Goal: Task Accomplishment & Management: Manage account settings

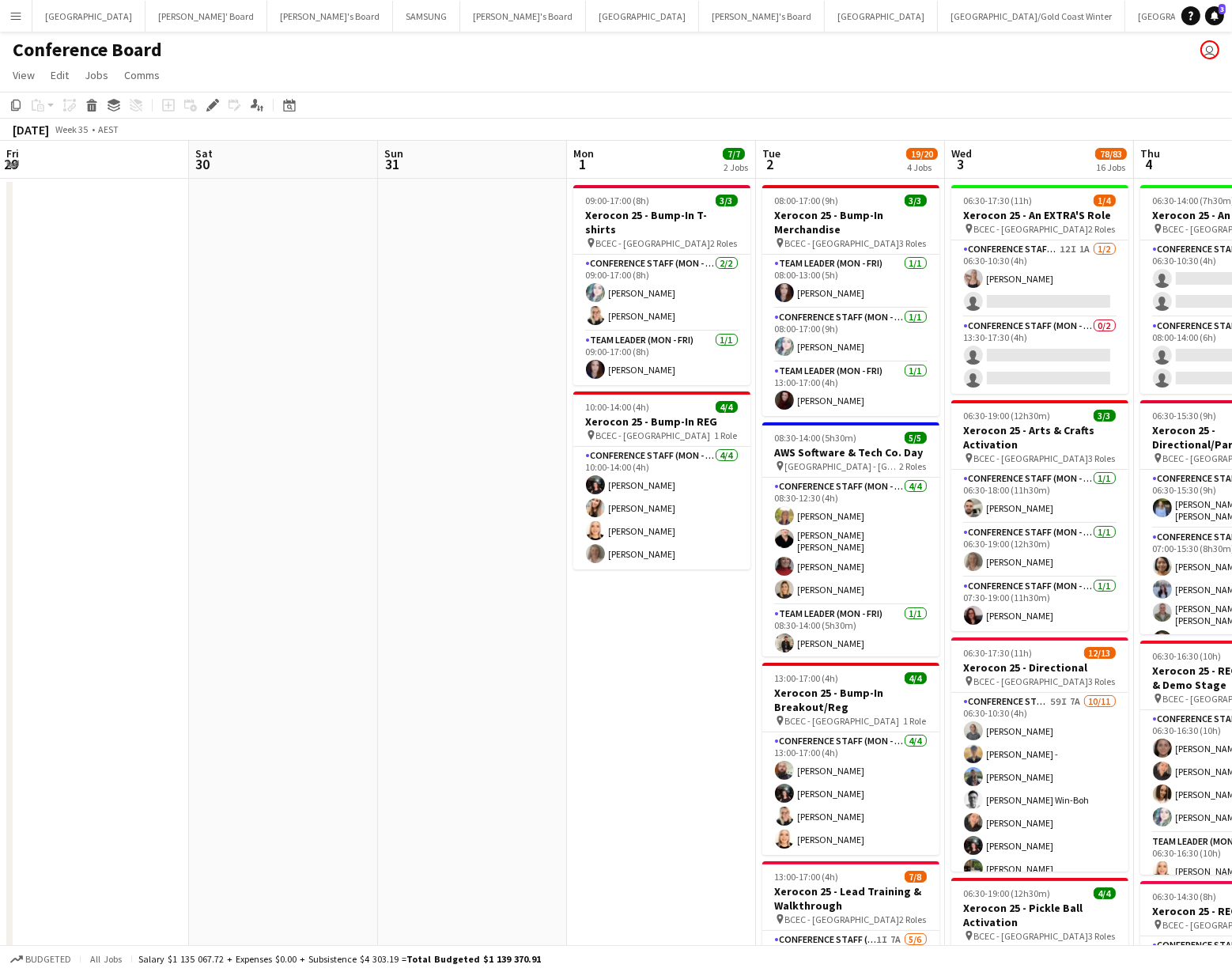
scroll to position [0, 364]
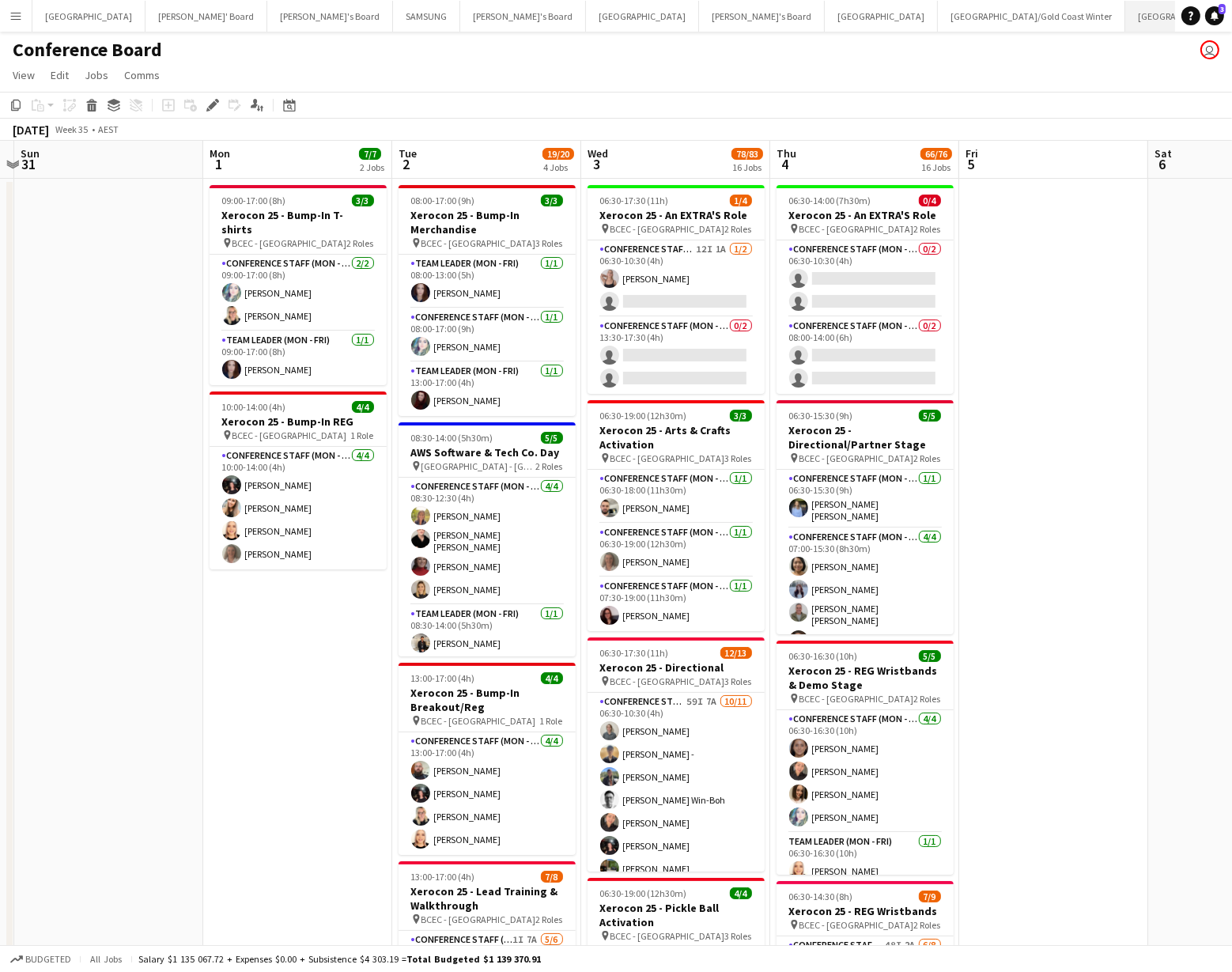
click at [1125, 19] on button "Brisbane/Gold Coast Close" at bounding box center [1227, 16] width 204 height 31
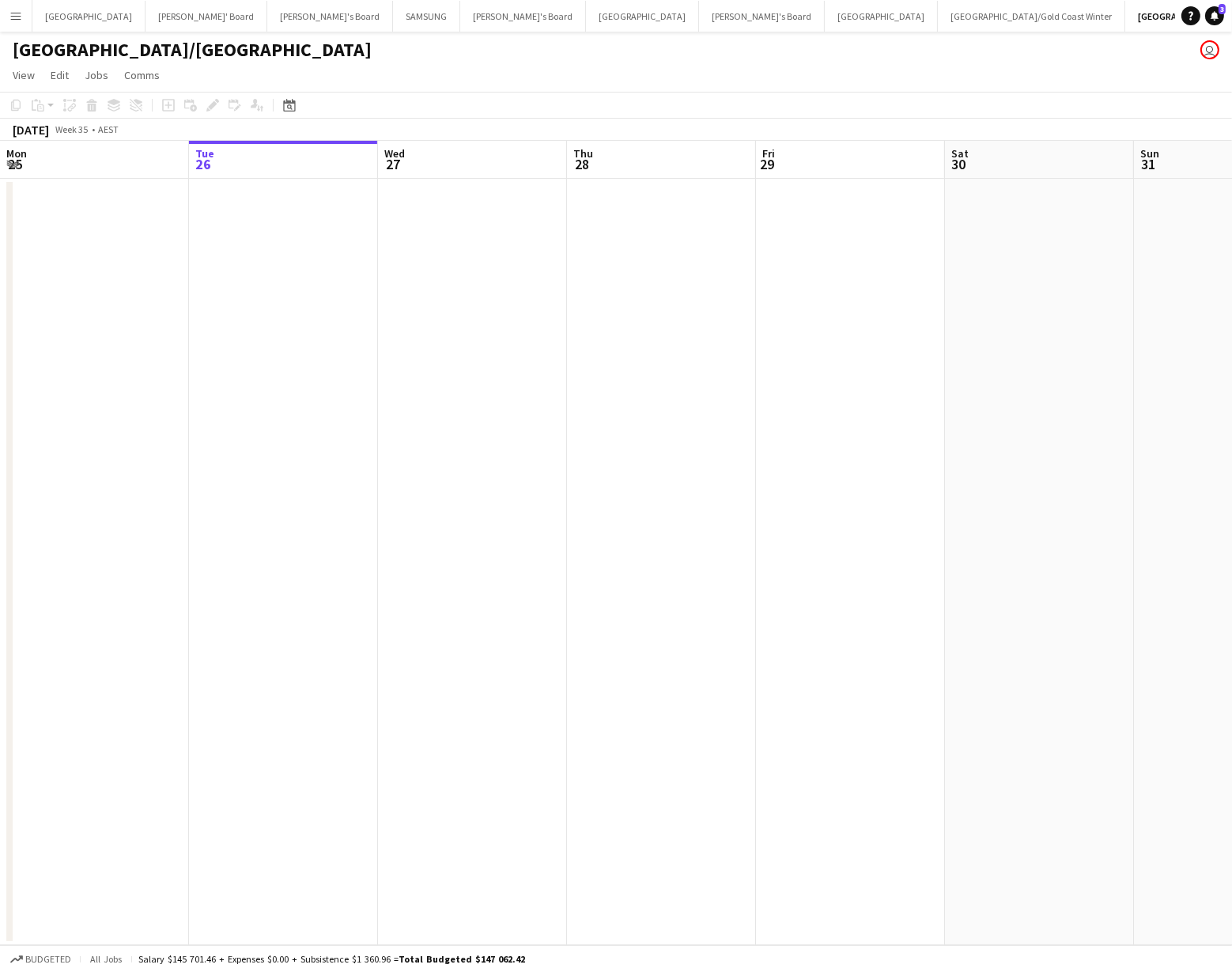
scroll to position [0, 379]
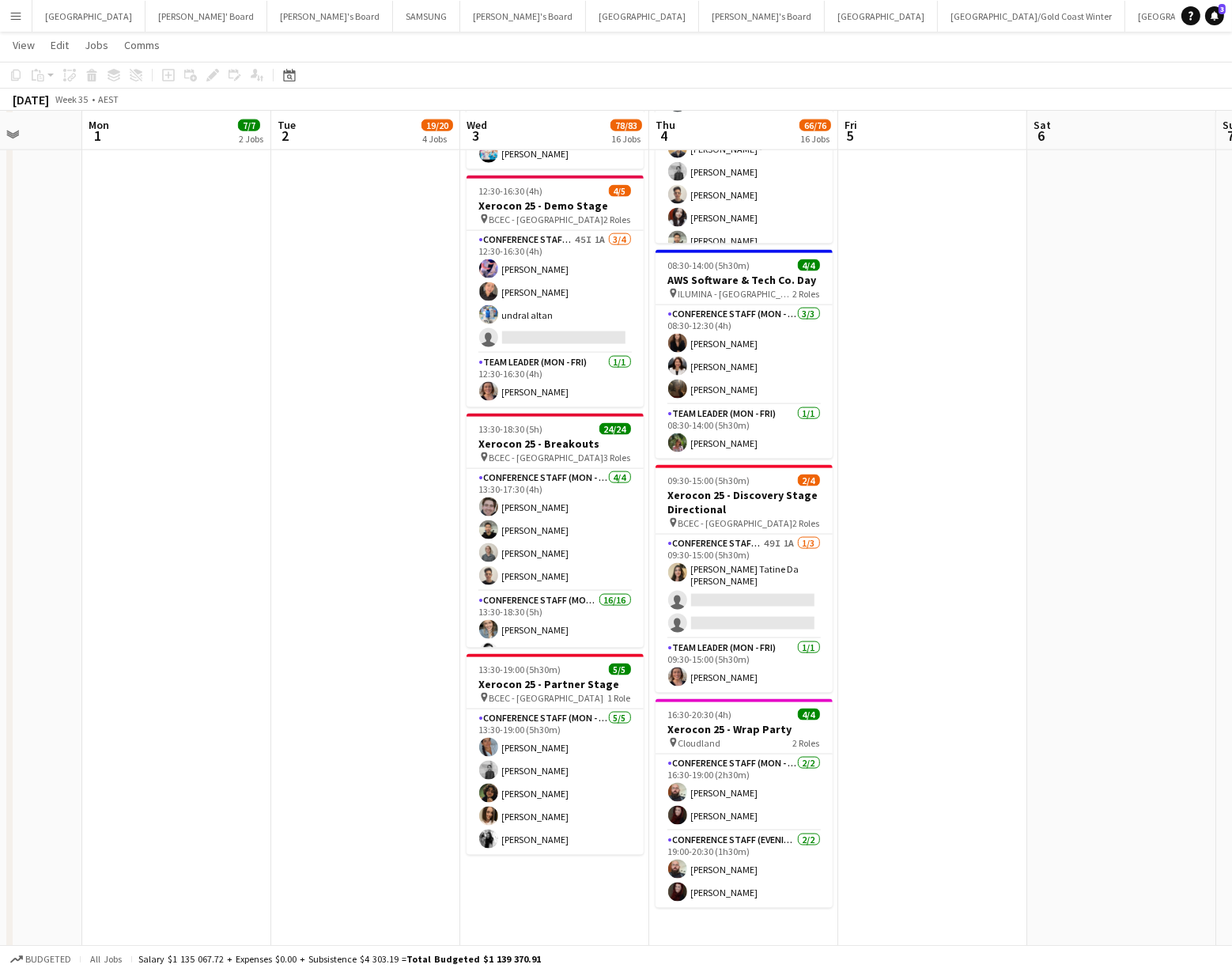
scroll to position [2443, 0]
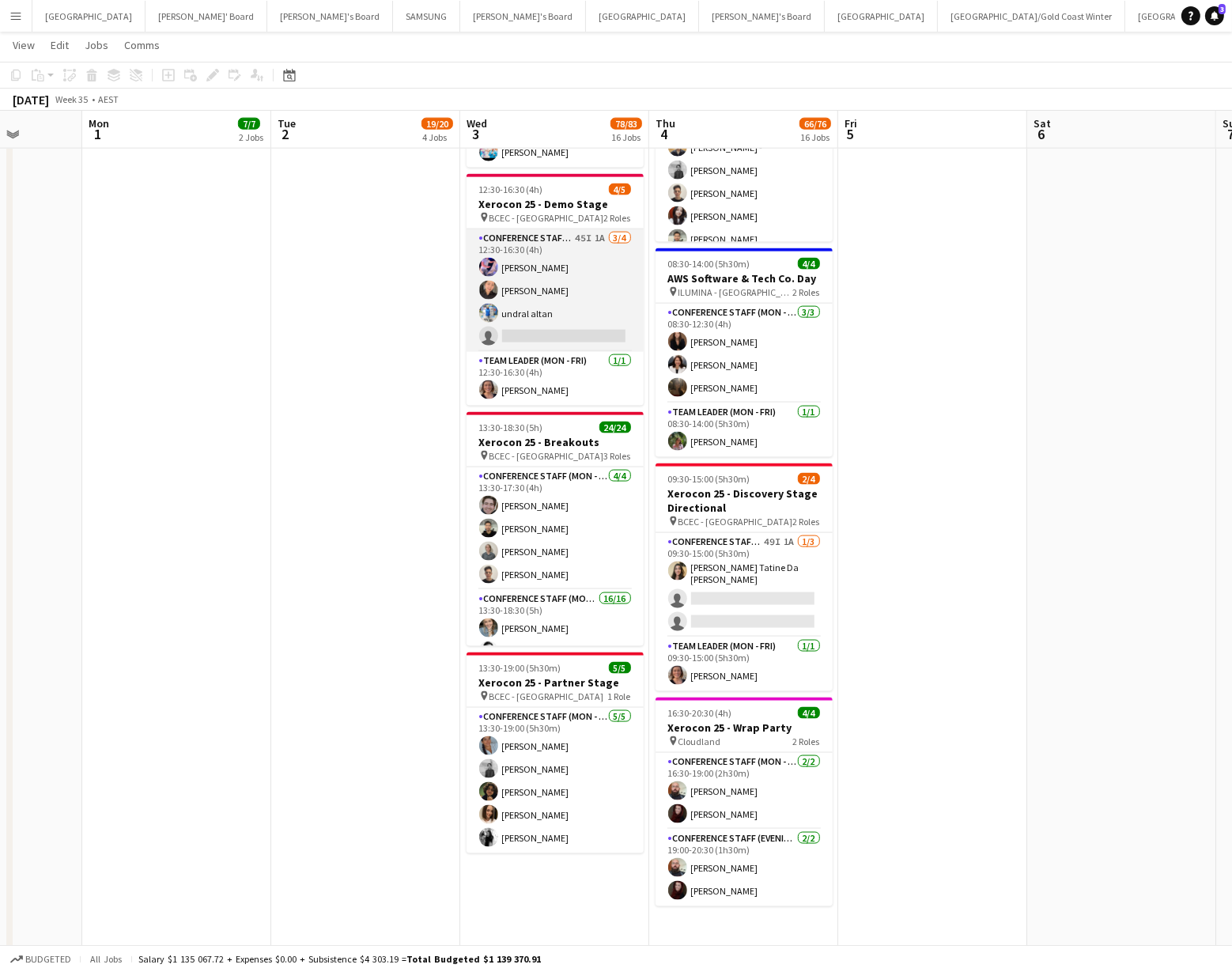
click at [575, 328] on app-card-role "Conference Staff (Mon - Fri) 45I 1A 3/4 12:30-16:30 (4h) Juan Fonnegra Chaewon …" at bounding box center [555, 291] width 178 height 123
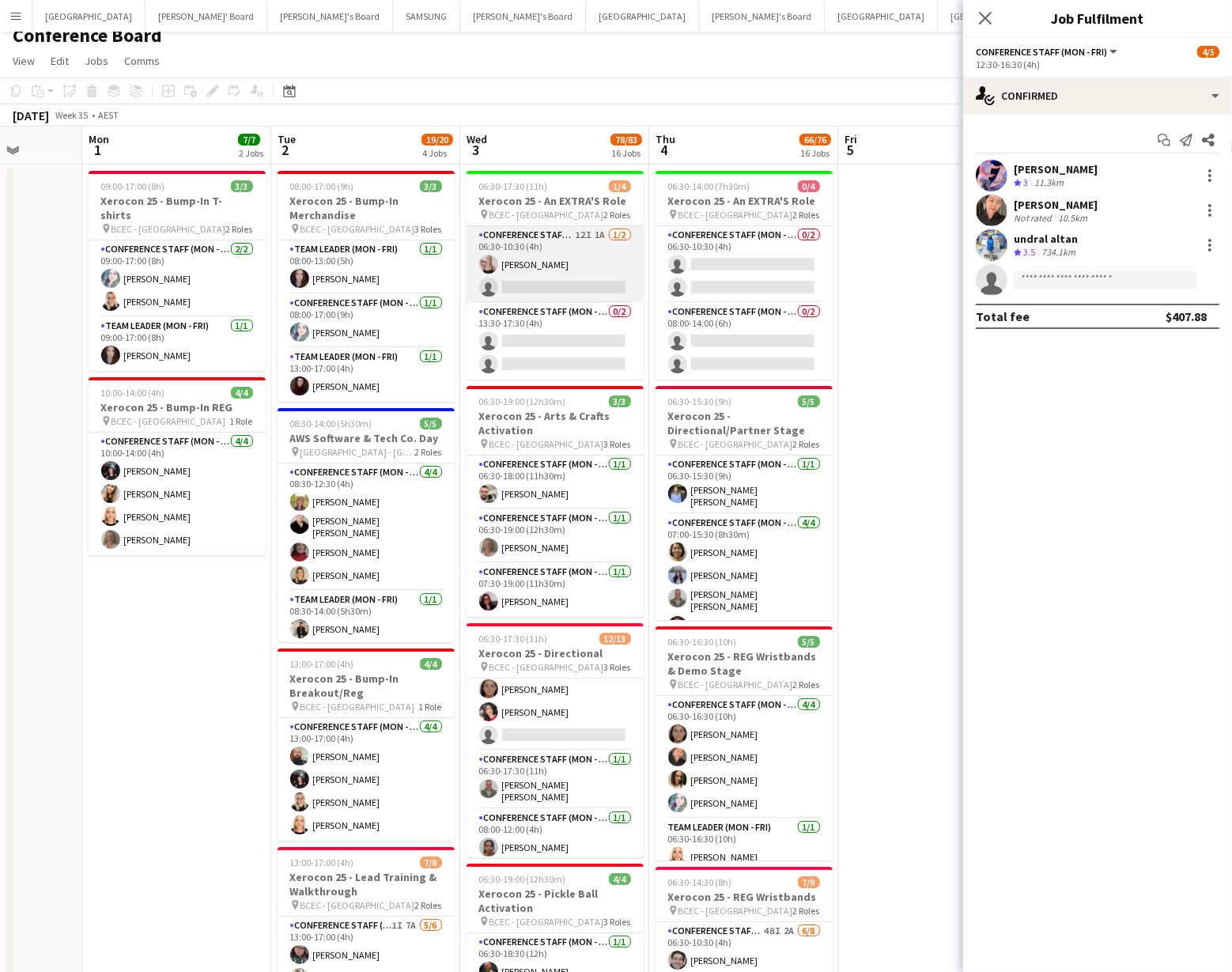
scroll to position [0, 0]
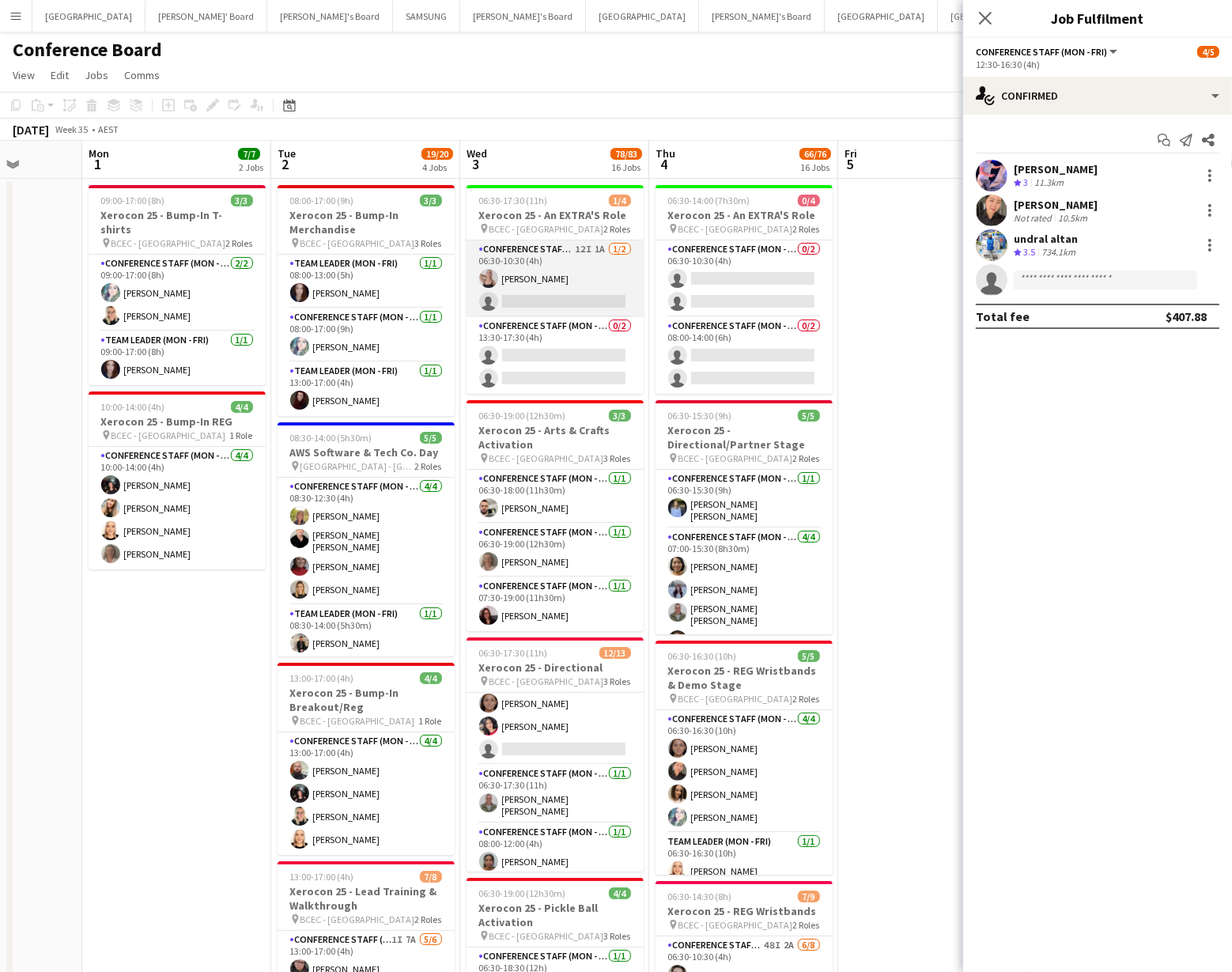
click at [477, 274] on app-card-role "Conference Staff (Mon - Fri) 12I 1A 1/2 06:30-10:30 (4h) Sophie Keable single-n…" at bounding box center [555, 279] width 178 height 77
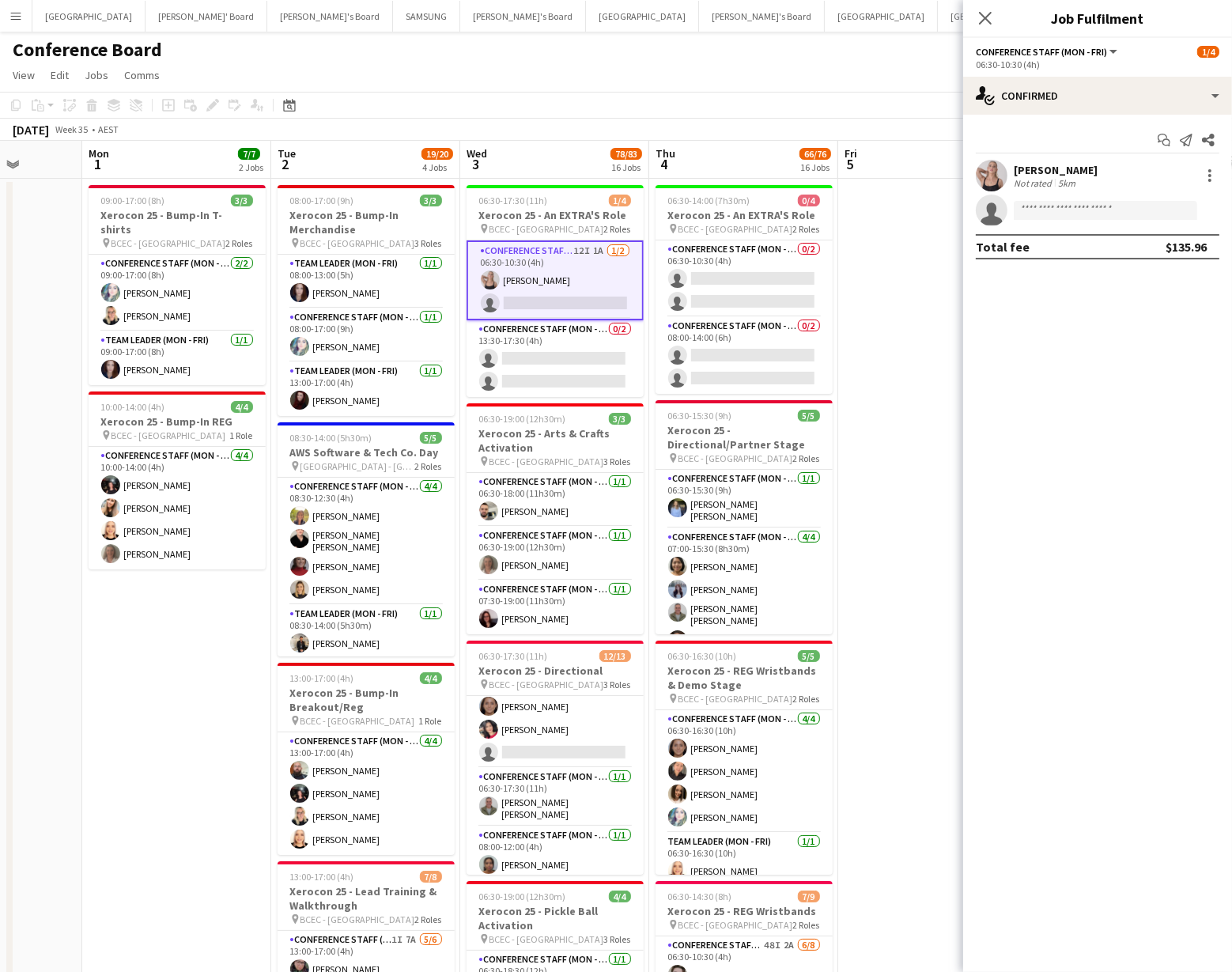
click at [590, 266] on app-card-role "Conference Staff (Mon - Fri) 12I 1A 1/2 06:30-10:30 (4h) Sophie Keable single-n…" at bounding box center [555, 279] width 178 height 80
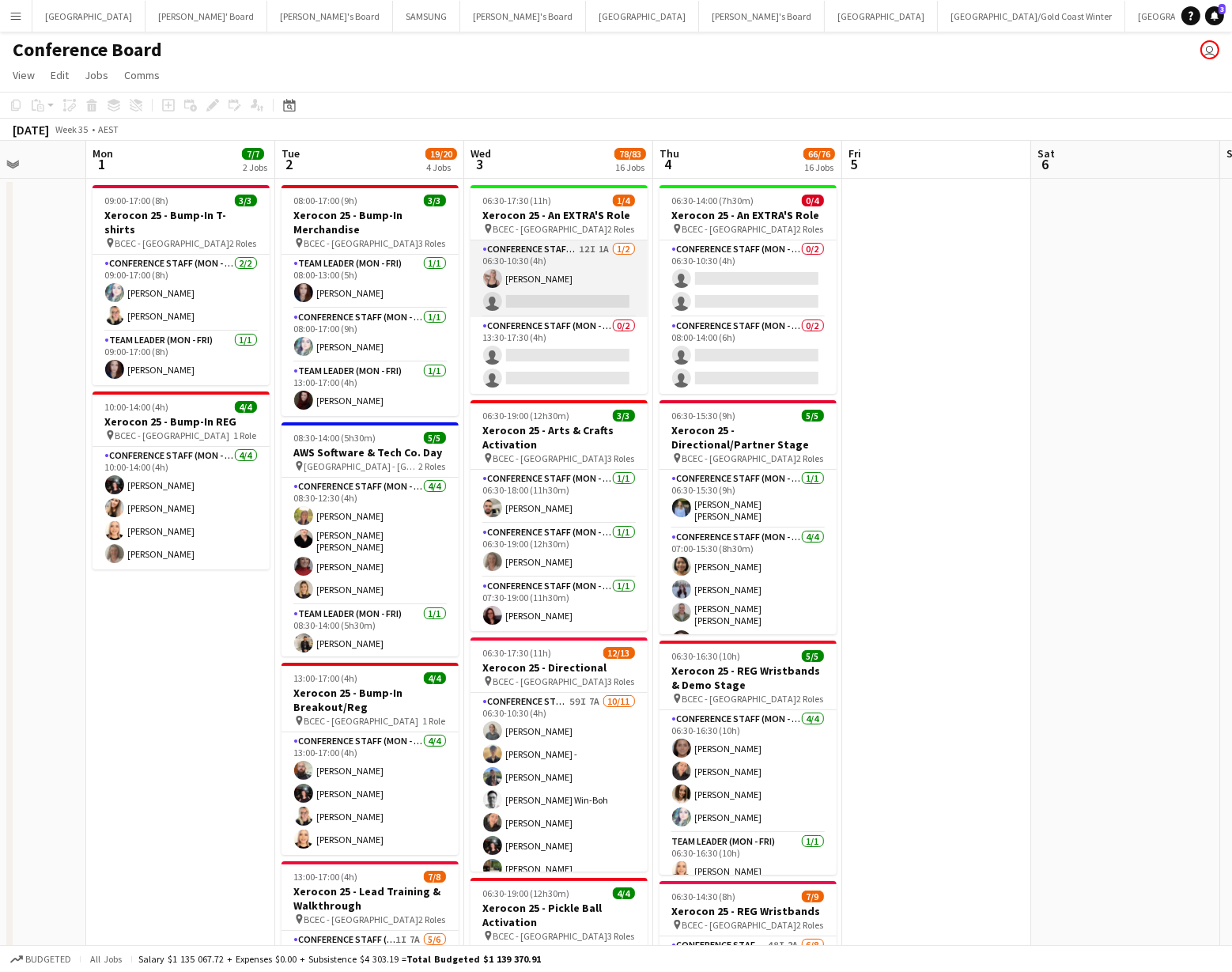
click at [554, 275] on app-card-role "Conference Staff (Mon - Fri) 12I 1A 1/2 06:30-10:30 (4h) Sophie Keable single-n…" at bounding box center [559, 279] width 178 height 77
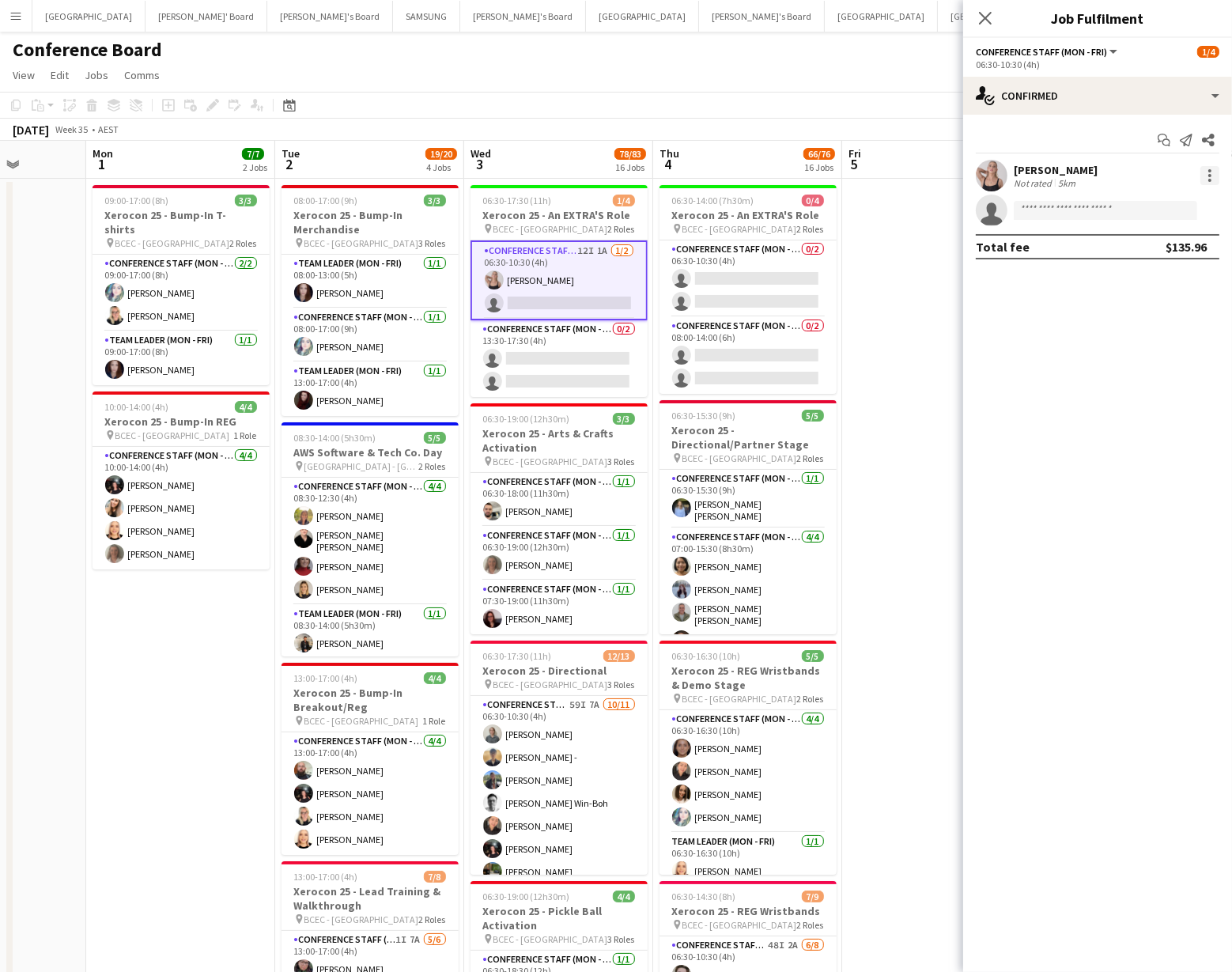
click at [1206, 175] on div at bounding box center [1211, 176] width 19 height 19
click at [1192, 246] on span "Switch crew" at bounding box center [1159, 242] width 98 height 14
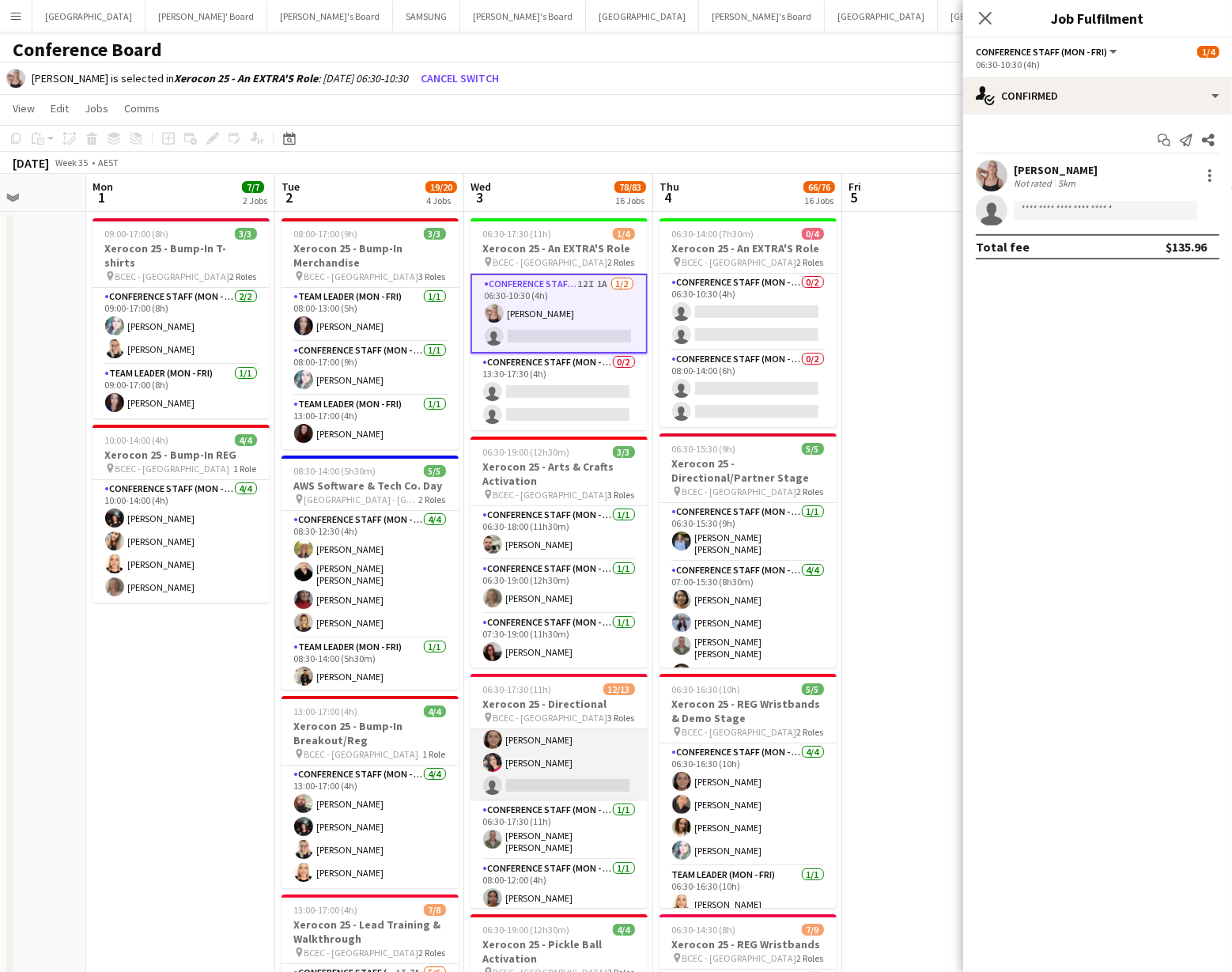
scroll to position [0, 675]
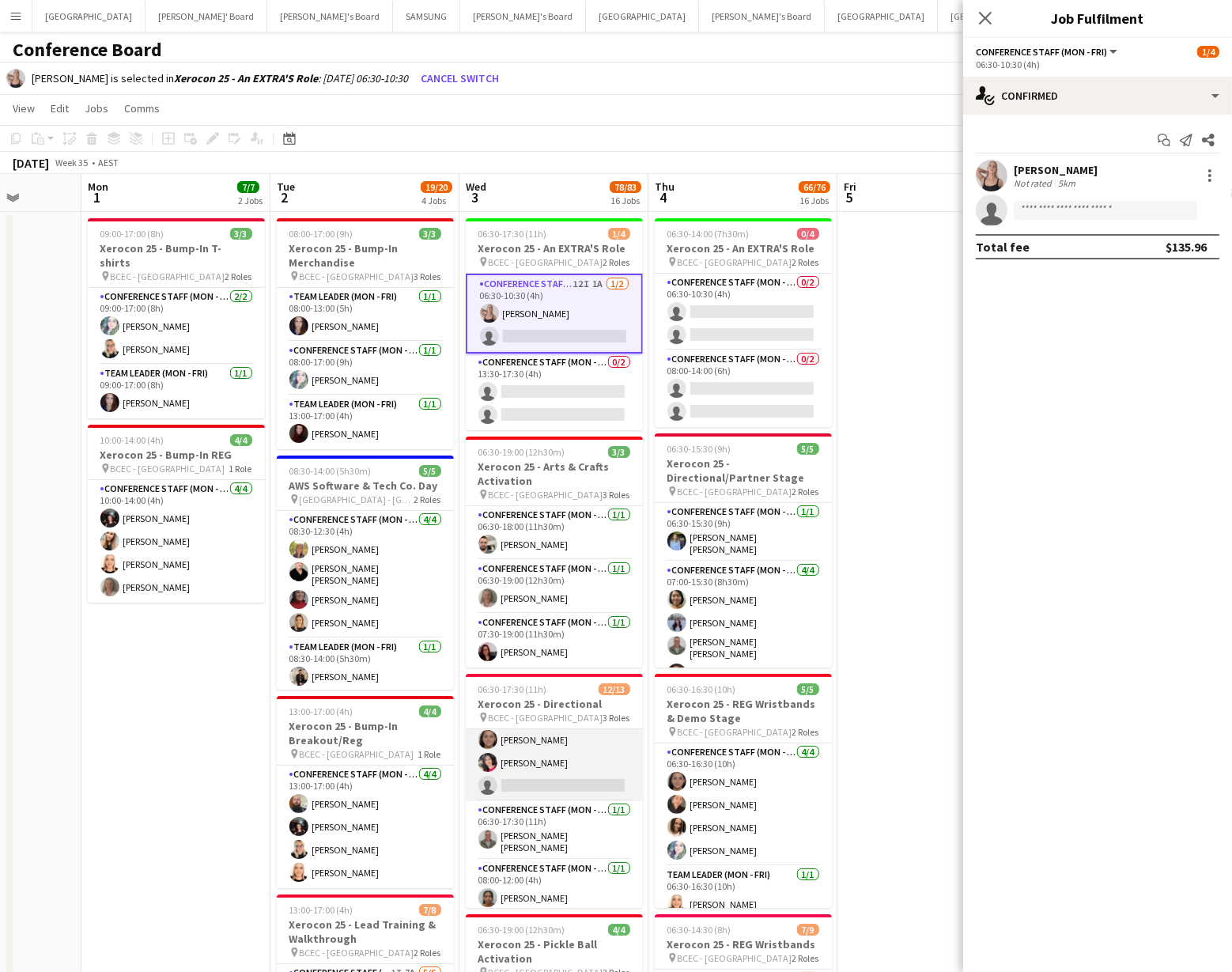
click at [582, 780] on app-card-role "Conference Staff (Mon - Fri) 59I 7A 10/11 06:30-10:30 (4h) Tyr Cobb Frederick -…" at bounding box center [554, 660] width 178 height 283
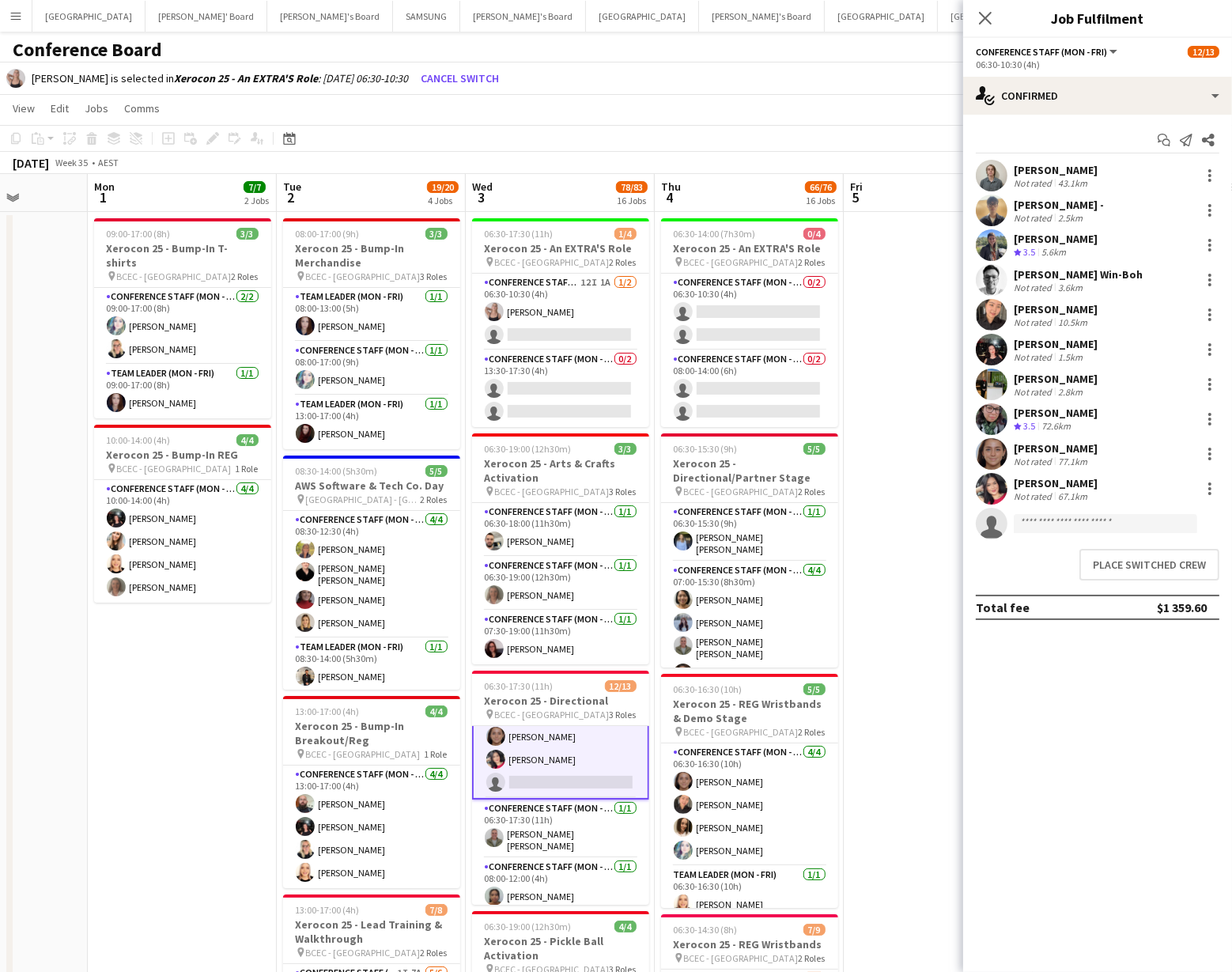
scroll to position [0, 664]
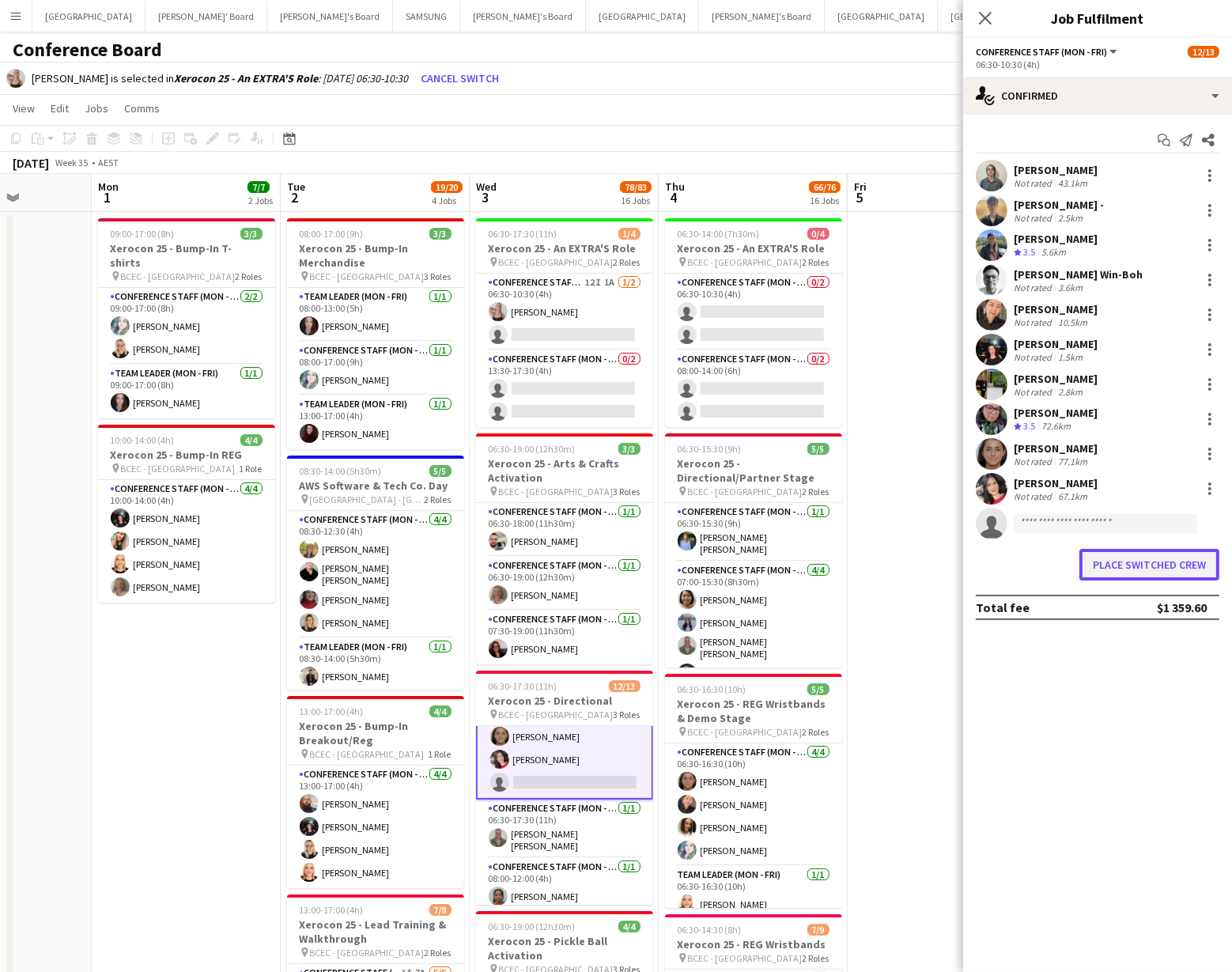
click at [1126, 560] on button "Place switched crew" at bounding box center [1149, 565] width 140 height 32
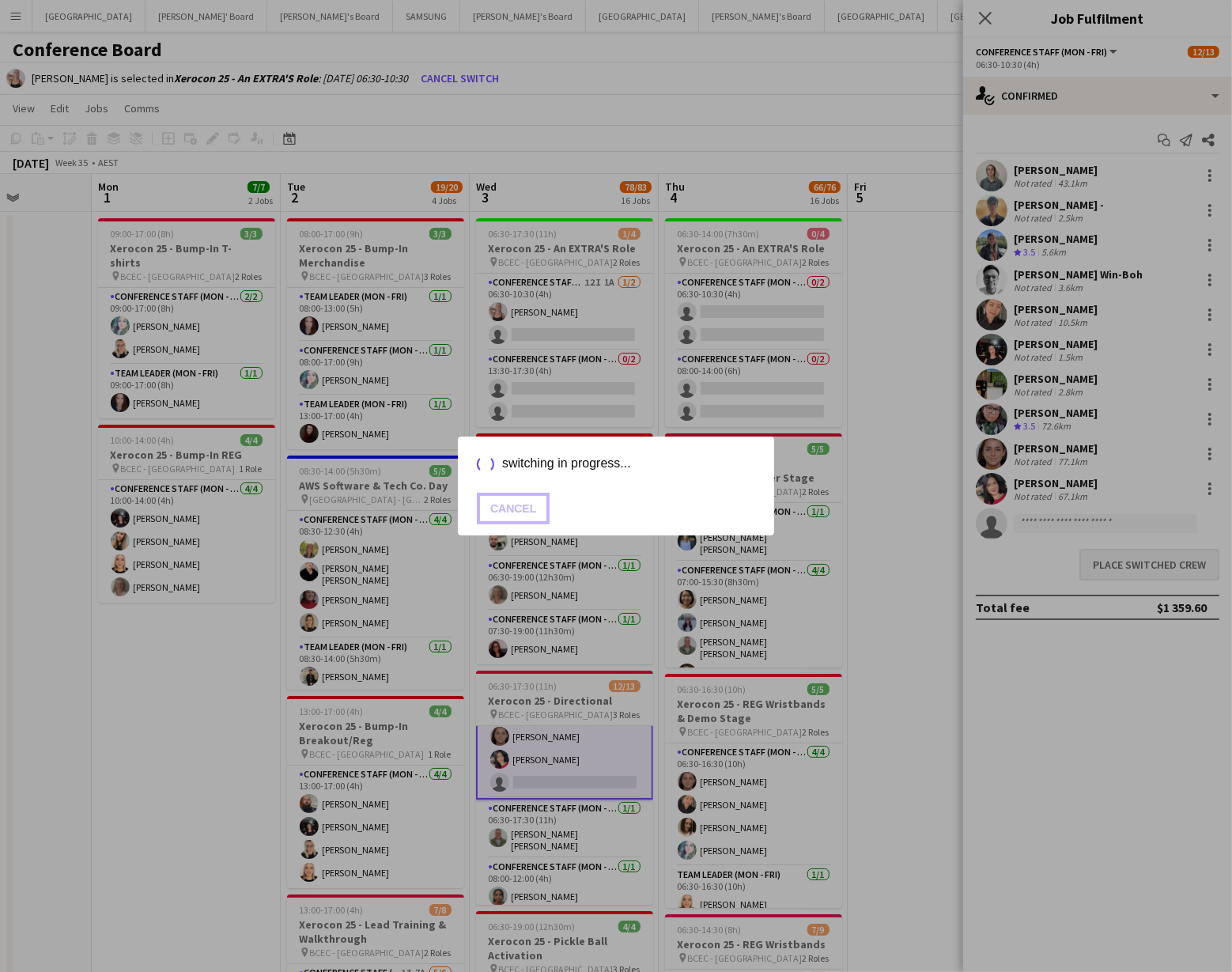
scroll to position [0, 665]
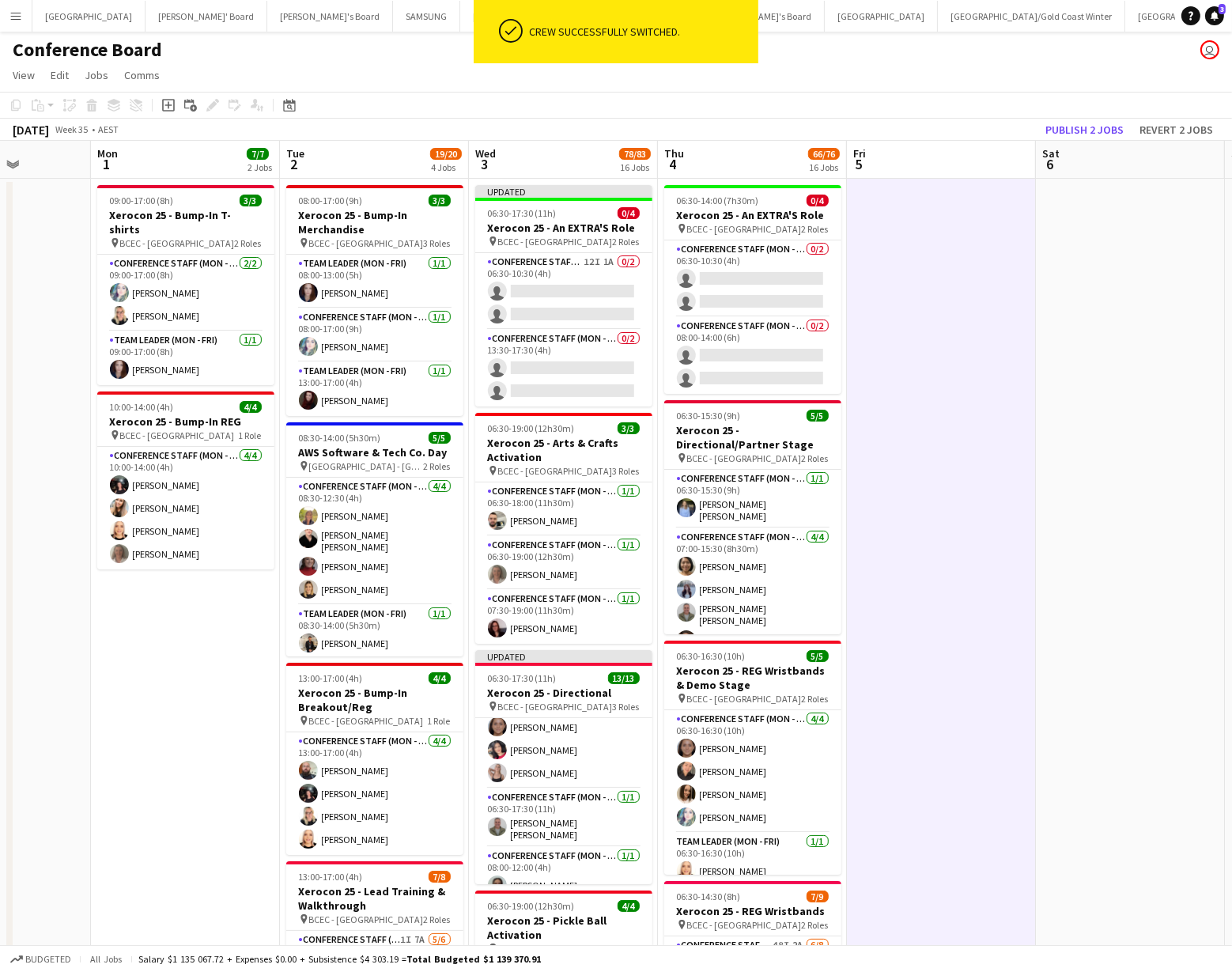
scroll to position [211, 0]
drag, startPoint x: 1080, startPoint y: 126, endPoint x: 1073, endPoint y: 124, distance: 7.3
click at [1077, 125] on button "Publish 2 jobs" at bounding box center [1084, 129] width 91 height 20
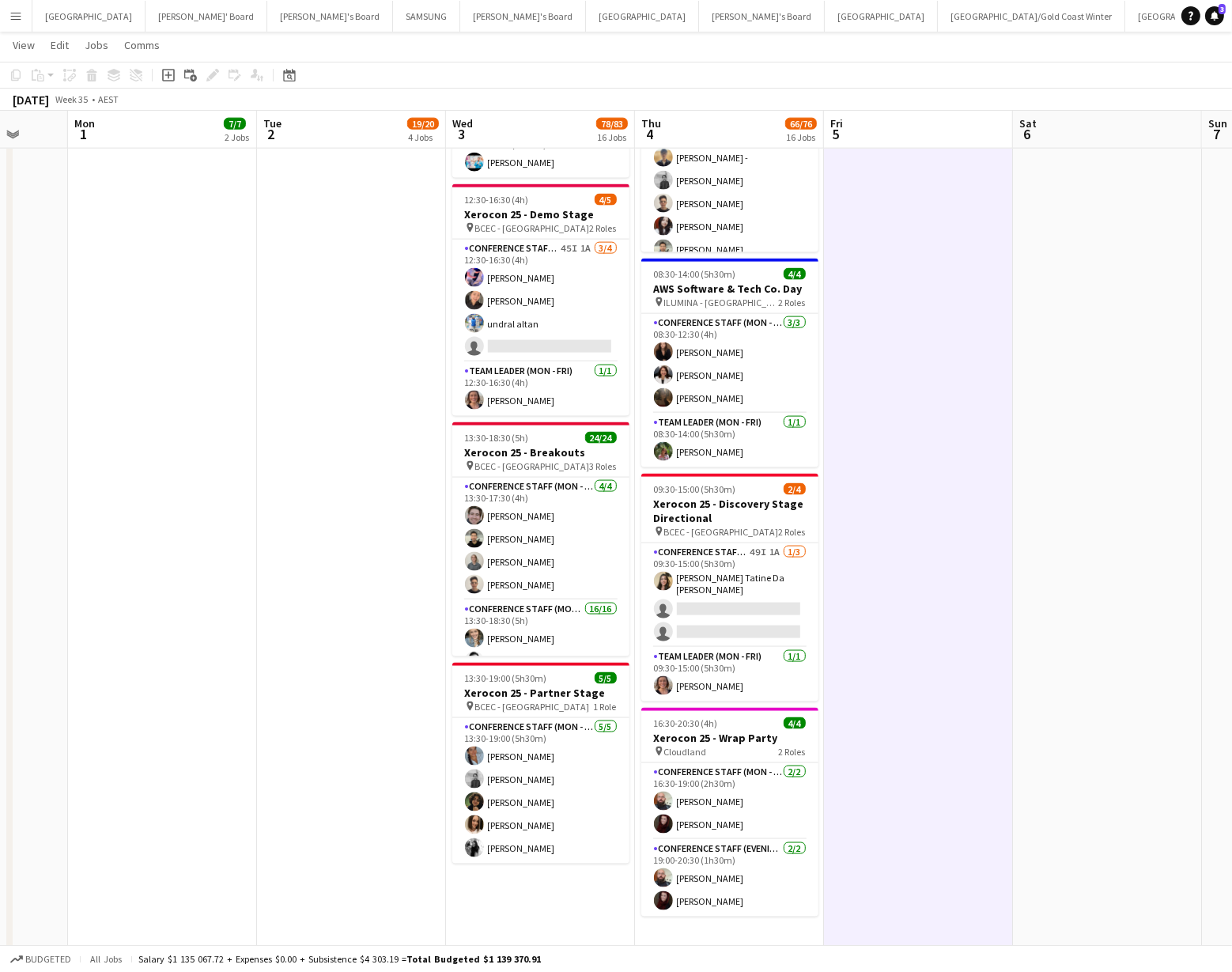
scroll to position [0, 693]
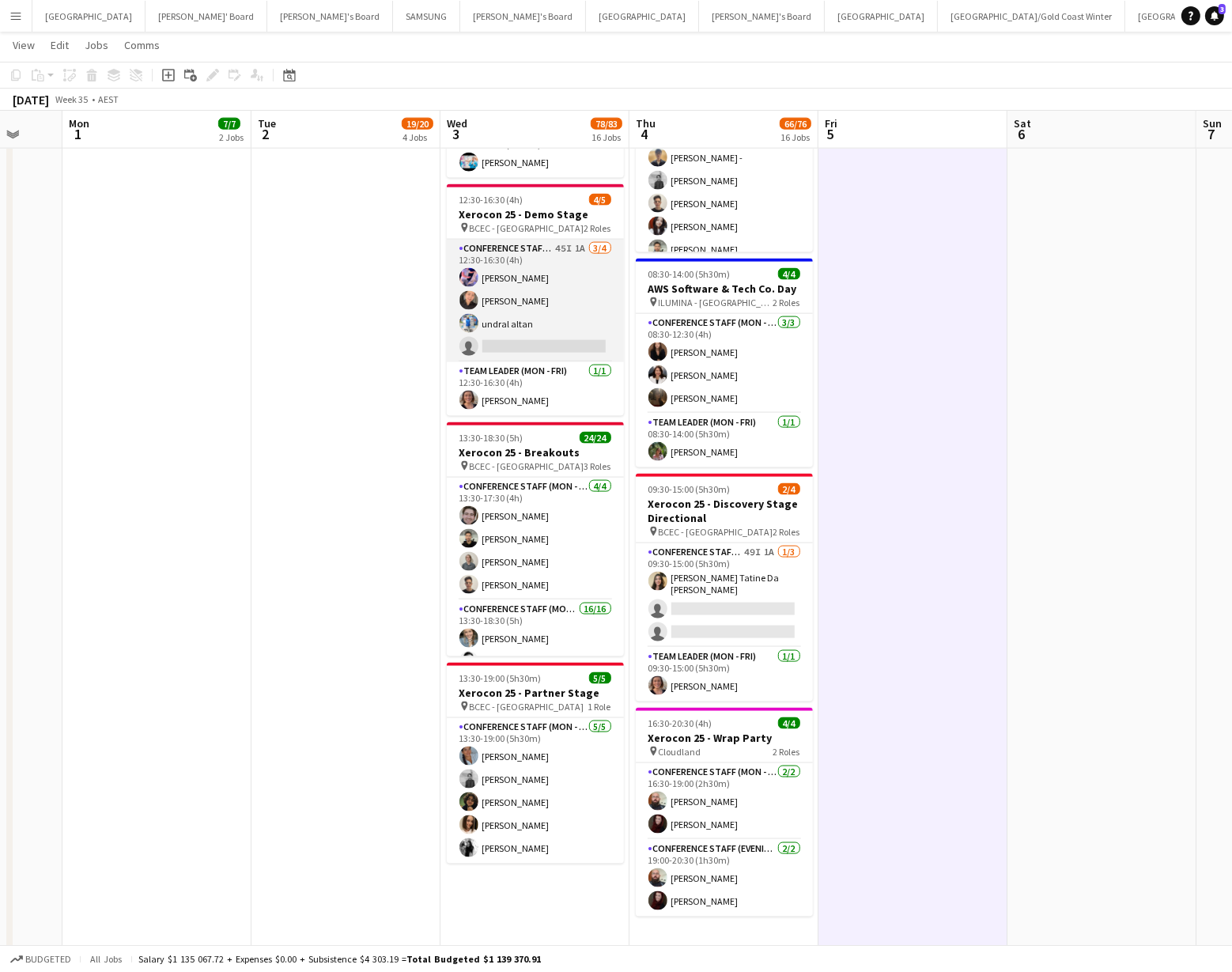
drag, startPoint x: 493, startPoint y: 323, endPoint x: 483, endPoint y: 318, distance: 11.2
click at [493, 322] on app-card-role "Conference Staff (Mon - Fri) 45I 1A 3/4 12:30-16:30 (4h) Juan Fonnegra Chaewon …" at bounding box center [535, 302] width 178 height 123
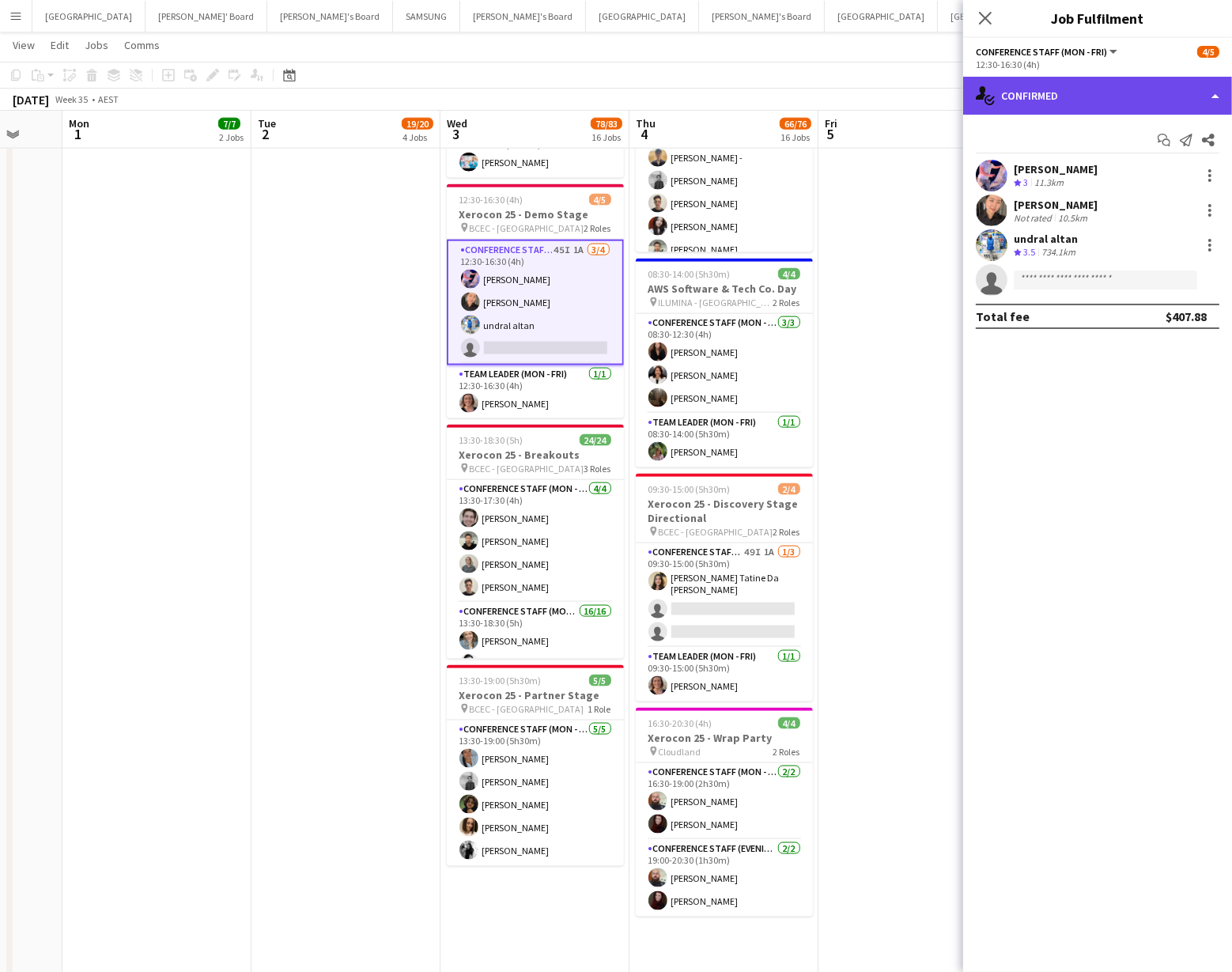
click at [1082, 95] on div "single-neutral-actions-check-2 Confirmed" at bounding box center [1098, 96] width 269 height 38
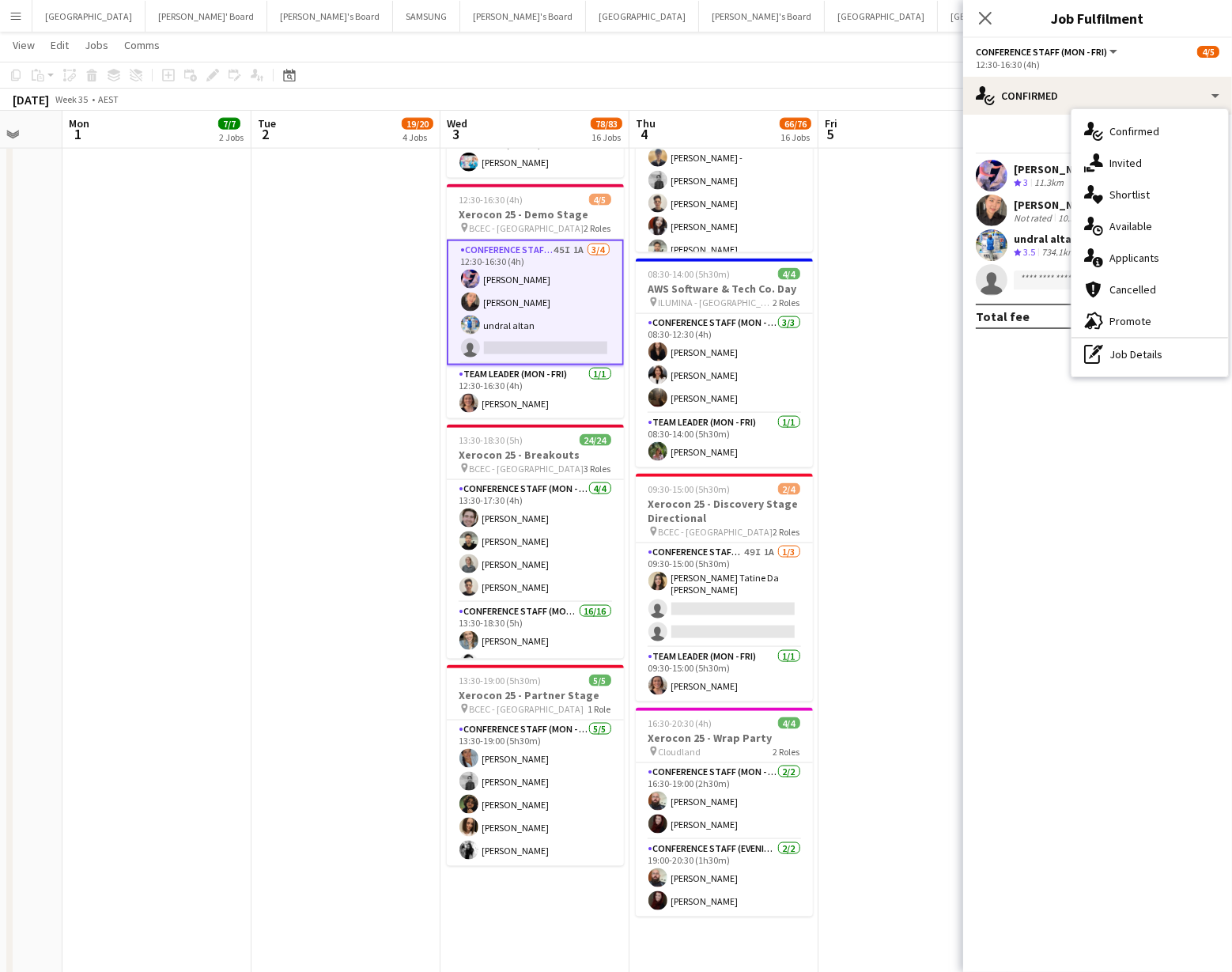
click at [1118, 220] on div "single-neutral-actions-upload Available" at bounding box center [1149, 226] width 157 height 32
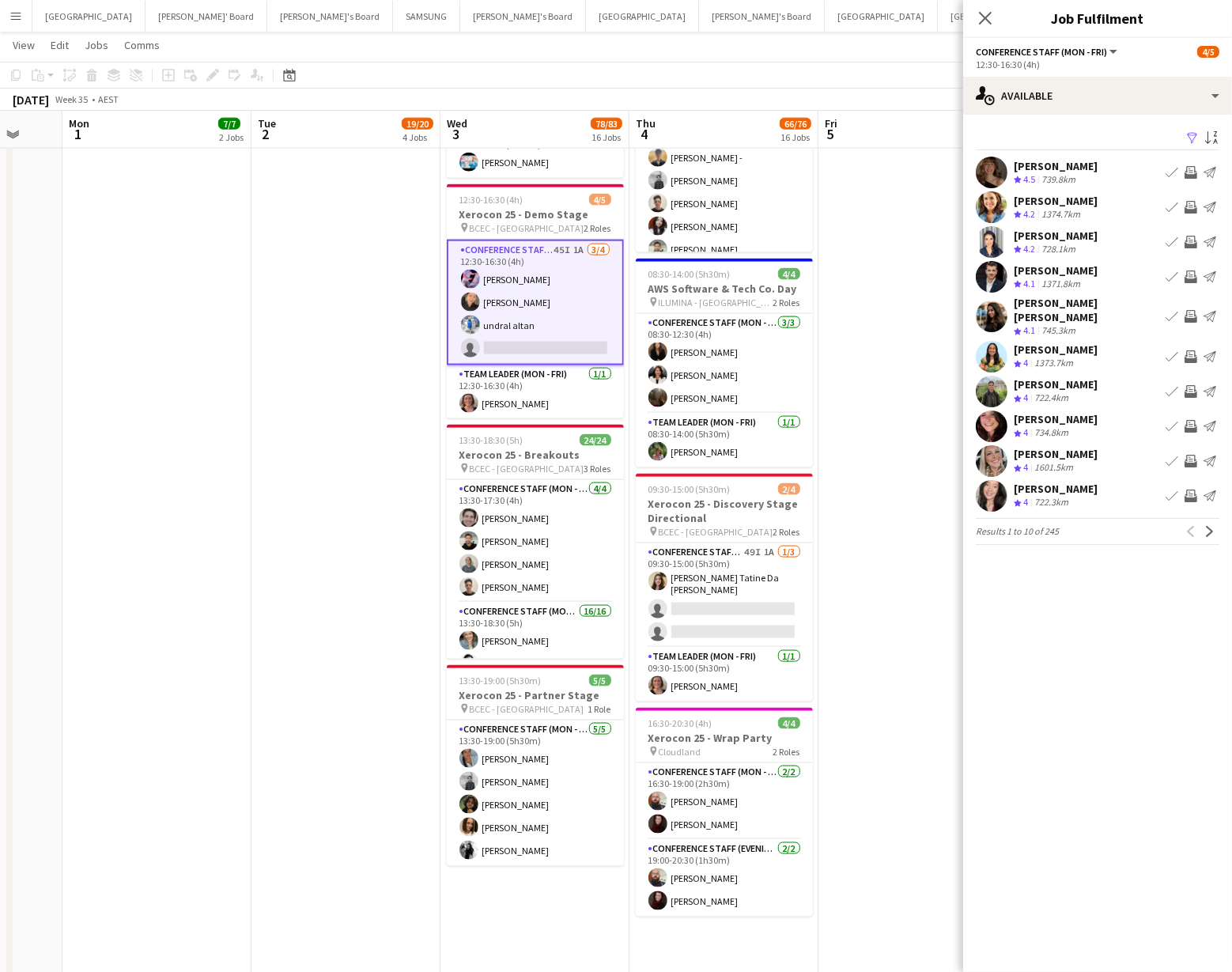
drag, startPoint x: 1194, startPoint y: 138, endPoint x: 1188, endPoint y: 170, distance: 32.6
click at [1194, 138] on app-icon "Filter" at bounding box center [1193, 139] width 12 height 15
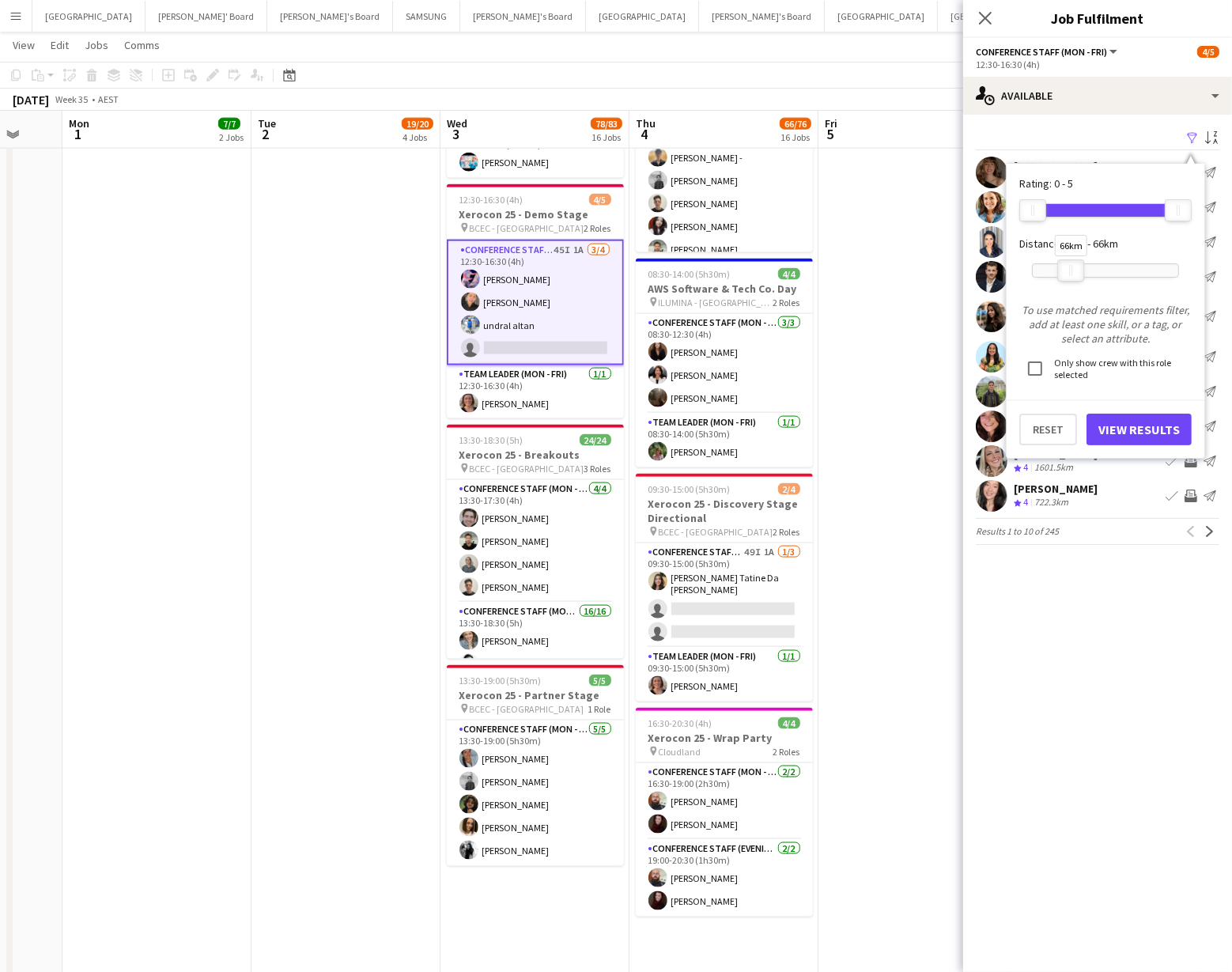
drag, startPoint x: 1184, startPoint y: 268, endPoint x: 1076, endPoint y: 267, distance: 108.0
click at [1076, 267] on div at bounding box center [1071, 270] width 25 height 20
drag, startPoint x: 1130, startPoint y: 425, endPoint x: 1130, endPoint y: 416, distance: 9.0
click at [1130, 425] on button "View Results" at bounding box center [1140, 429] width 106 height 32
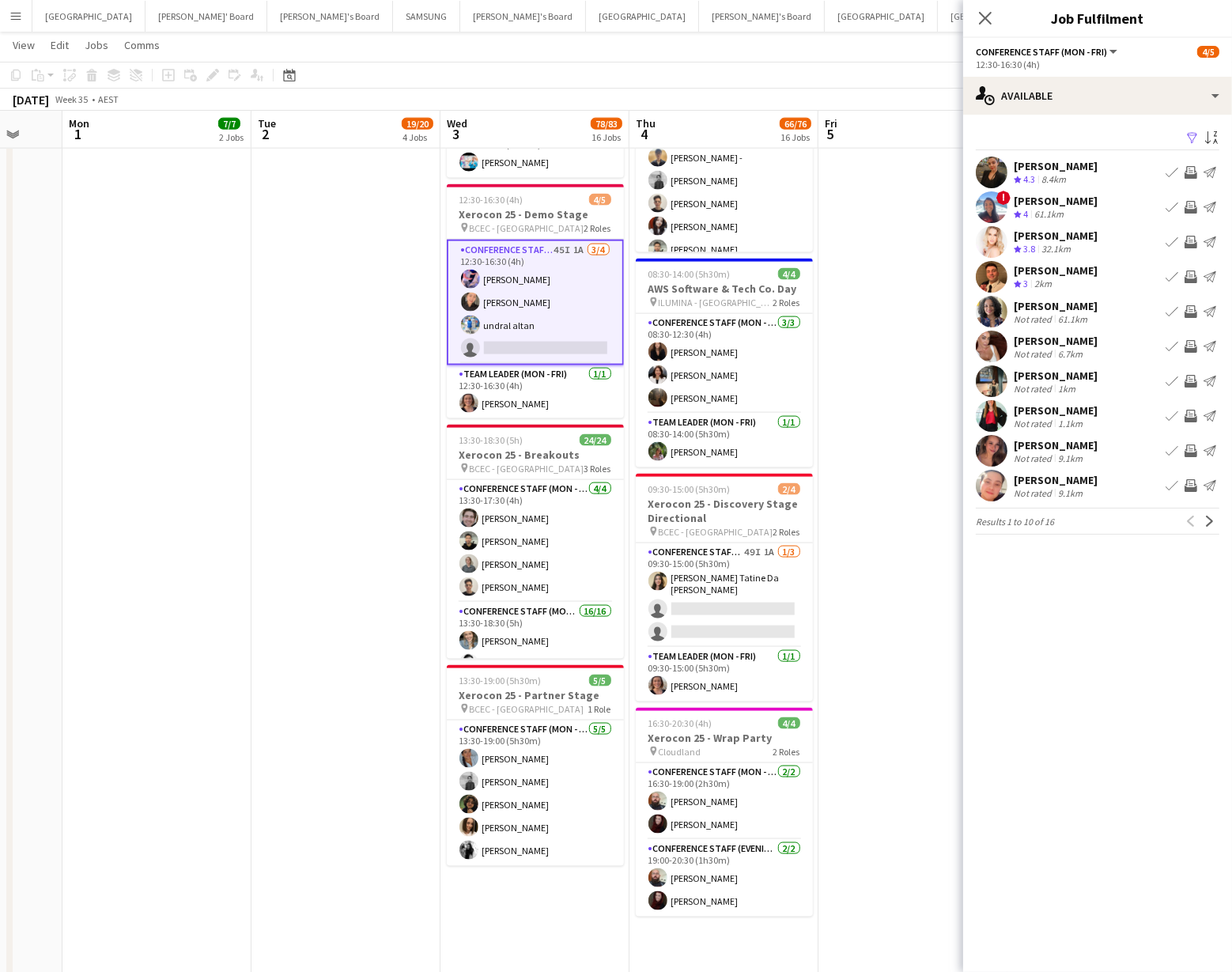
click at [1196, 306] on app-icon "Invite crew" at bounding box center [1191, 311] width 12 height 12
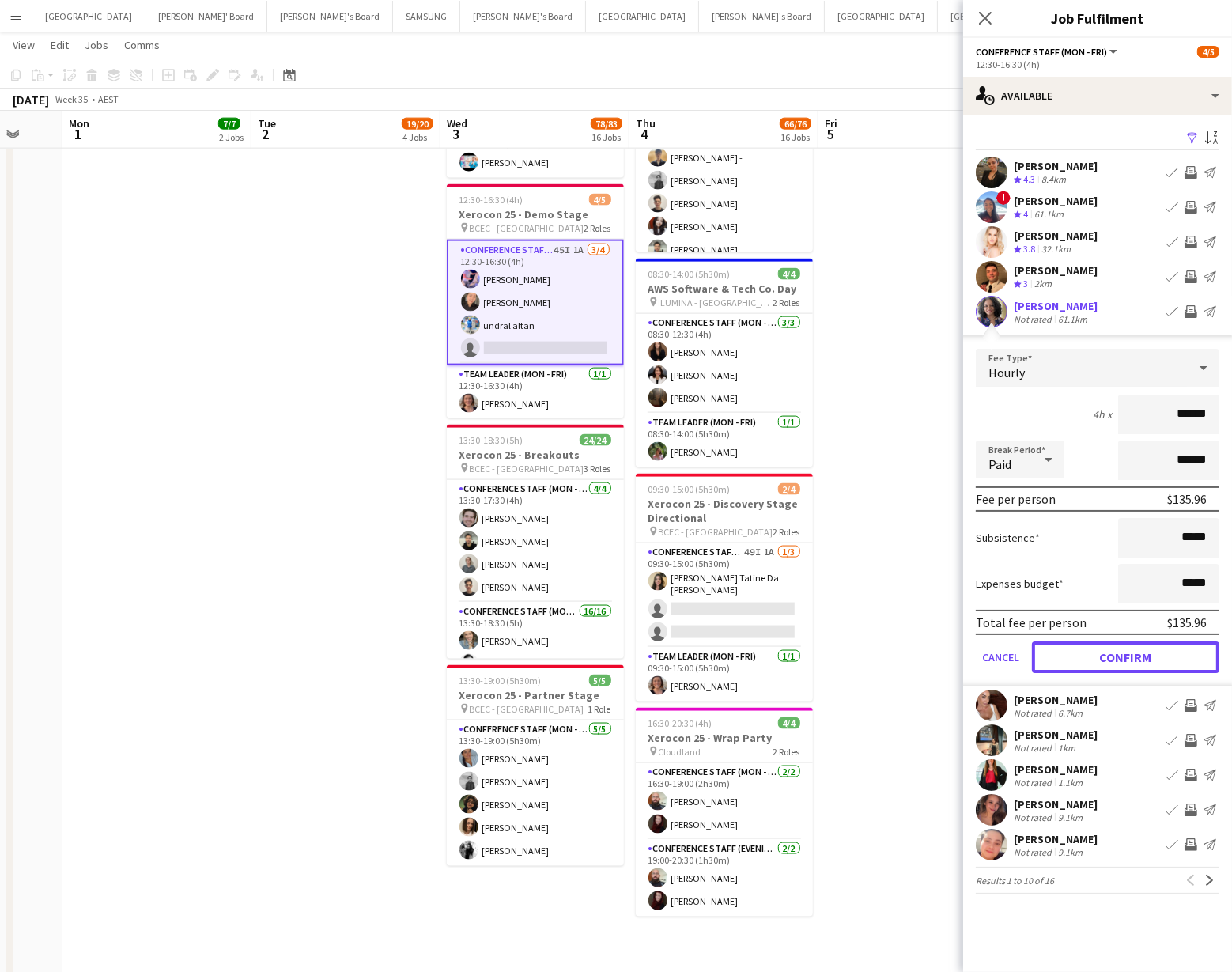
click at [1117, 657] on button "Confirm" at bounding box center [1125, 657] width 187 height 32
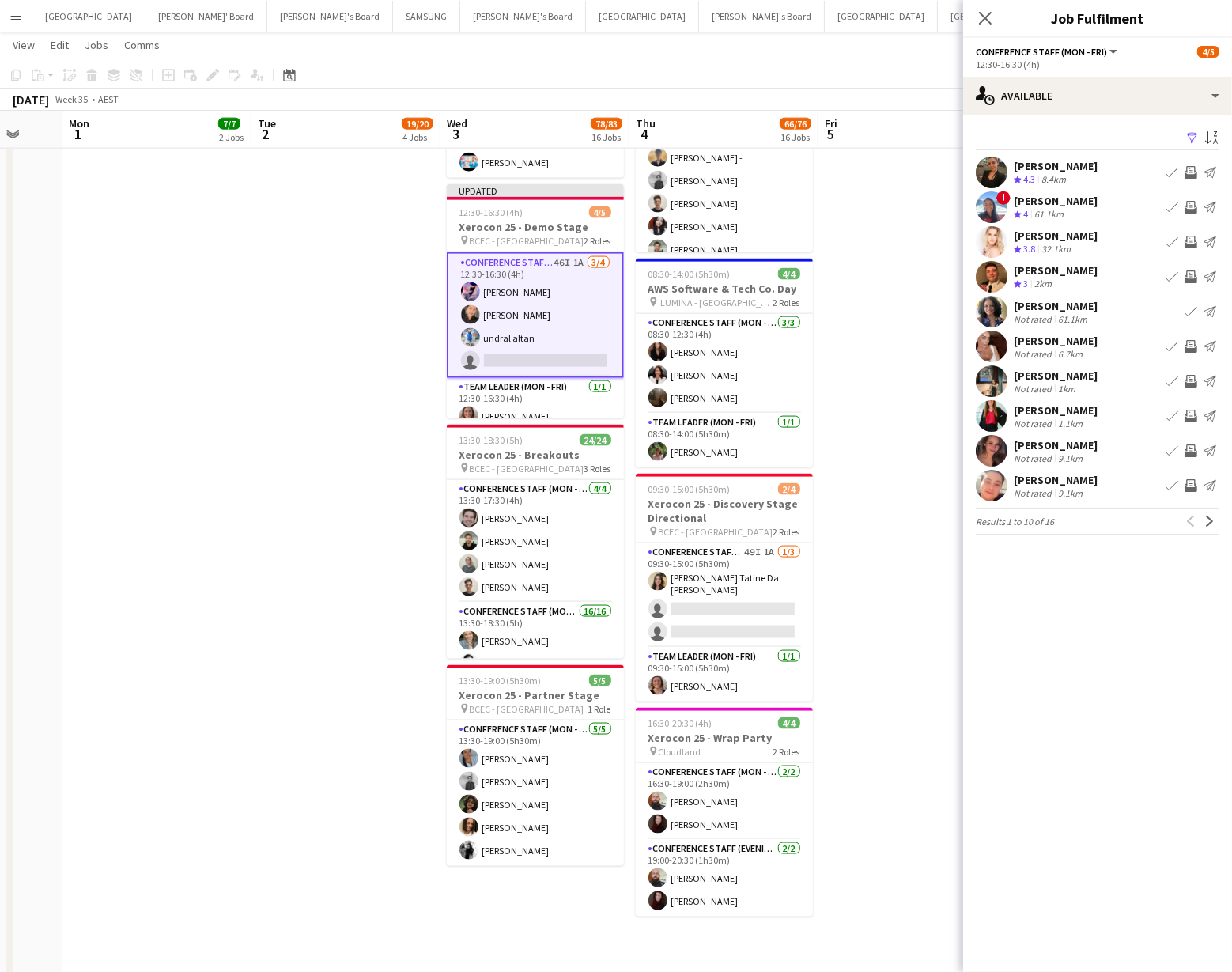
click at [1191, 412] on app-icon "Invite crew" at bounding box center [1191, 416] width 12 height 12
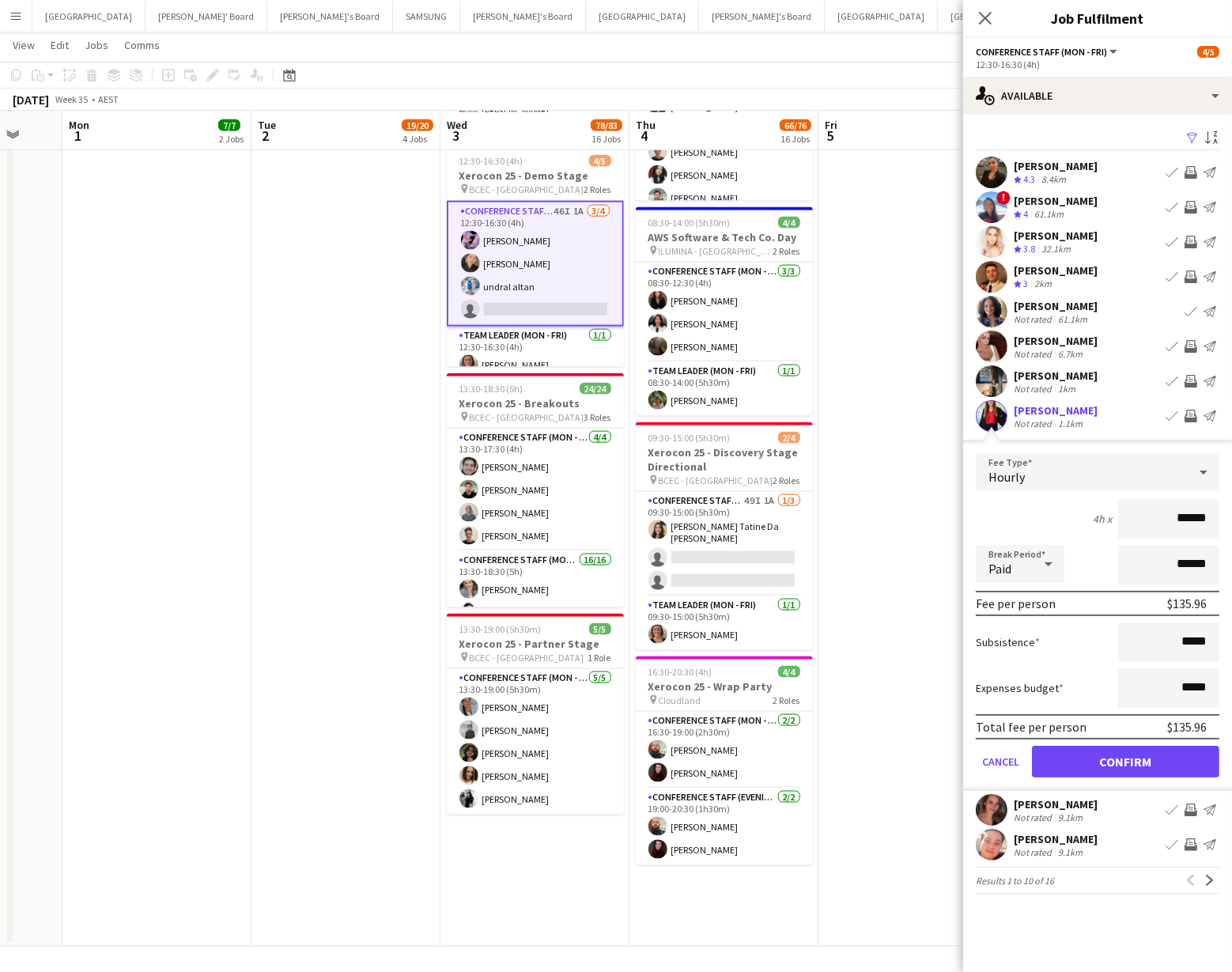
scroll to position [2486, 0]
drag, startPoint x: 1111, startPoint y: 761, endPoint x: 1115, endPoint y: 743, distance: 18.4
click at [1111, 761] on button "Confirm" at bounding box center [1125, 762] width 187 height 32
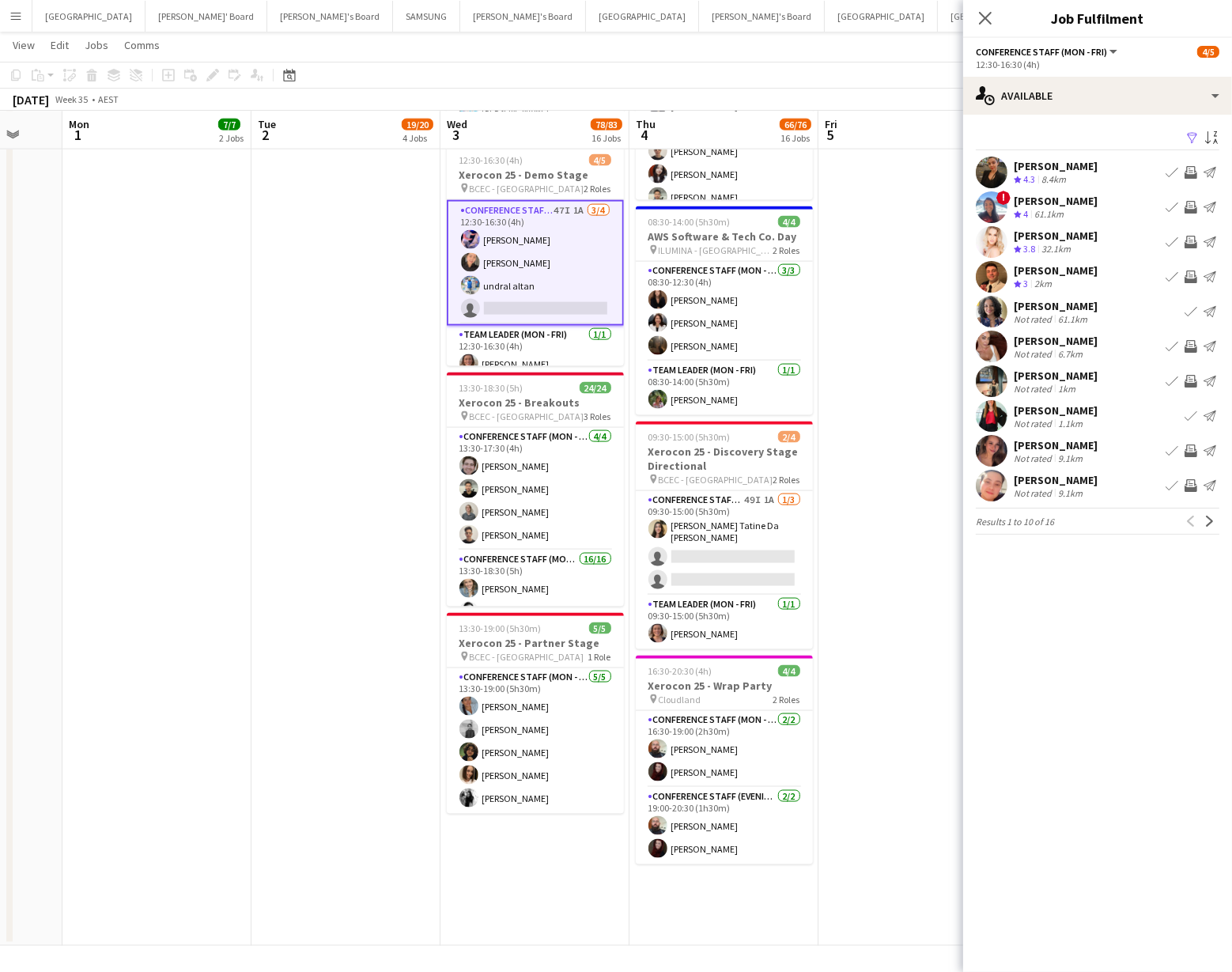
click at [1191, 373] on button "Invite crew" at bounding box center [1192, 381] width 19 height 19
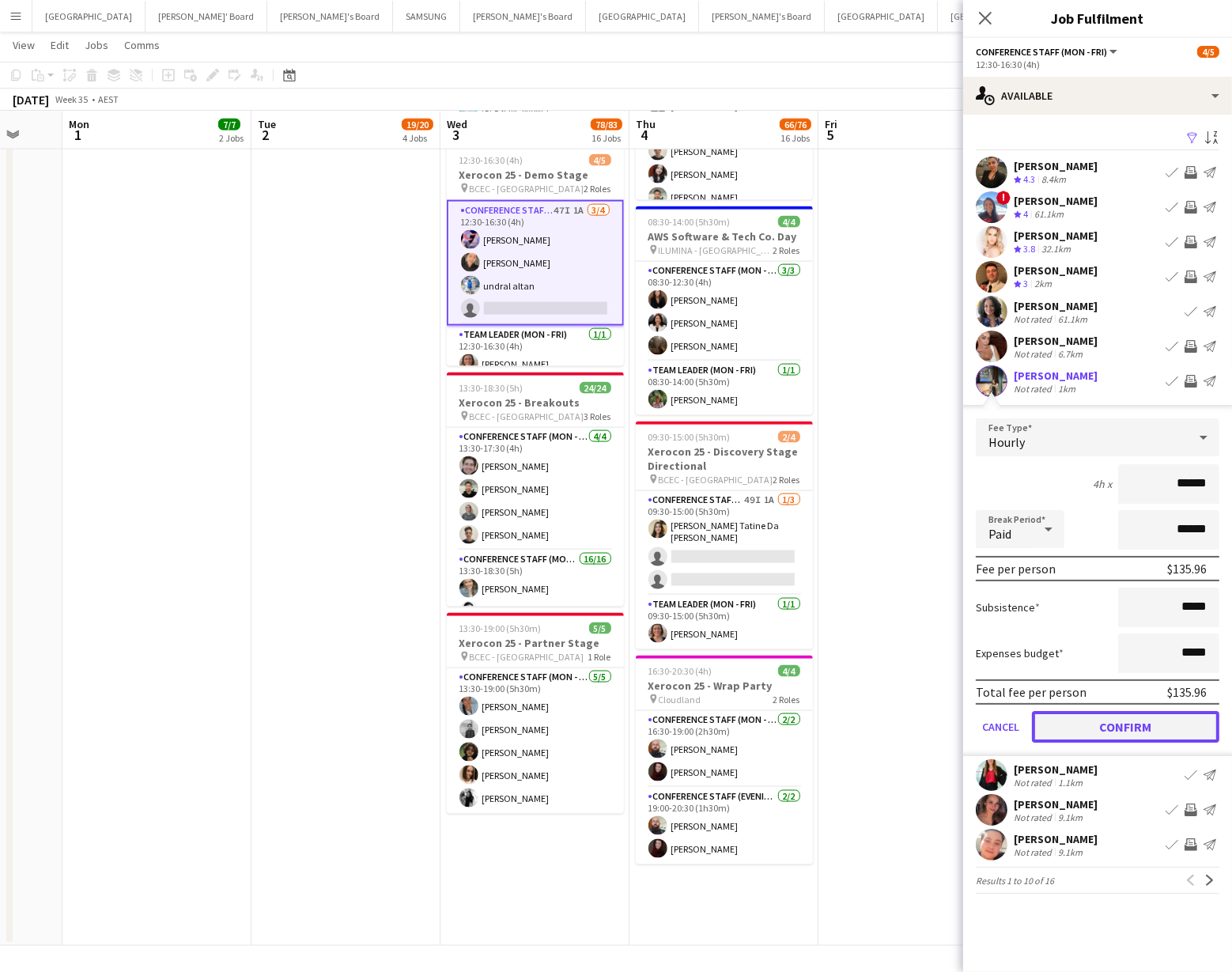
click at [1085, 726] on button "Confirm" at bounding box center [1125, 727] width 187 height 32
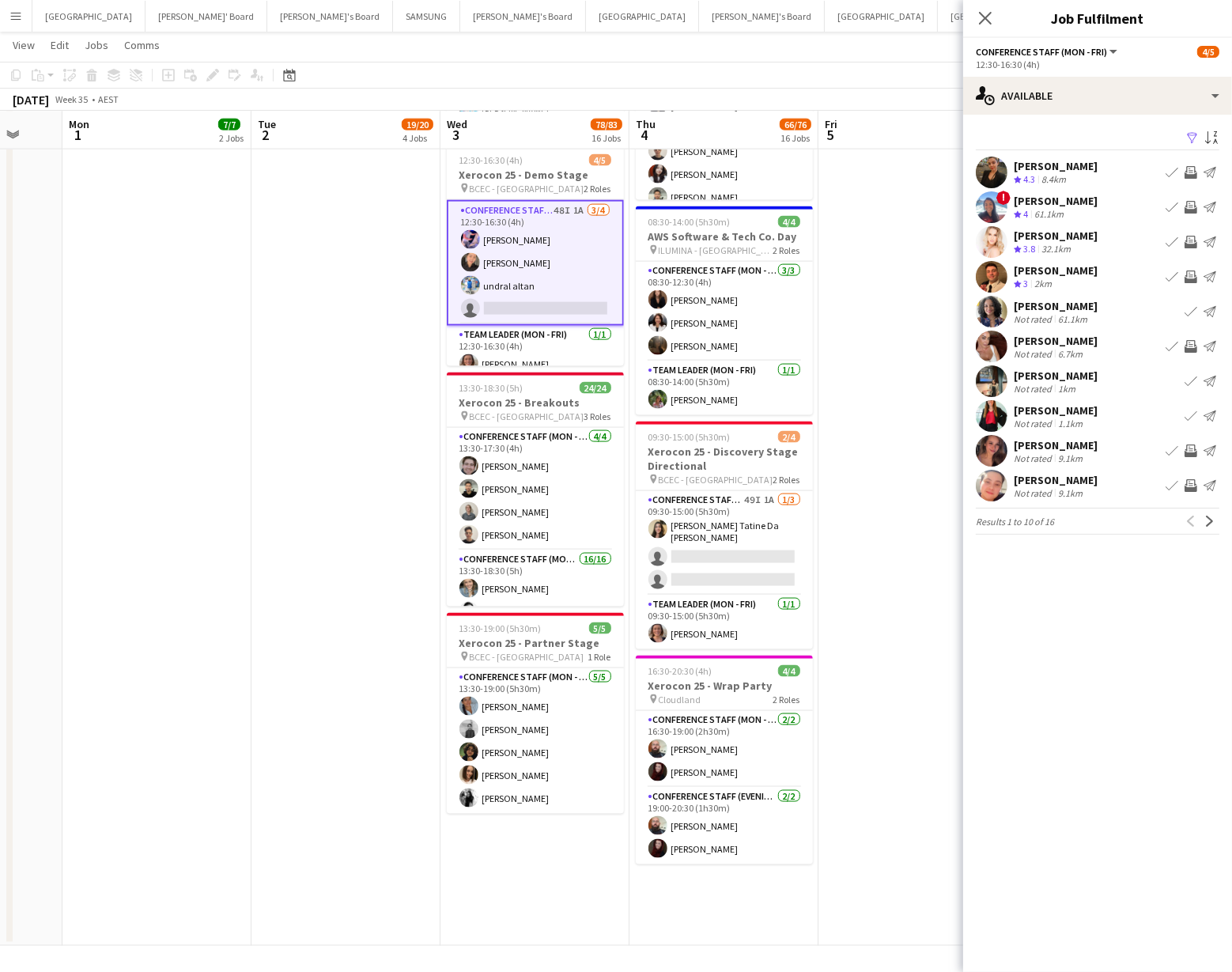
click at [1188, 481] on app-icon "Invite crew" at bounding box center [1191, 485] width 12 height 12
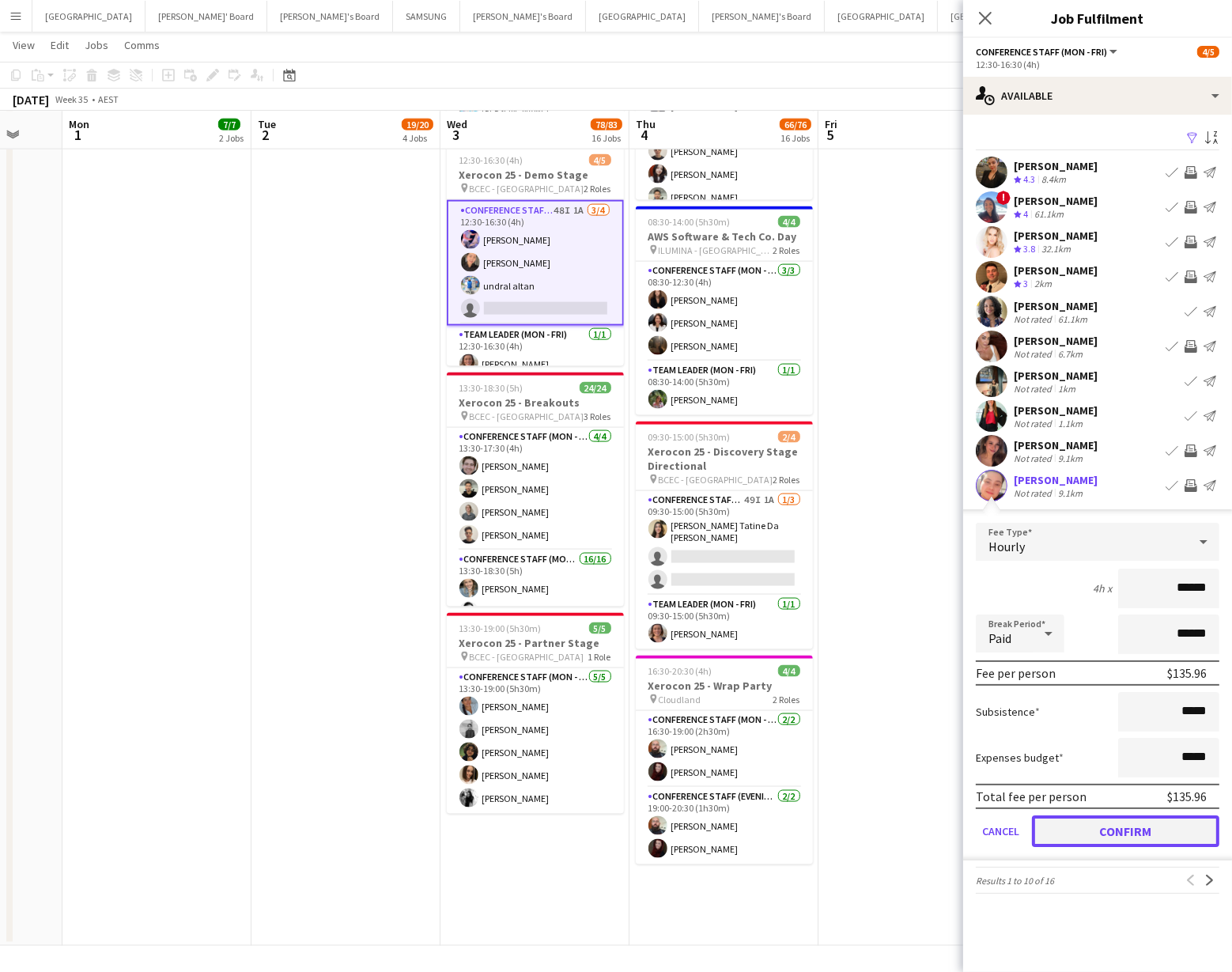
click at [1151, 833] on button "Confirm" at bounding box center [1125, 831] width 187 height 32
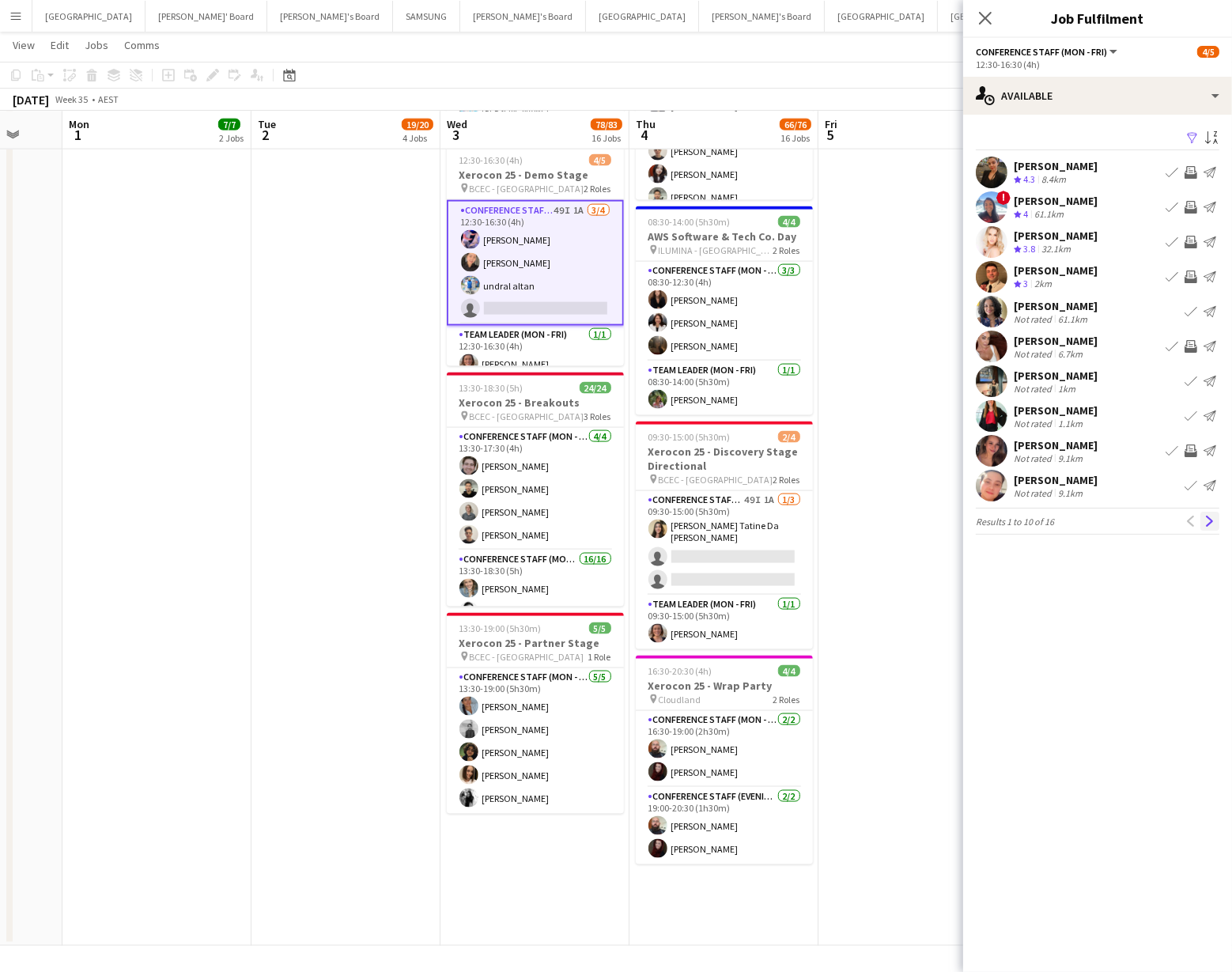
click at [1207, 521] on app-icon "Next" at bounding box center [1211, 522] width 12 height 12
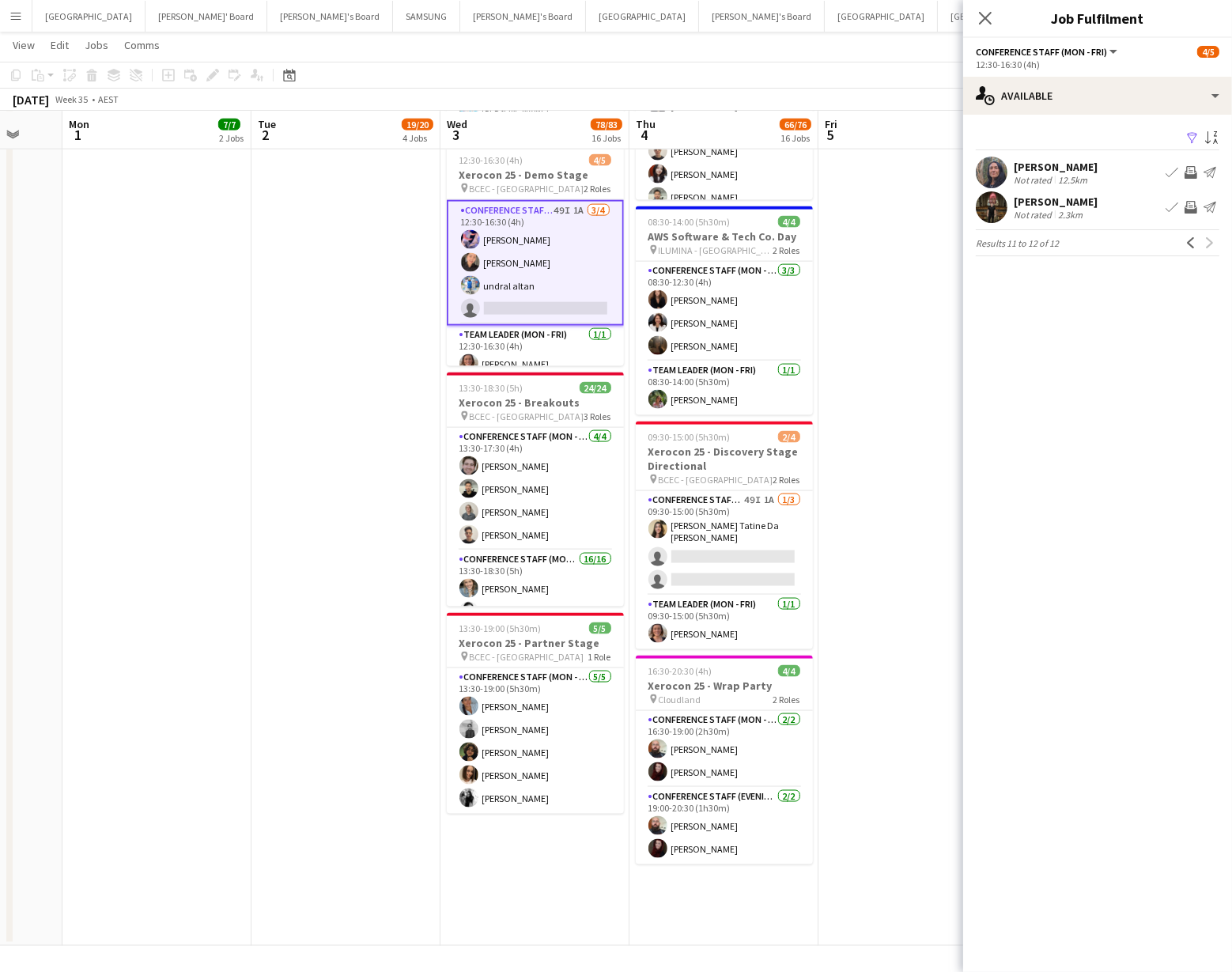
click at [981, 167] on app-user-avatar at bounding box center [992, 172] width 32 height 32
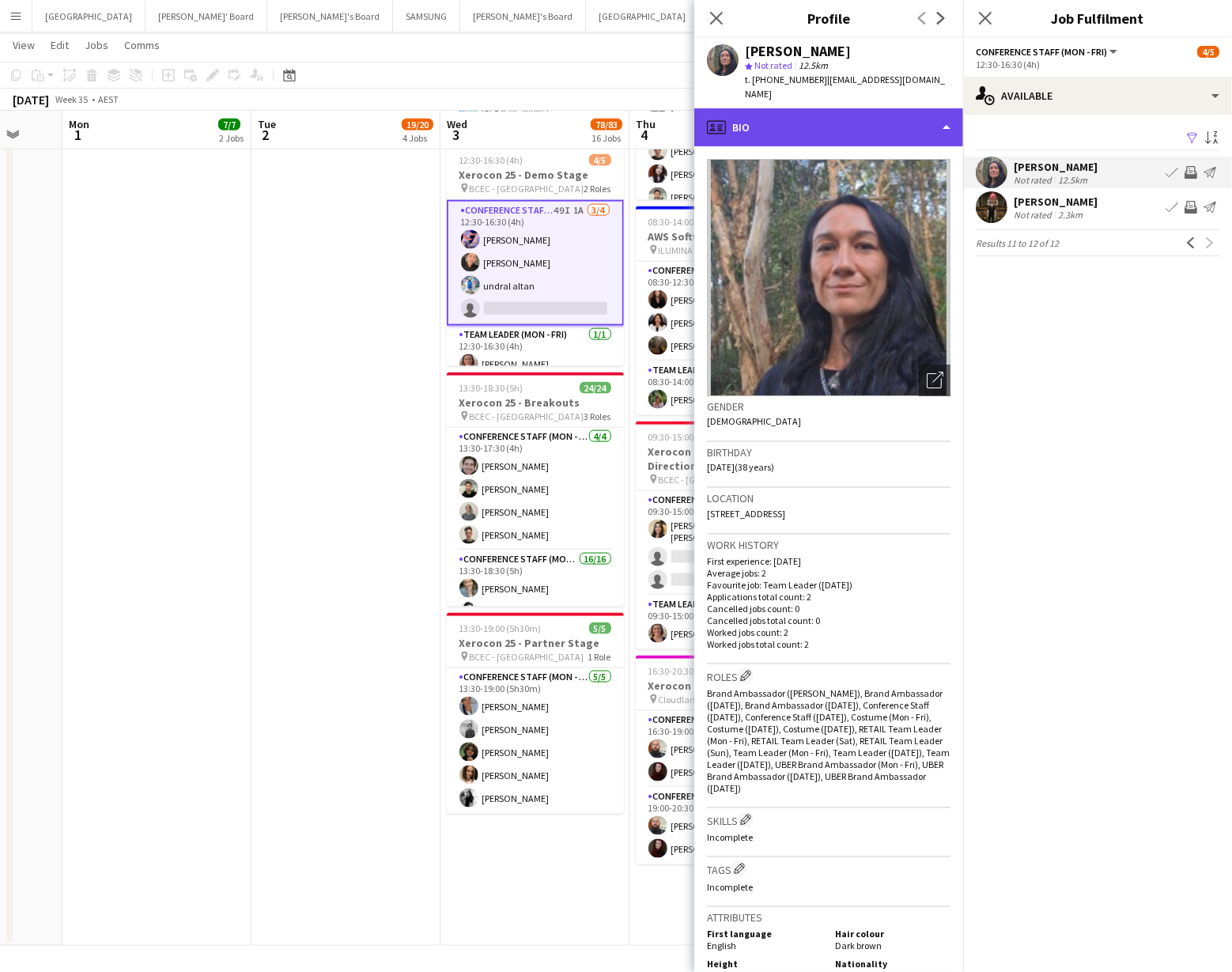
click at [900, 114] on div "profile Bio" at bounding box center [829, 128] width 269 height 38
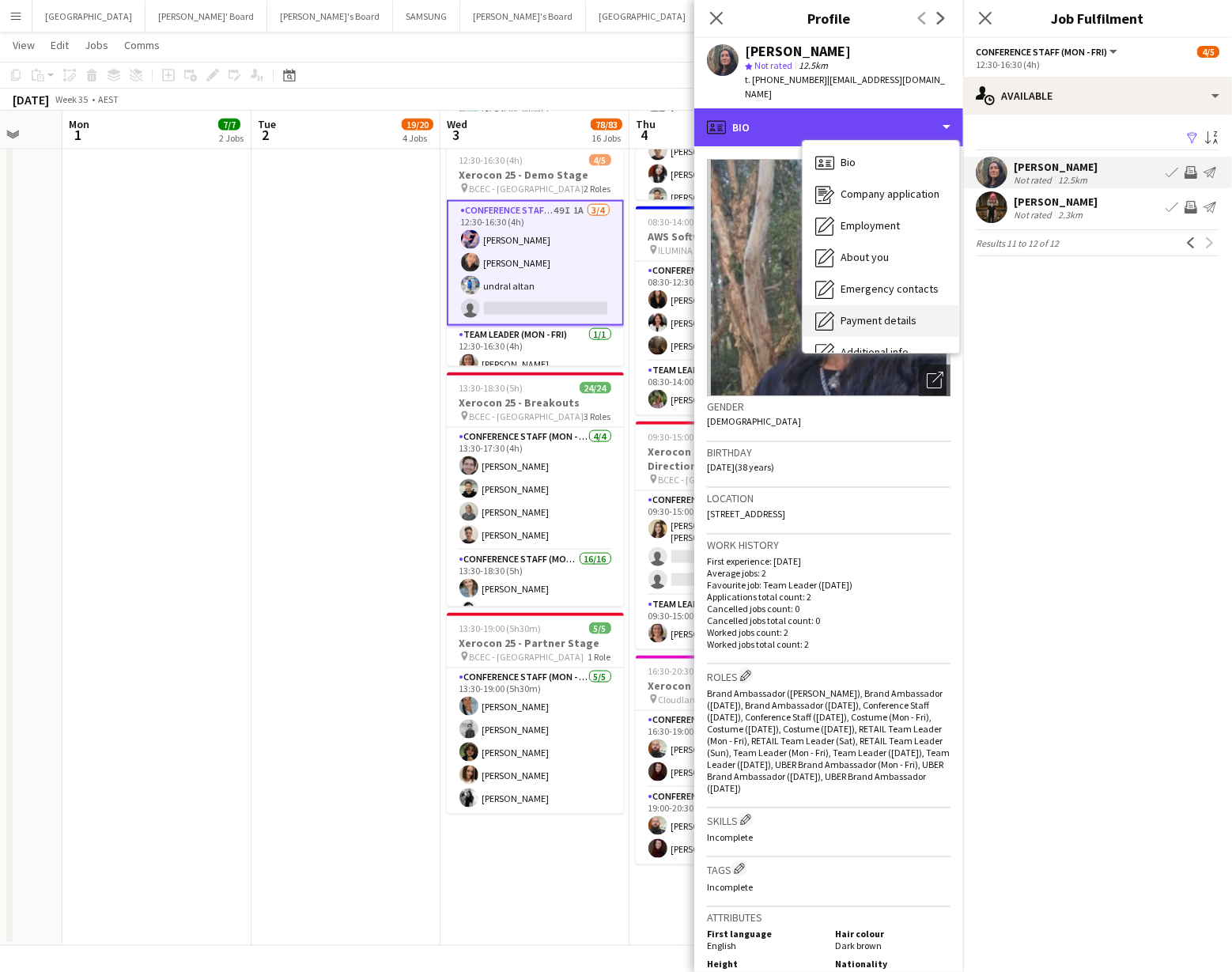
scroll to position [116, 0]
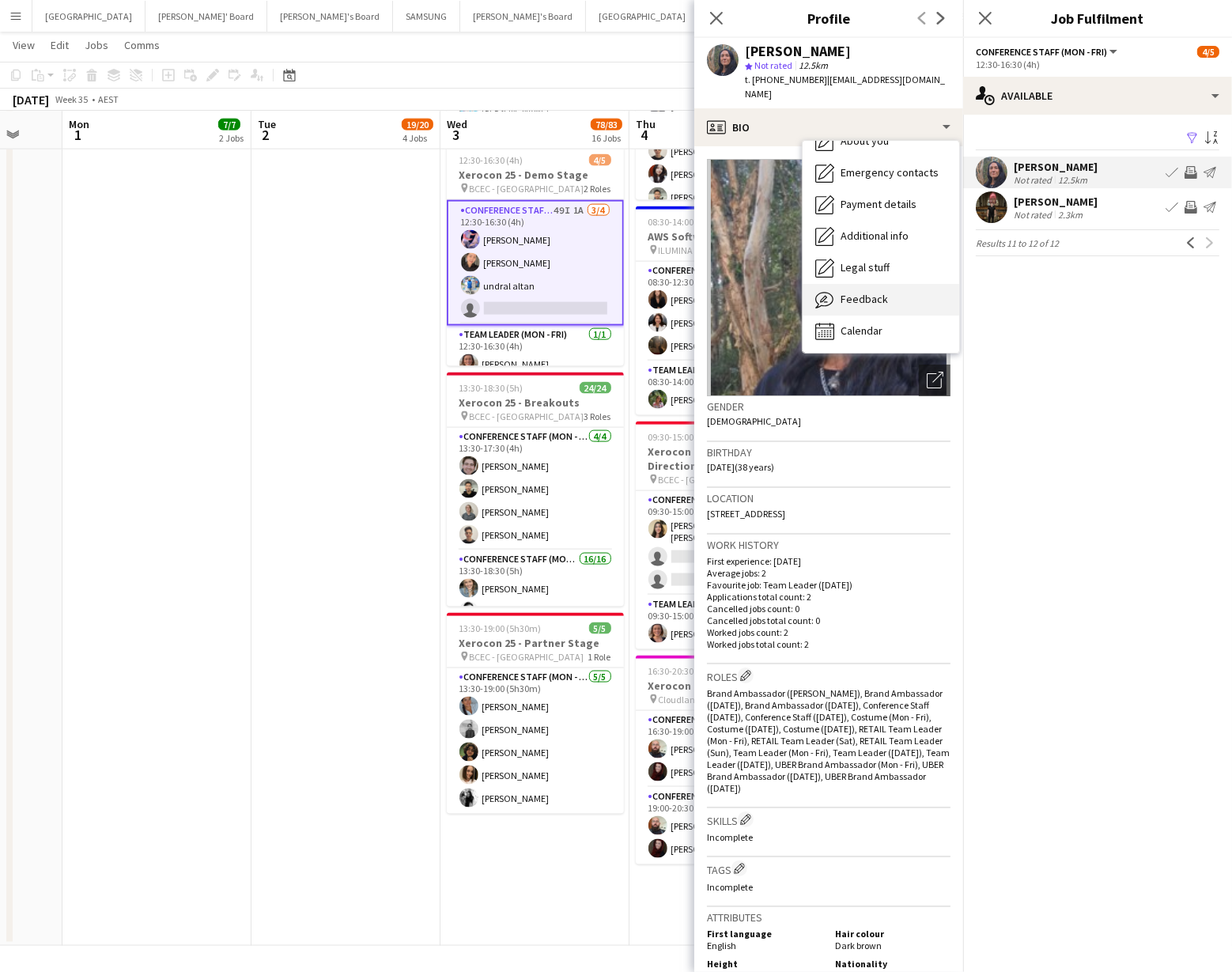
click at [887, 284] on div "Feedback Feedback" at bounding box center [881, 300] width 157 height 32
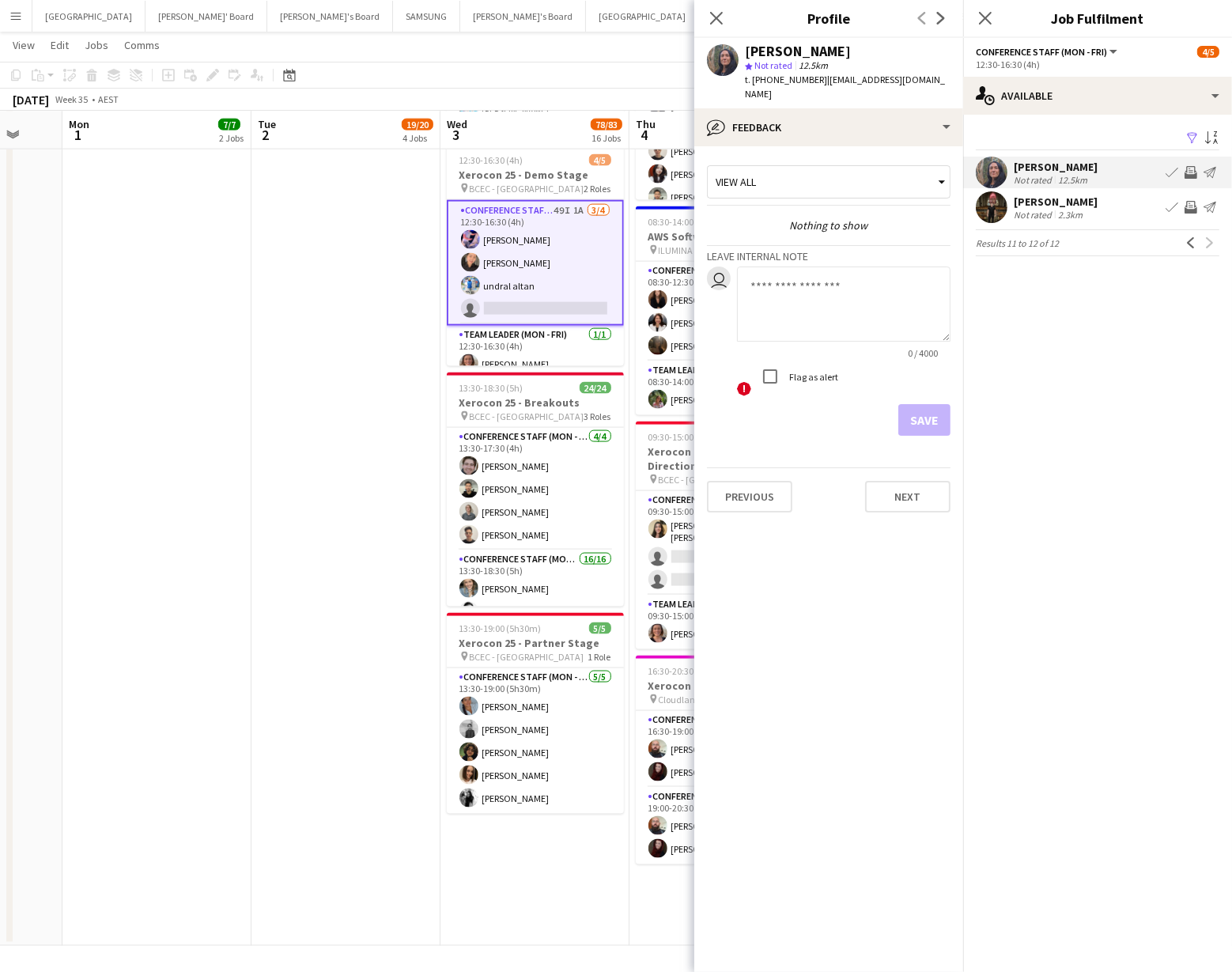
click at [1188, 168] on app-icon "Invite crew" at bounding box center [1191, 172] width 12 height 12
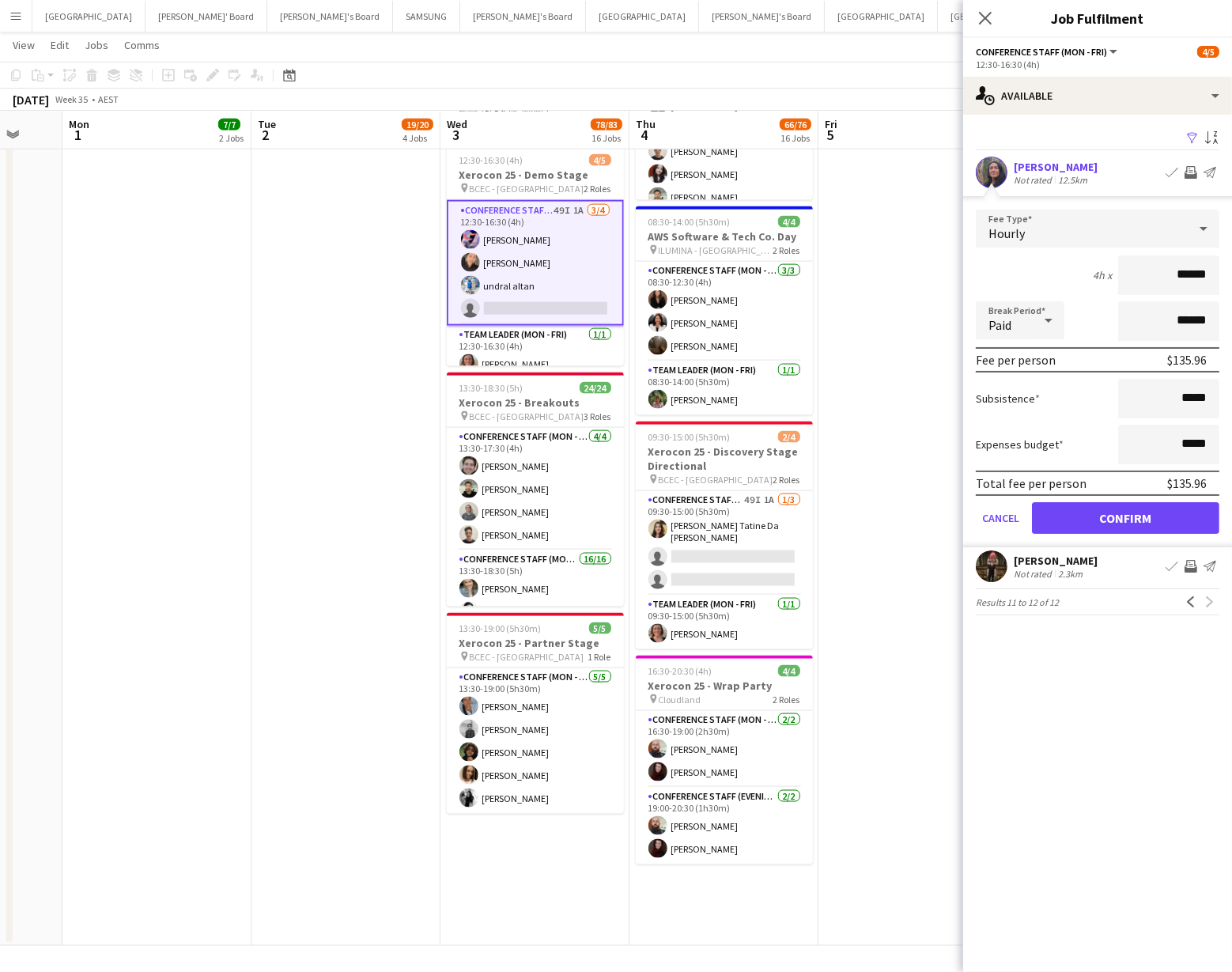
scroll to position [2485, 0]
drag, startPoint x: 1126, startPoint y: 512, endPoint x: 1121, endPoint y: 505, distance: 8.6
click at [1126, 511] on button "Confirm" at bounding box center [1125, 518] width 187 height 32
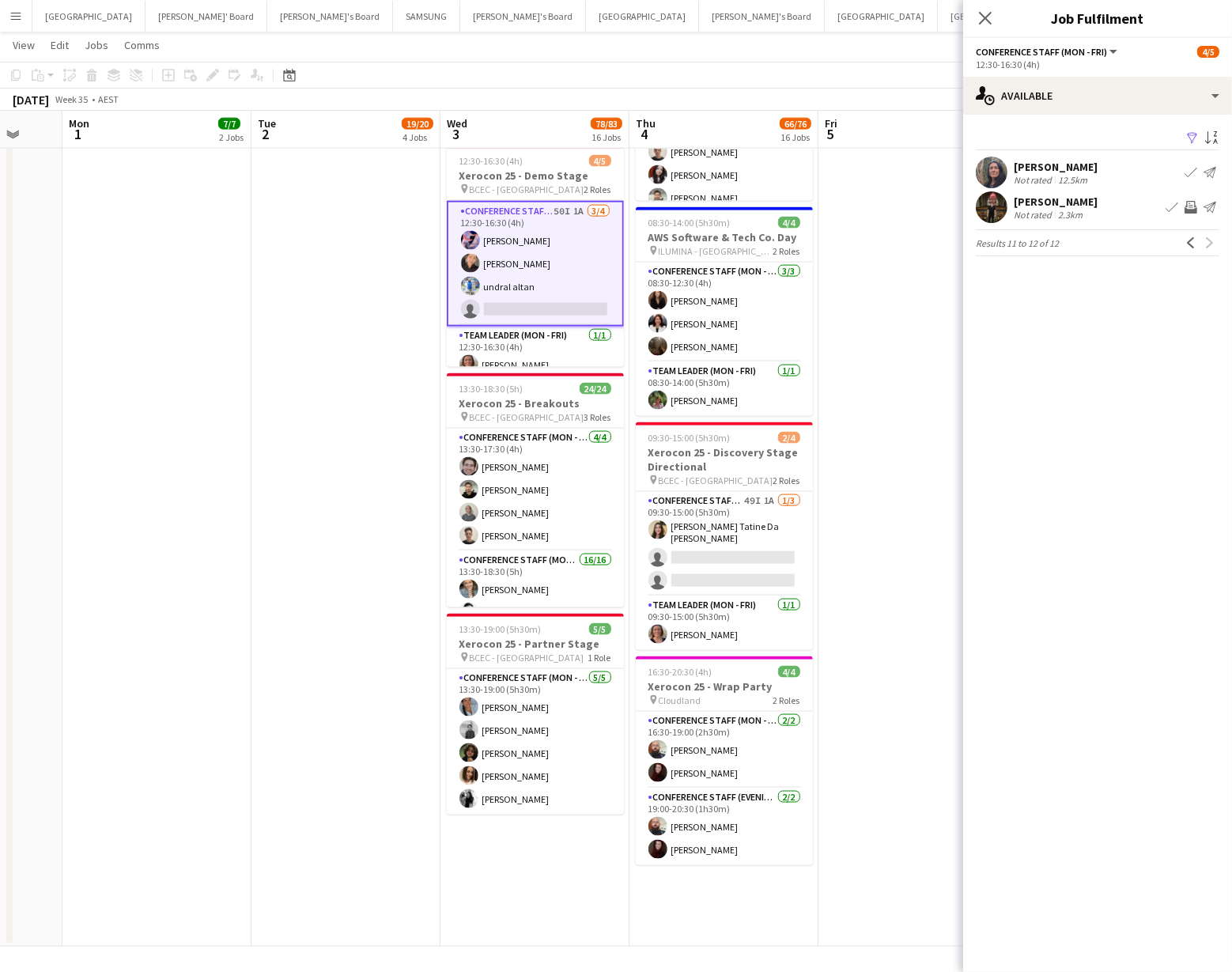
click at [985, 208] on app-user-avatar at bounding box center [992, 207] width 32 height 32
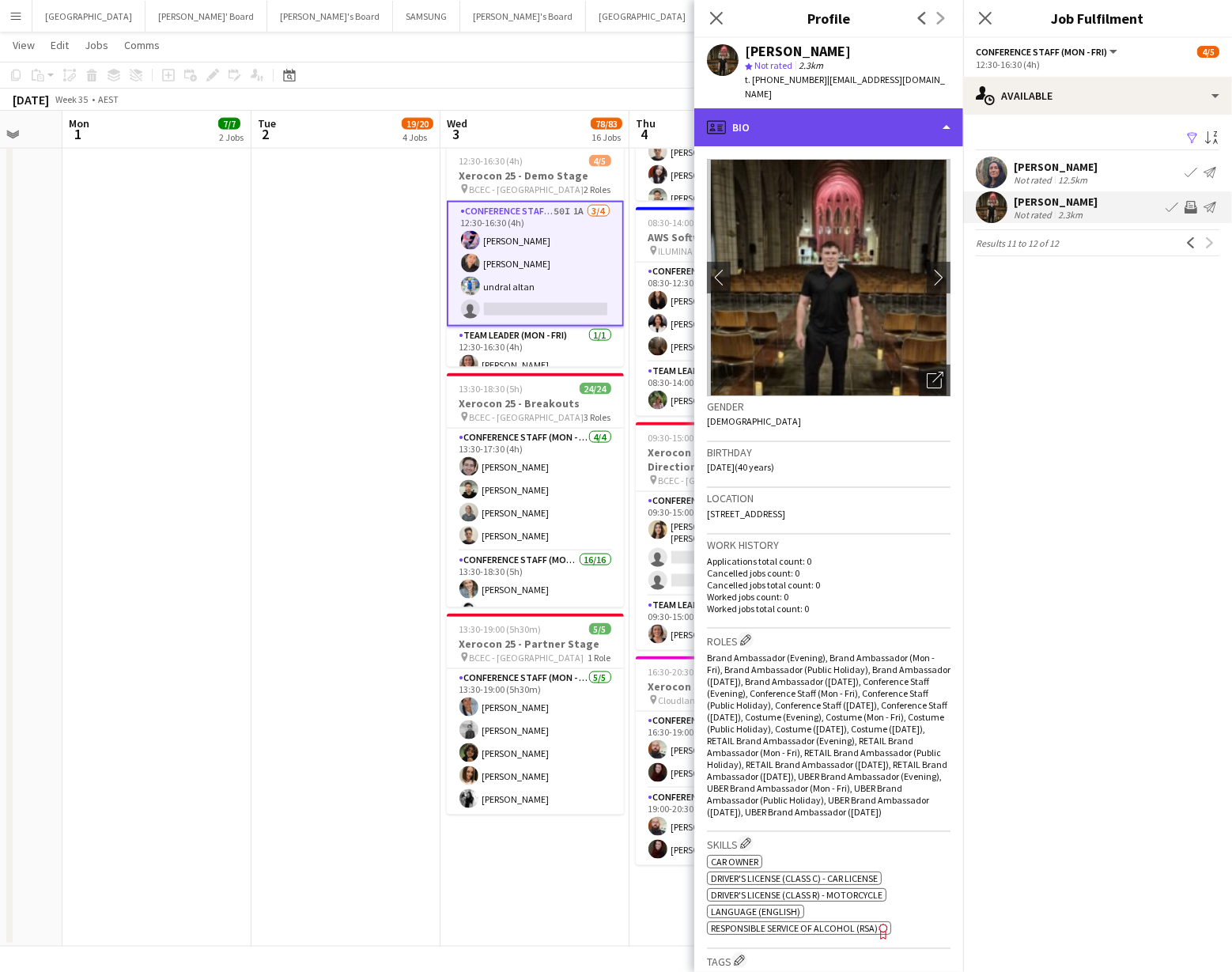
click at [938, 111] on div "profile Bio" at bounding box center [829, 128] width 269 height 38
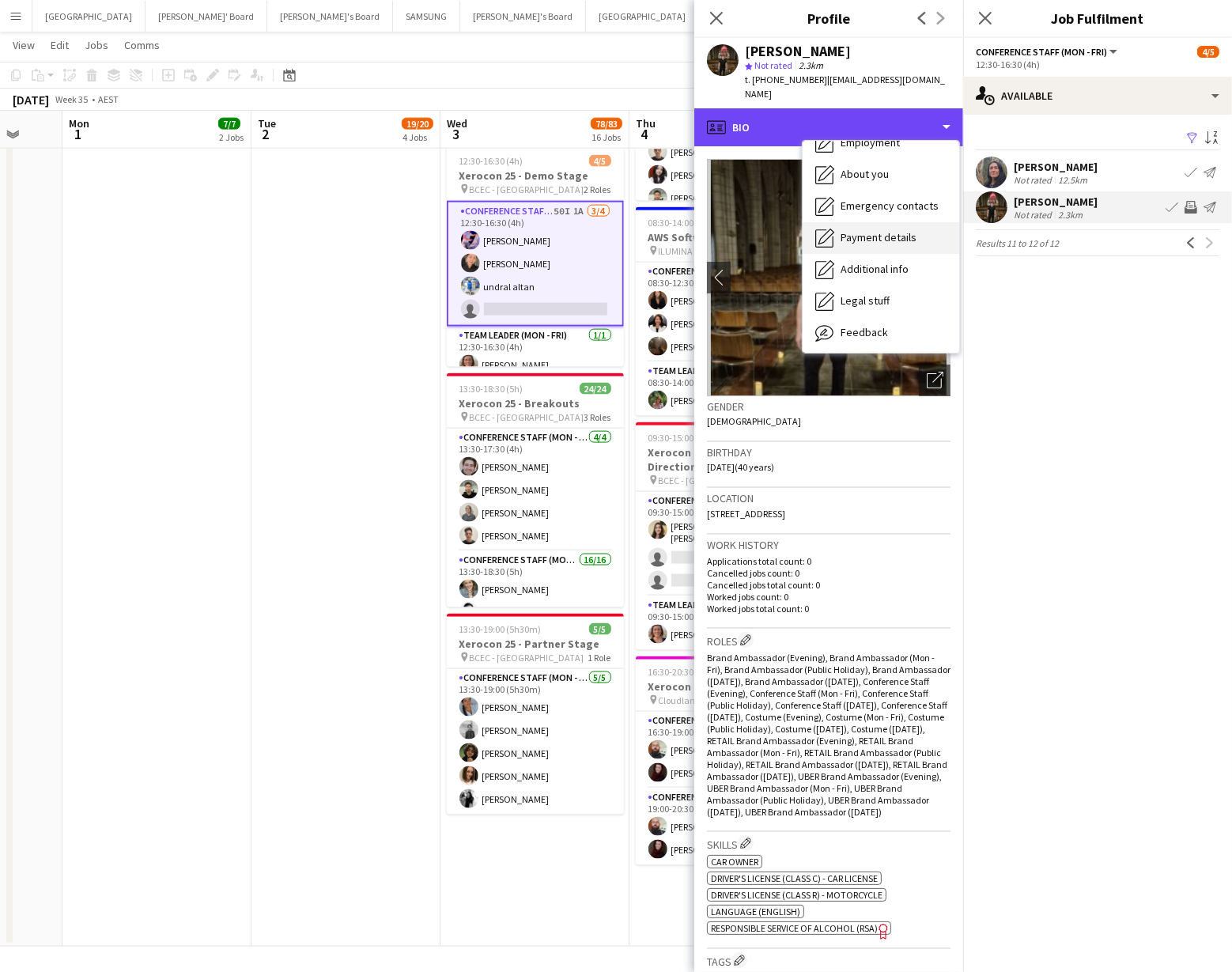
scroll to position [116, 0]
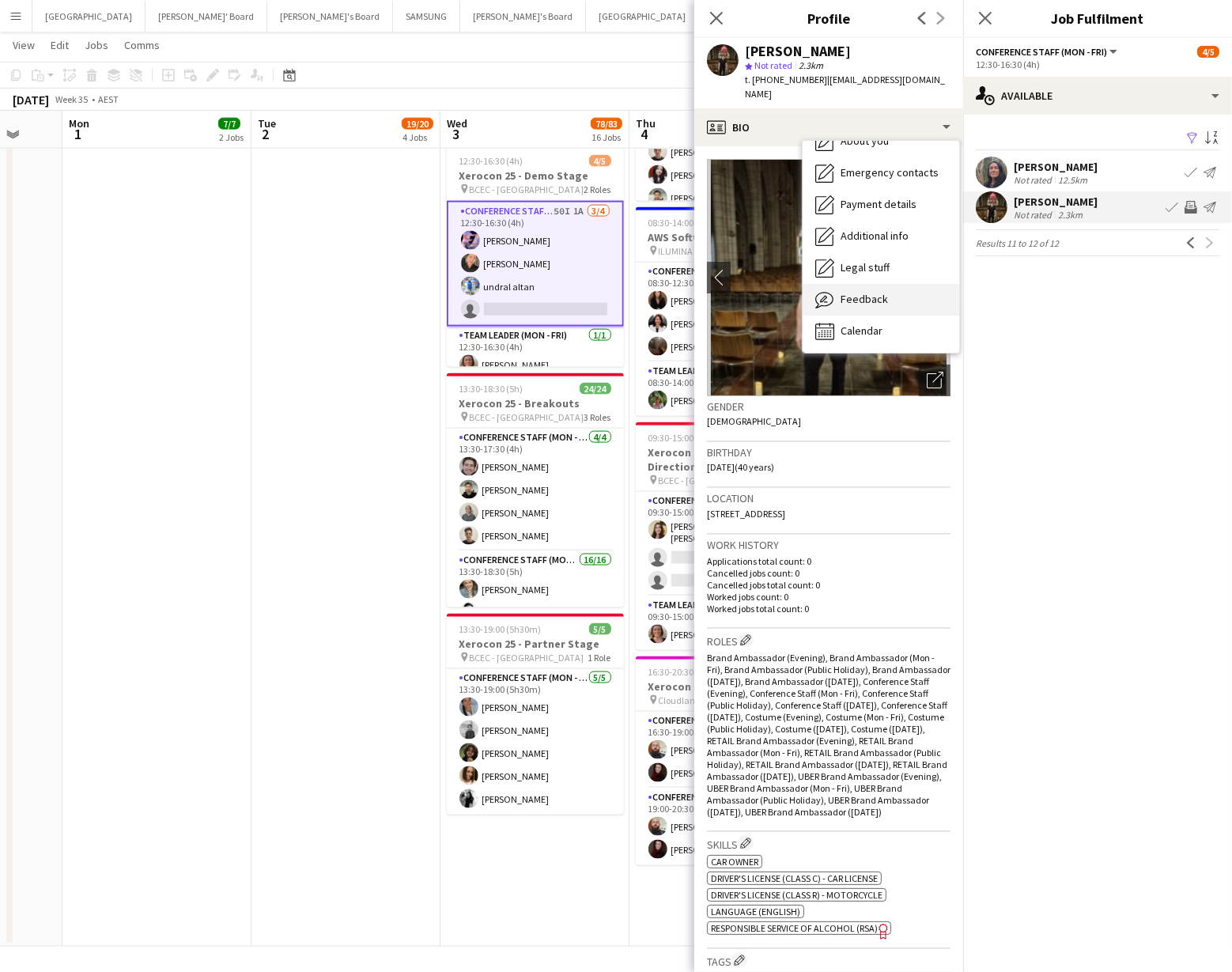
click at [896, 287] on div "Feedback Feedback" at bounding box center [881, 300] width 157 height 32
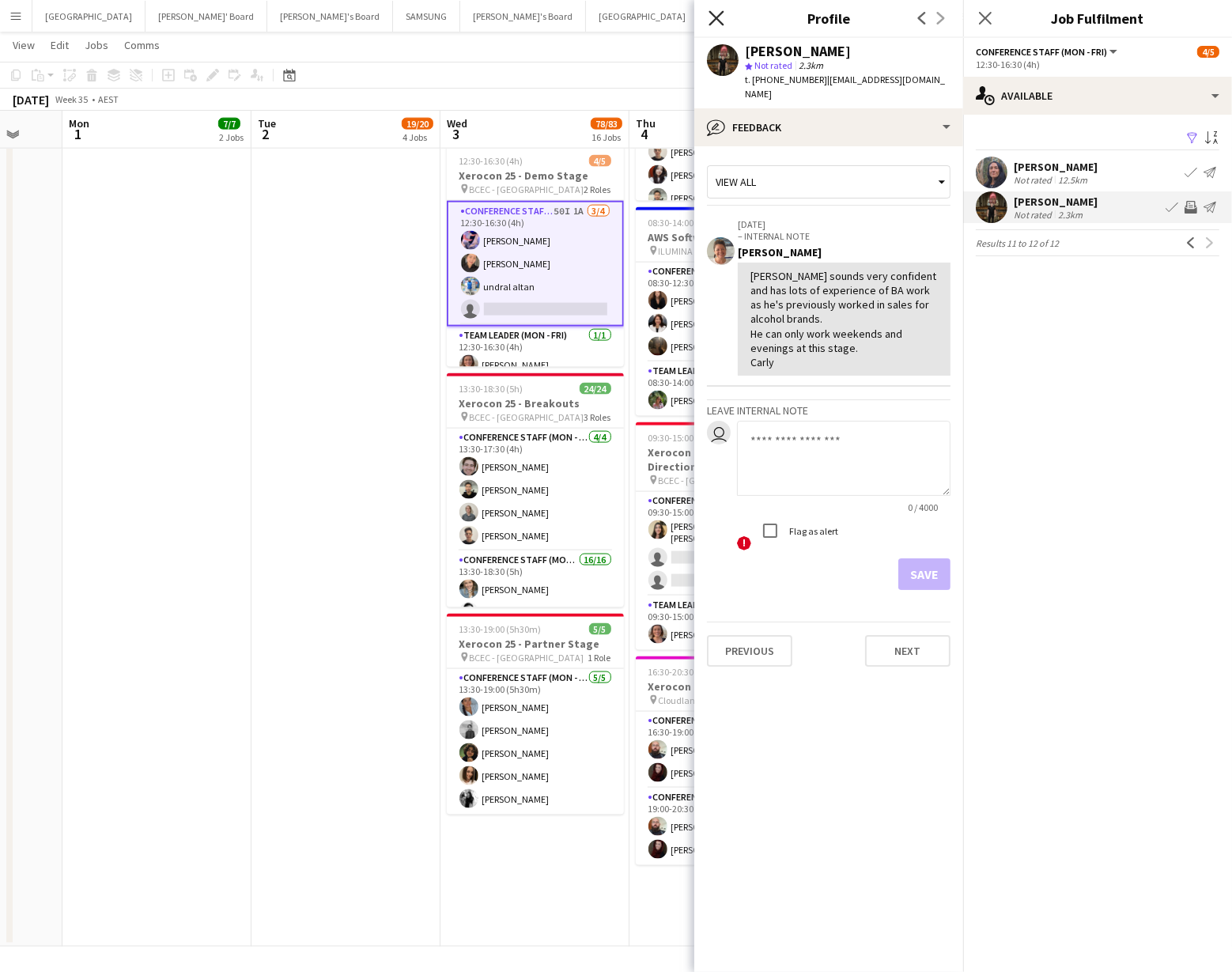
click at [723, 15] on icon "Close pop-in" at bounding box center [716, 18] width 15 height 15
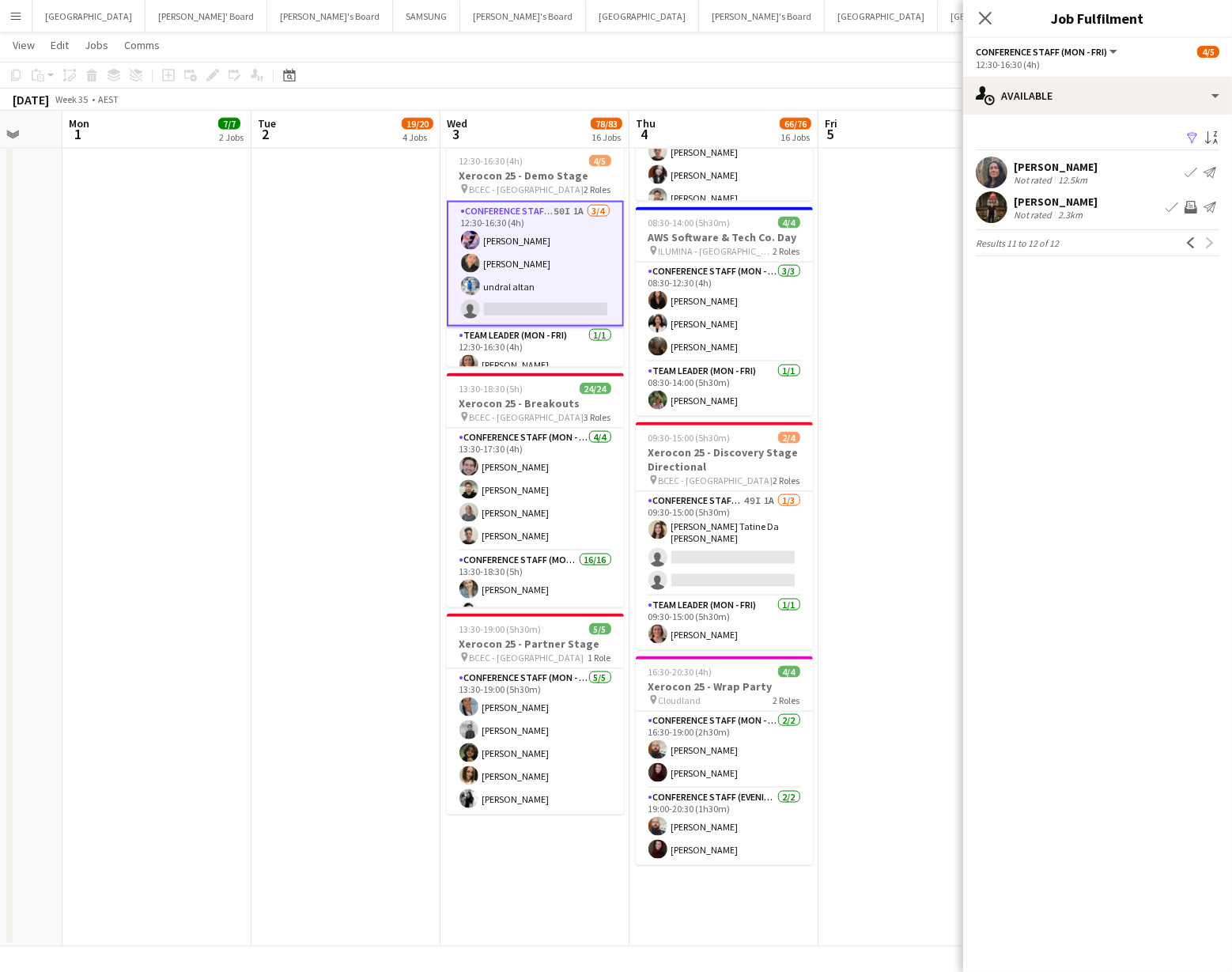
click at [768, 97] on div "September 2025 Week 35 • AEST Publish 1 job Revert 1 job" at bounding box center [616, 99] width 1232 height 22
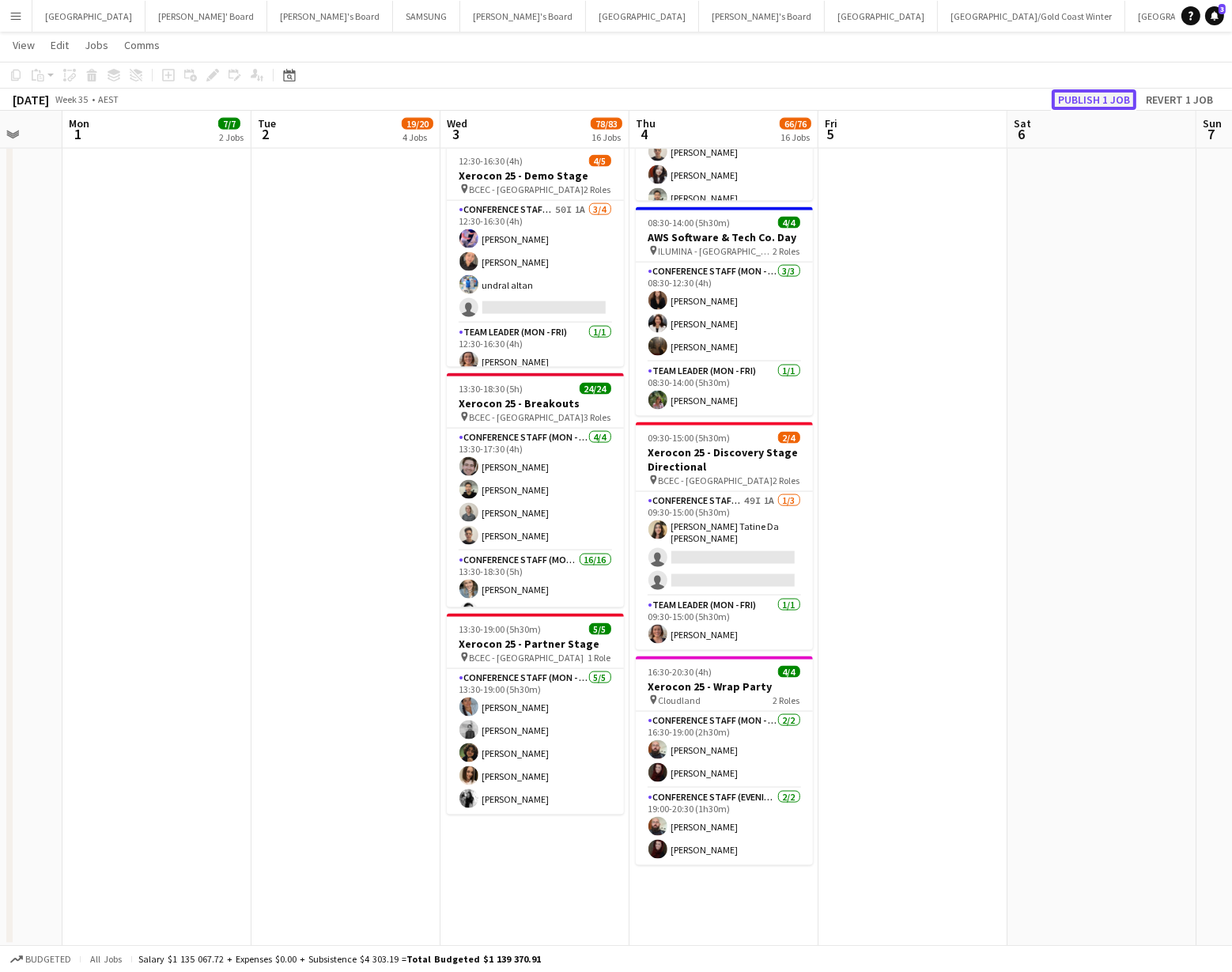
click at [1085, 101] on button "Publish 1 job" at bounding box center [1095, 99] width 85 height 20
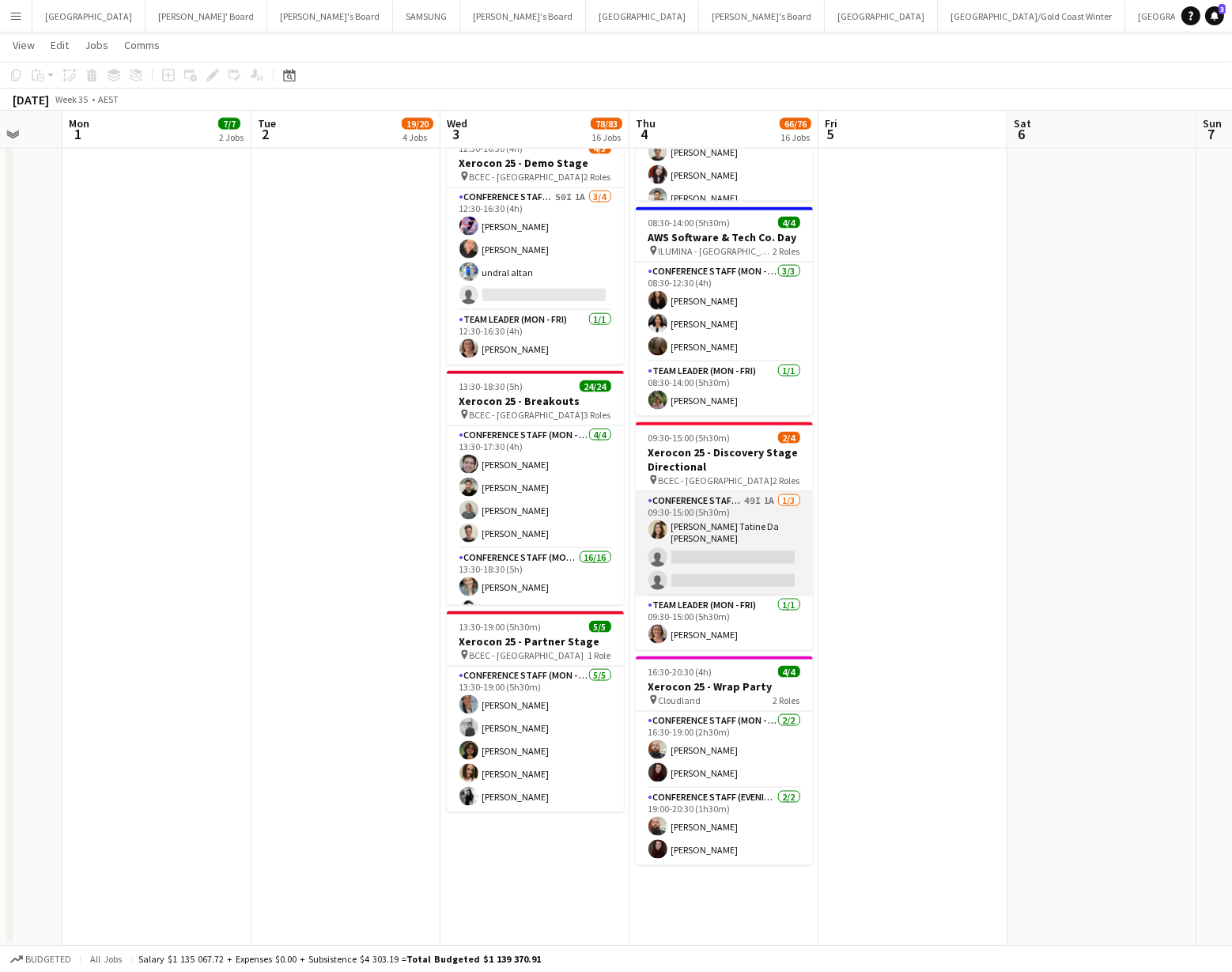
click at [740, 546] on app-card-role "Conference Staff (Mon - Fri) 49I 1A 1/3 09:30-15:00 (5h30m) Lara Tatine Da Silv…" at bounding box center [724, 544] width 178 height 105
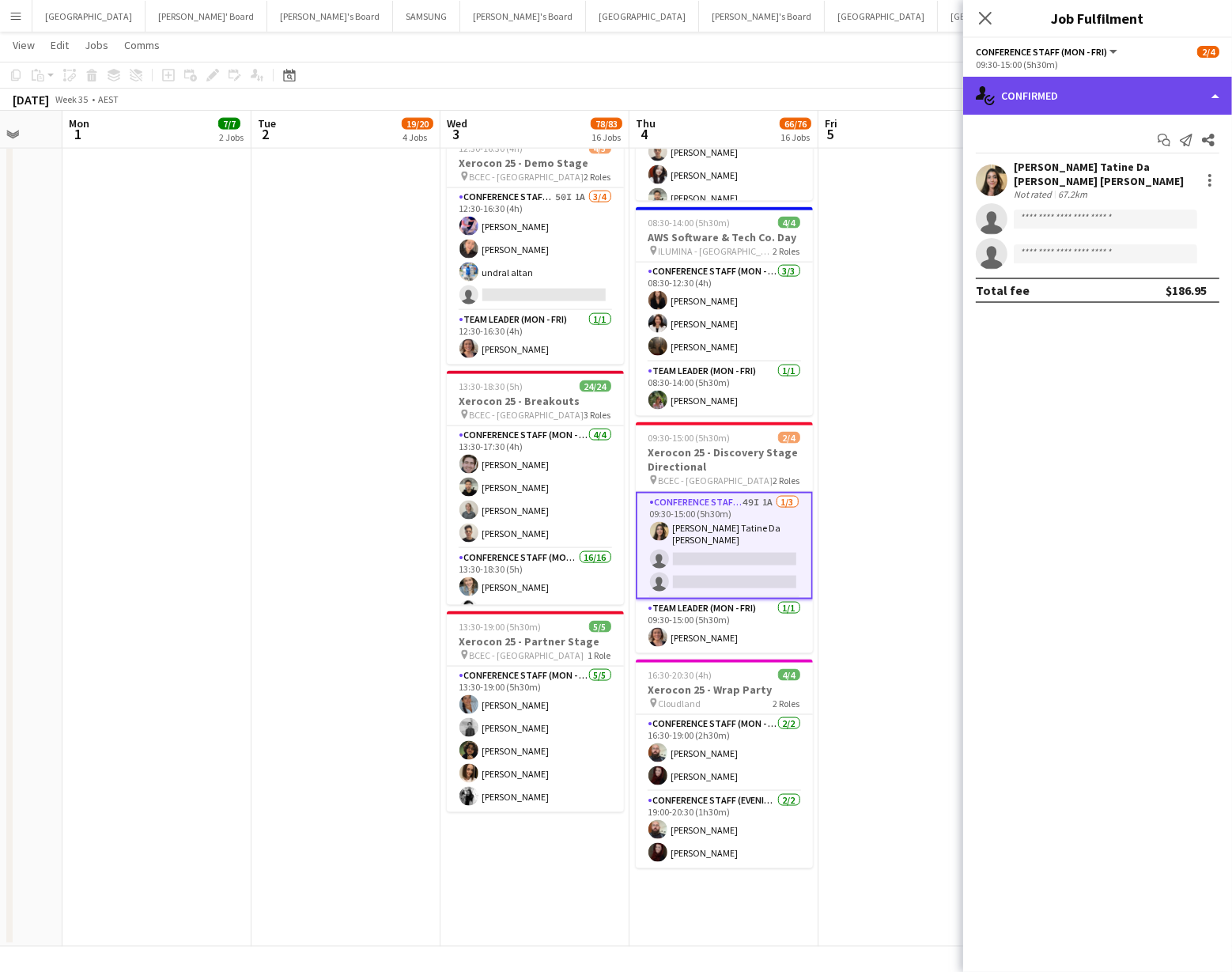
click at [1138, 95] on div "single-neutral-actions-check-2 Confirmed" at bounding box center [1098, 96] width 269 height 38
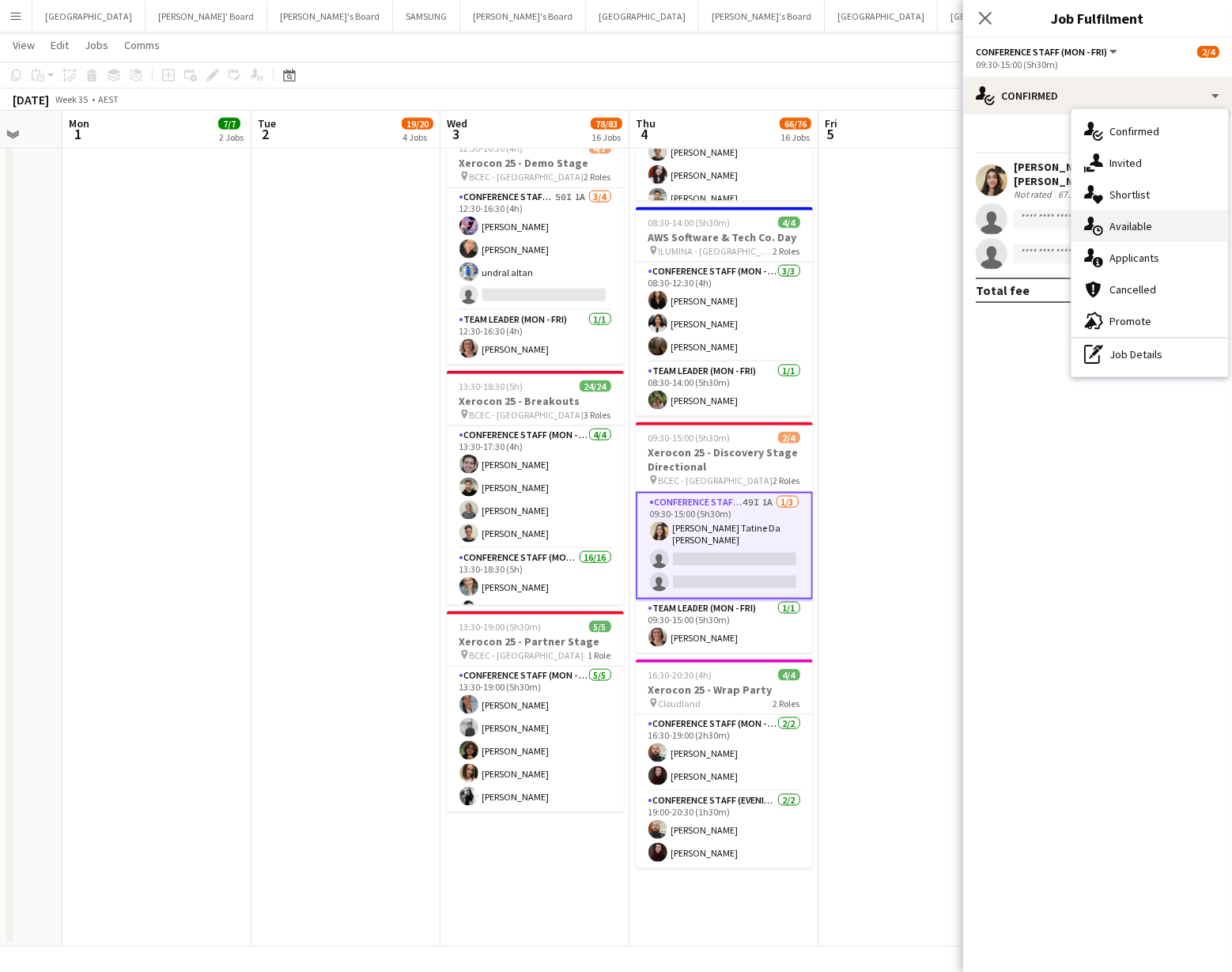
click at [1128, 227] on div "single-neutral-actions-upload Available" at bounding box center [1149, 226] width 157 height 32
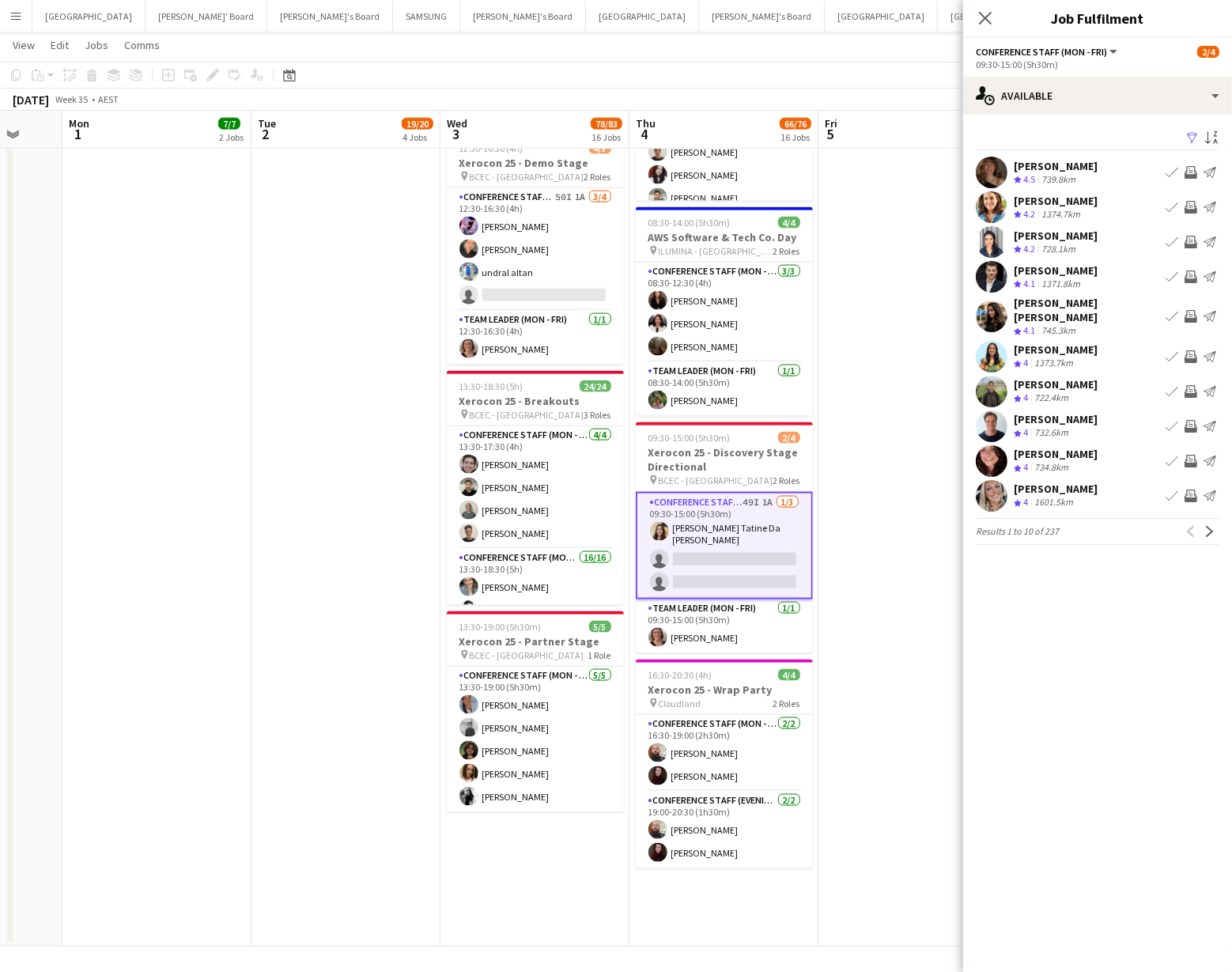
click at [1195, 135] on app-icon "Filter" at bounding box center [1193, 139] width 12 height 15
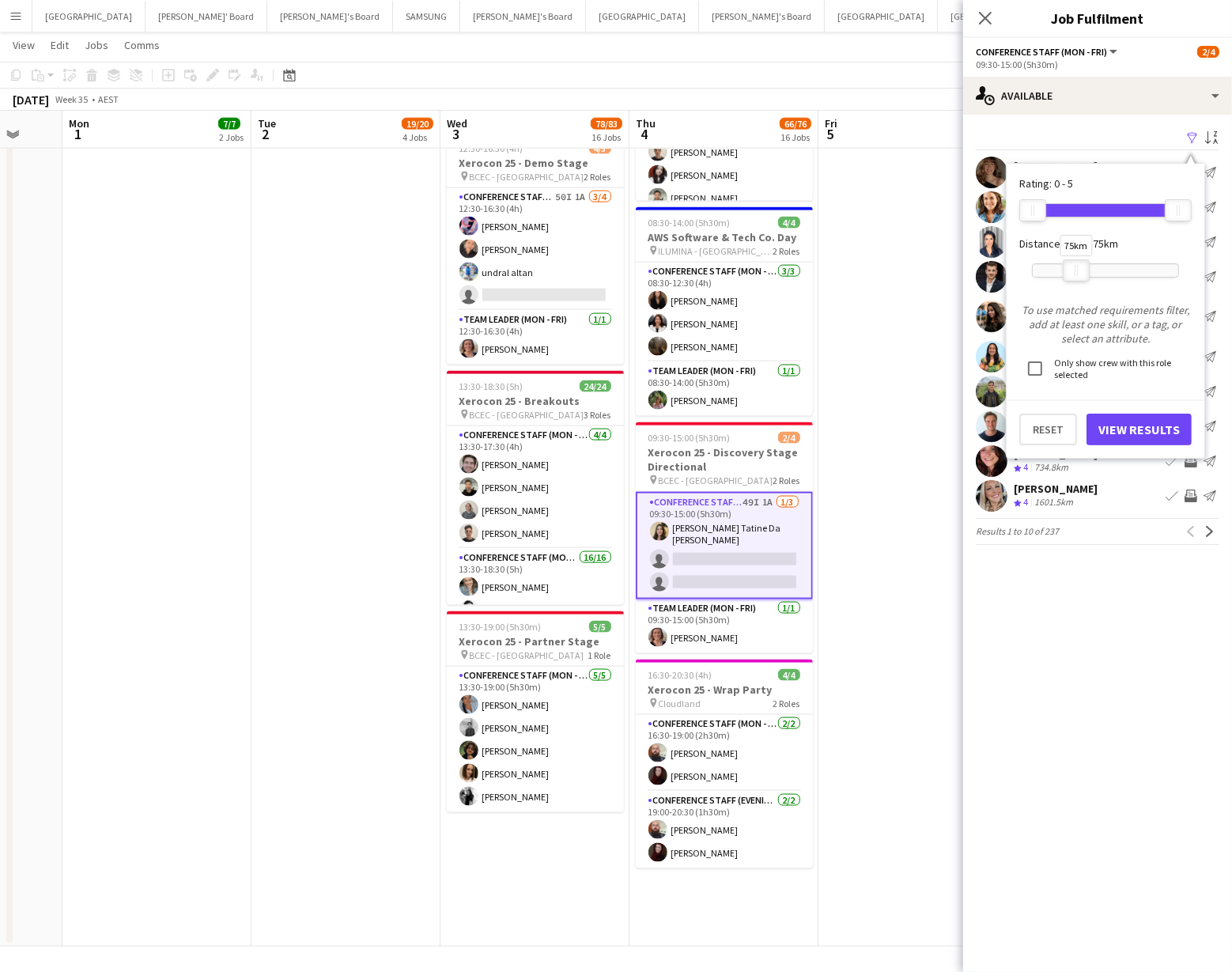
drag, startPoint x: 1173, startPoint y: 272, endPoint x: 1071, endPoint y: 258, distance: 103.0
click at [1071, 258] on div "75km" at bounding box center [1105, 270] width 147 height 39
click at [1116, 425] on button "View Results" at bounding box center [1140, 429] width 106 height 32
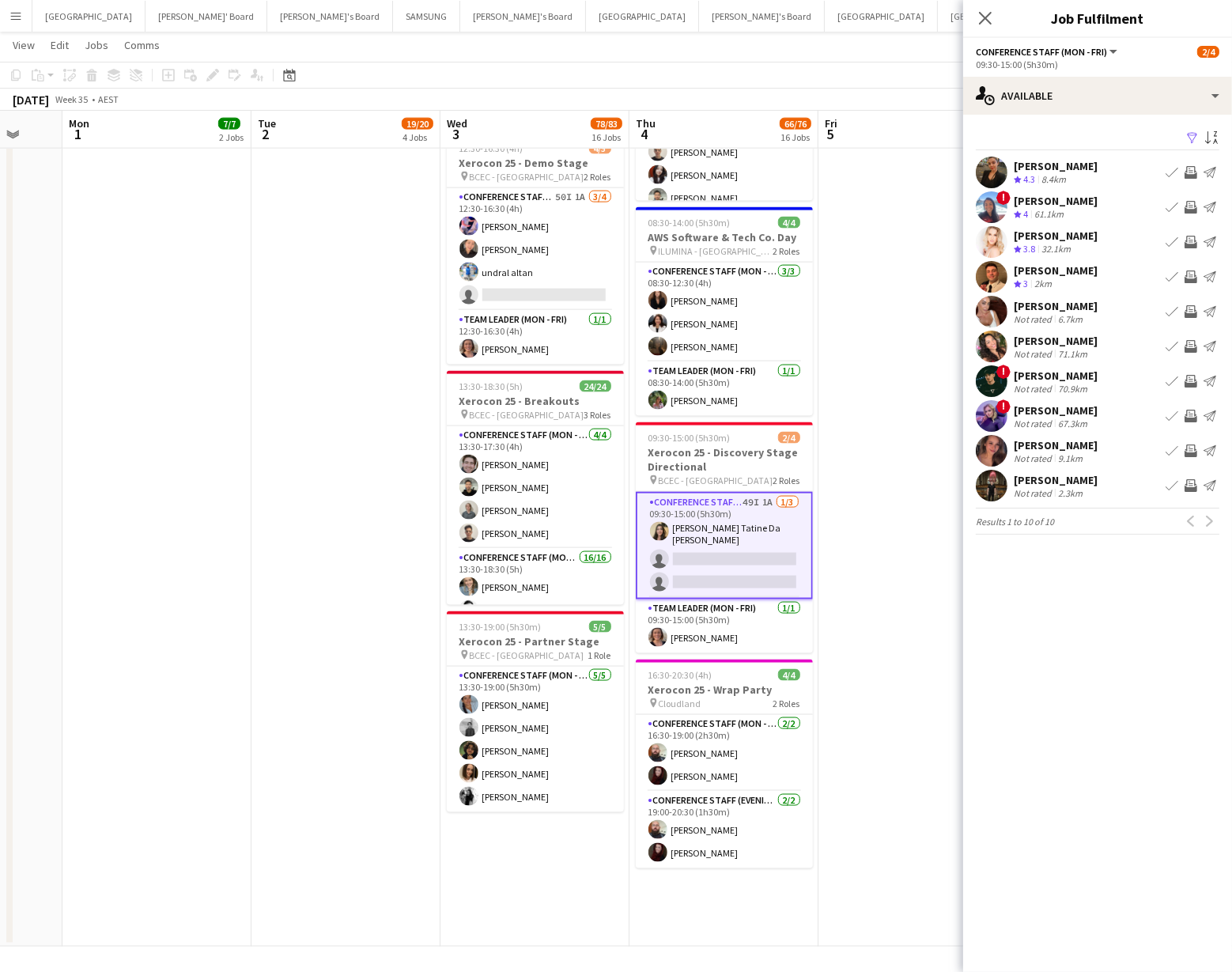
click at [1001, 343] on app-user-avatar at bounding box center [992, 346] width 32 height 32
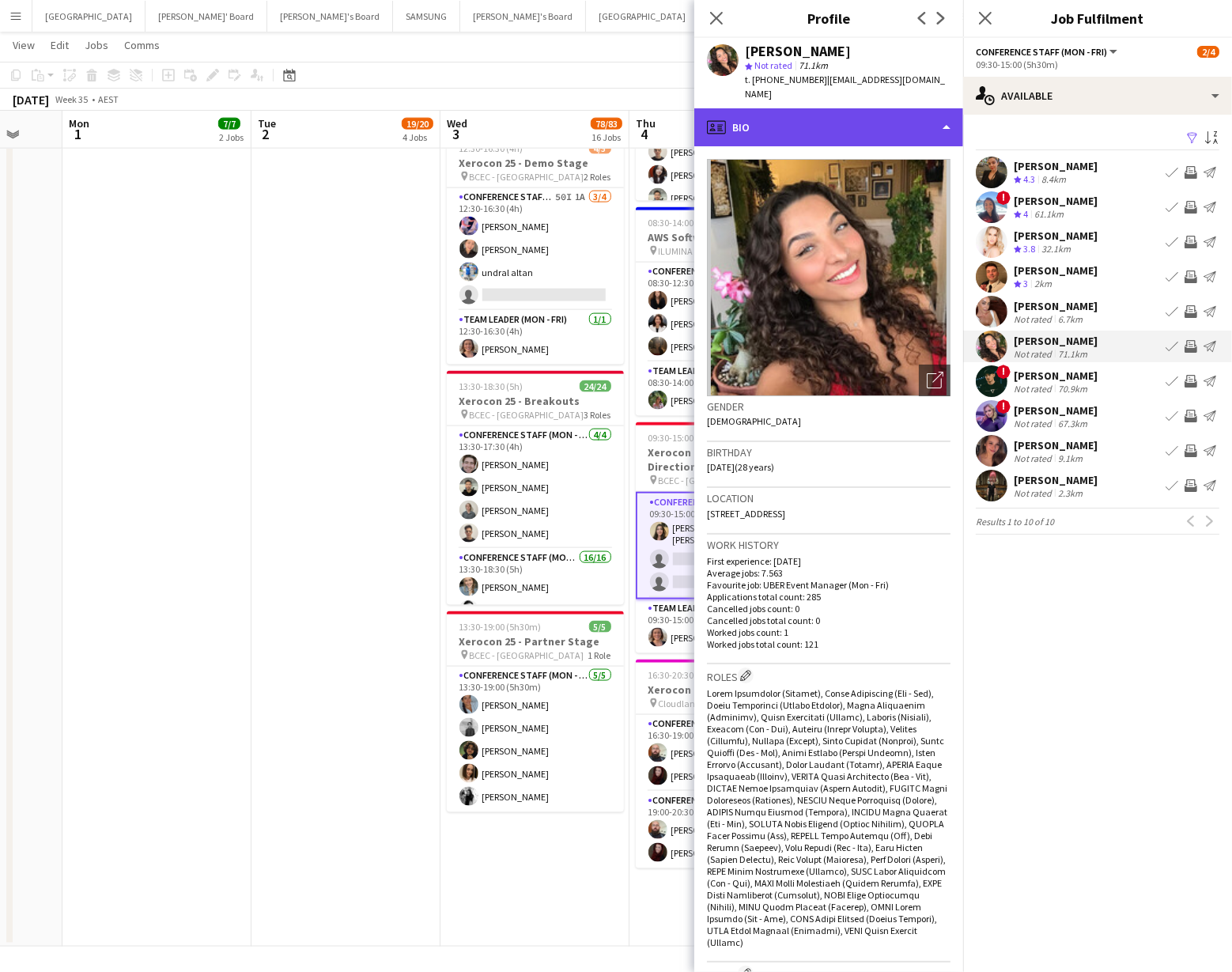
click at [915, 120] on div "profile Bio" at bounding box center [829, 128] width 269 height 38
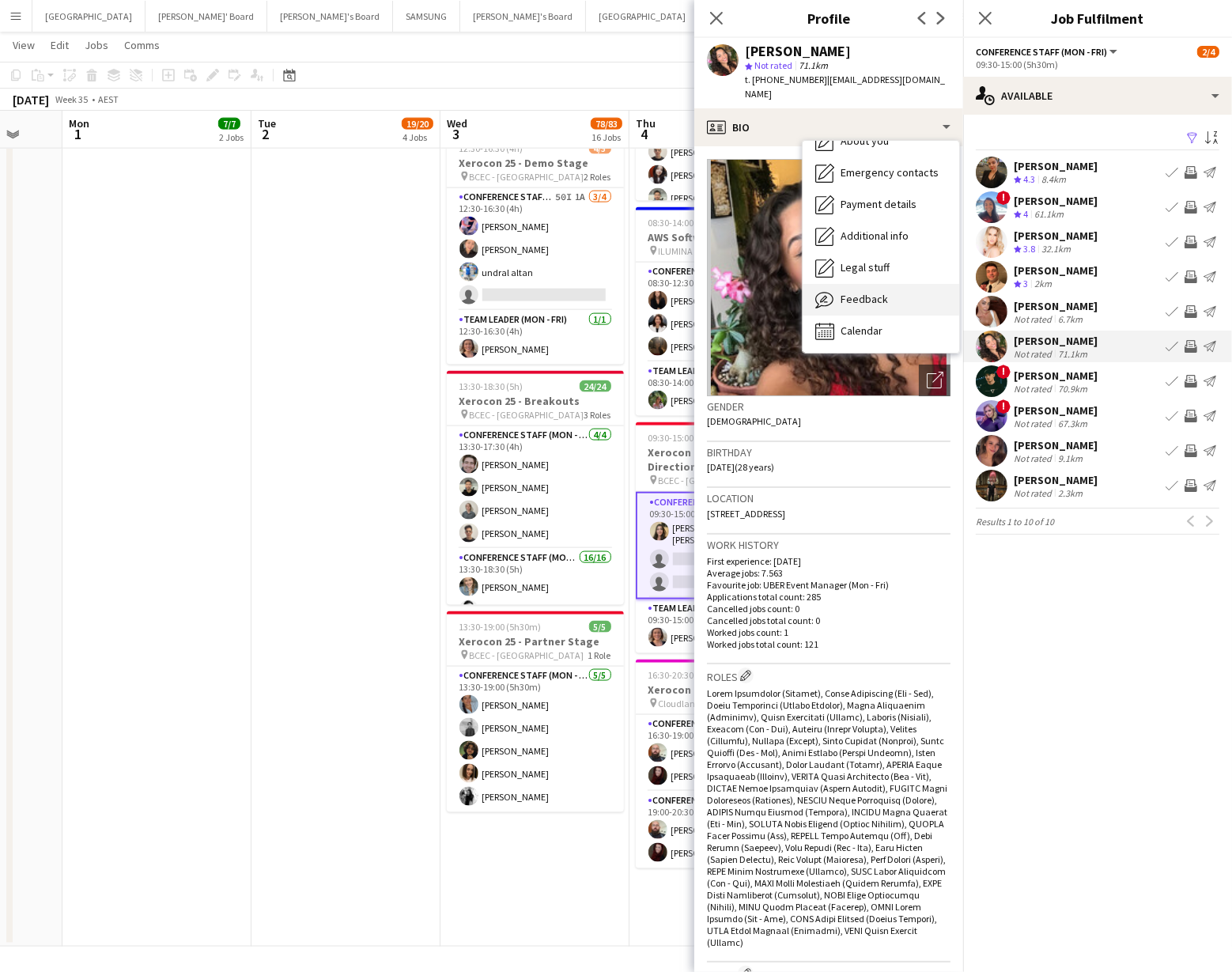
click at [903, 284] on div "Feedback Feedback" at bounding box center [881, 300] width 157 height 32
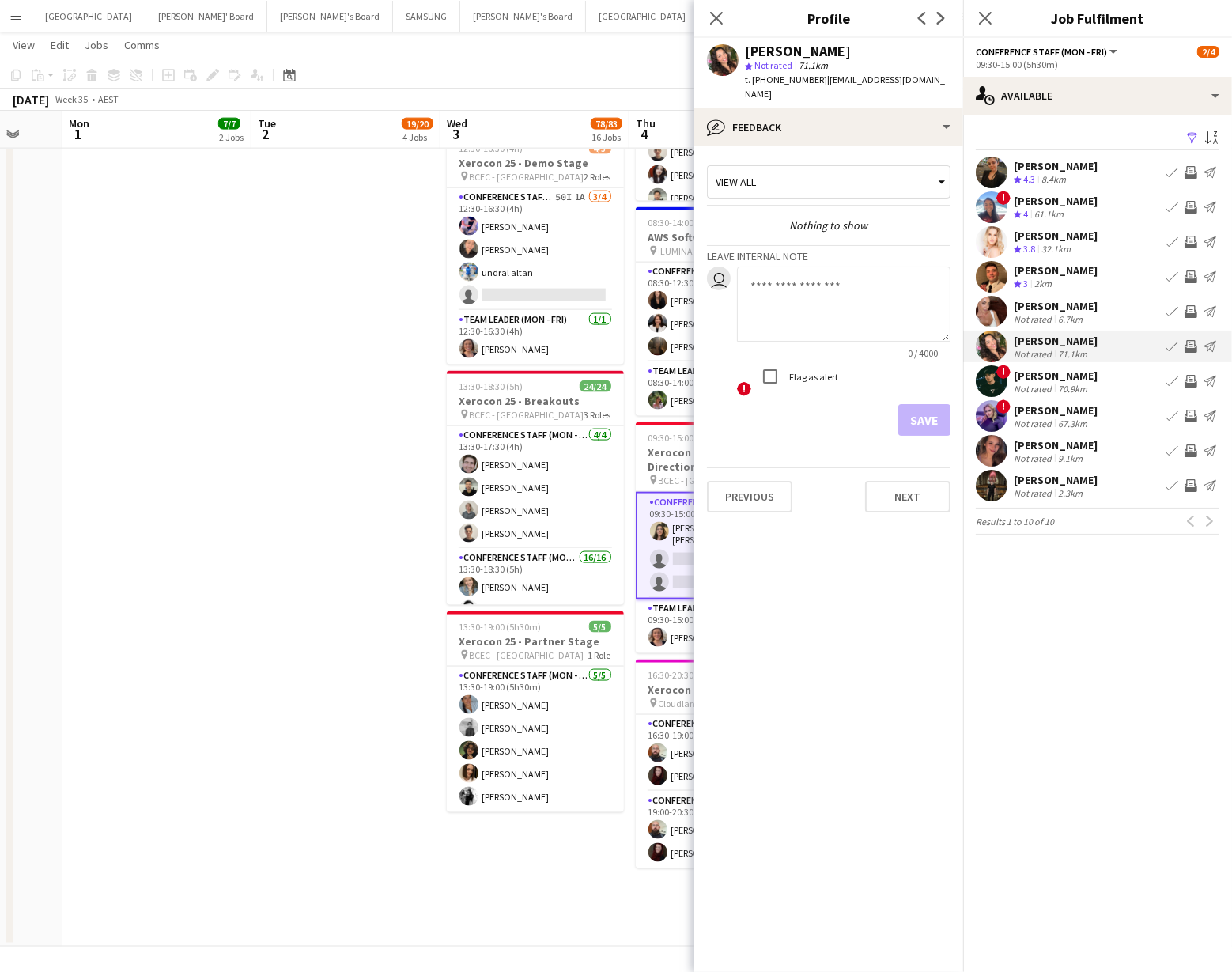
click at [1186, 344] on app-icon "Invite crew" at bounding box center [1191, 346] width 12 height 12
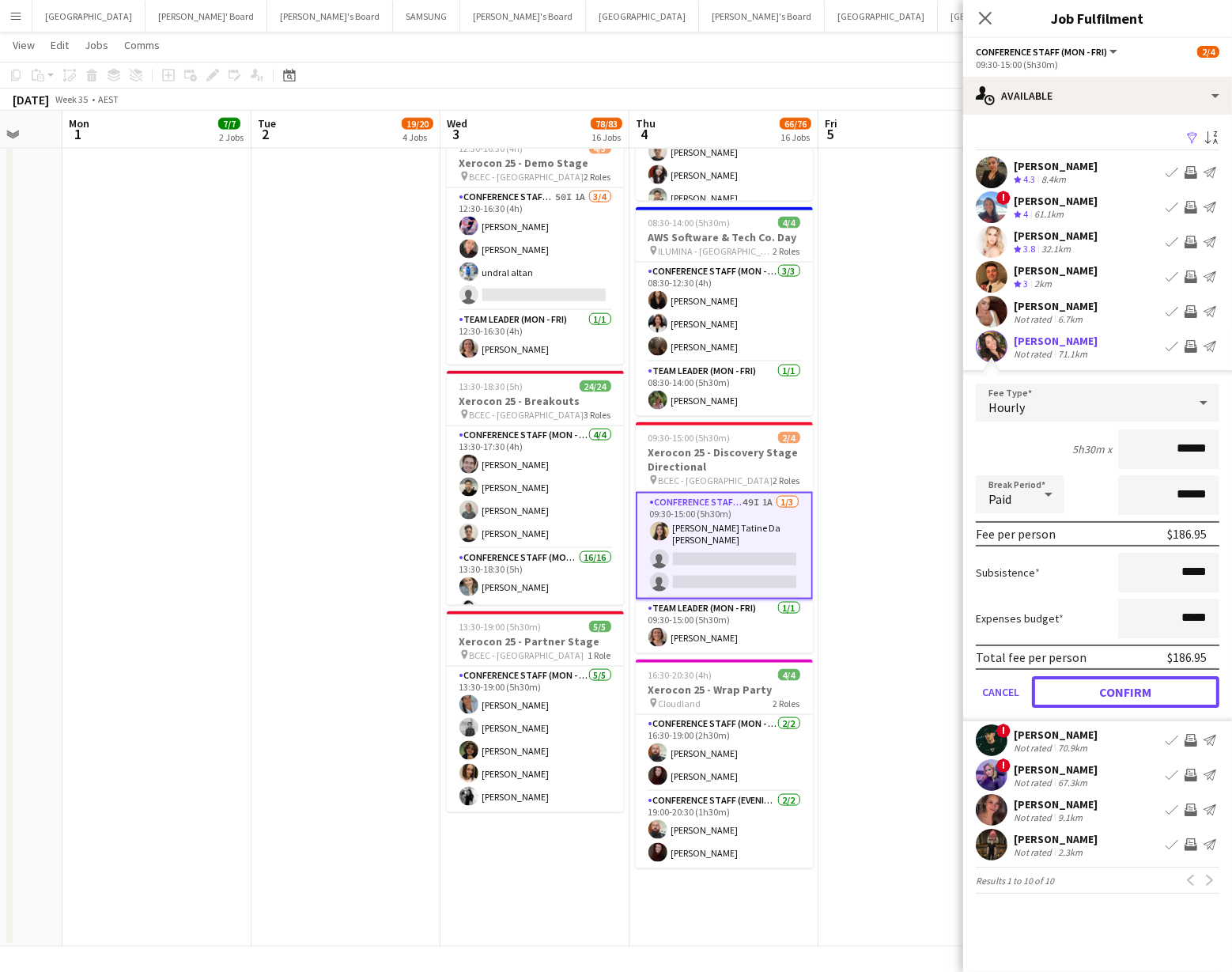
drag, startPoint x: 1116, startPoint y: 685, endPoint x: 1116, endPoint y: 673, distance: 12.0
click at [1116, 684] on button "Confirm" at bounding box center [1125, 692] width 187 height 32
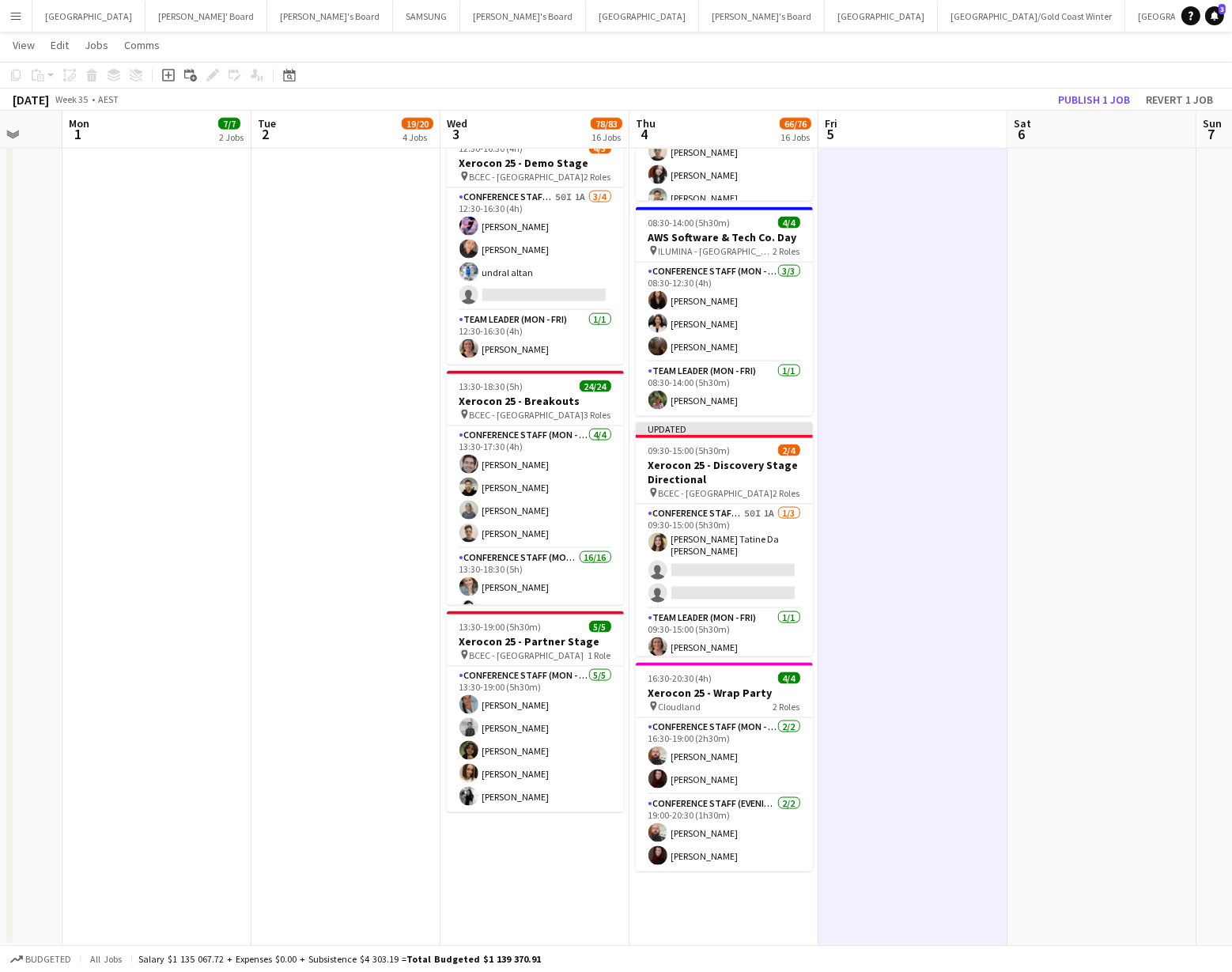
click at [1105, 86] on app-toolbar "Copy Paste Paste Command V Paste with crew Command Shift V Paste linked Job Del…" at bounding box center [616, 75] width 1232 height 27
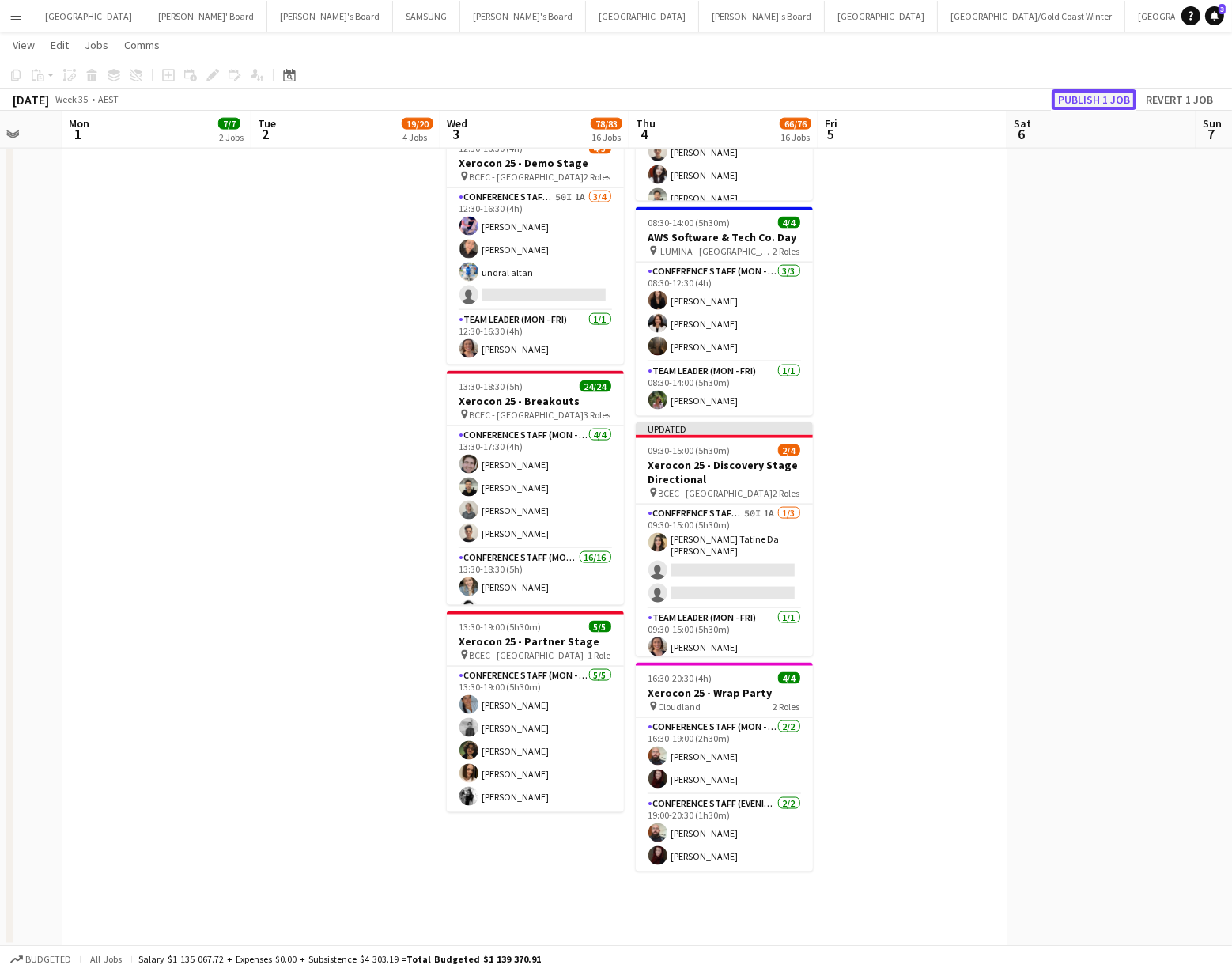
click at [1102, 95] on button "Publish 1 job" at bounding box center [1095, 99] width 85 height 20
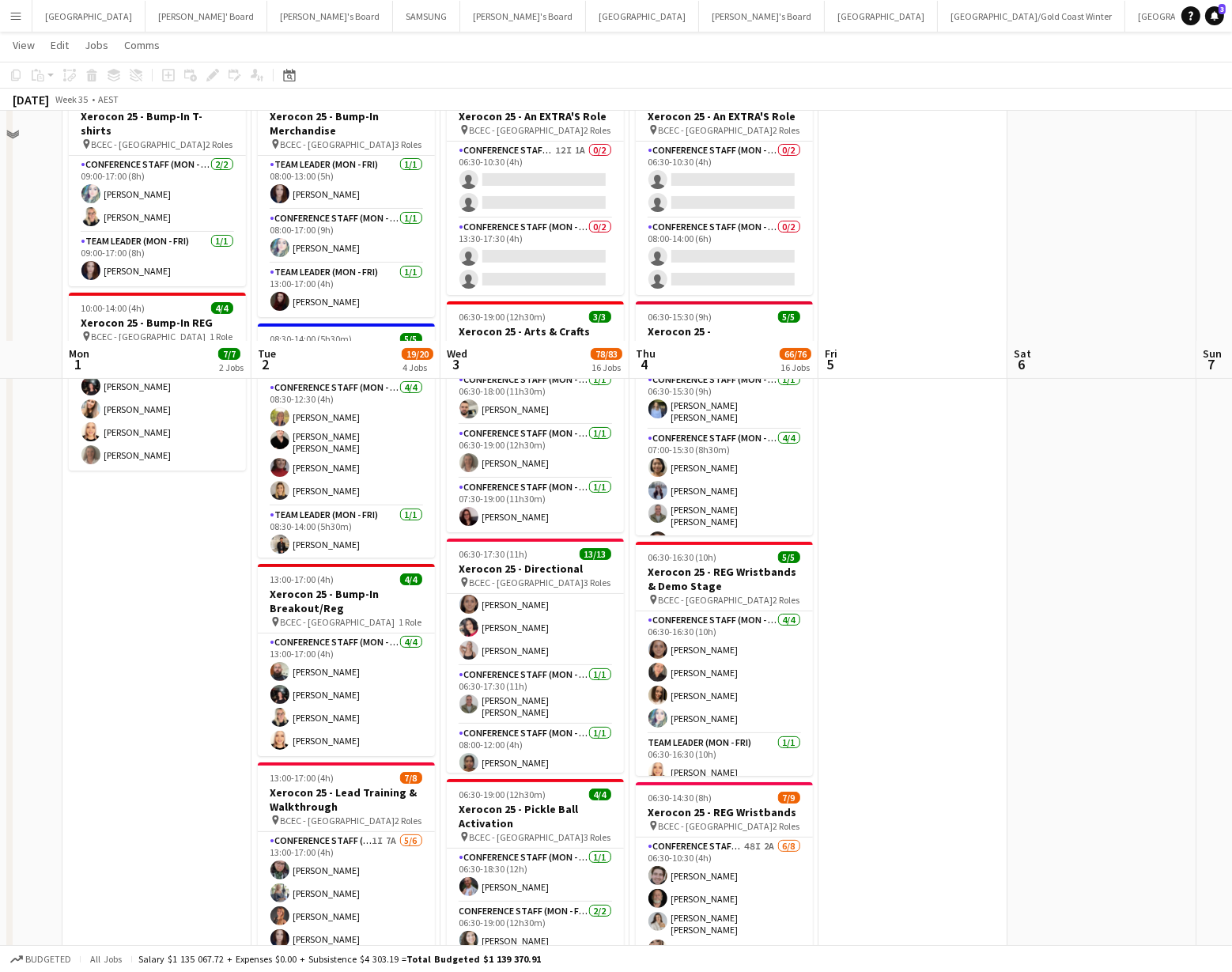
scroll to position [0, 0]
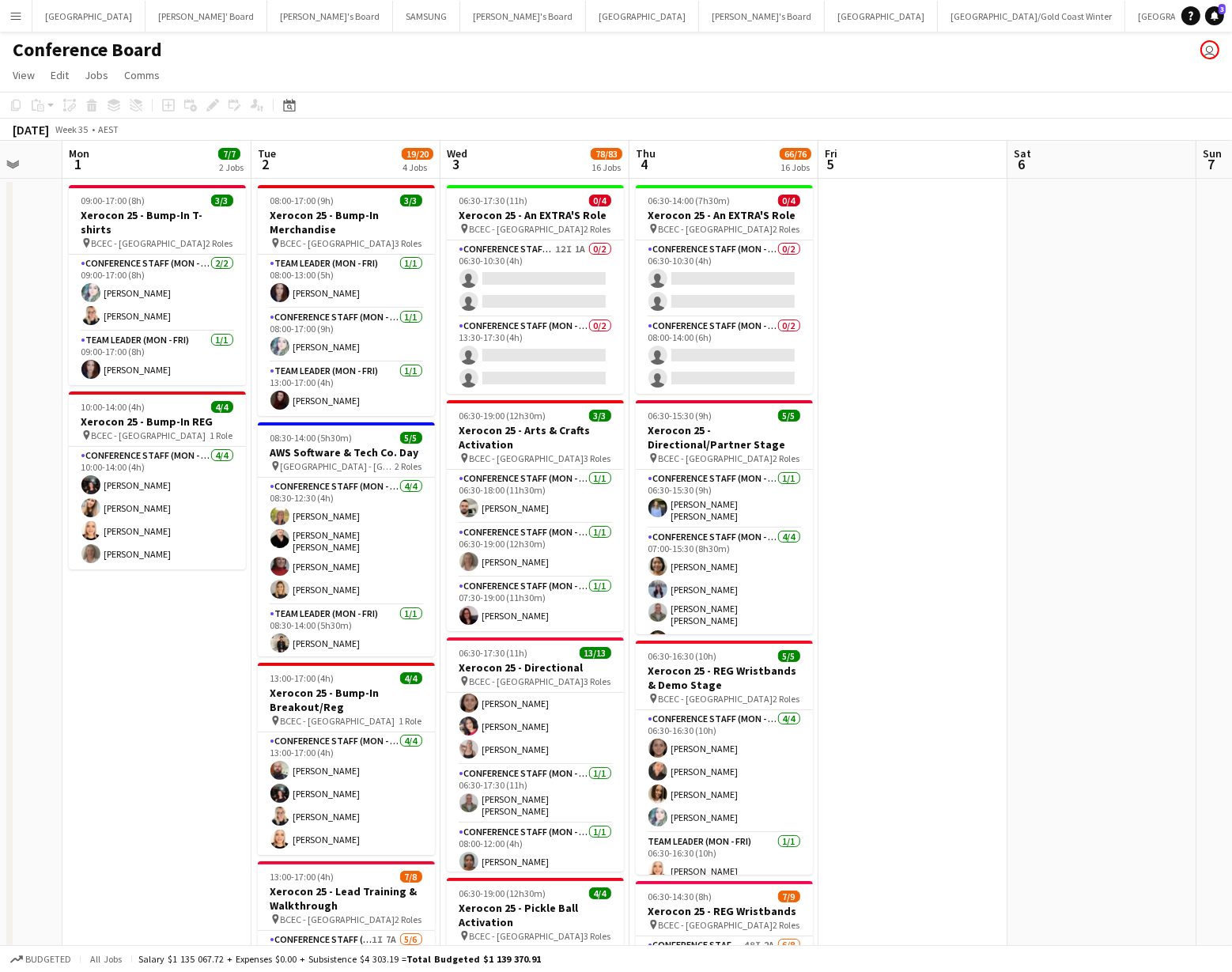
click at [13, 16] on app-icon "Menu" at bounding box center [15, 15] width 12 height 12
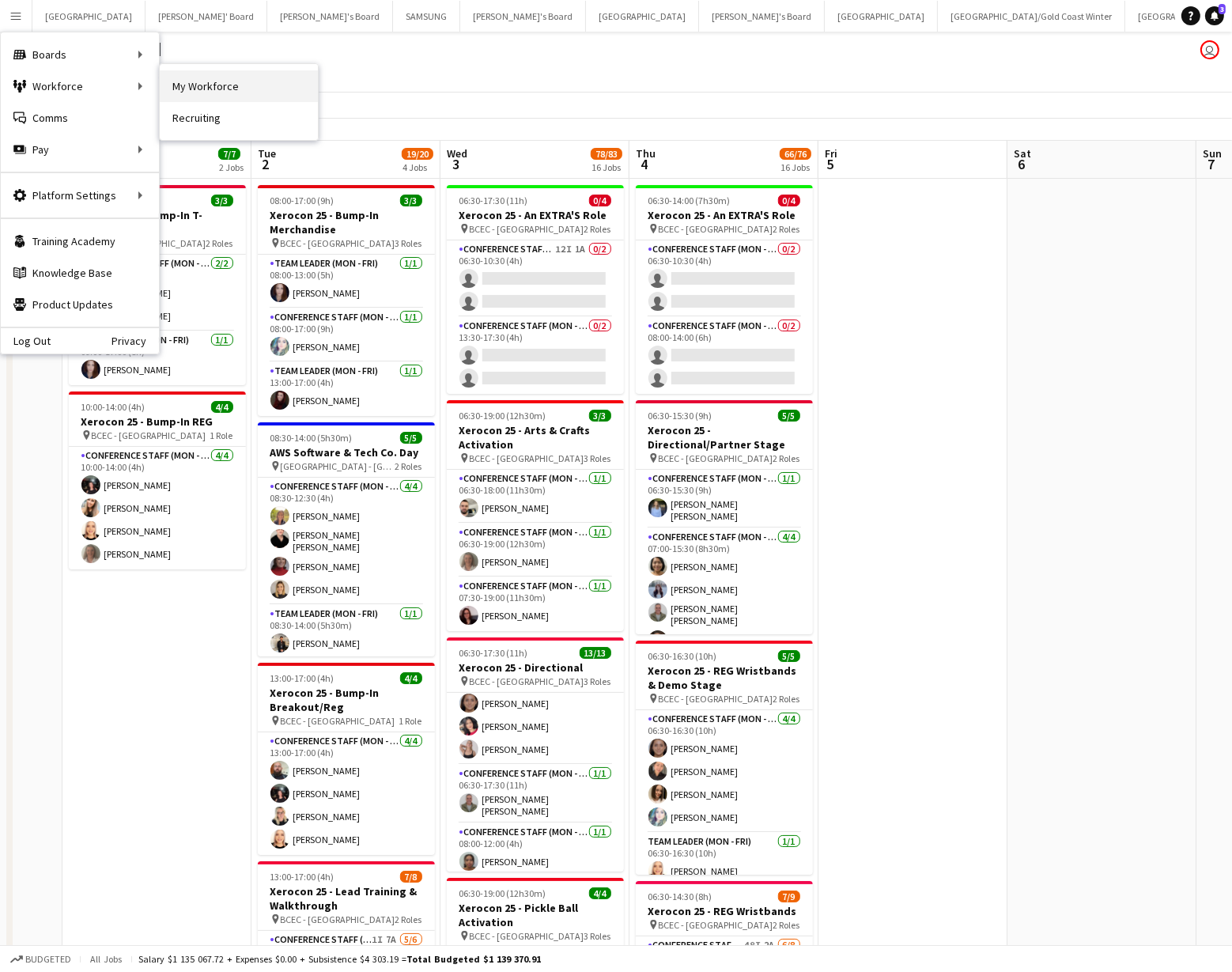
click at [197, 86] on link "My Workforce" at bounding box center [238, 85] width 158 height 32
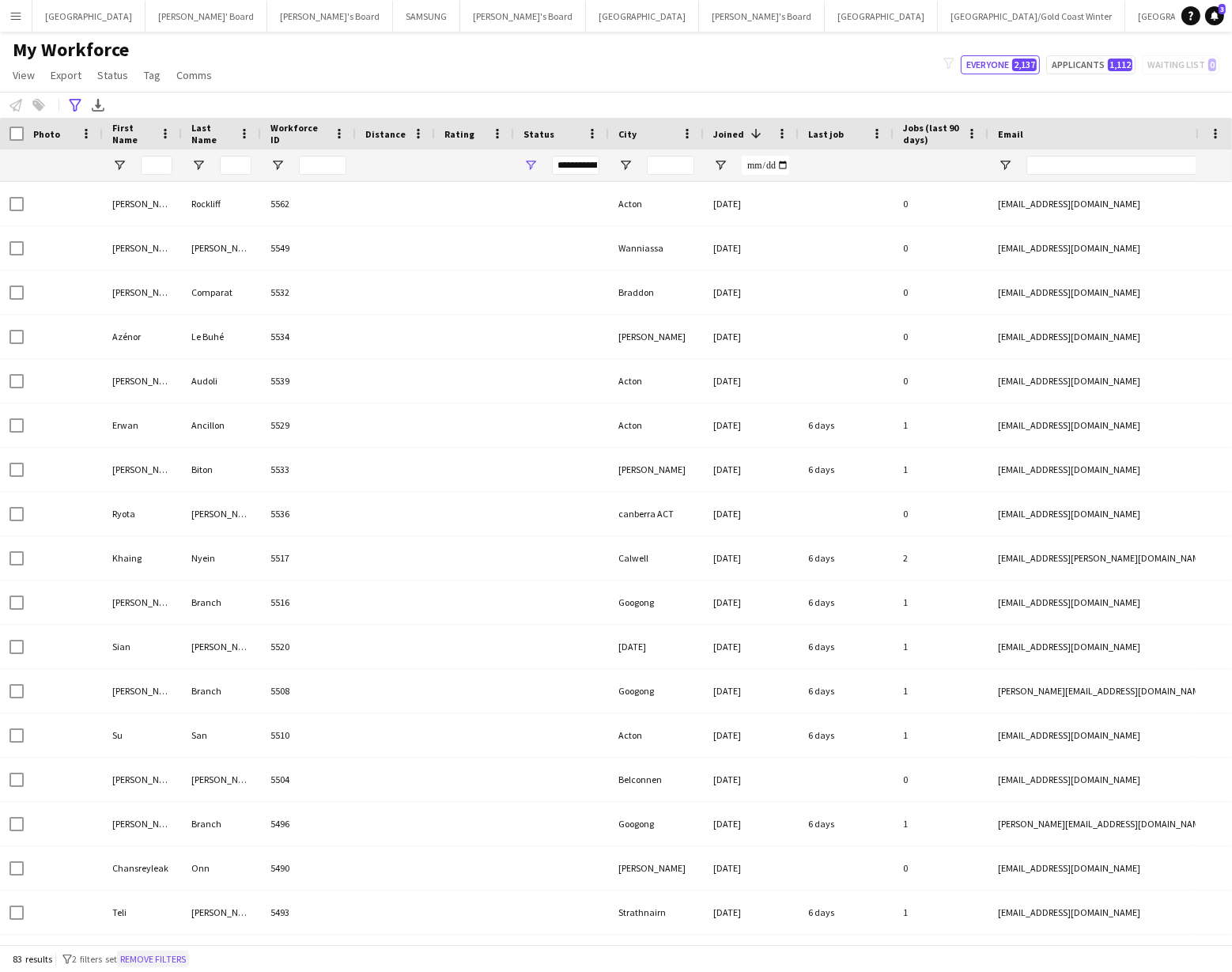
click at [160, 958] on button "Remove filters" at bounding box center [153, 960] width 72 height 17
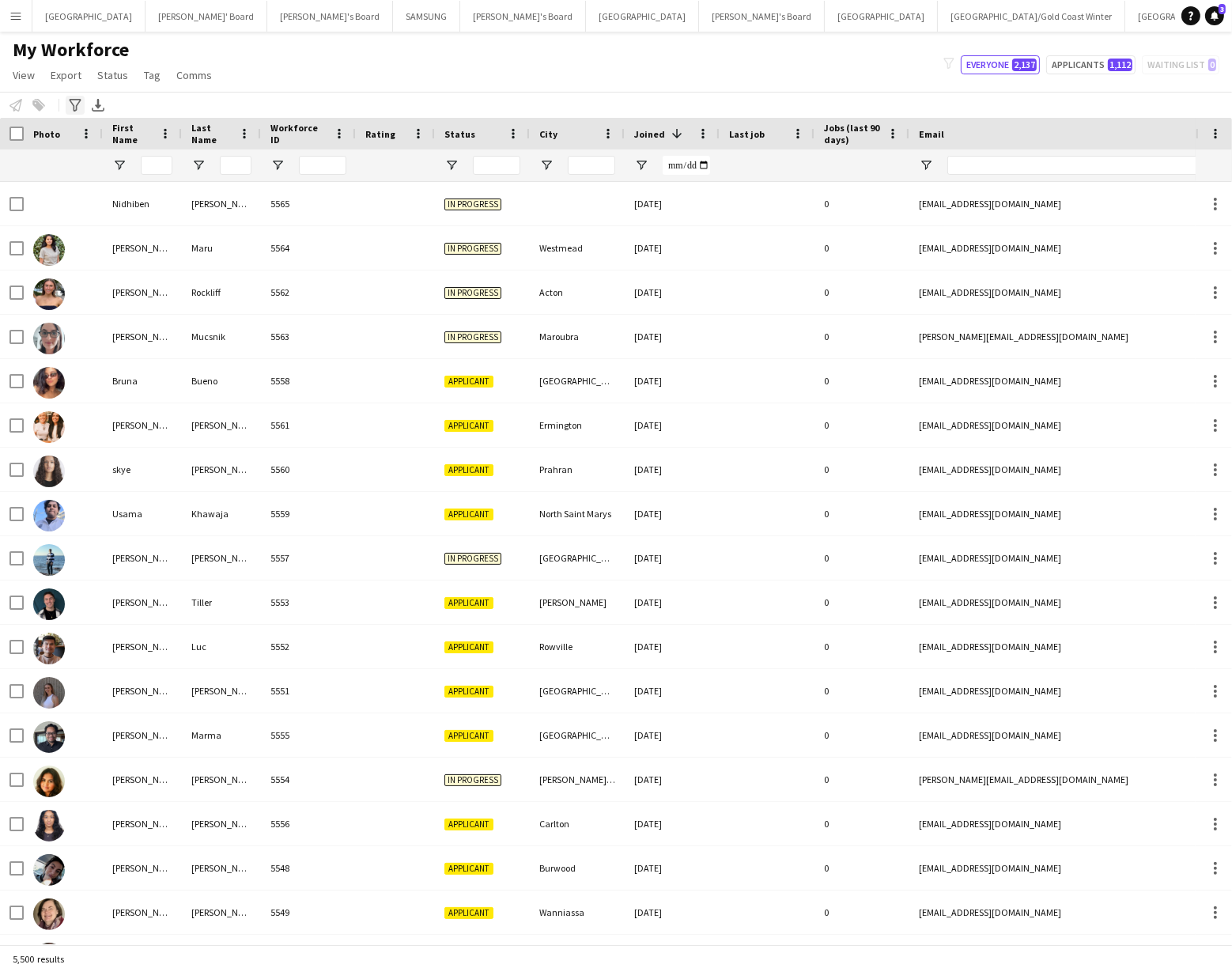
click at [74, 101] on icon "Advanced filters" at bounding box center [75, 105] width 12 height 12
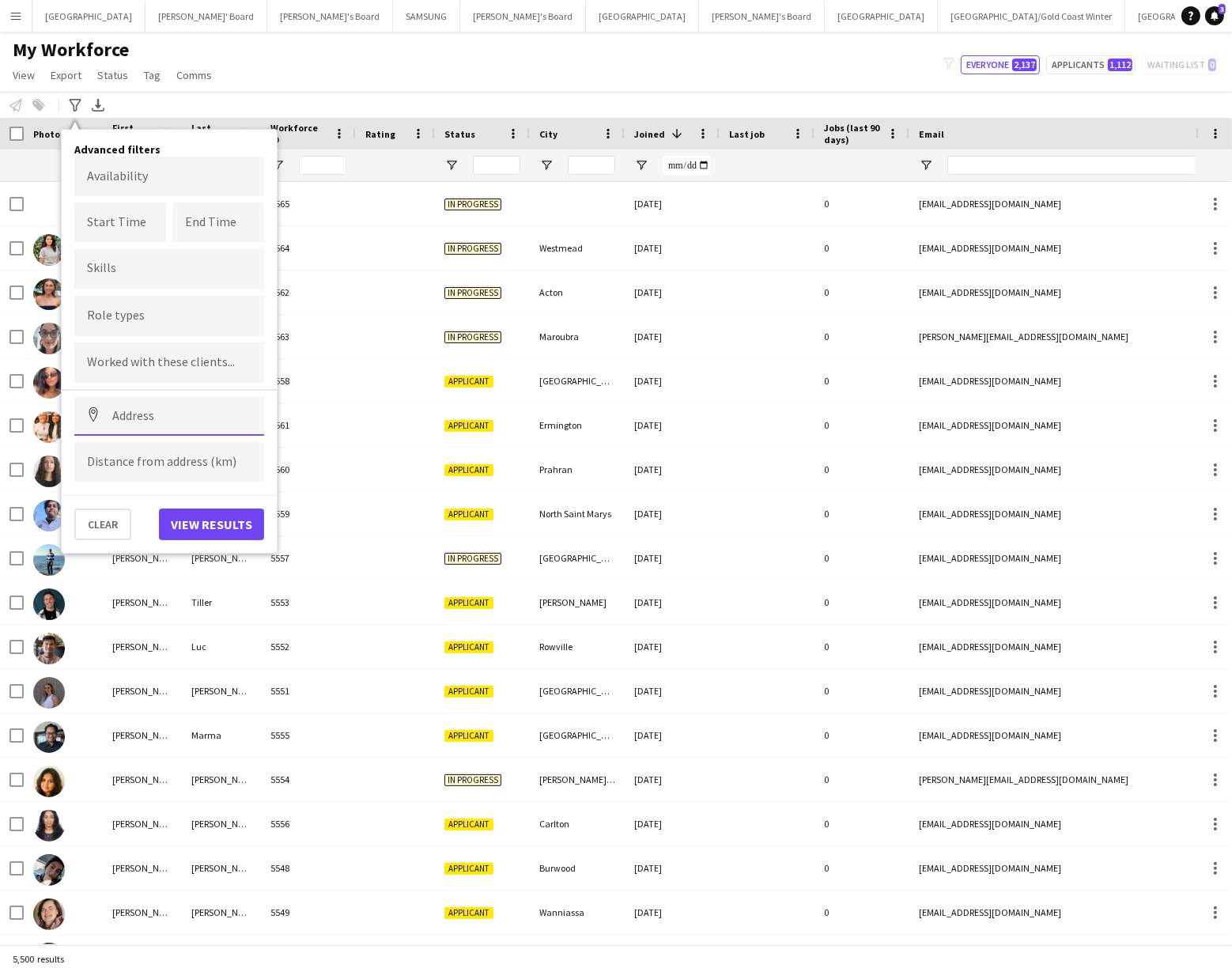
click at [122, 411] on input at bounding box center [169, 416] width 190 height 39
type input "**********"
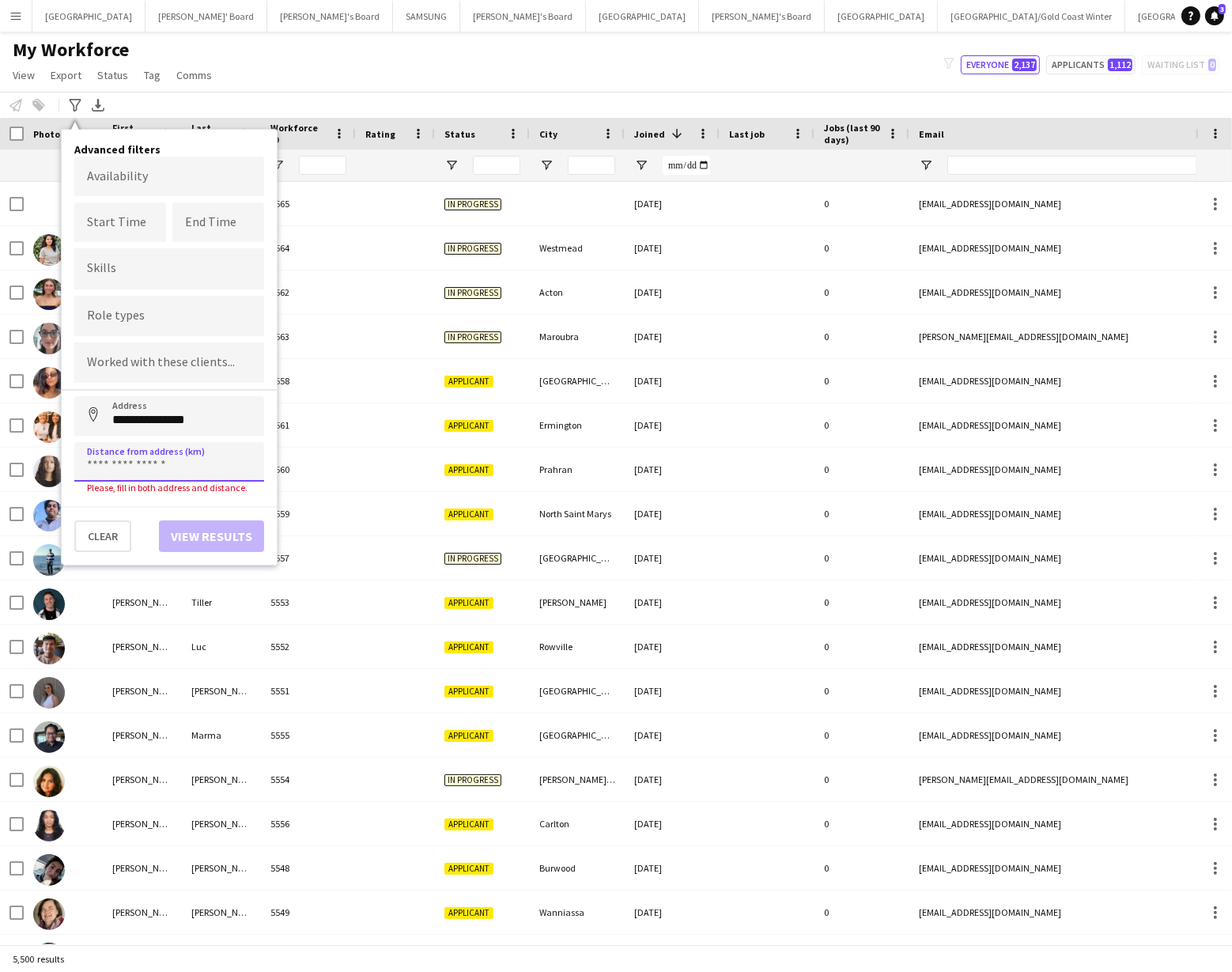
click at [106, 465] on input at bounding box center [169, 462] width 190 height 39
type input "*****"
click at [222, 519] on button "View results" at bounding box center [212, 524] width 106 height 32
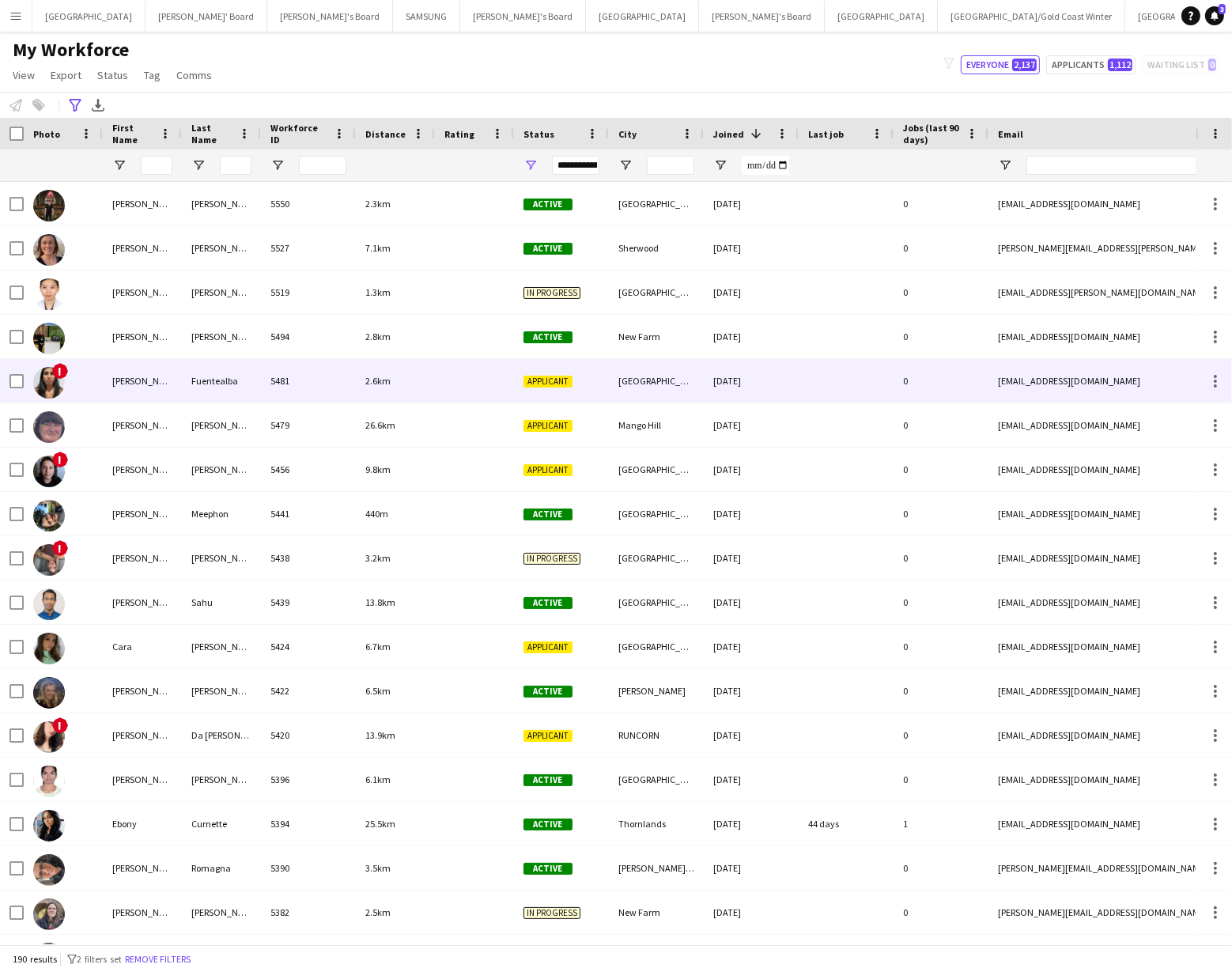
click at [56, 378] on img at bounding box center [49, 382] width 32 height 32
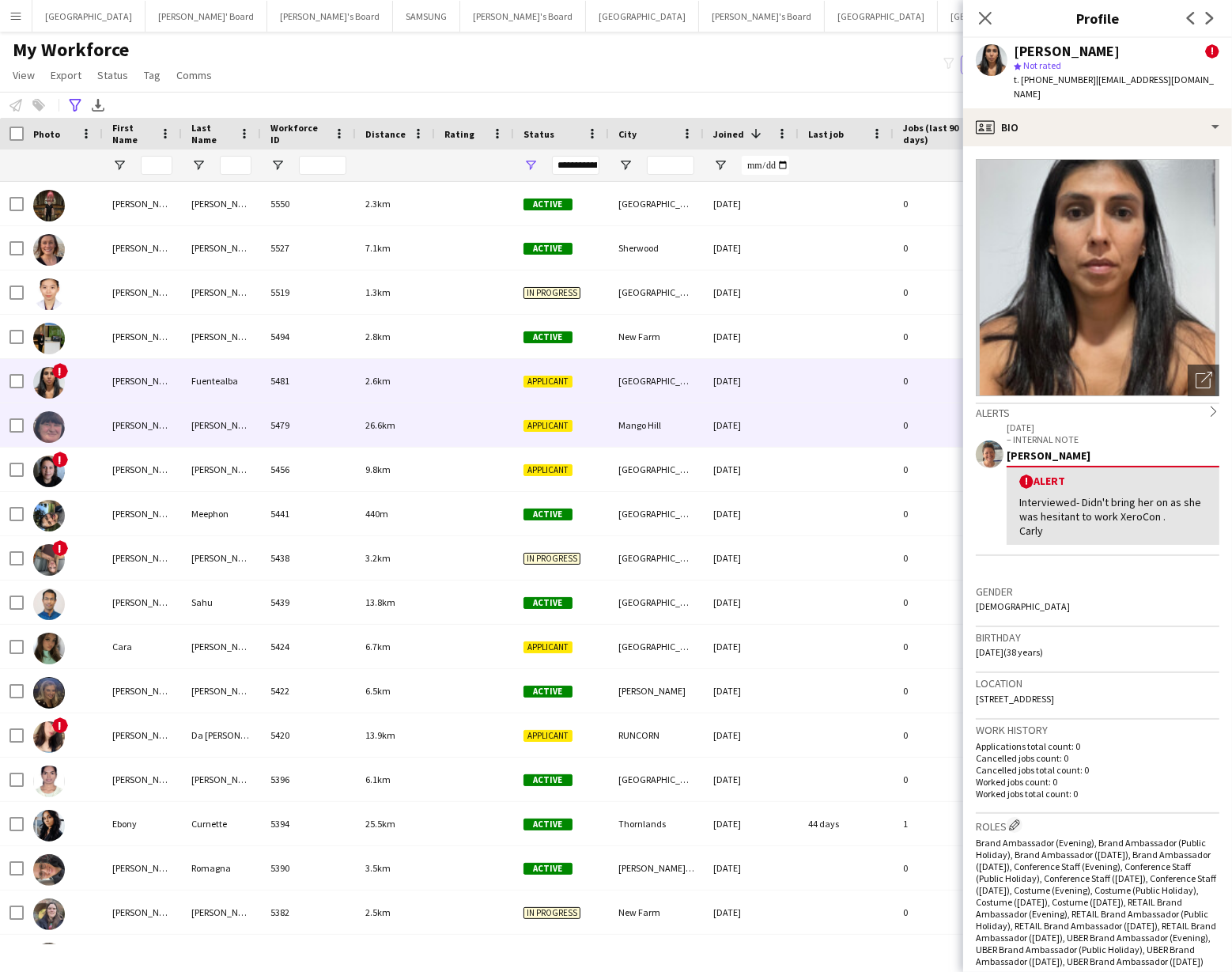
click at [42, 428] on img at bounding box center [49, 426] width 32 height 32
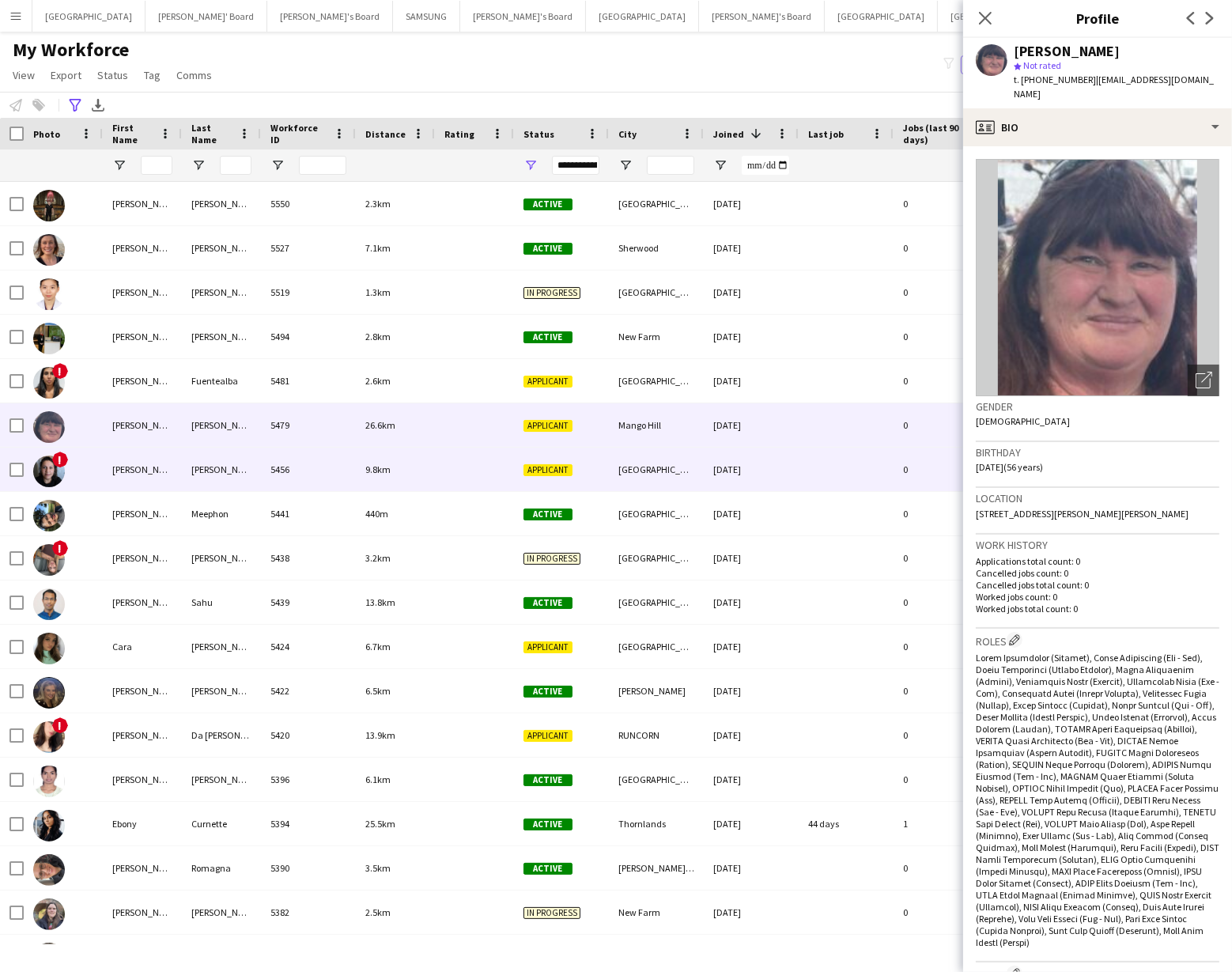
click at [52, 470] on img at bounding box center [49, 472] width 32 height 32
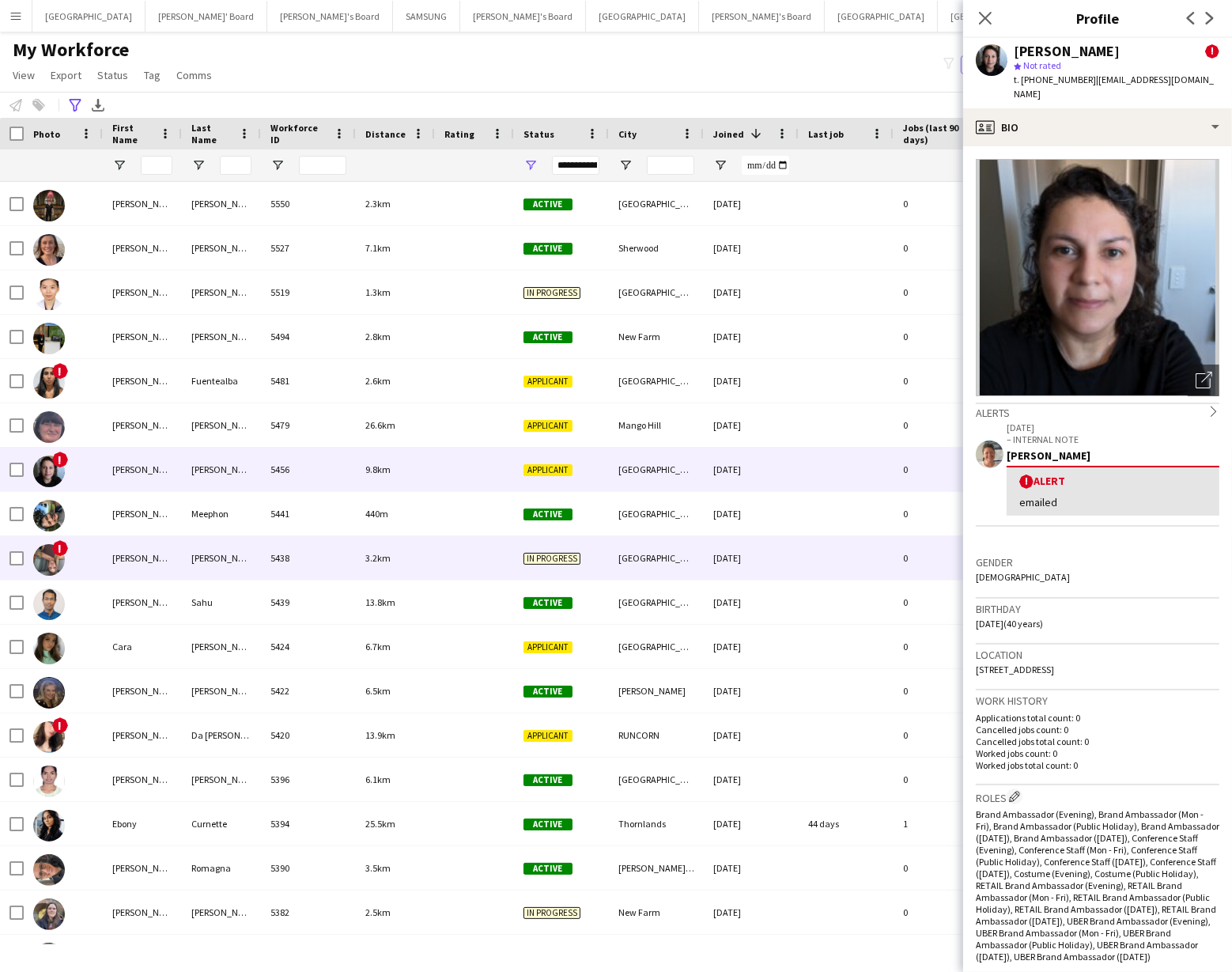
click at [53, 559] on img at bounding box center [49, 560] width 32 height 32
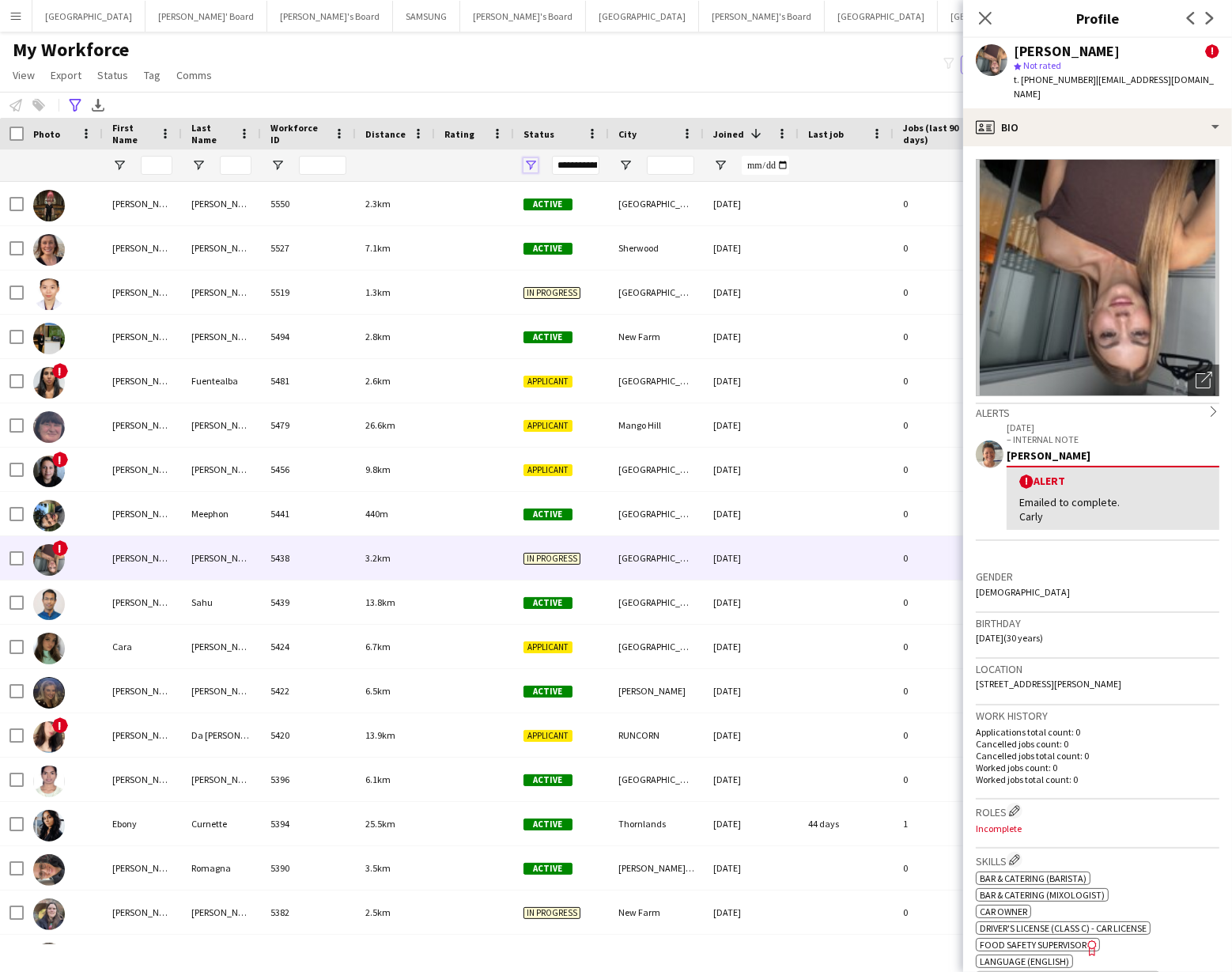
click at [532, 166] on span "Open Filter Menu" at bounding box center [530, 165] width 14 height 14
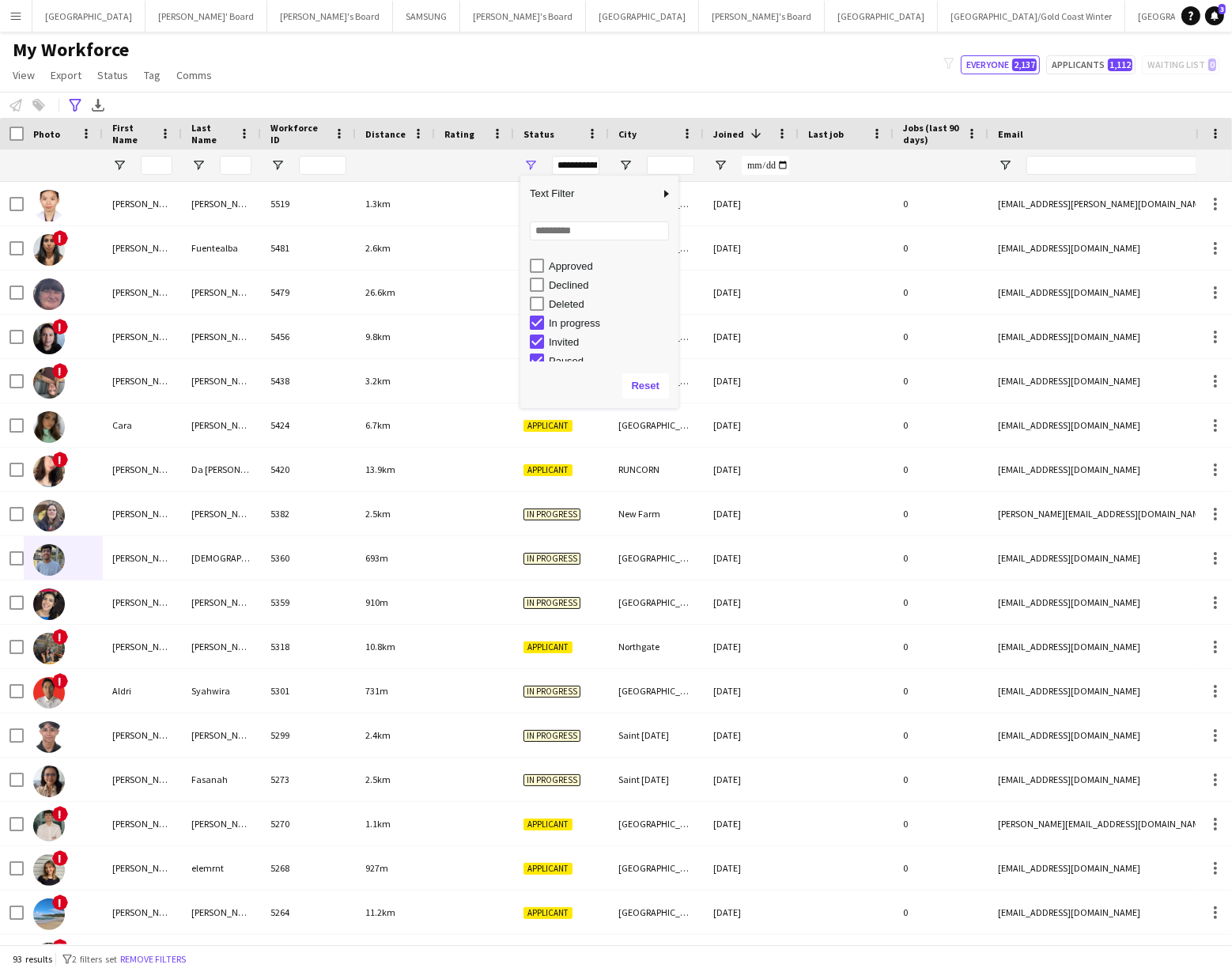
scroll to position [99, 0]
type input "**********"
click at [387, 94] on div "**********" at bounding box center [616, 105] width 1232 height 26
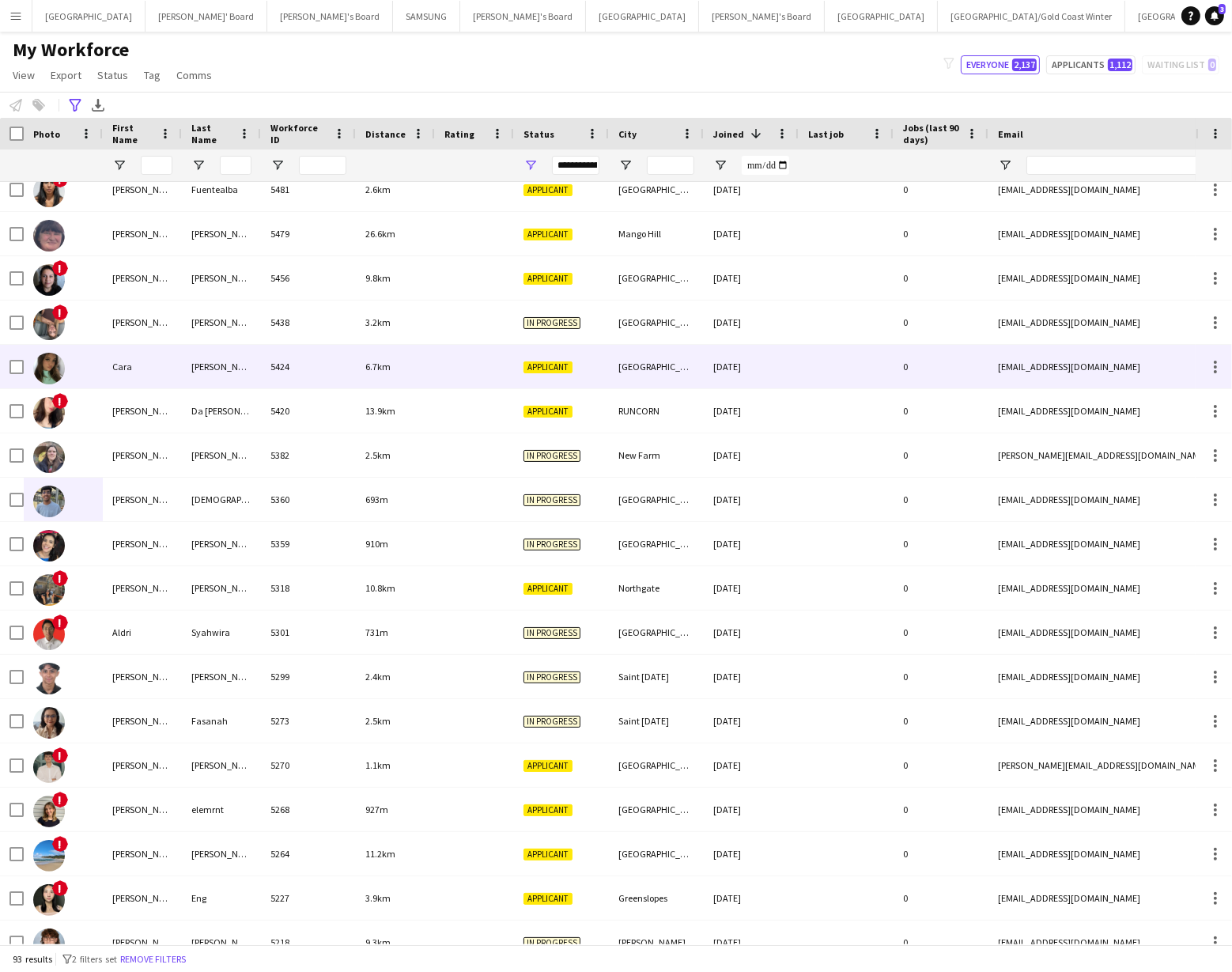
scroll to position [79, 0]
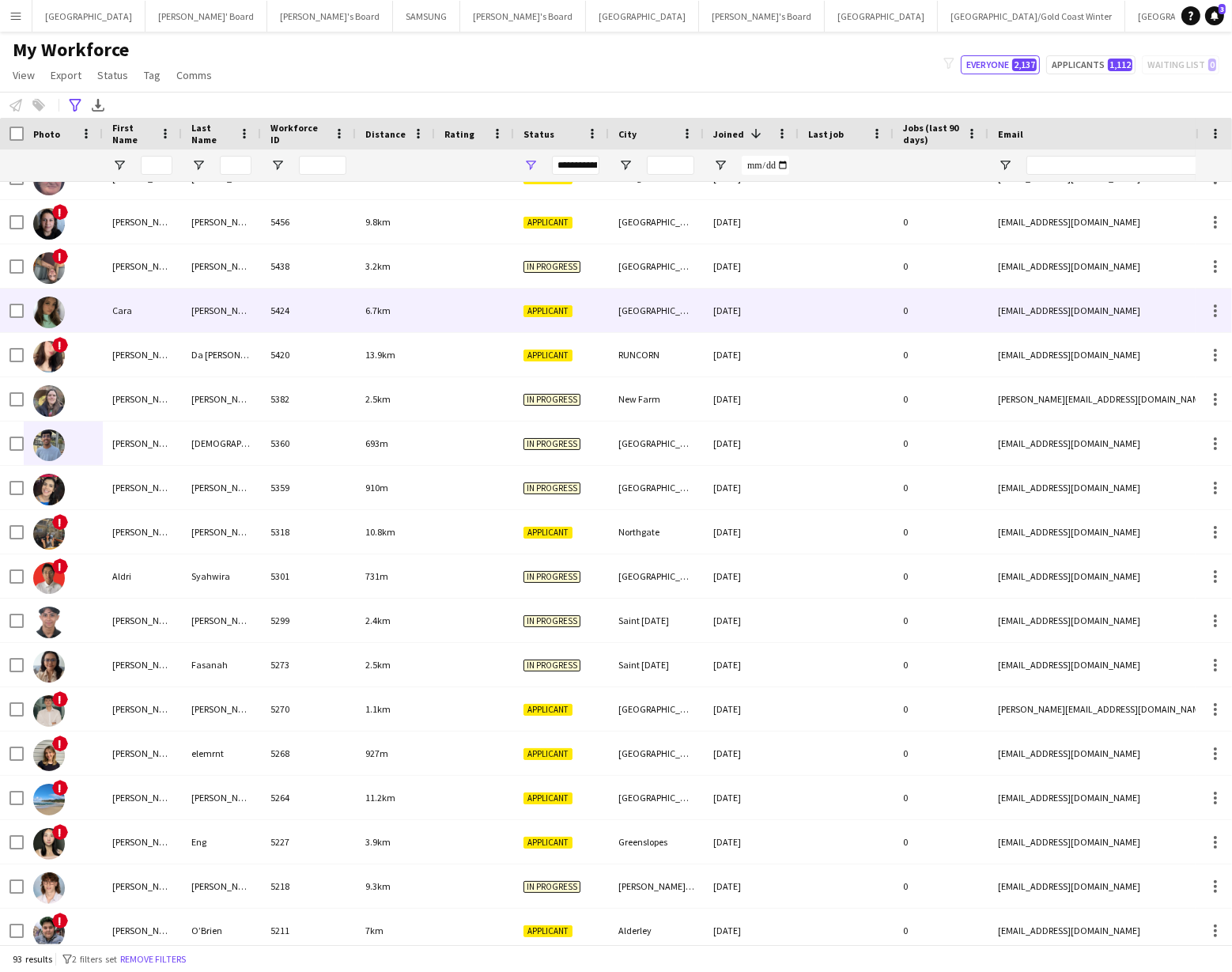
click at [101, 304] on div at bounding box center [63, 310] width 79 height 43
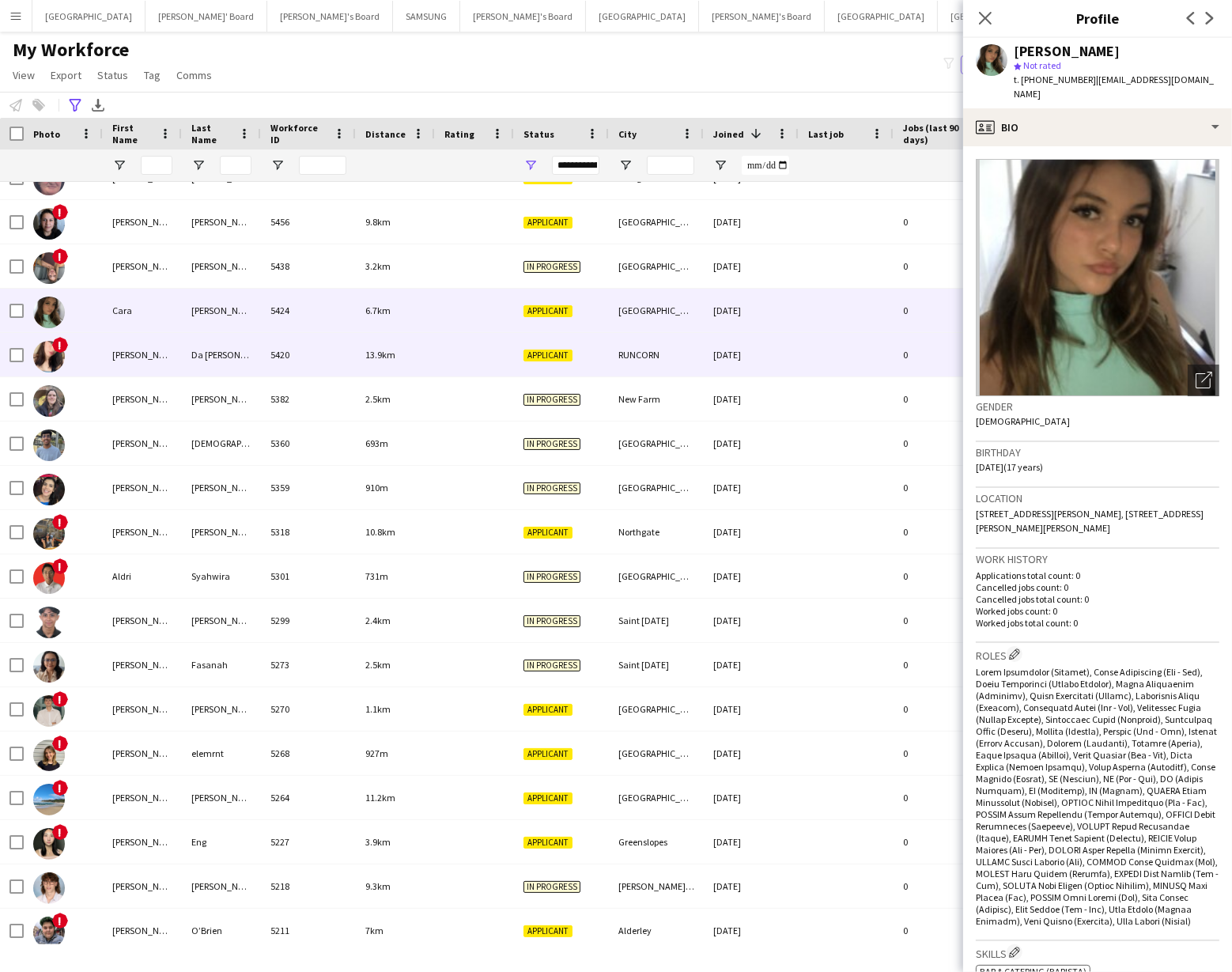
click at [133, 352] on div "Sabrina Kauany" at bounding box center [142, 354] width 79 height 43
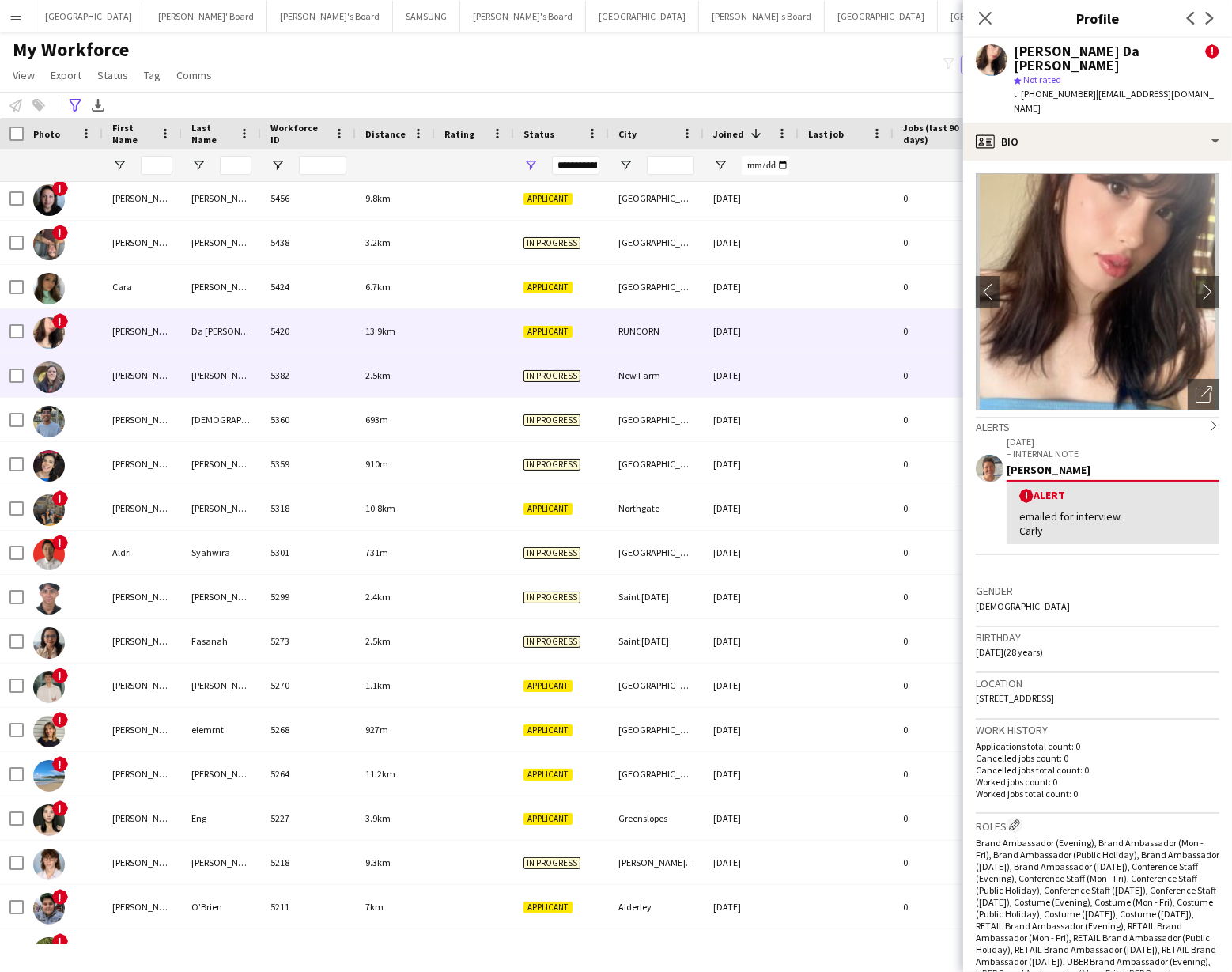
click at [110, 377] on div "Billie" at bounding box center [142, 375] width 79 height 43
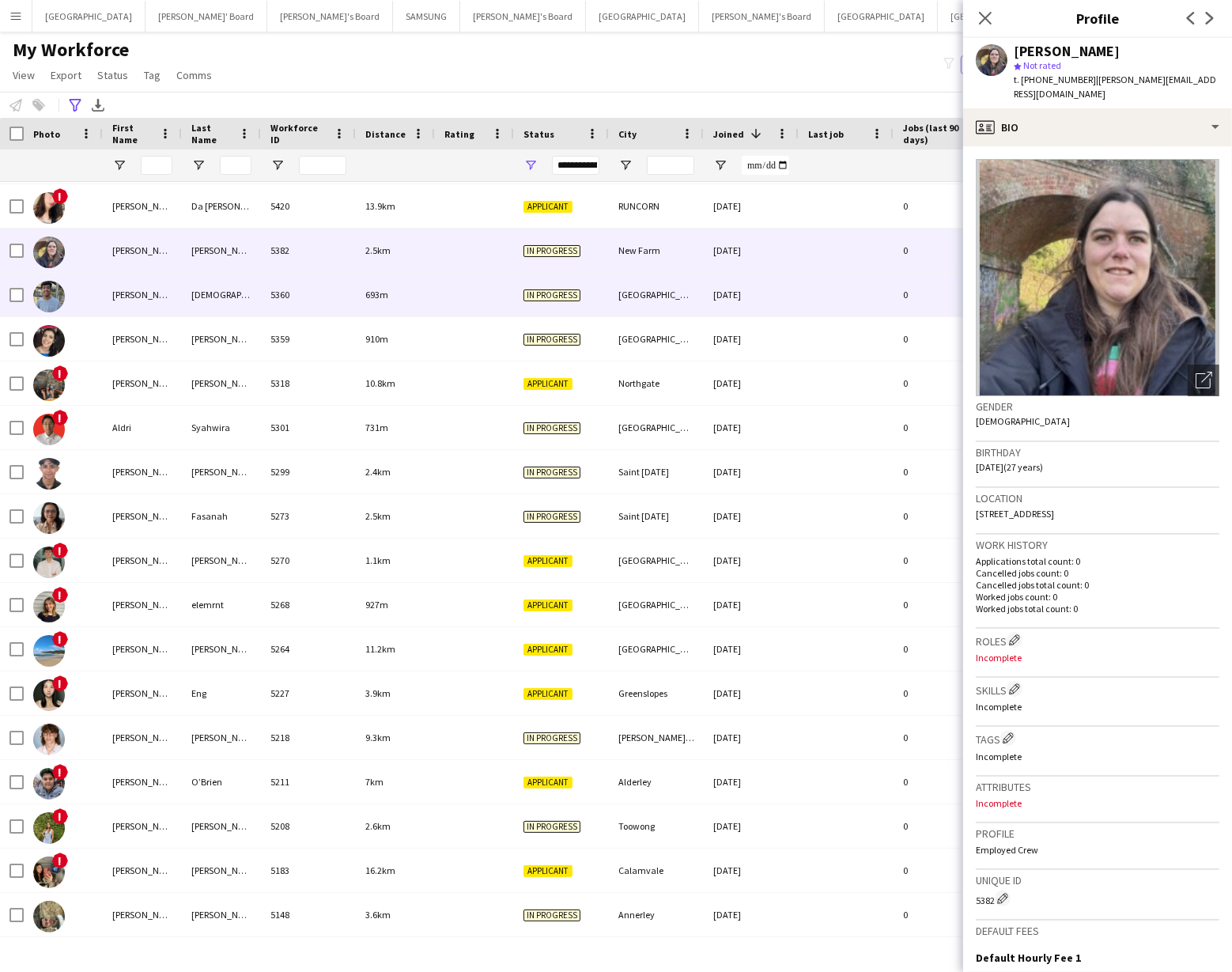
click at [110, 304] on div "Akshat" at bounding box center [142, 294] width 79 height 43
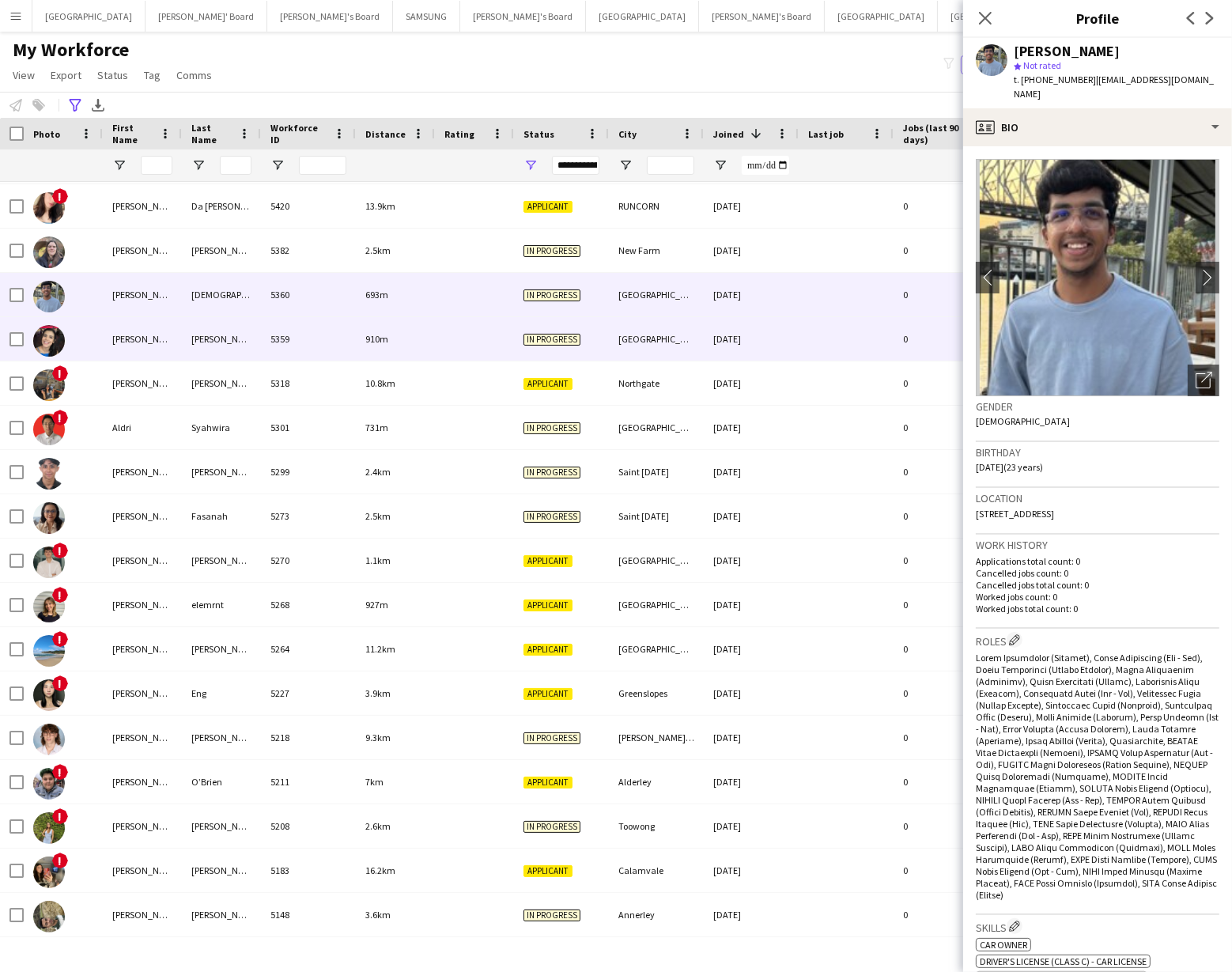
click at [115, 340] on div "Paulina" at bounding box center [142, 338] width 79 height 43
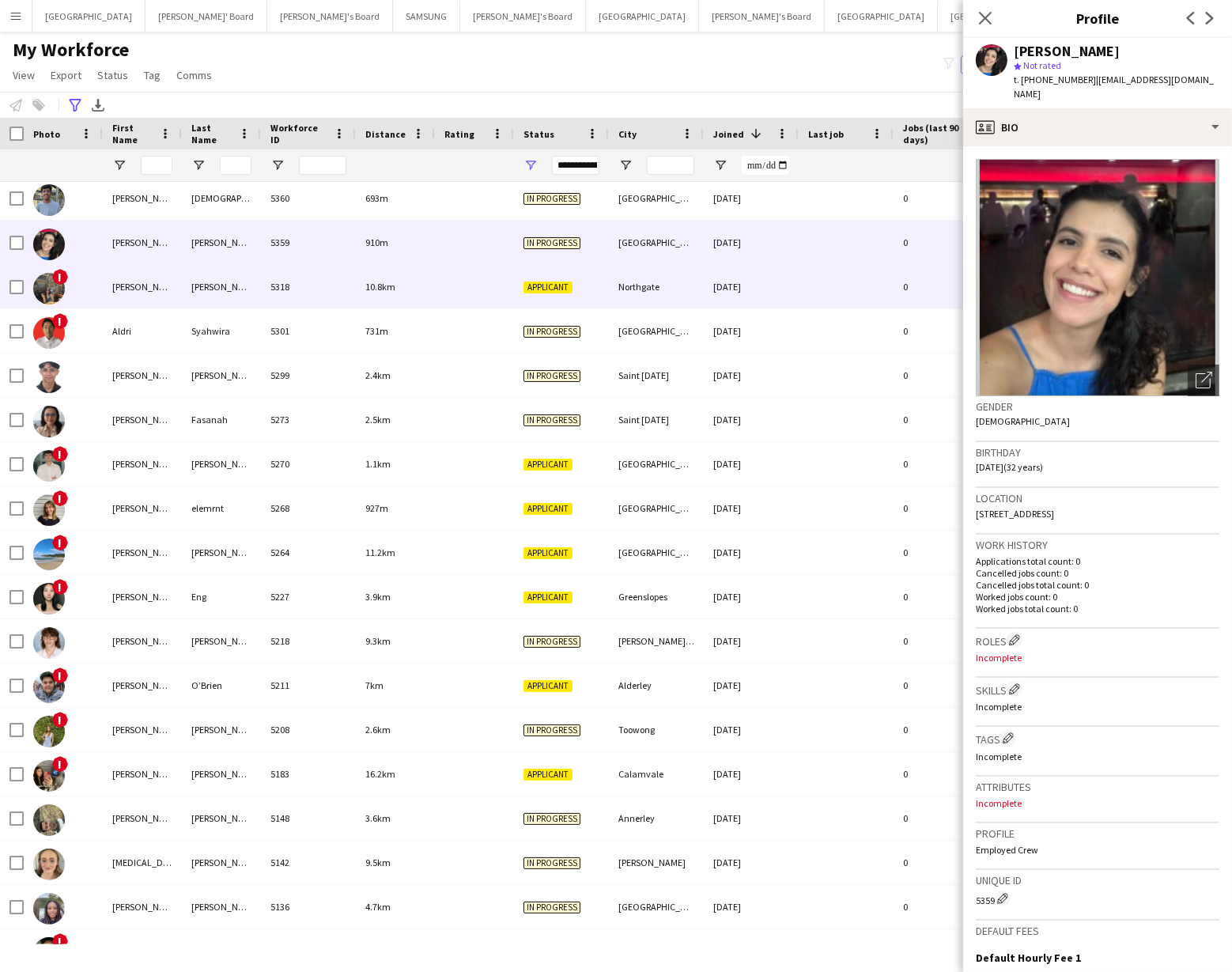
click at [114, 298] on div "Rebecca" at bounding box center [142, 286] width 79 height 43
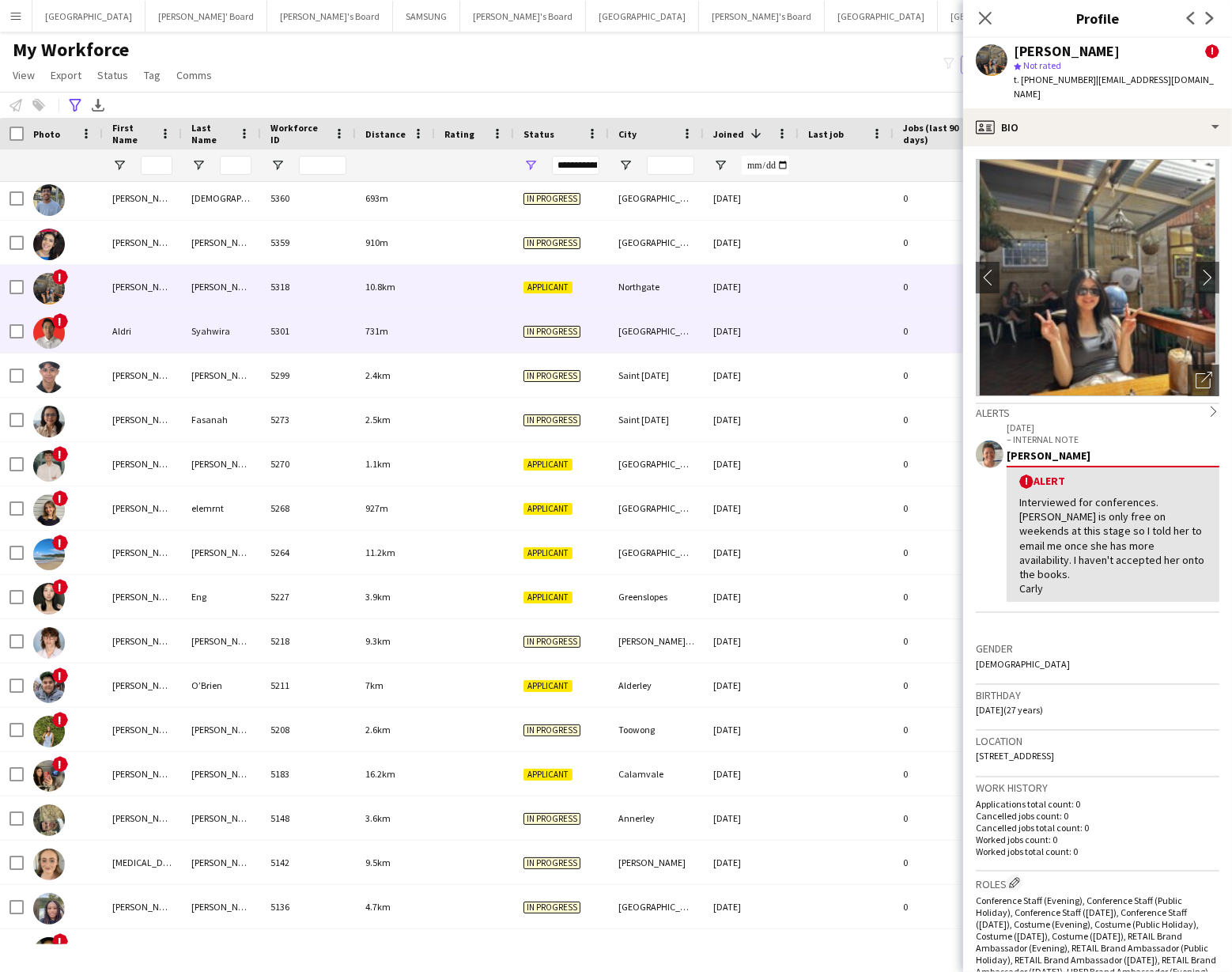
click at [109, 334] on div "Aldri" at bounding box center [142, 330] width 79 height 43
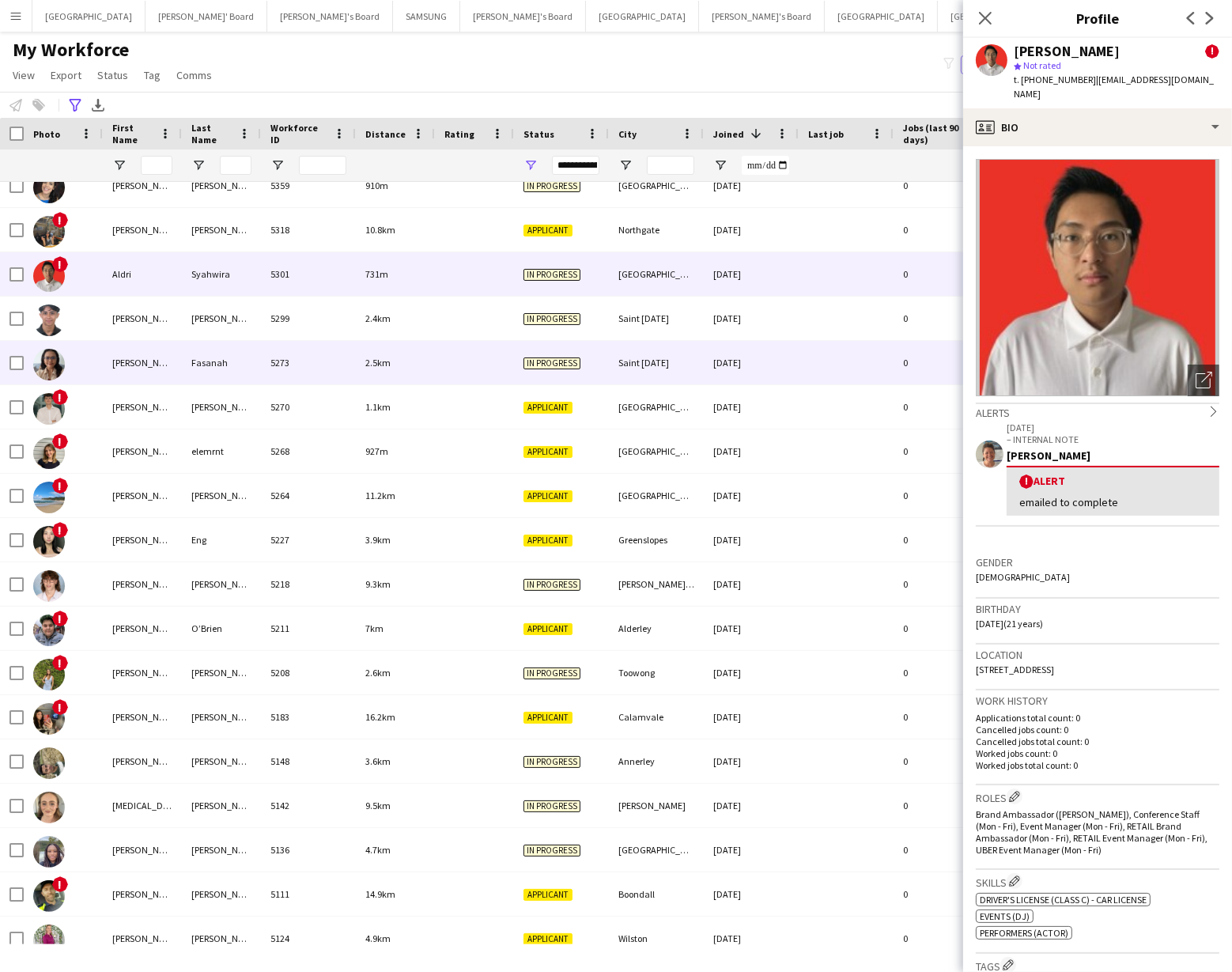
click at [112, 360] on div "Dewi" at bounding box center [142, 362] width 79 height 43
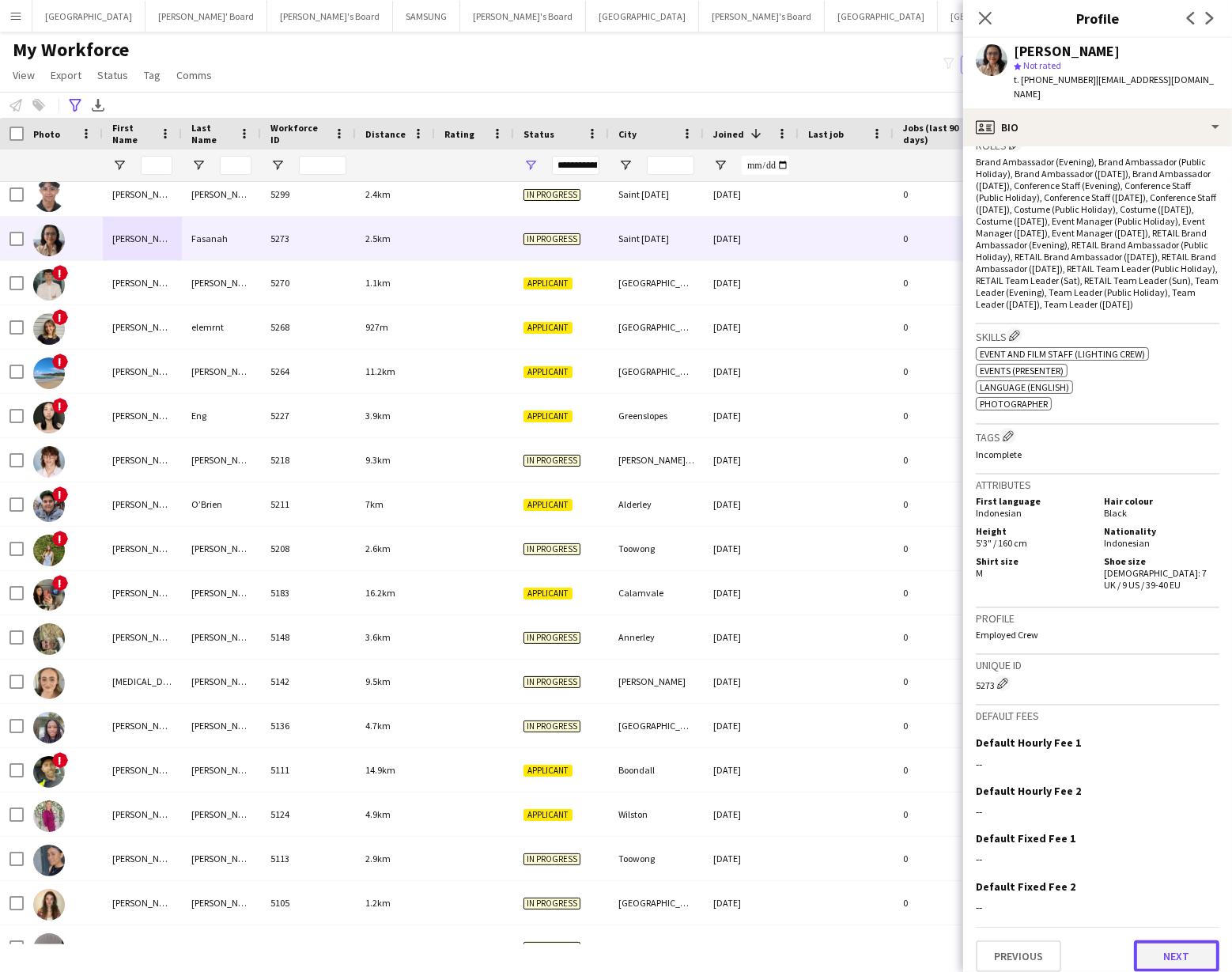
click at [1174, 945] on button "Next" at bounding box center [1176, 956] width 85 height 32
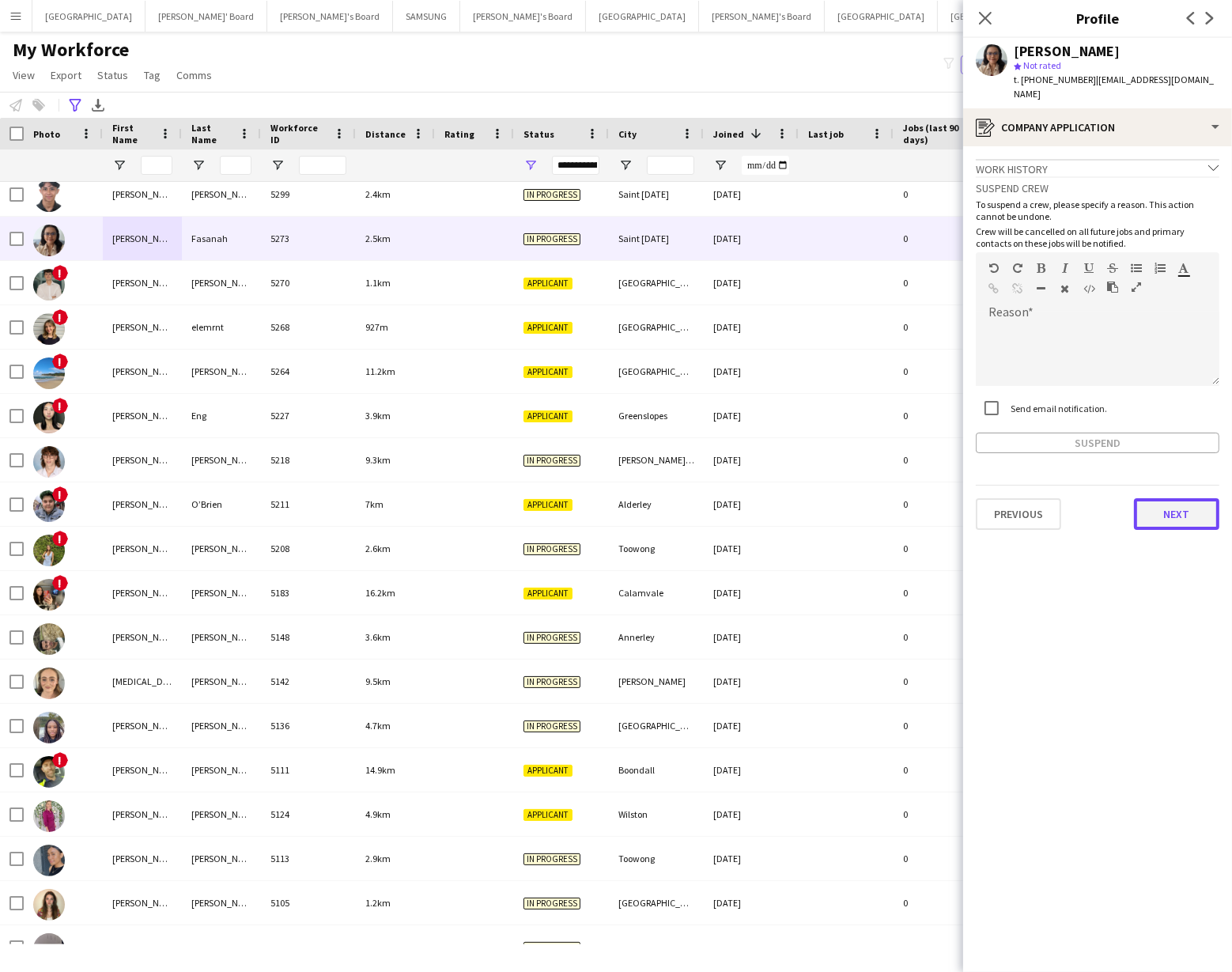
click at [1168, 498] on button "Next" at bounding box center [1176, 514] width 85 height 32
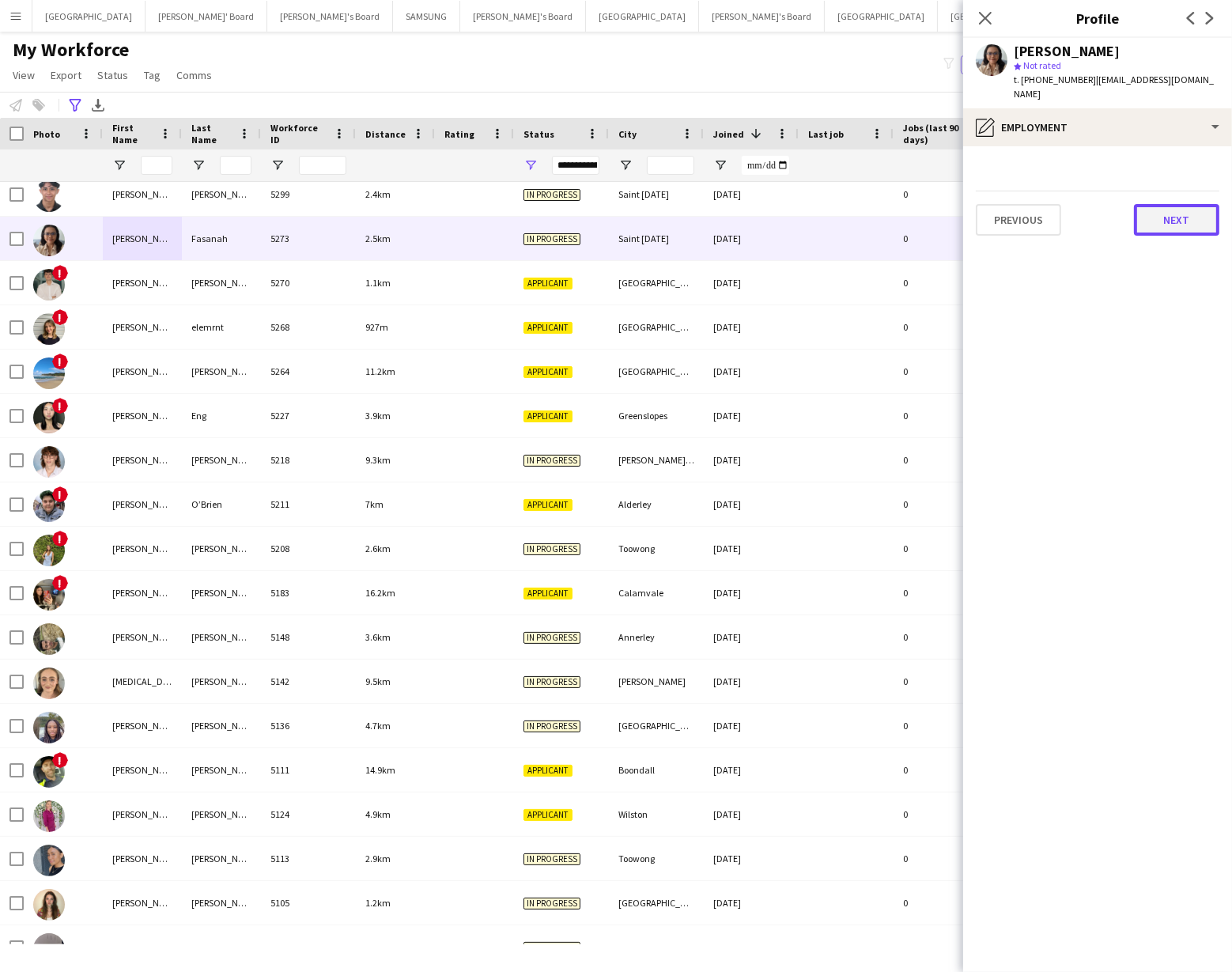
click at [1179, 211] on button "Next" at bounding box center [1176, 220] width 85 height 32
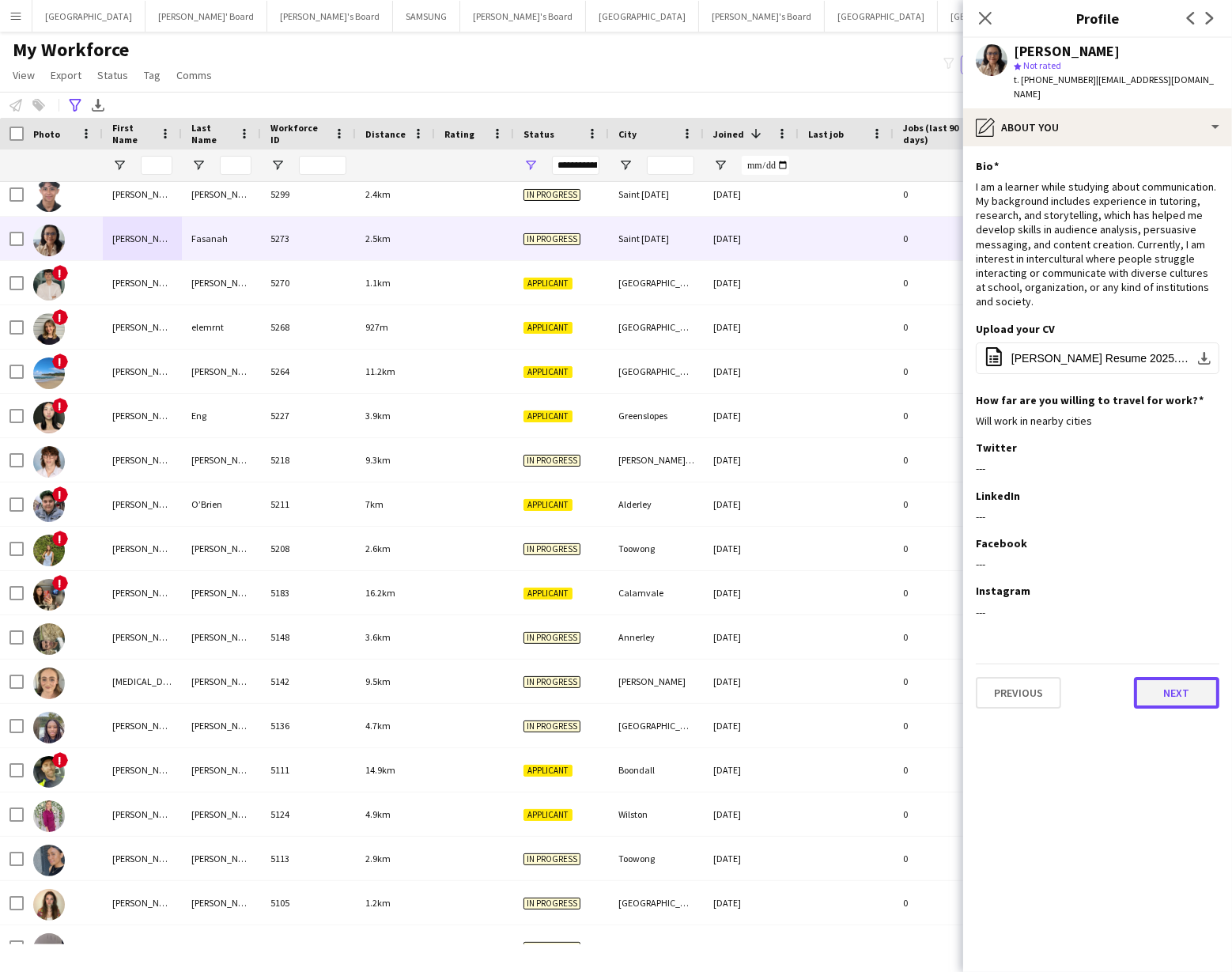
click at [1172, 679] on button "Next" at bounding box center [1176, 693] width 85 height 32
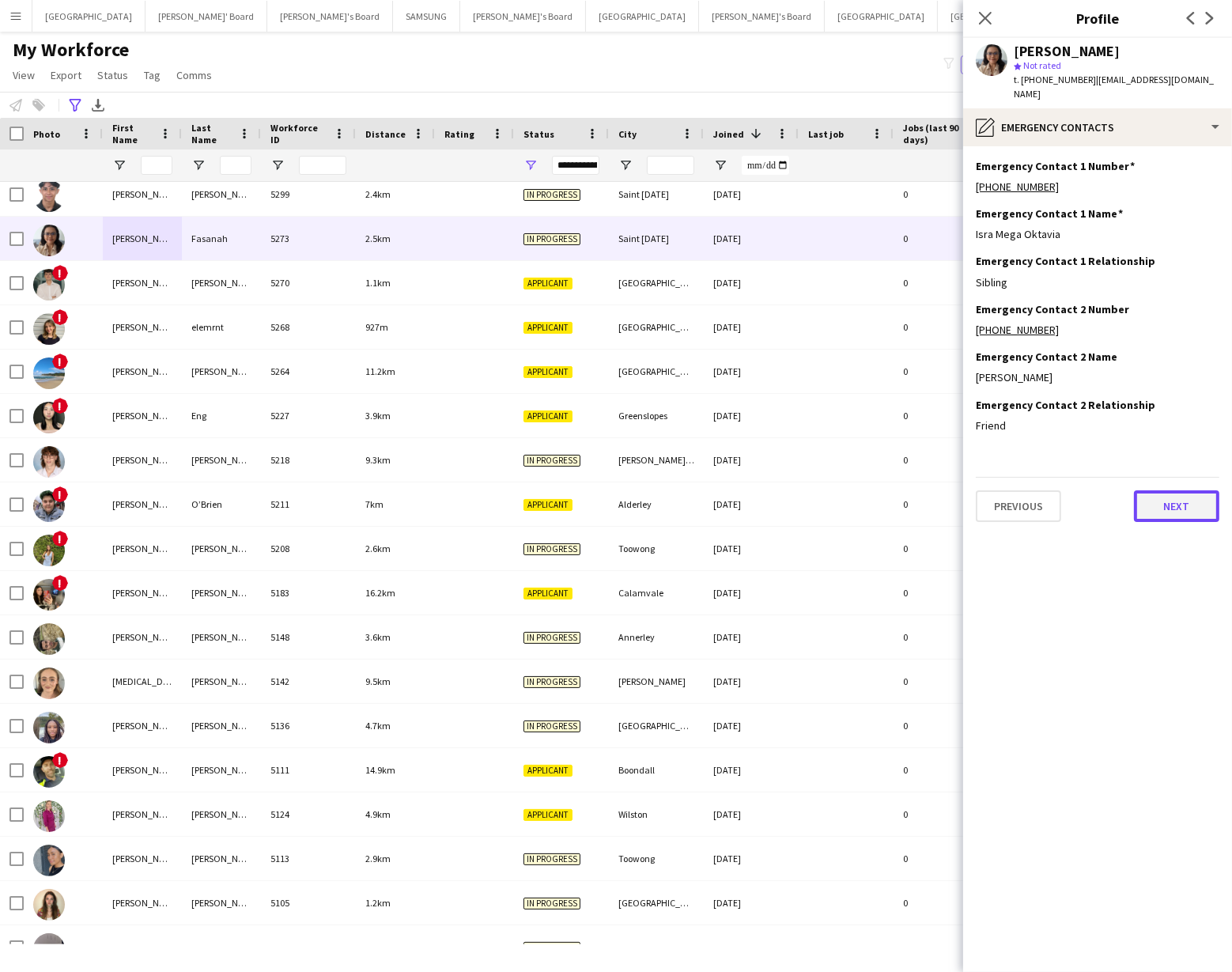
click at [1179, 497] on button "Next" at bounding box center [1176, 506] width 85 height 32
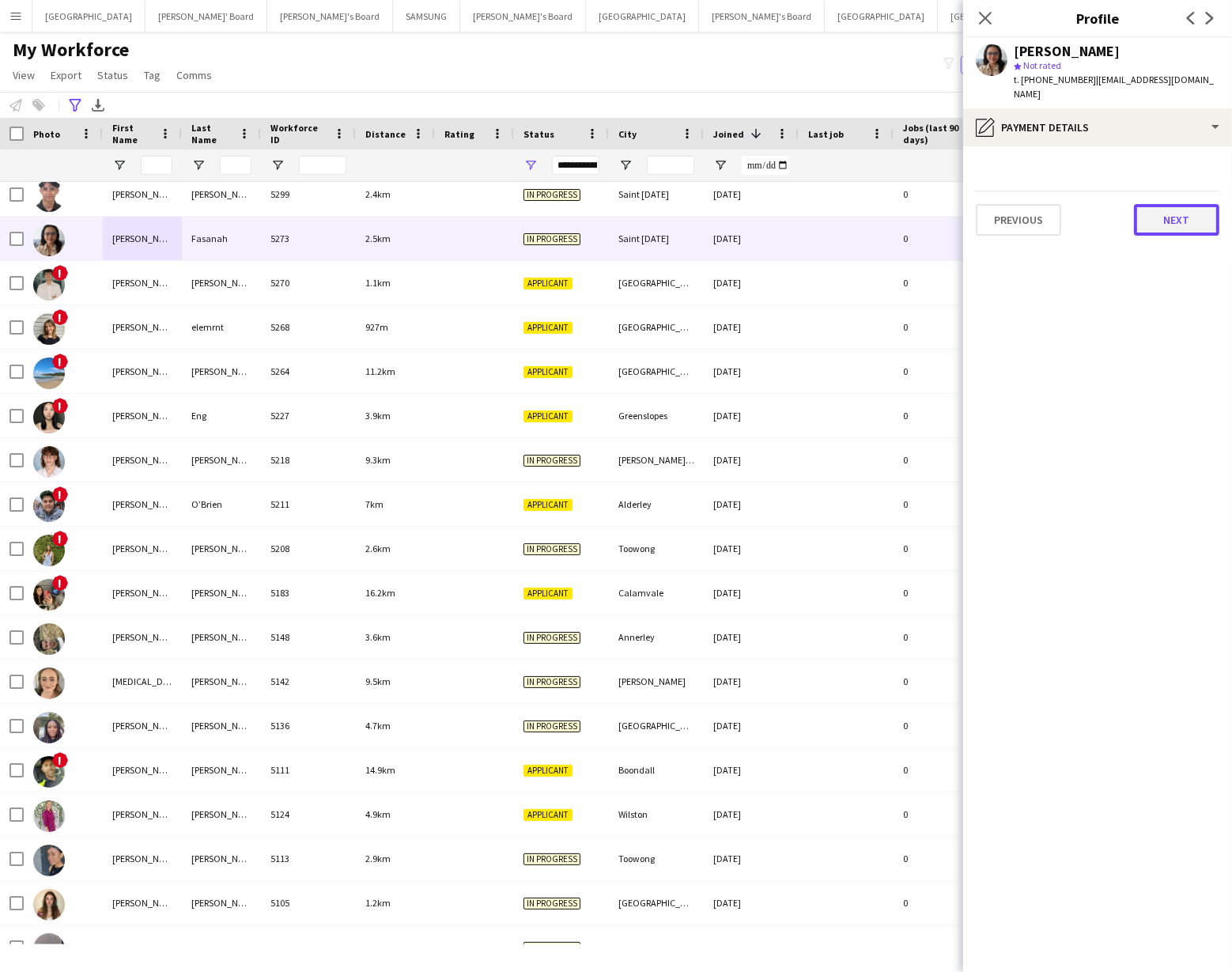
click at [1163, 218] on button "Next" at bounding box center [1176, 220] width 85 height 32
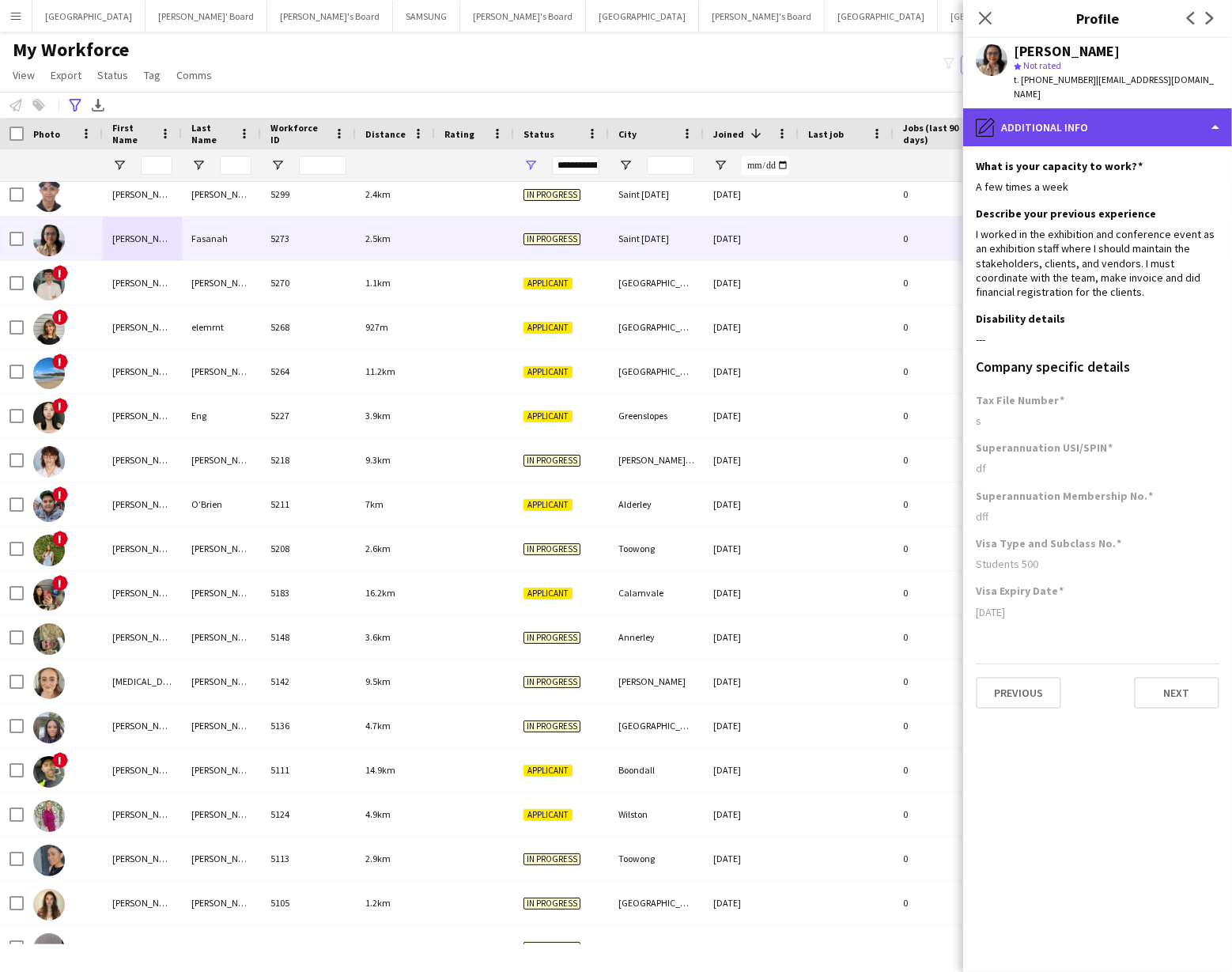
click at [1104, 114] on div "pencil4 Additional info" at bounding box center [1098, 128] width 269 height 38
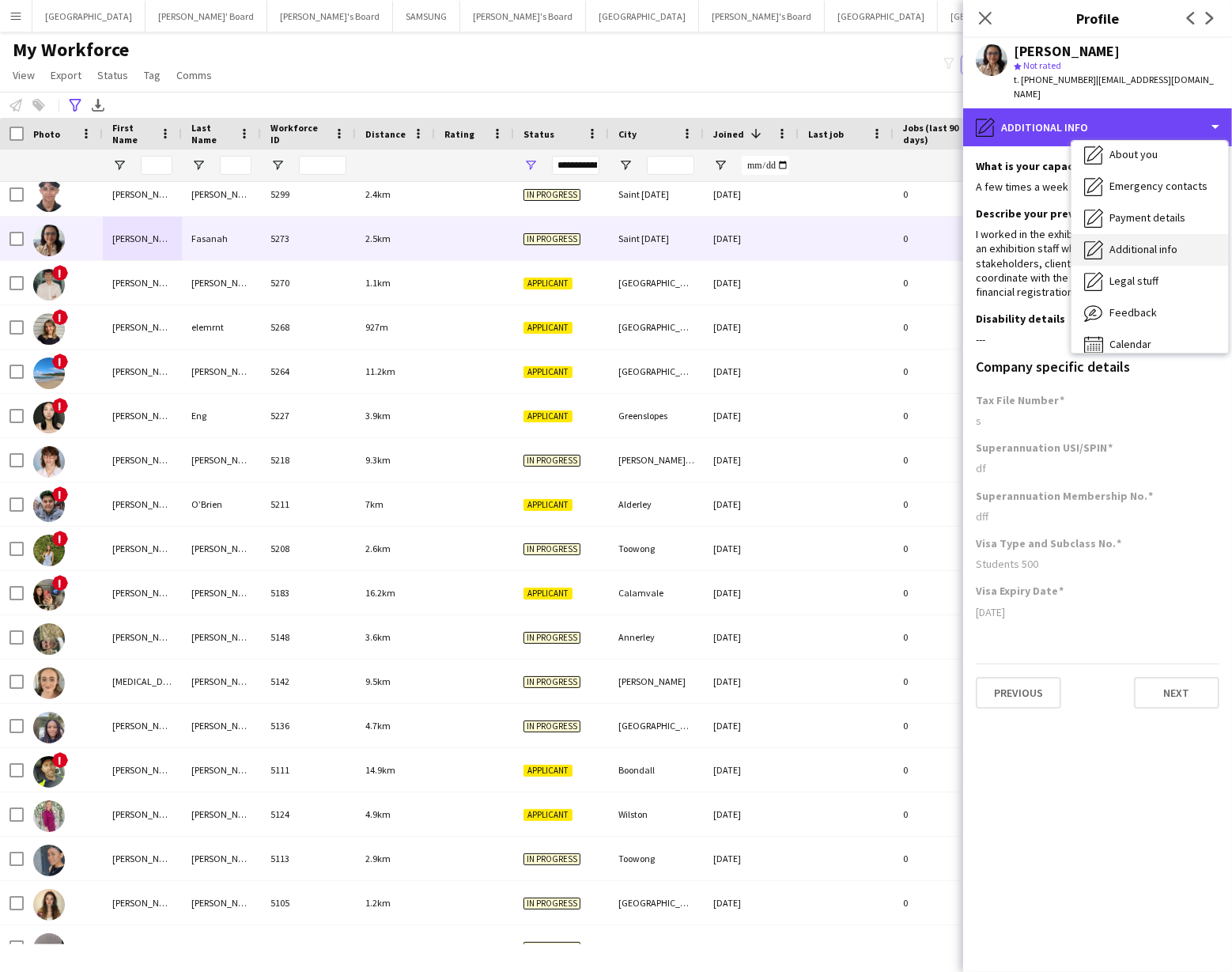
scroll to position [116, 0]
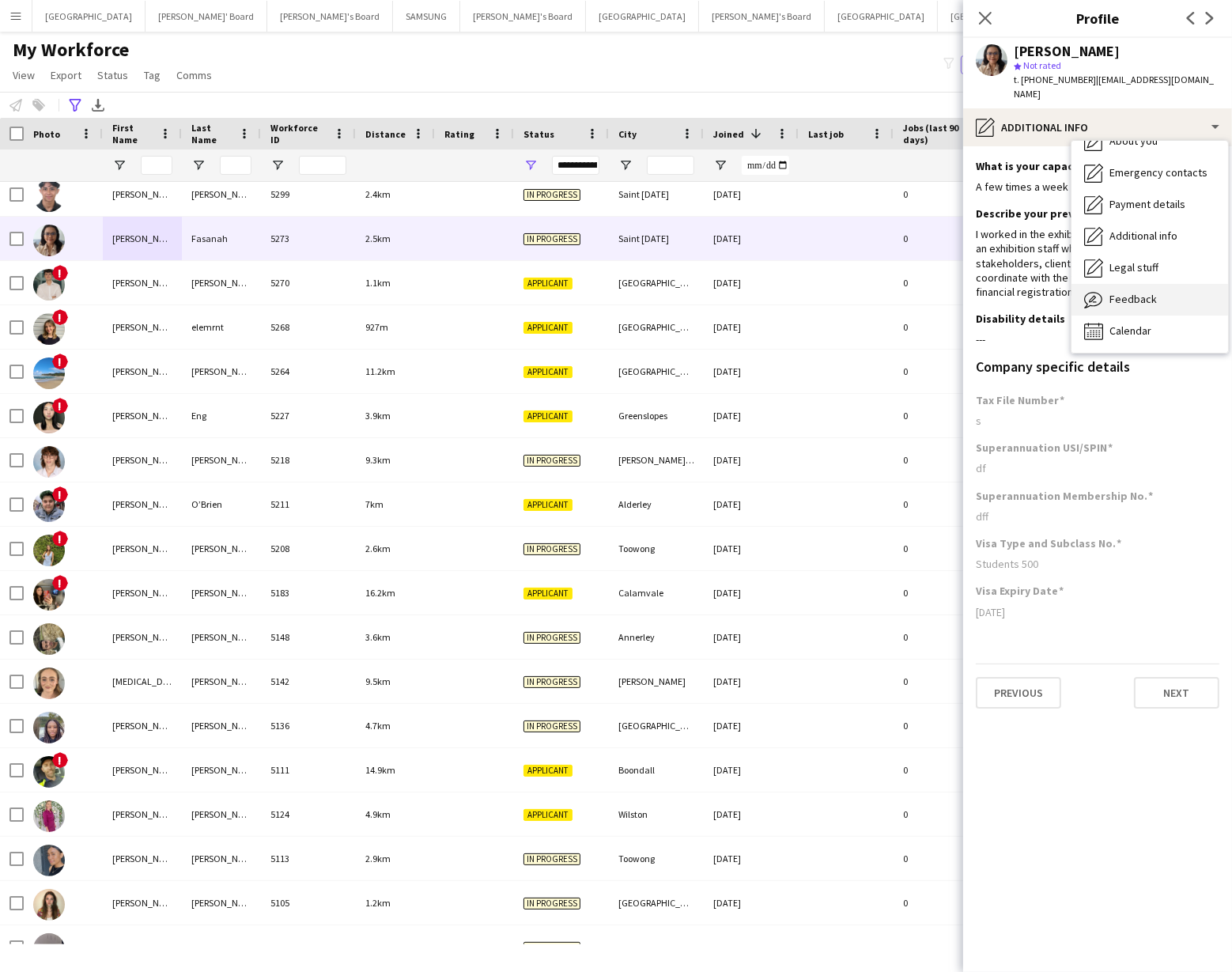
click at [1120, 292] on span "Feedback" at bounding box center [1133, 299] width 47 height 14
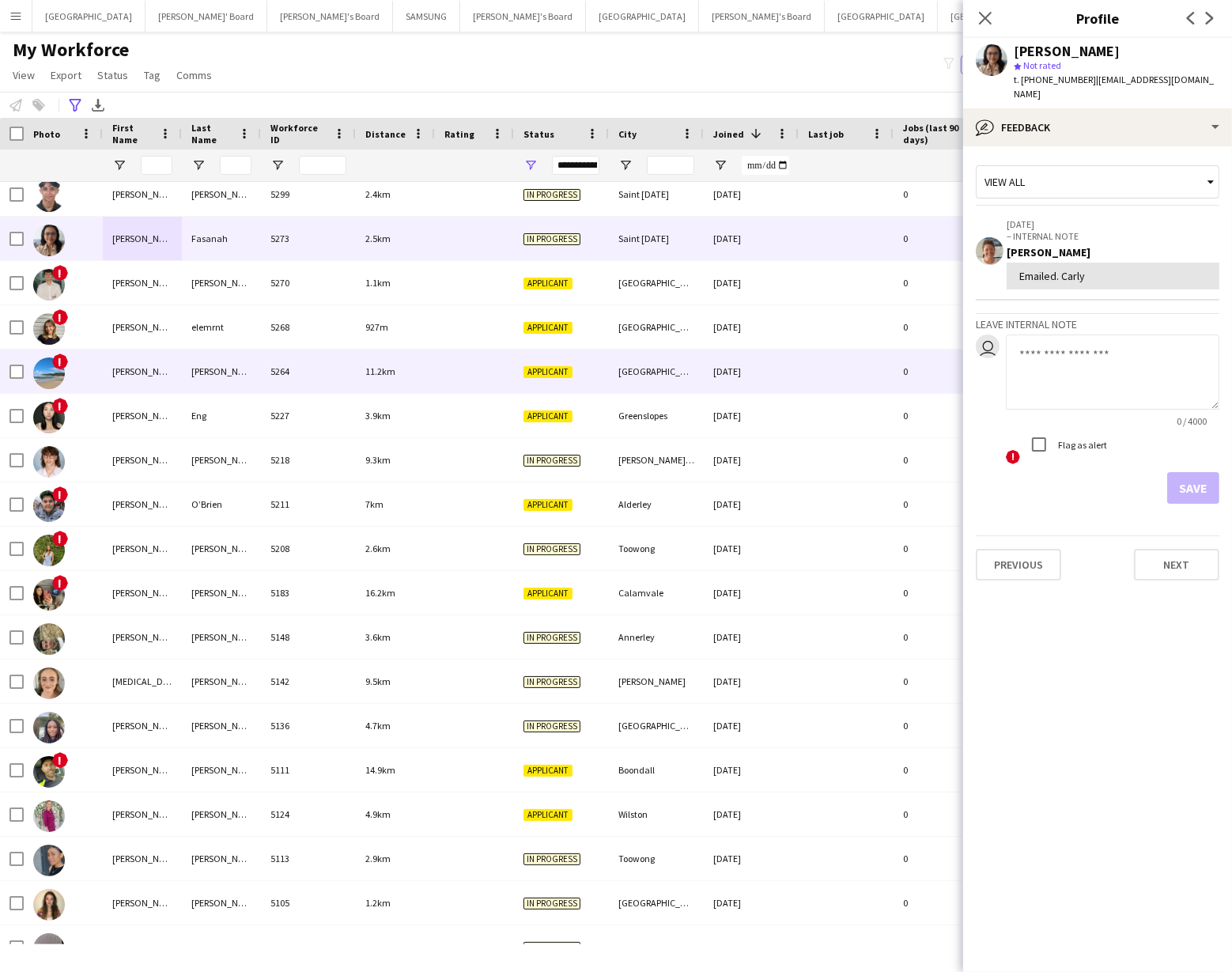
click at [51, 379] on img at bounding box center [49, 373] width 32 height 32
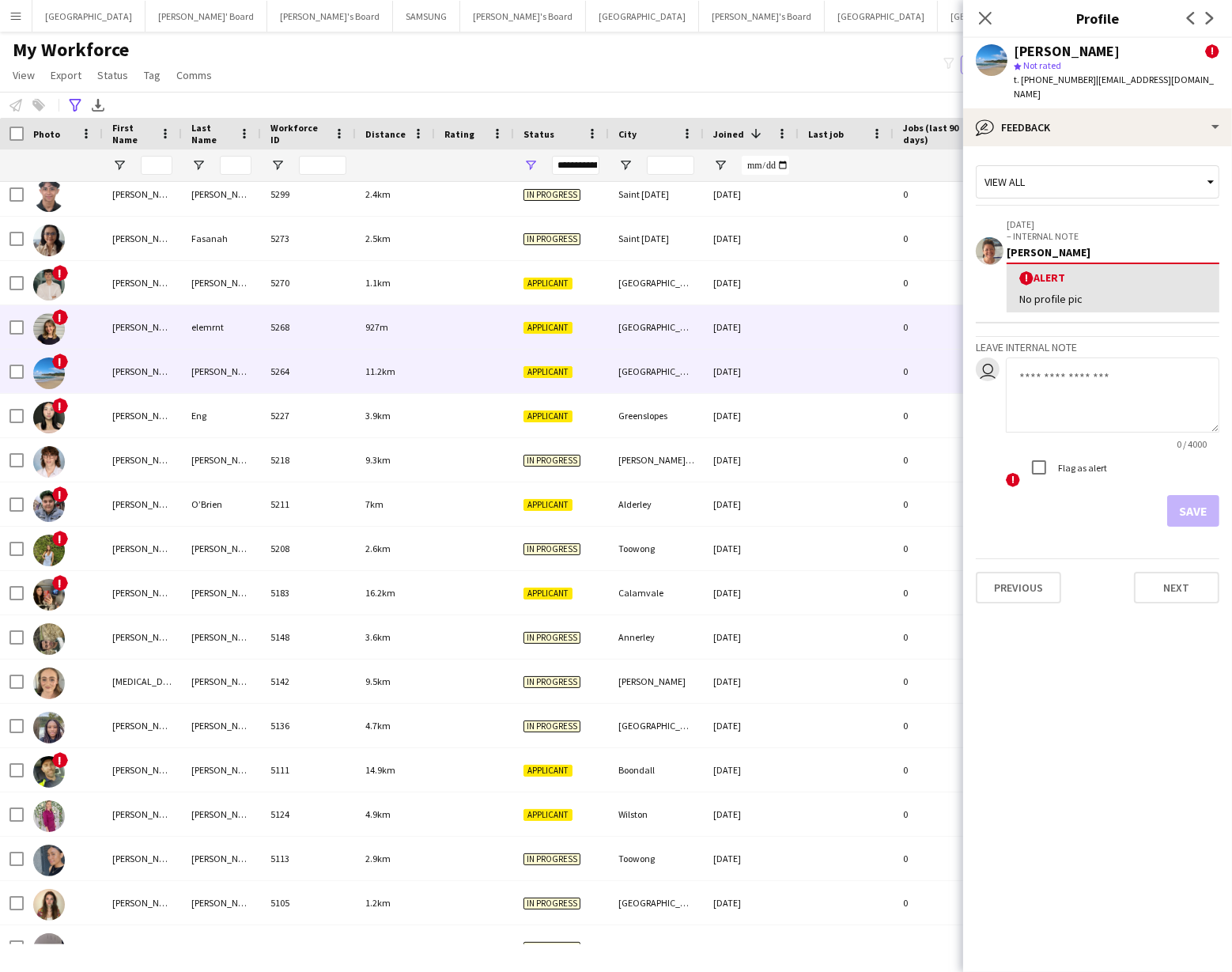
click at [44, 333] on img at bounding box center [49, 328] width 32 height 32
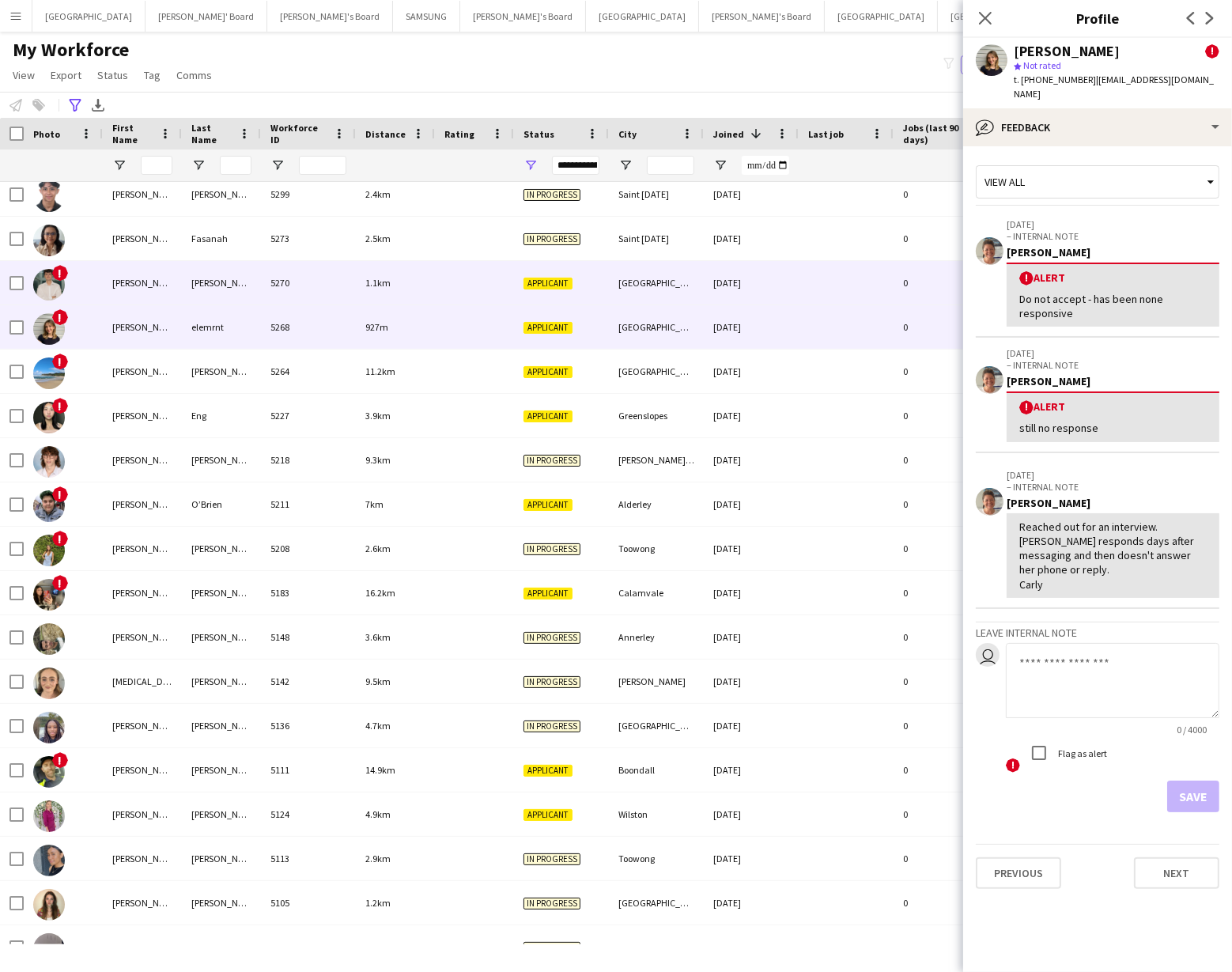
click at [46, 282] on img at bounding box center [49, 284] width 32 height 32
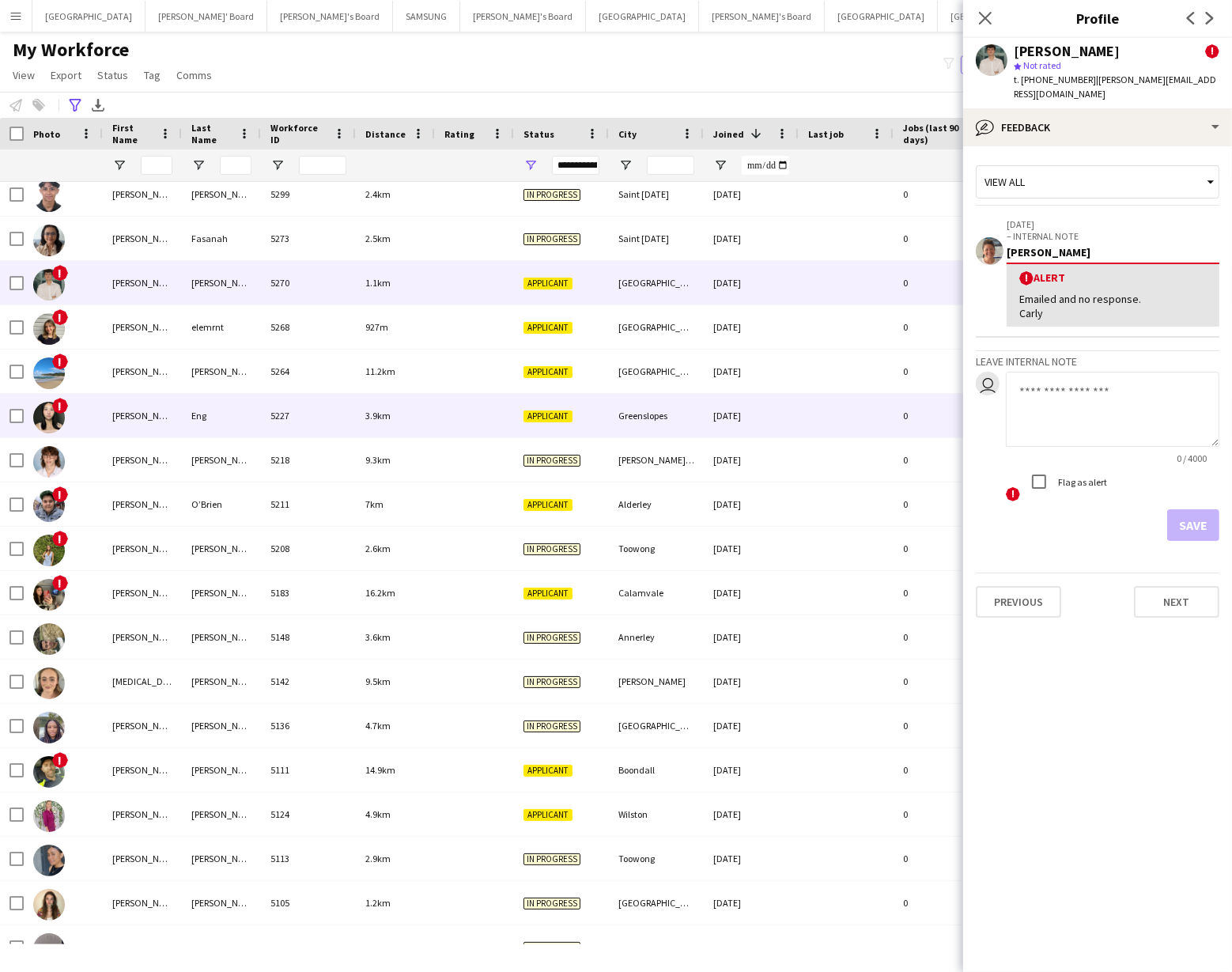
click at [49, 419] on img at bounding box center [49, 417] width 32 height 32
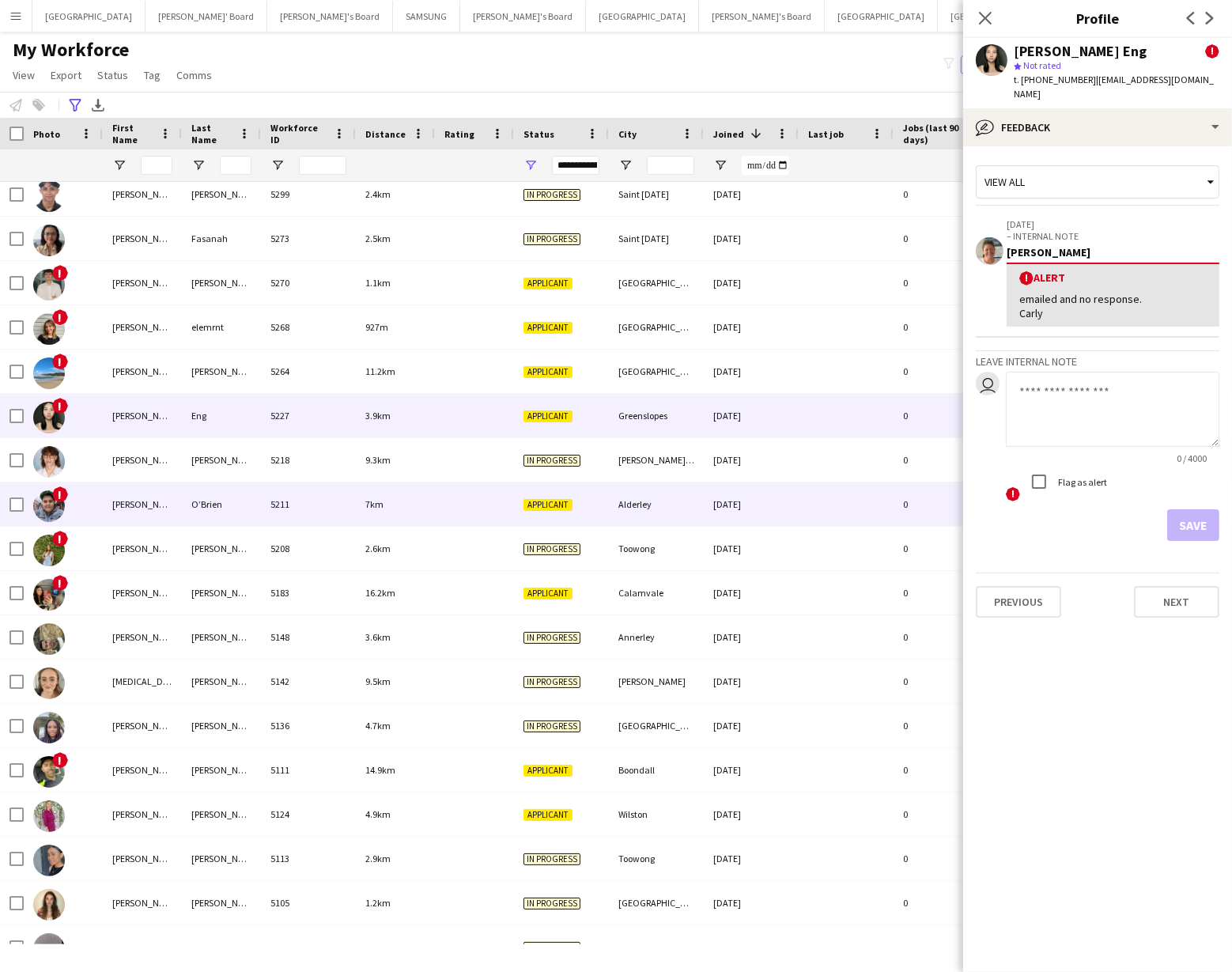
click at [47, 502] on img at bounding box center [49, 506] width 32 height 32
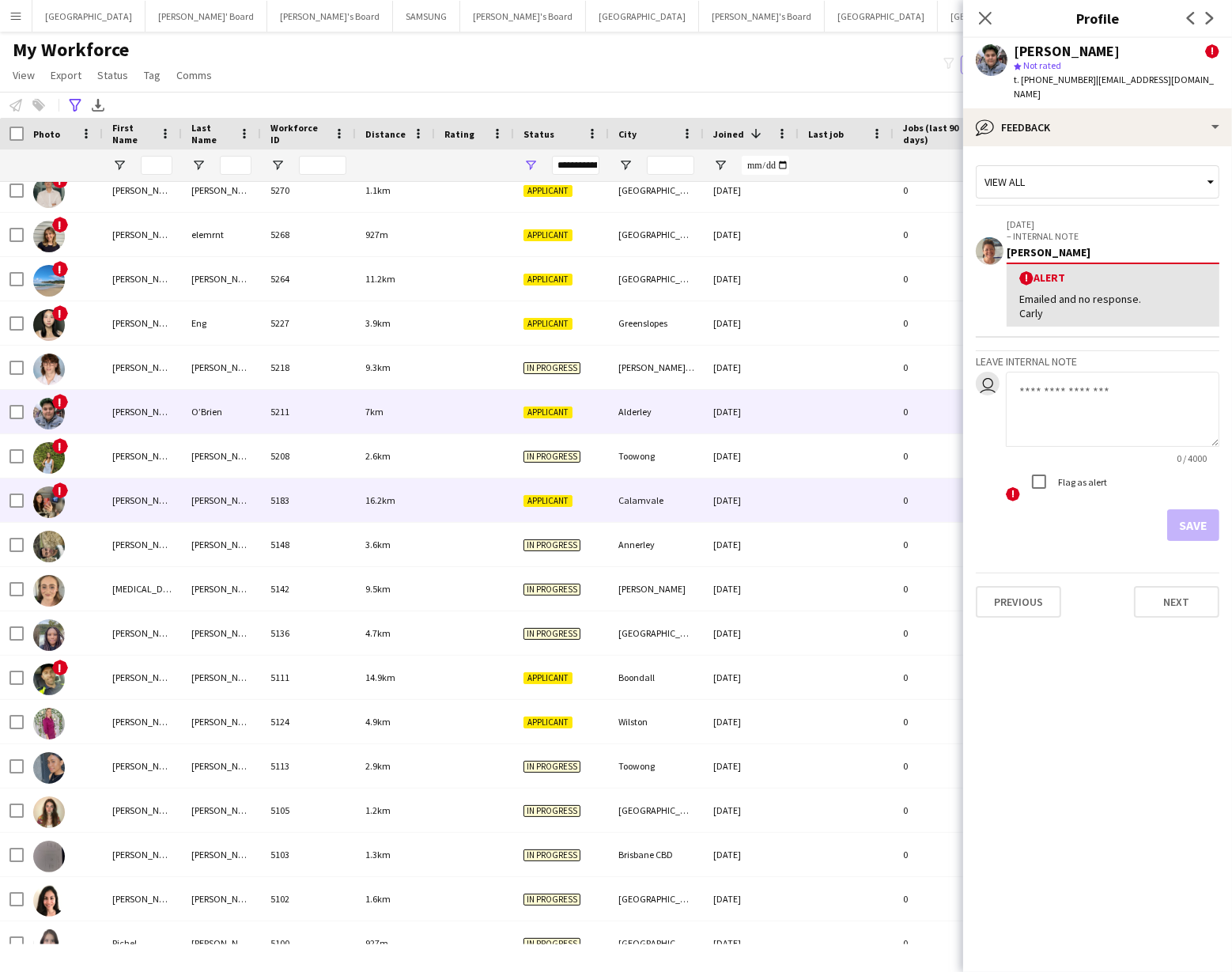
scroll to position [657, 0]
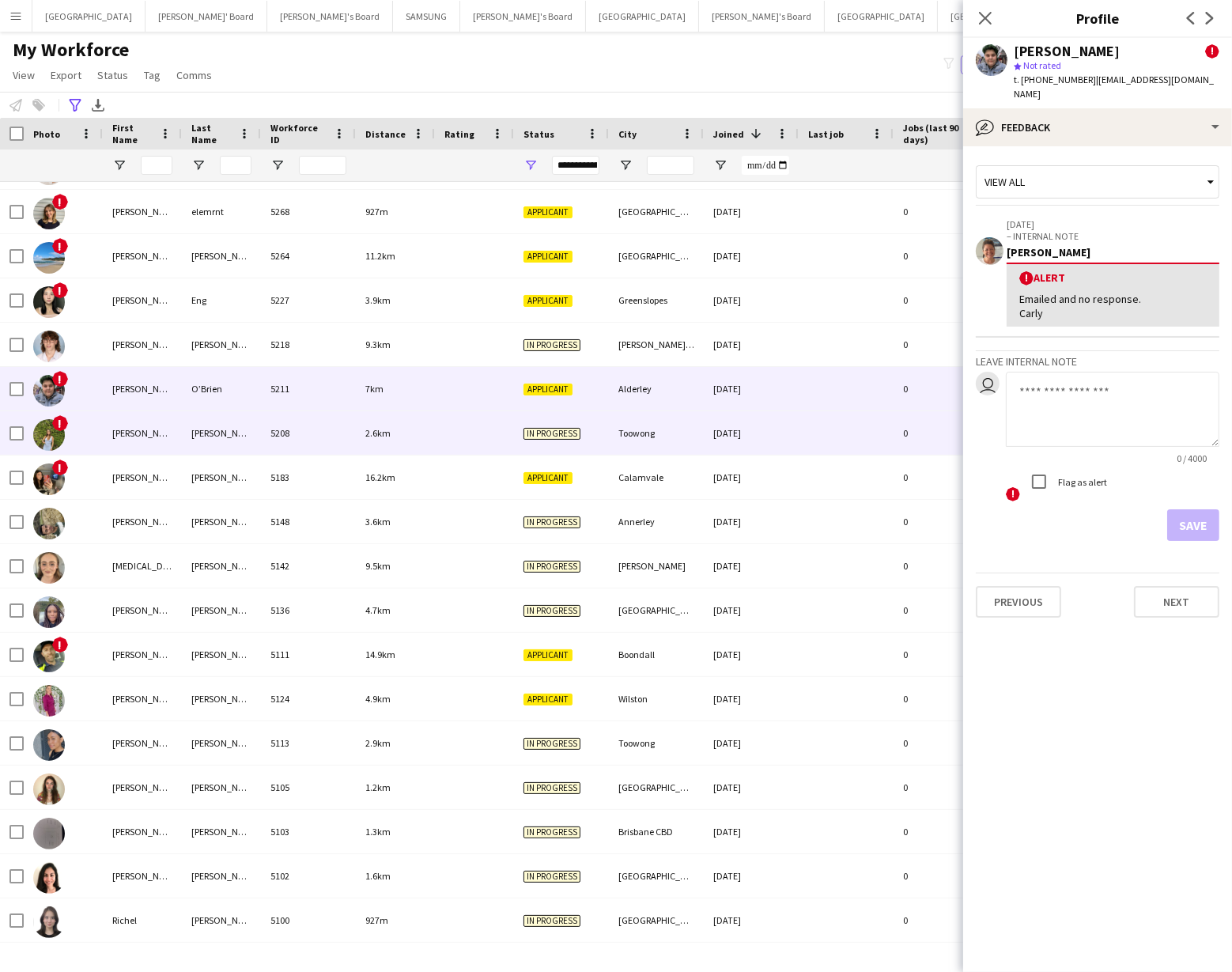
click at [37, 430] on img at bounding box center [49, 435] width 32 height 32
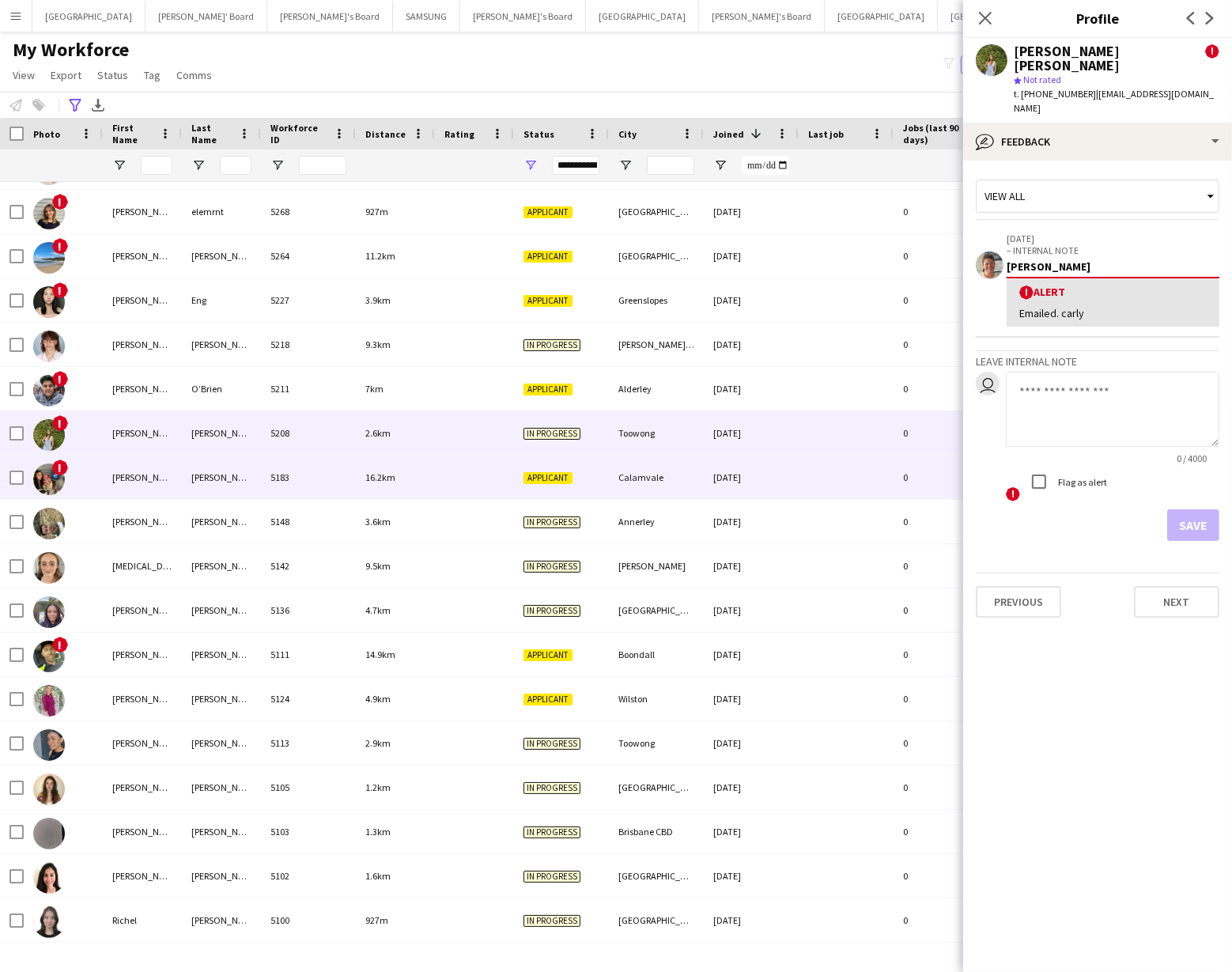
click at [61, 487] on img at bounding box center [49, 479] width 32 height 32
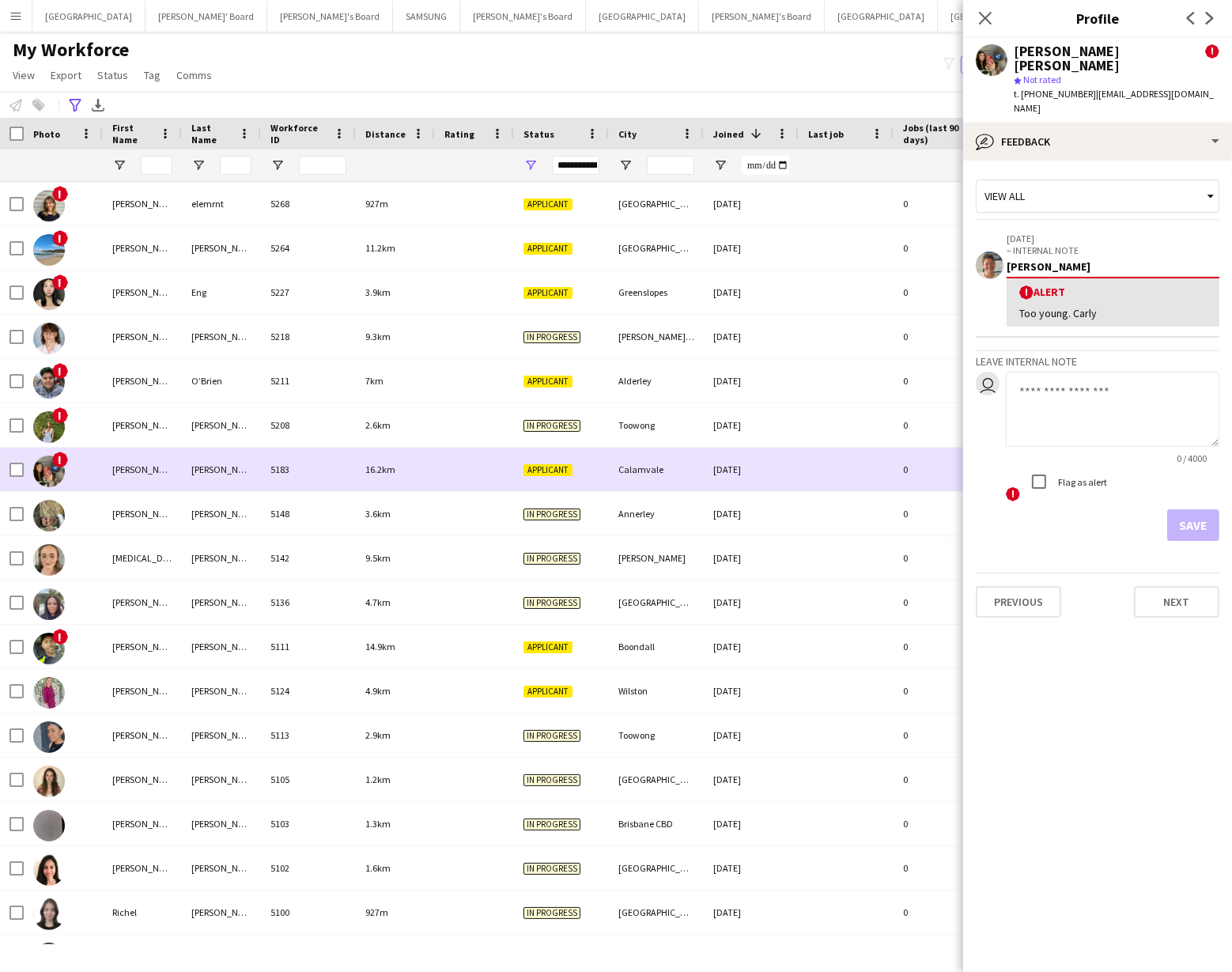
scroll to position [663, 0]
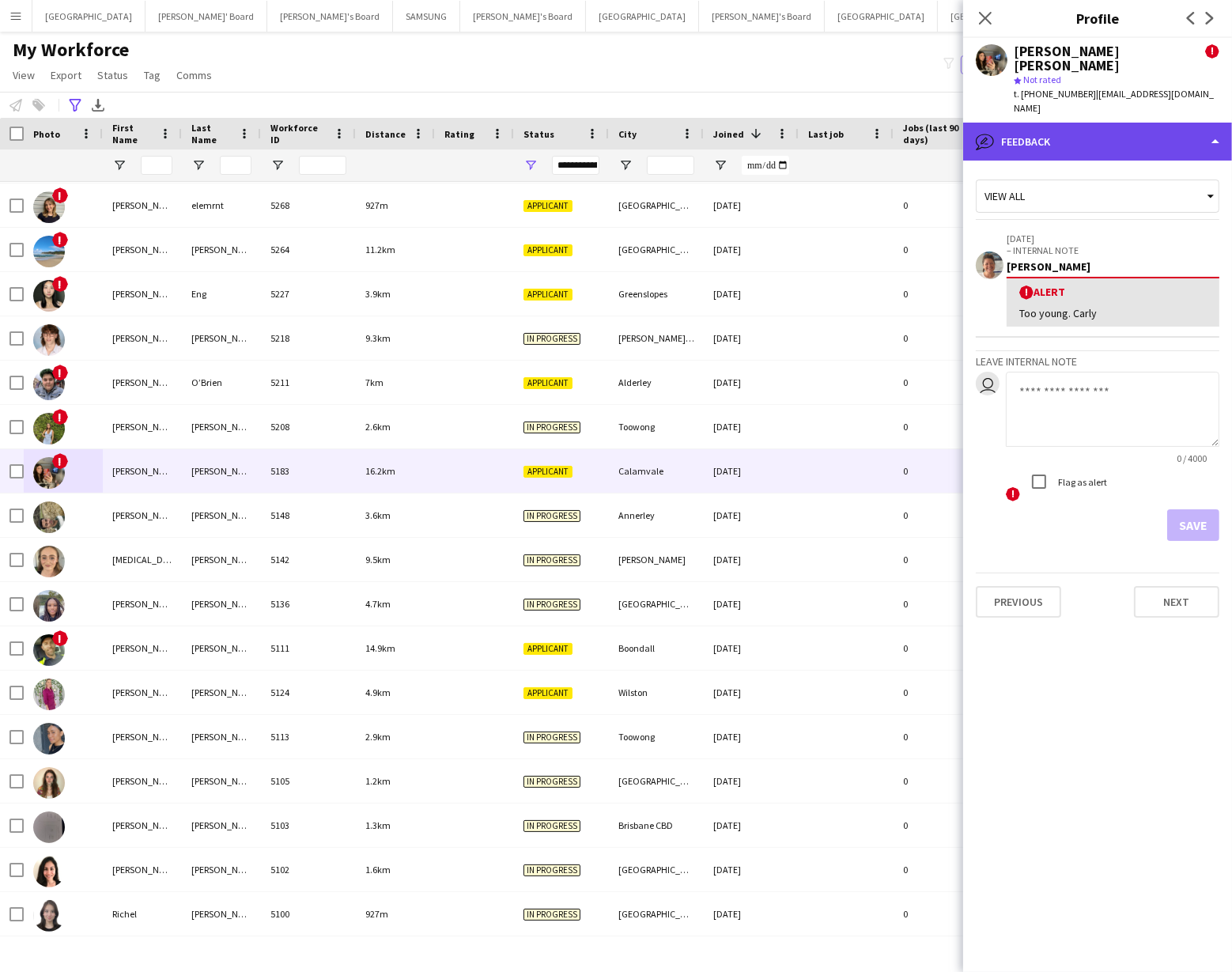
click at [1080, 123] on div "bubble-pencil Feedback" at bounding box center [1098, 142] width 269 height 38
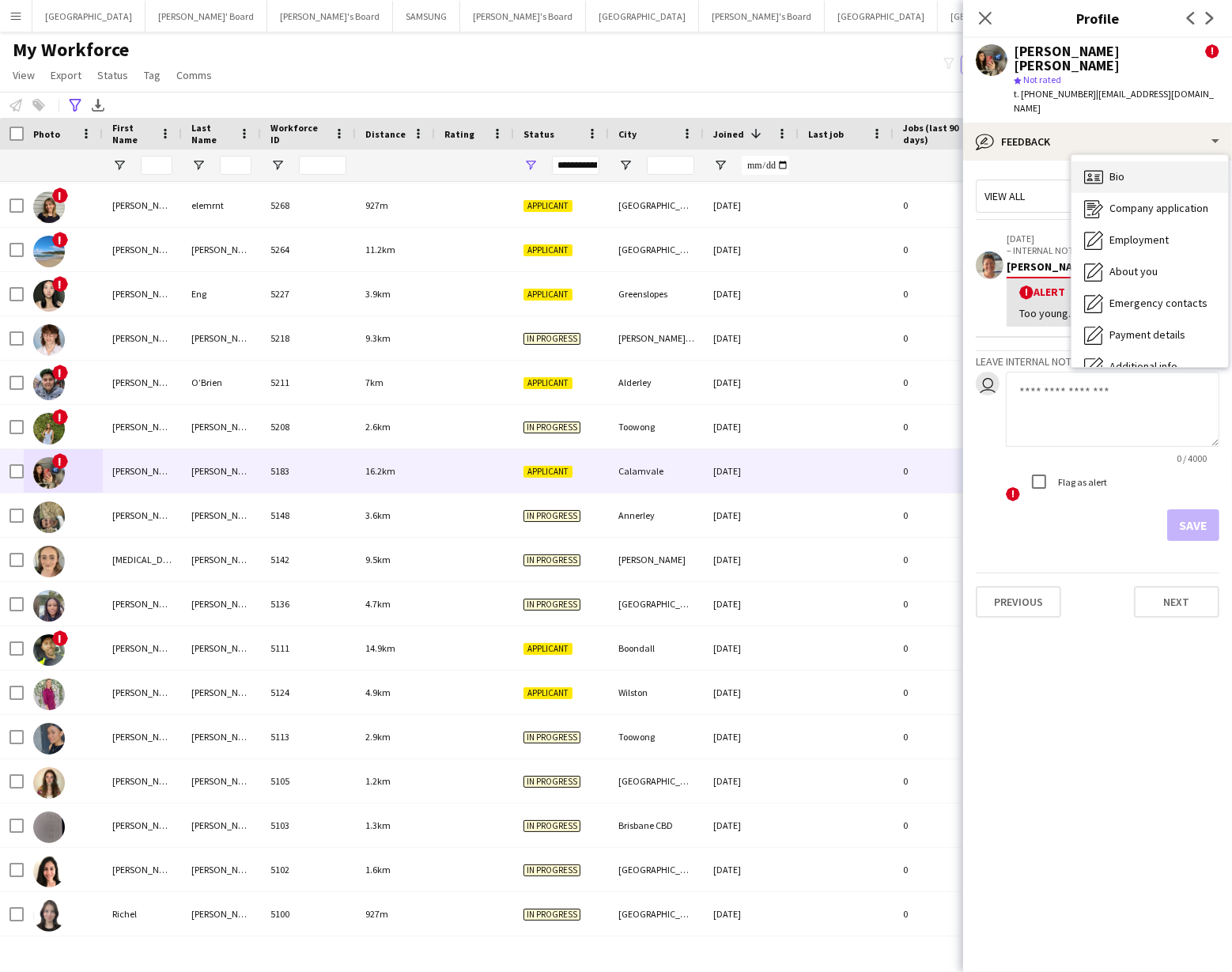
click at [1116, 169] on span "Bio" at bounding box center [1118, 176] width 15 height 14
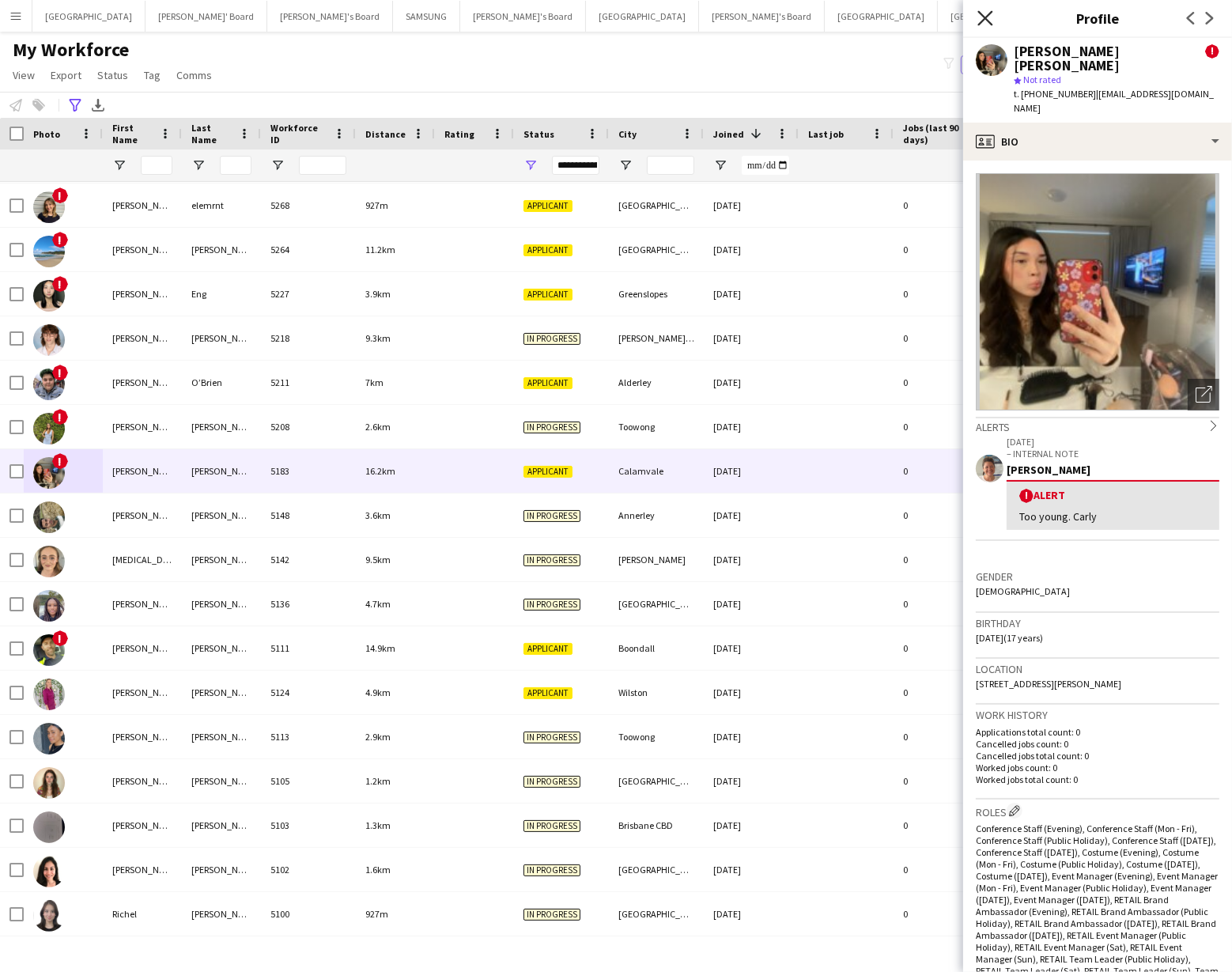
click at [986, 17] on icon at bounding box center [985, 18] width 15 height 15
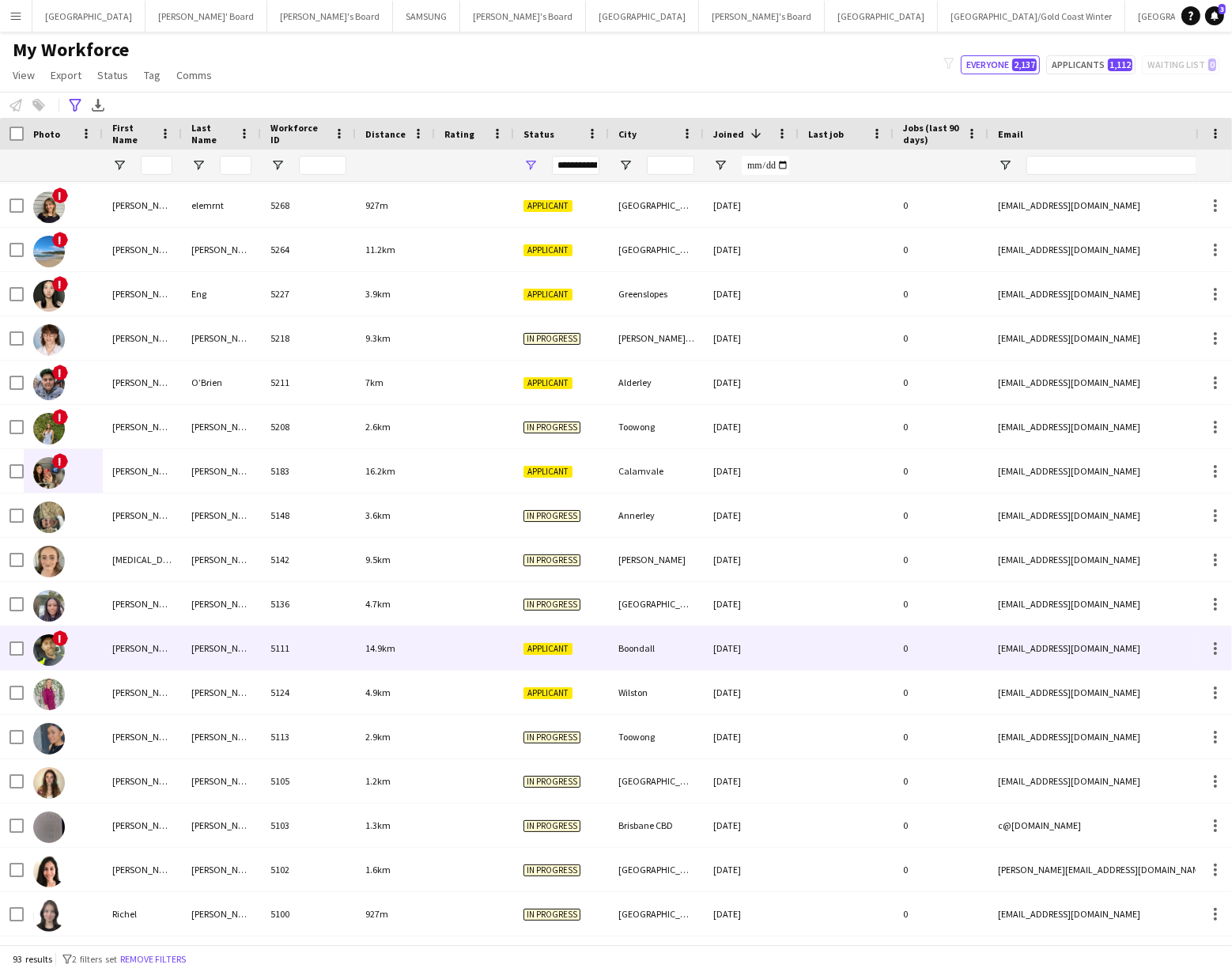
click at [45, 653] on img at bounding box center [49, 650] width 32 height 32
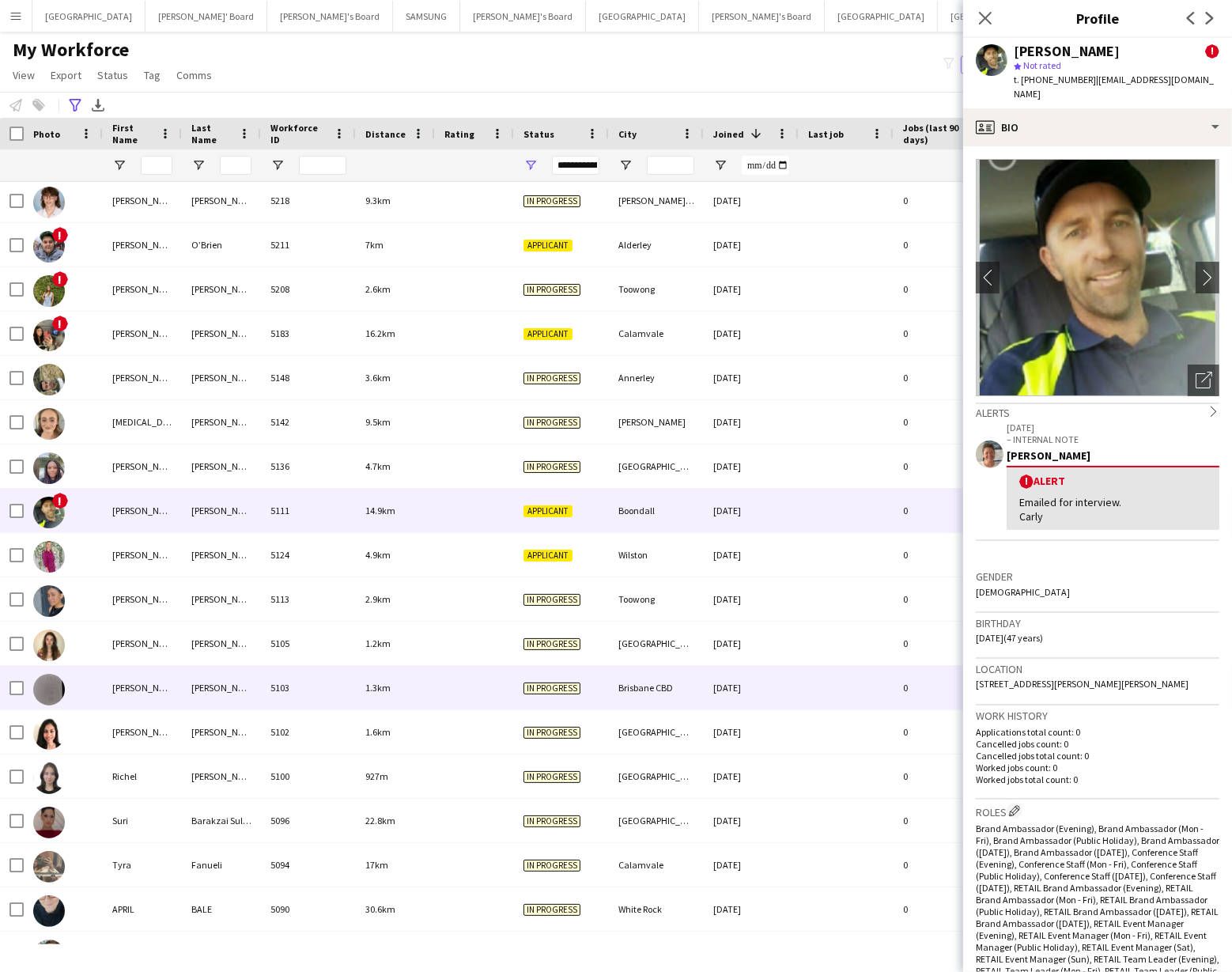
scroll to position [850, 0]
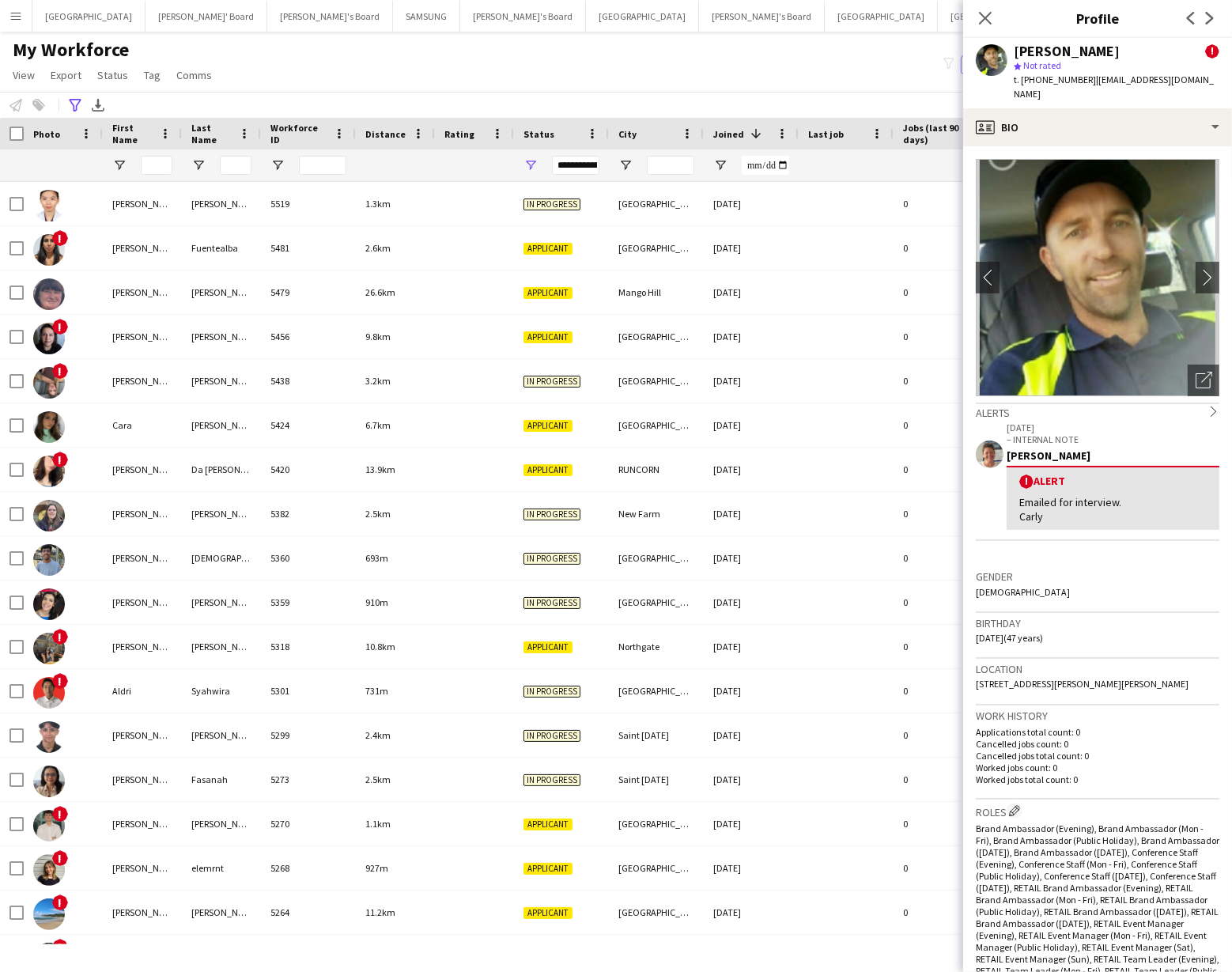
click at [159, 956] on div "Menu Boards Boards Boards All jobs Status Workforce Workforce My Workforce Recr…" at bounding box center [616, 486] width 1232 height 972
click at [981, 22] on icon at bounding box center [985, 18] width 15 height 15
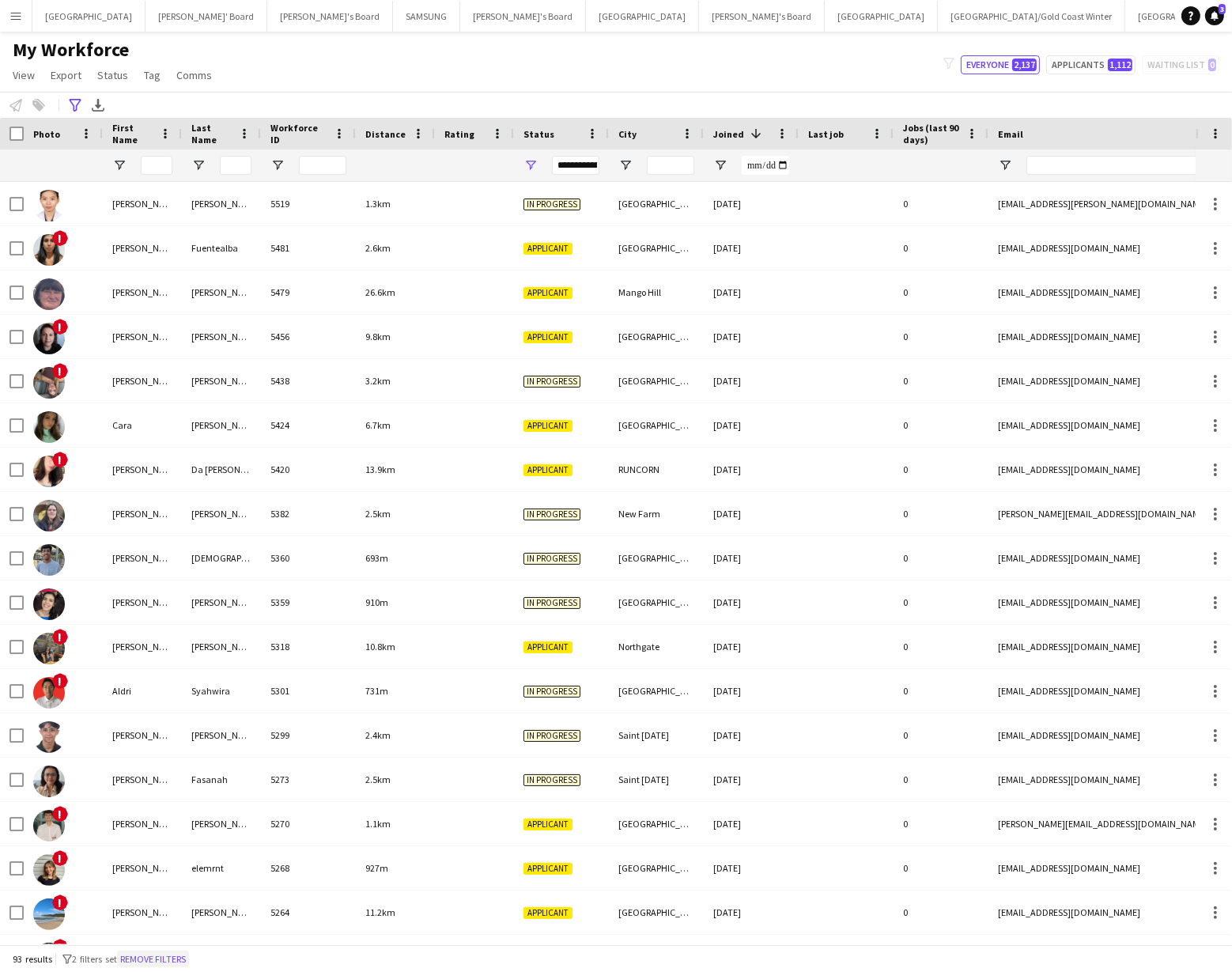
click at [165, 959] on button "Remove filters" at bounding box center [153, 960] width 72 height 17
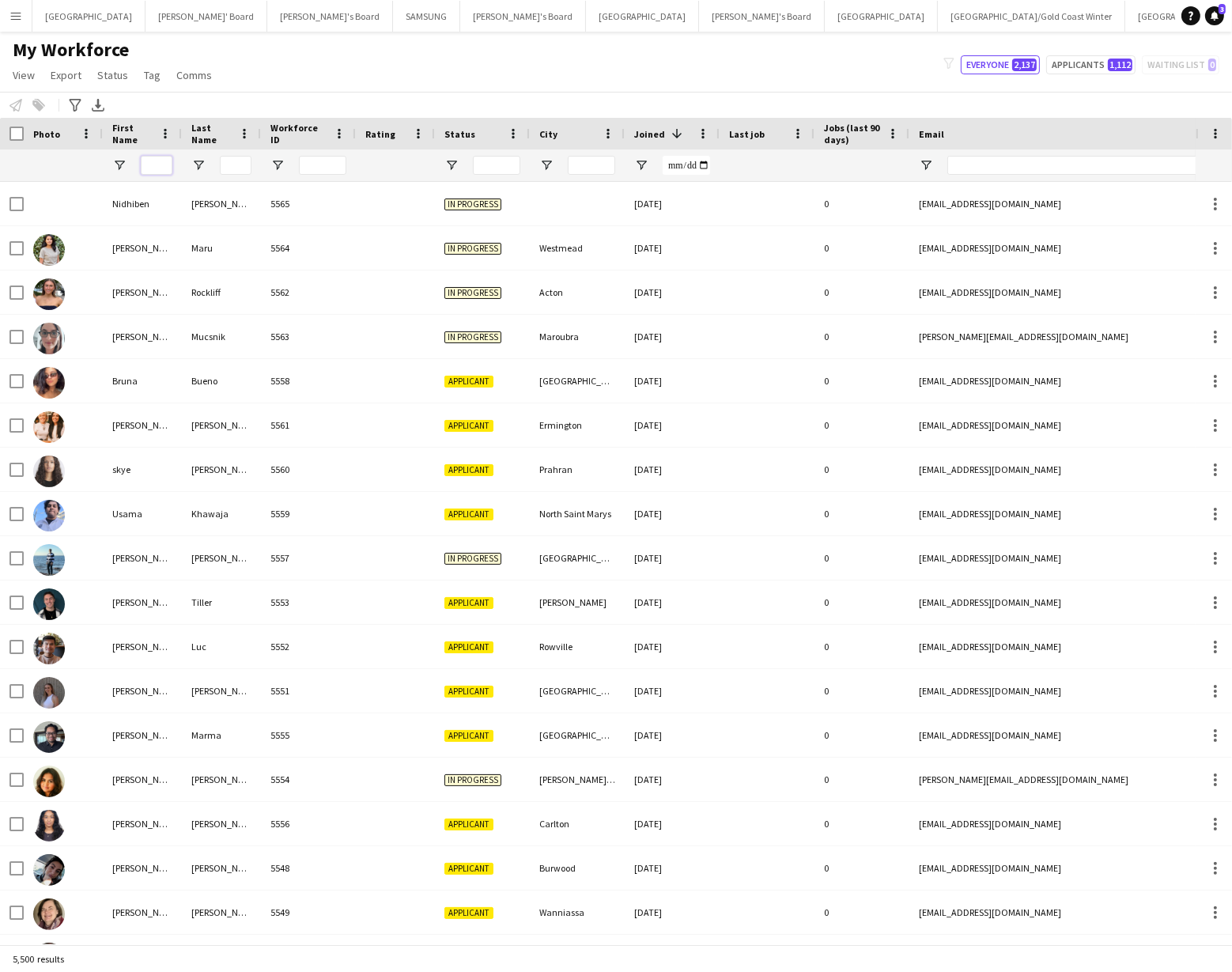
click at [152, 169] on input "First Name Filter Input" at bounding box center [157, 165] width 32 height 19
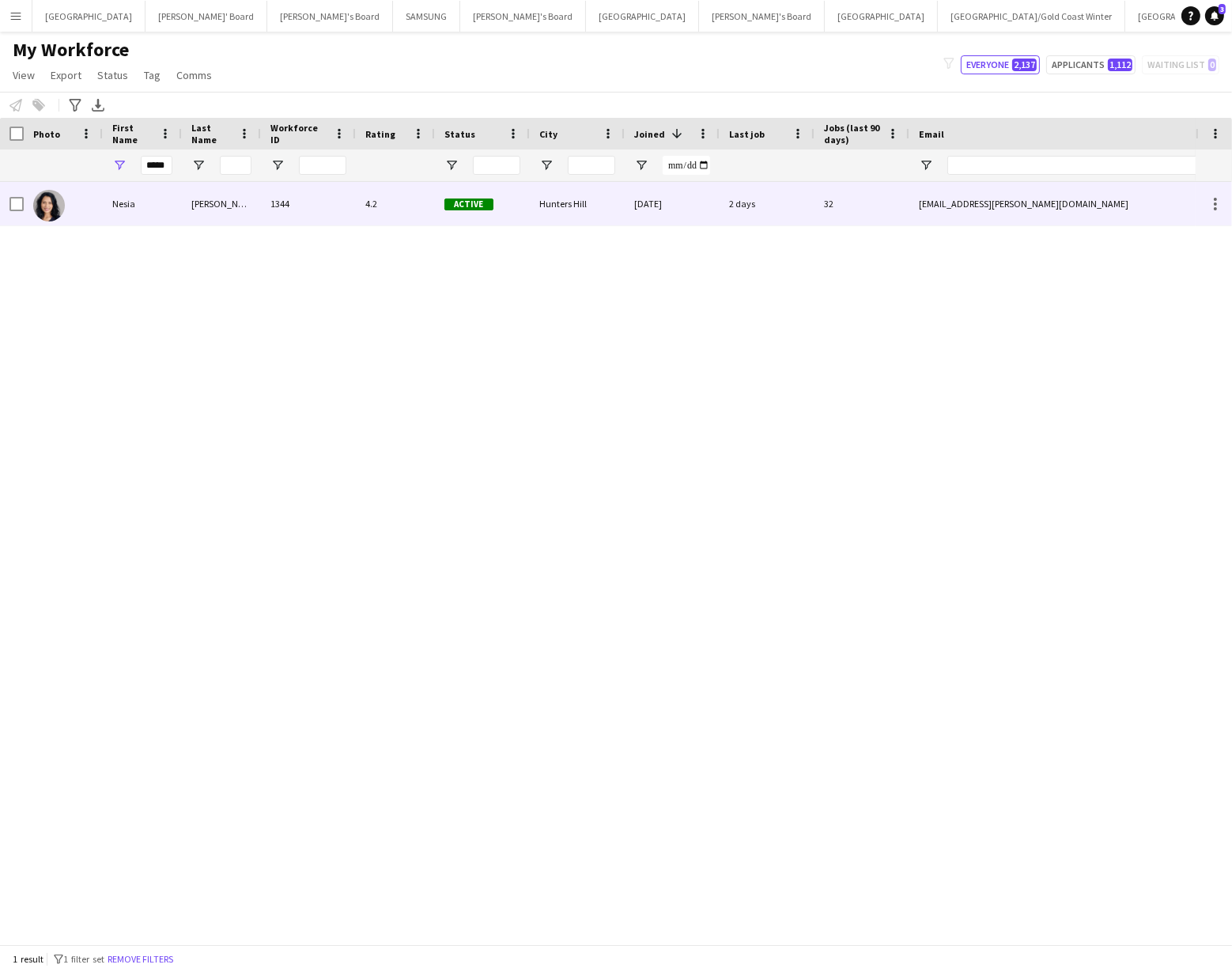
click at [52, 218] on img at bounding box center [49, 206] width 32 height 32
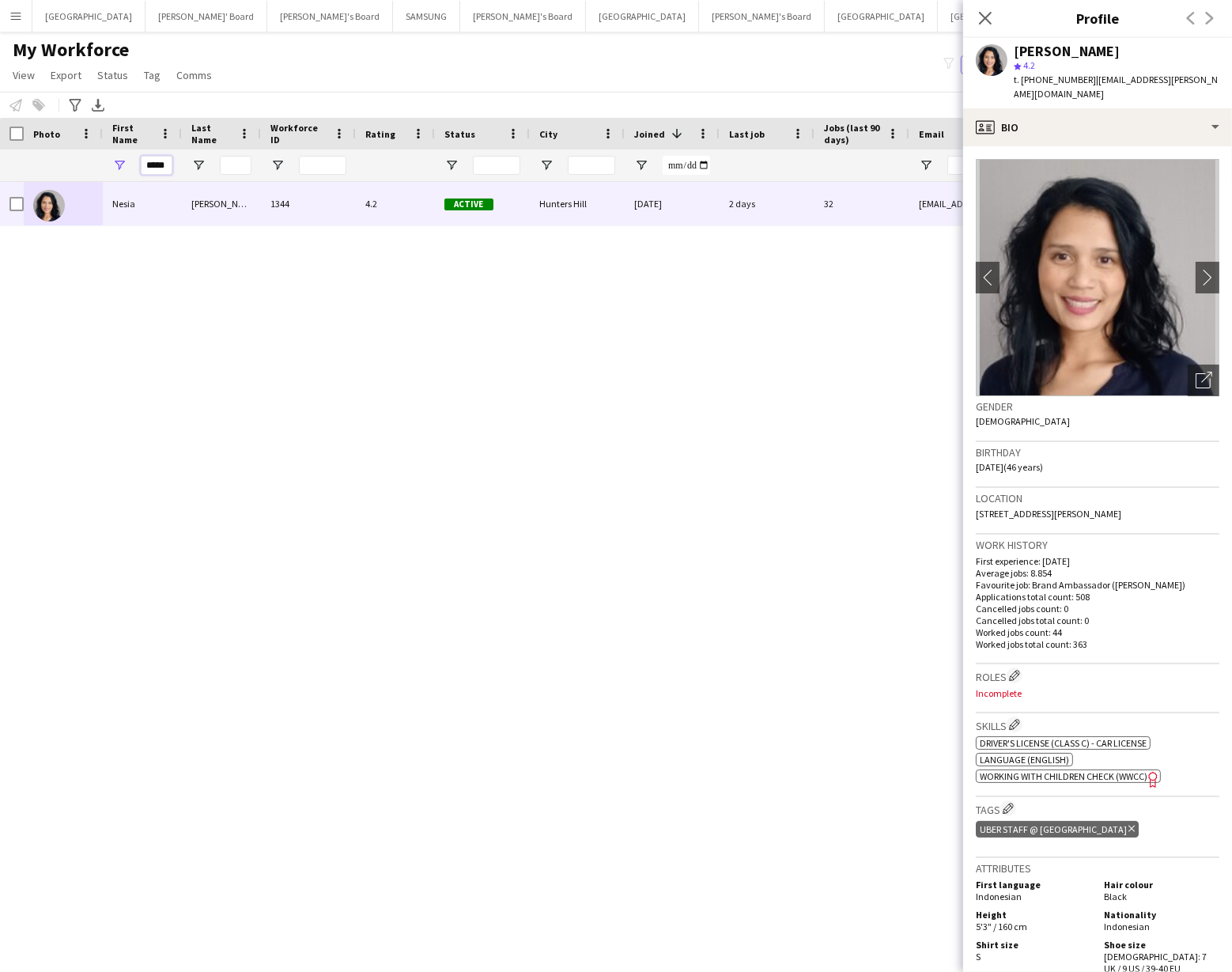
drag, startPoint x: 168, startPoint y: 167, endPoint x: 157, endPoint y: 165, distance: 11.2
click at [157, 165] on input "*****" at bounding box center [157, 165] width 32 height 19
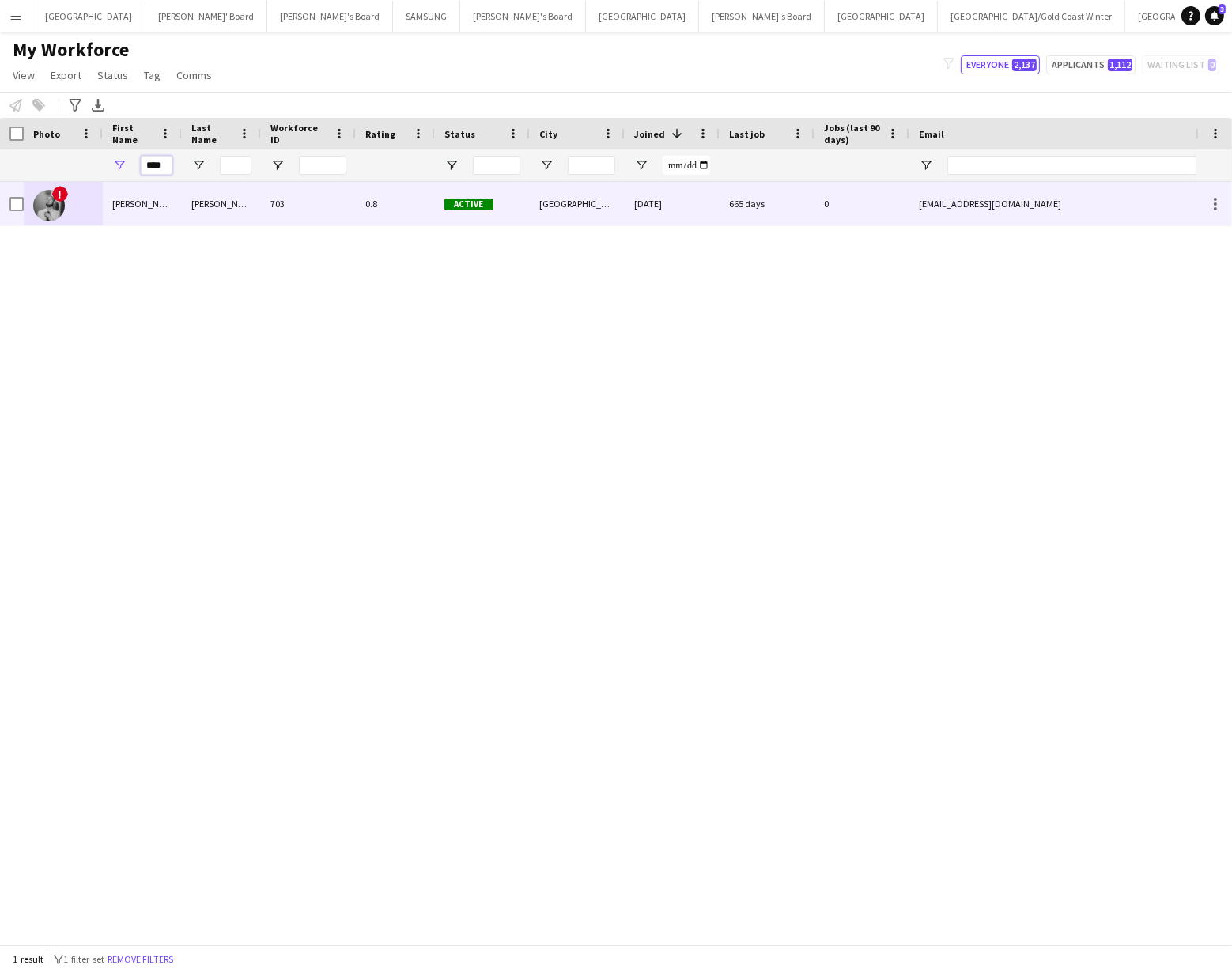
type input "****"
click at [146, 207] on div "Neil" at bounding box center [142, 203] width 79 height 43
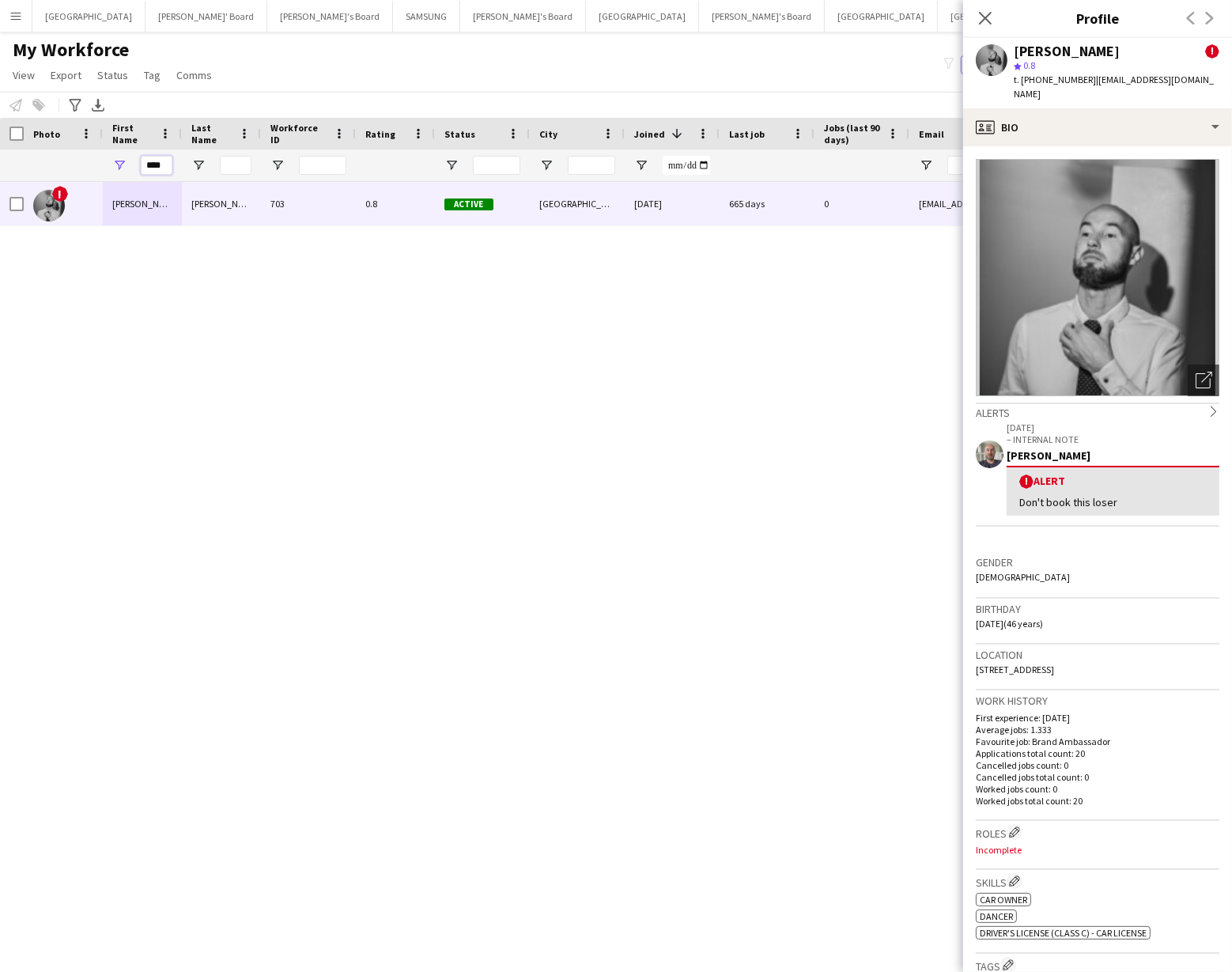
drag, startPoint x: 164, startPoint y: 165, endPoint x: 144, endPoint y: 165, distance: 20.0
click at [144, 165] on input "****" at bounding box center [157, 165] width 32 height 19
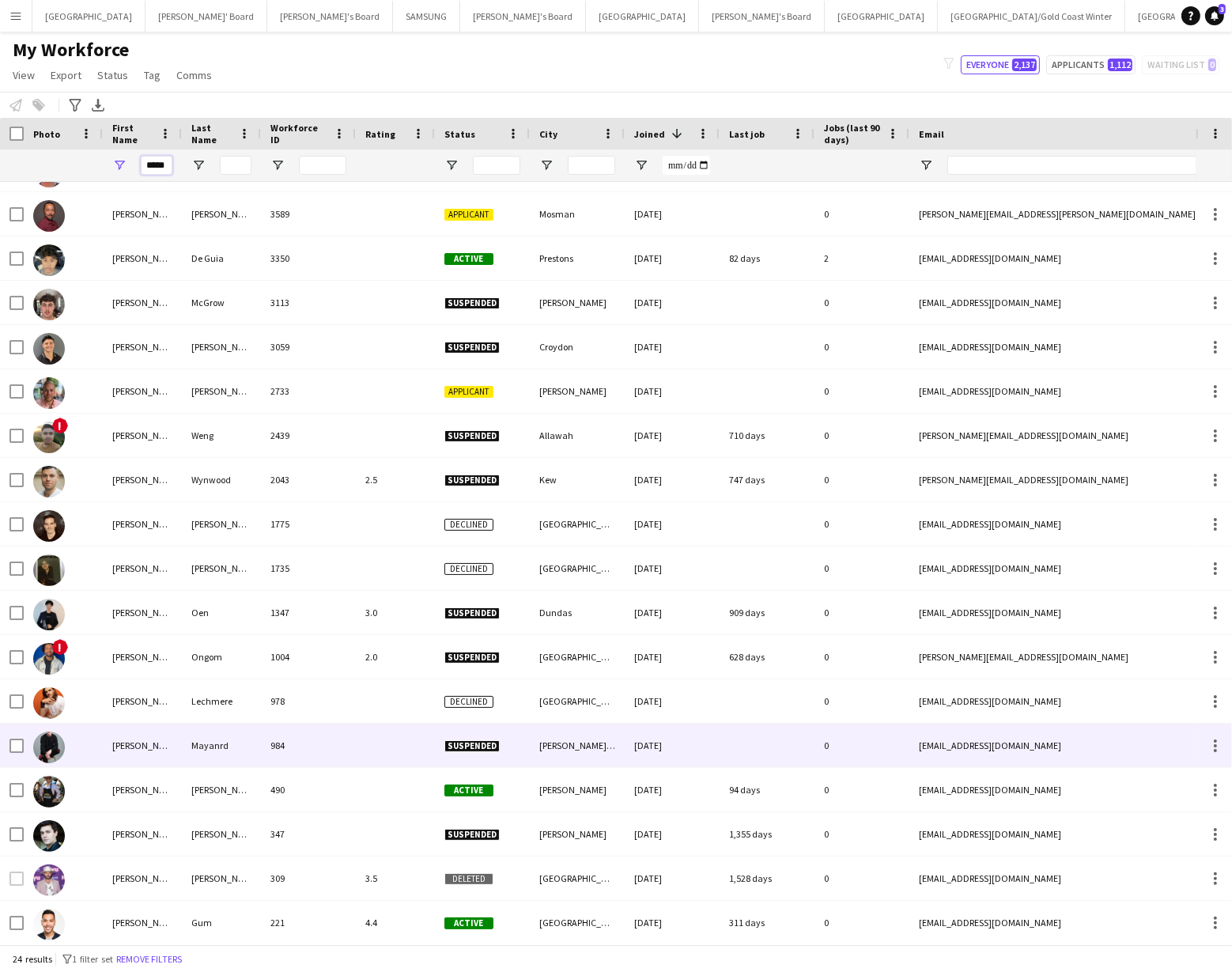
scroll to position [300, 0]
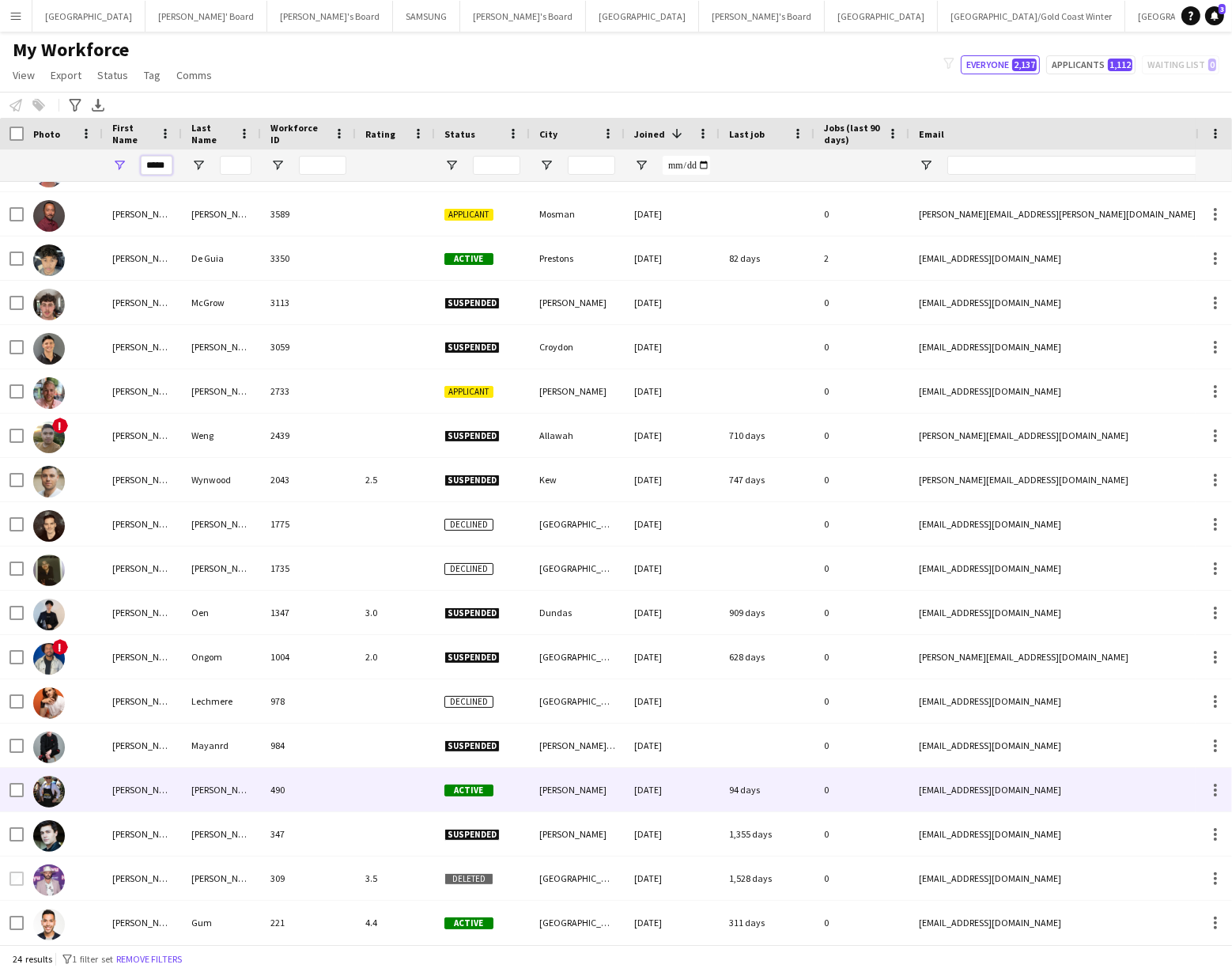
type input "*****"
click at [192, 788] on div "Millard" at bounding box center [221, 790] width 79 height 43
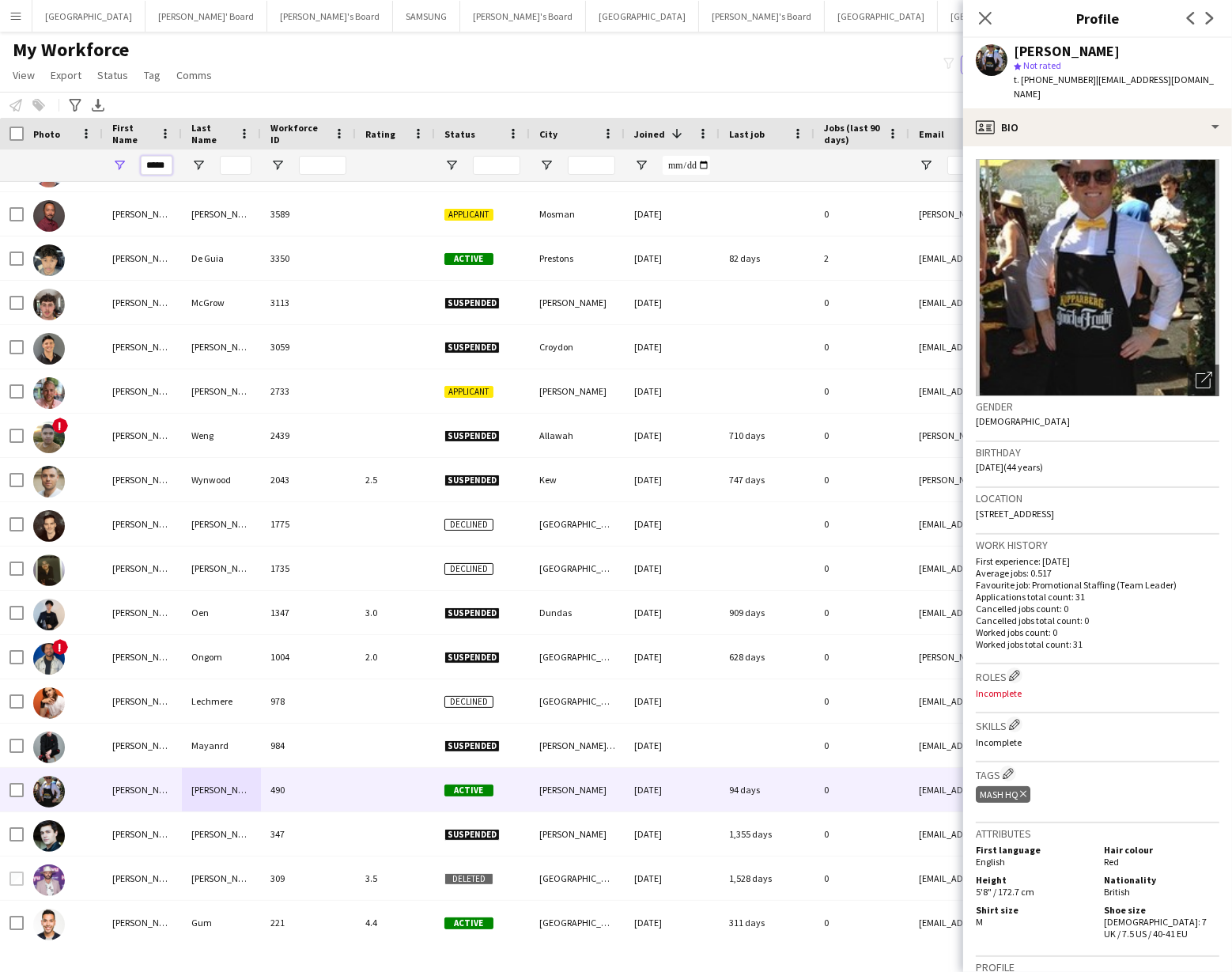
drag, startPoint x: 146, startPoint y: 165, endPoint x: 173, endPoint y: 168, distance: 27.2
click at [173, 168] on div "*****" at bounding box center [142, 165] width 79 height 32
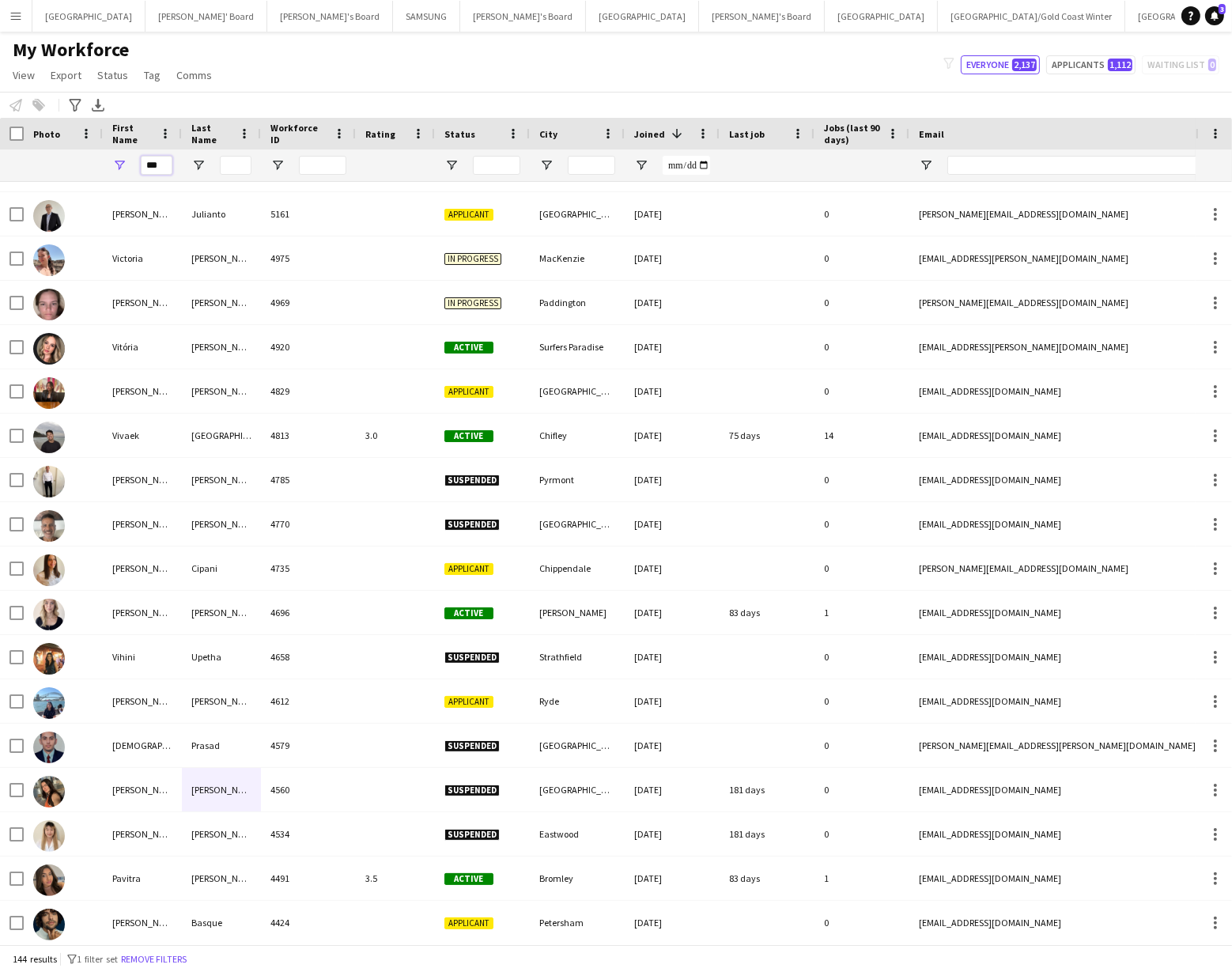
scroll to position [0, 0]
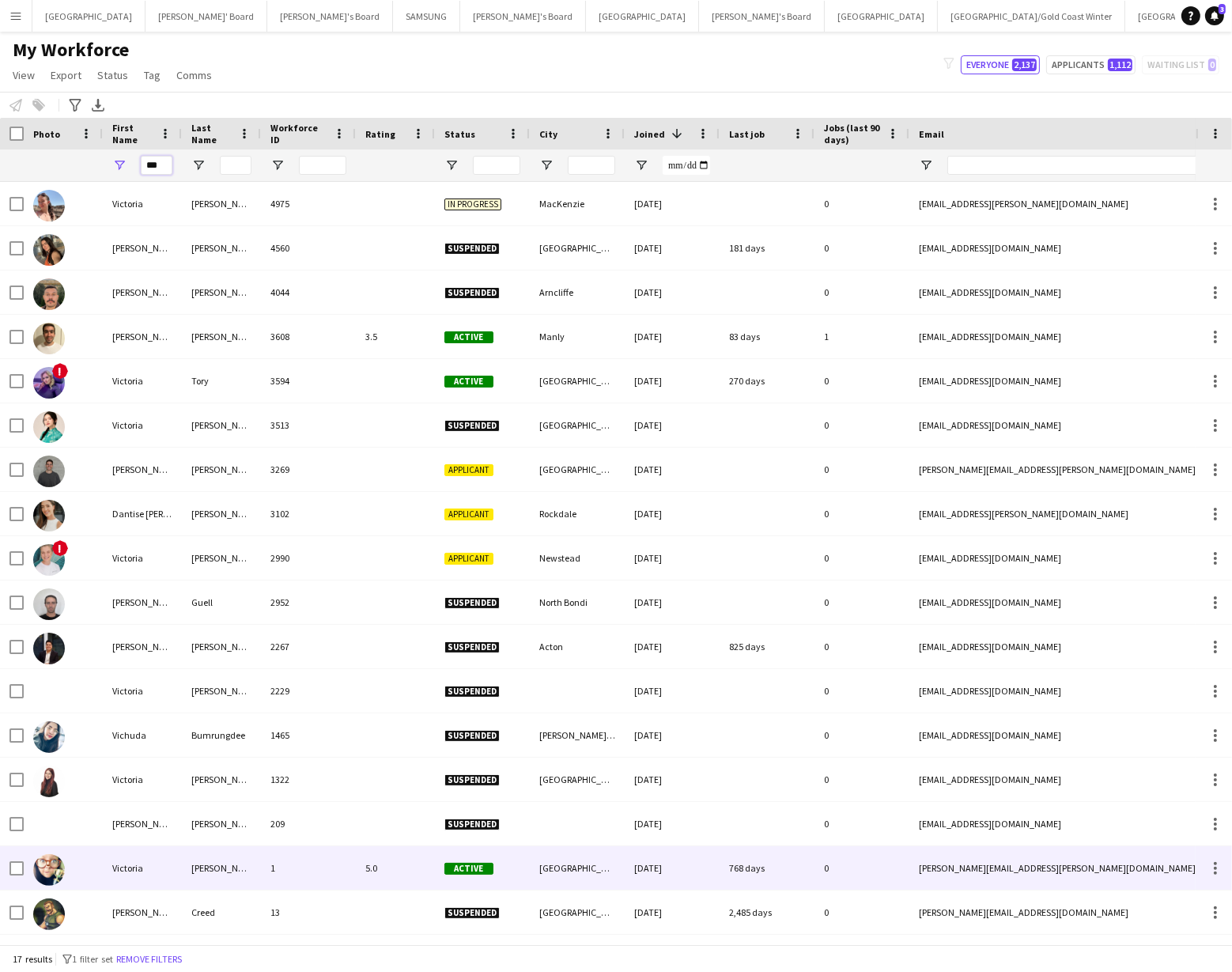
type input "***"
click at [162, 863] on div "Victoria" at bounding box center [142, 867] width 79 height 43
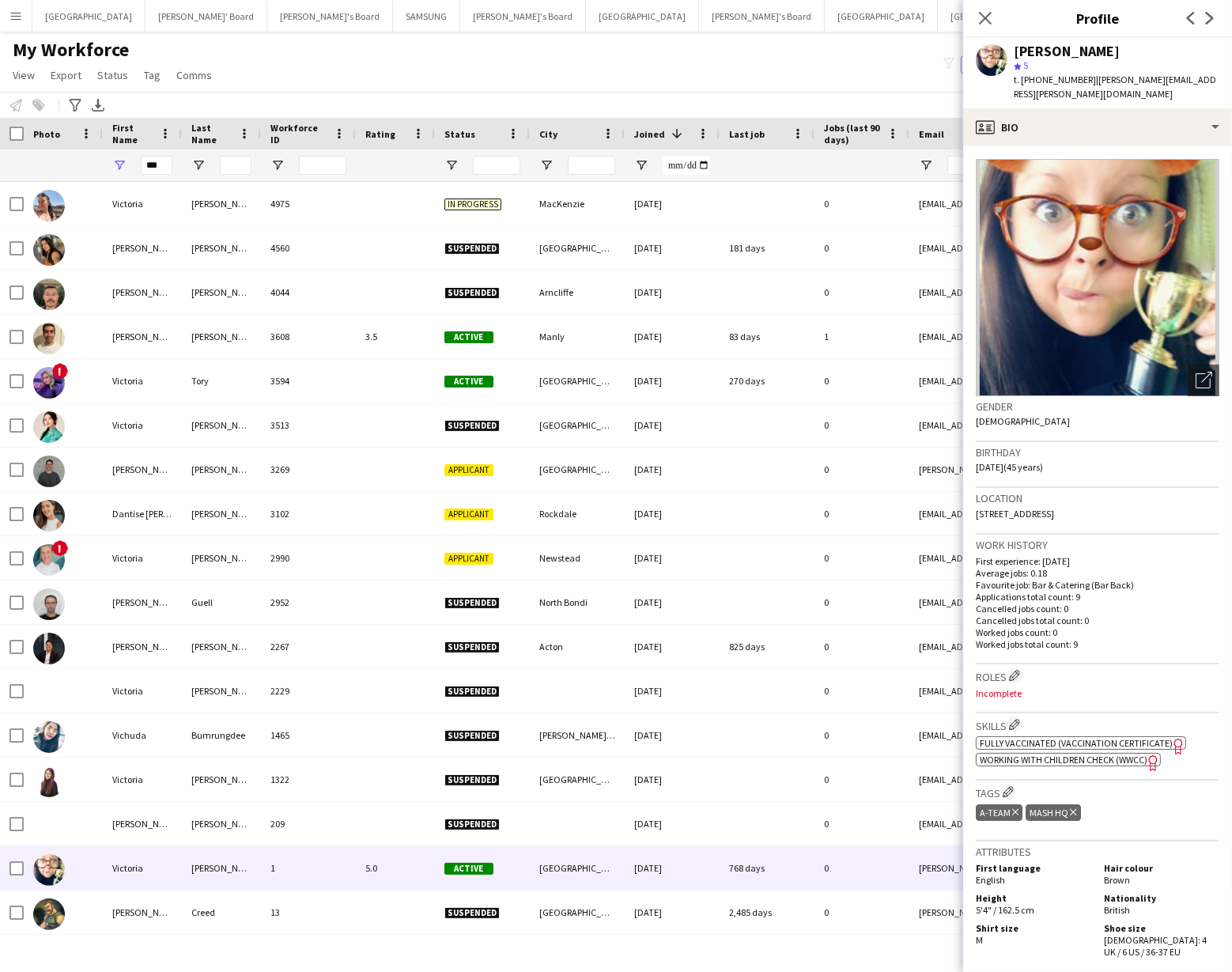
click at [136, 962] on div "Menu Boards Boards Boards All jobs Status Workforce Workforce My Workforce Recr…" at bounding box center [616, 486] width 1232 height 972
drag, startPoint x: 161, startPoint y: 167, endPoint x: 146, endPoint y: 166, distance: 15.0
click at [146, 166] on input "***" at bounding box center [157, 165] width 32 height 19
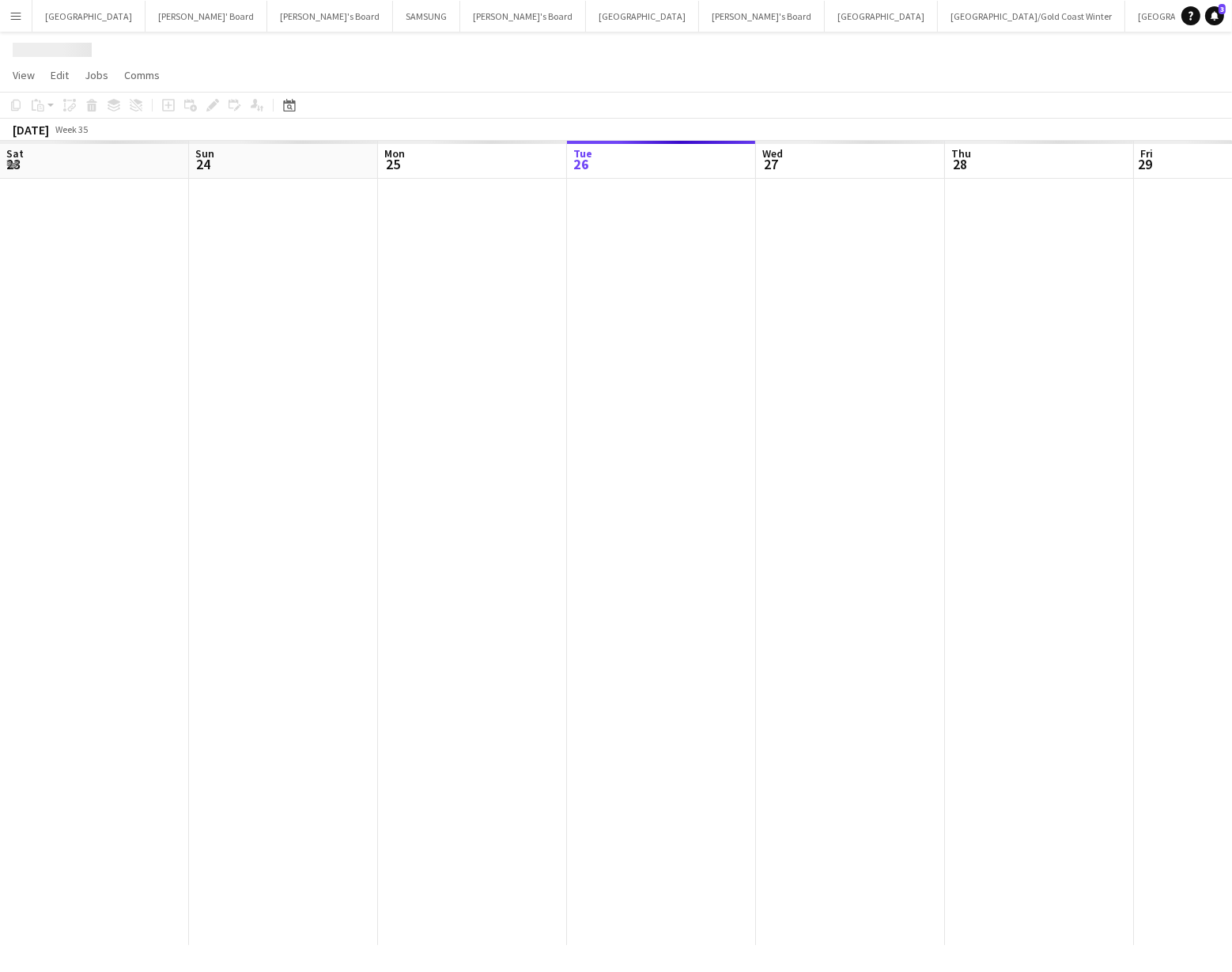
scroll to position [0, 378]
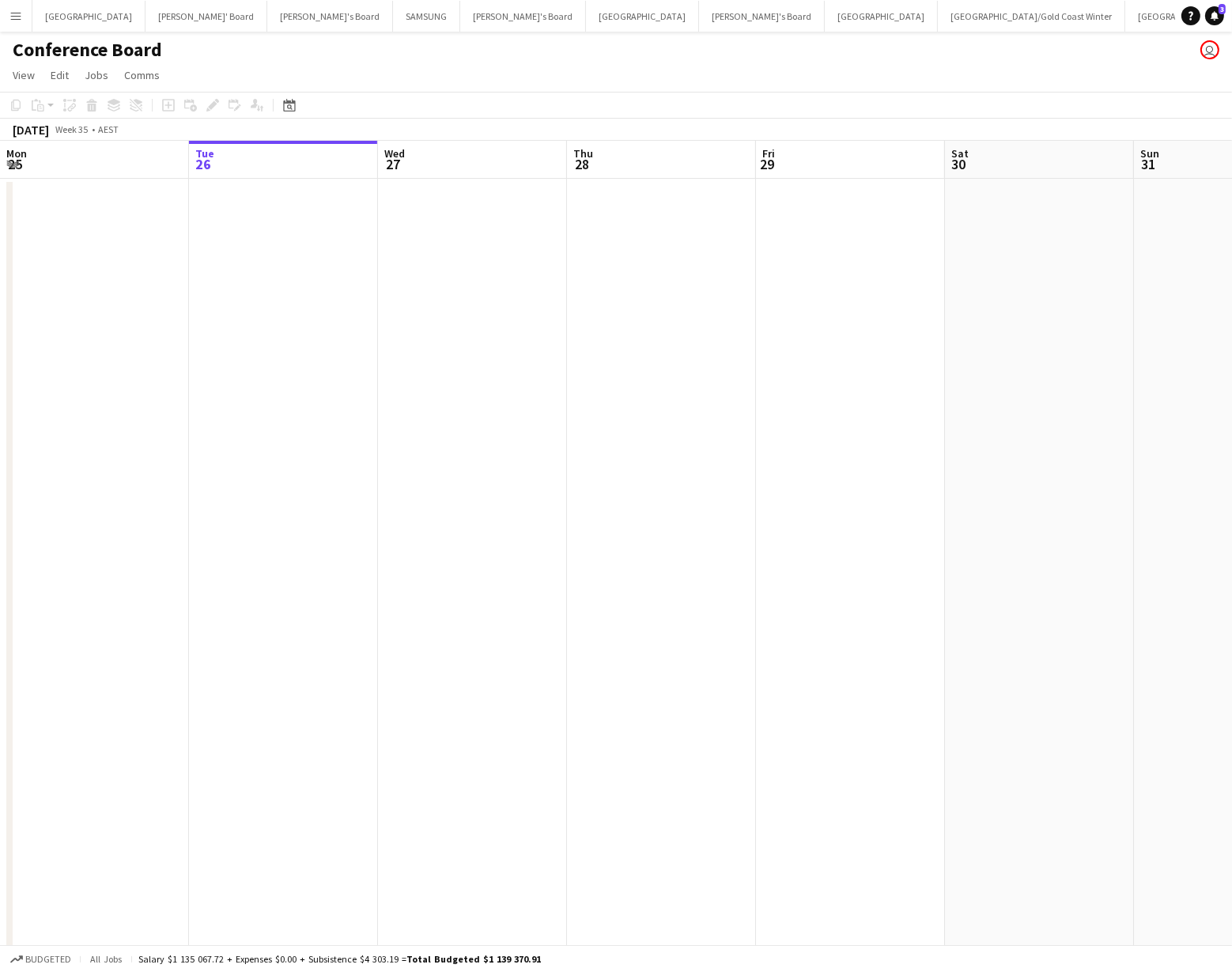
click at [18, 16] on app-icon "Menu" at bounding box center [15, 15] width 12 height 12
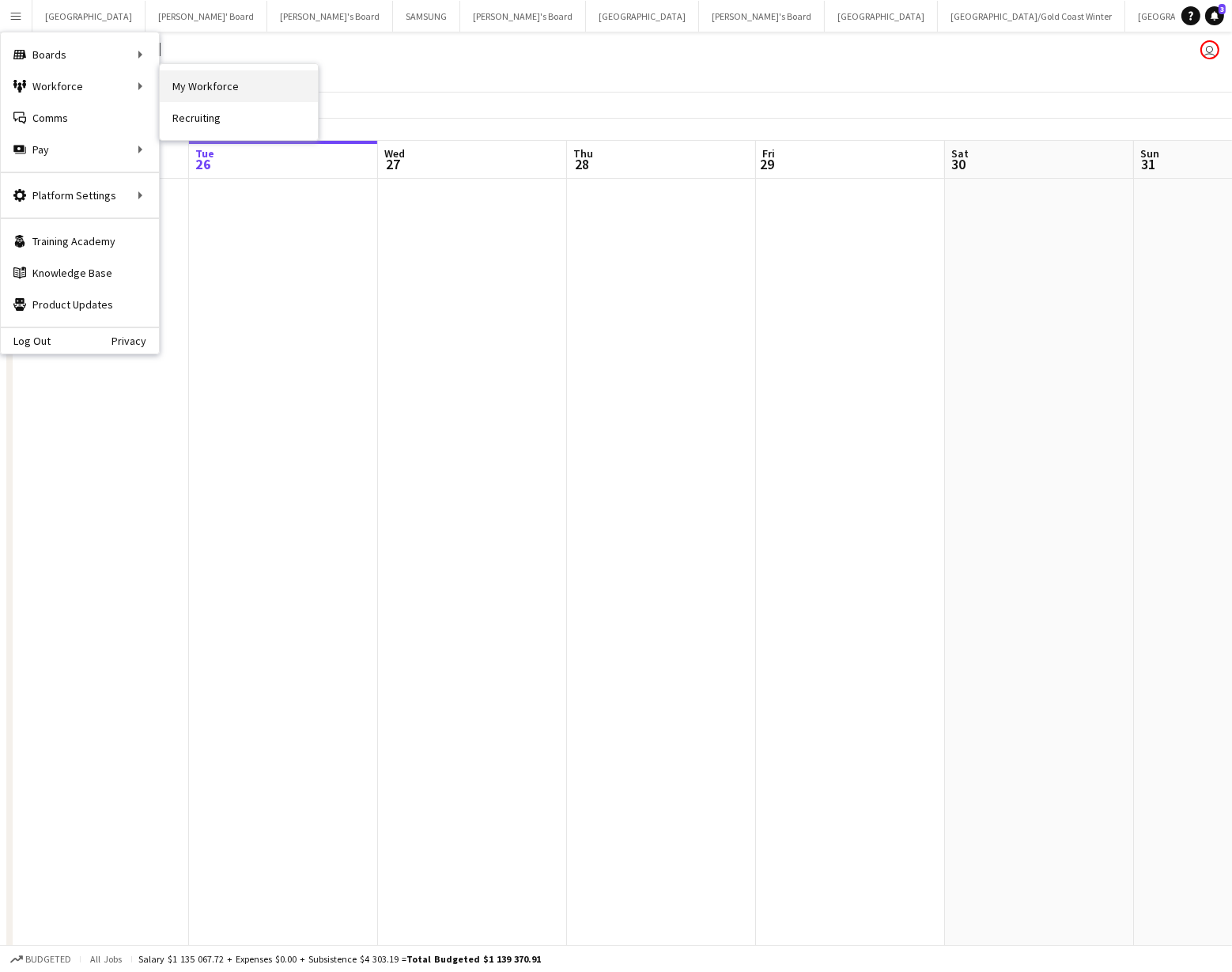
click at [253, 96] on link "My Workforce" at bounding box center [238, 85] width 158 height 32
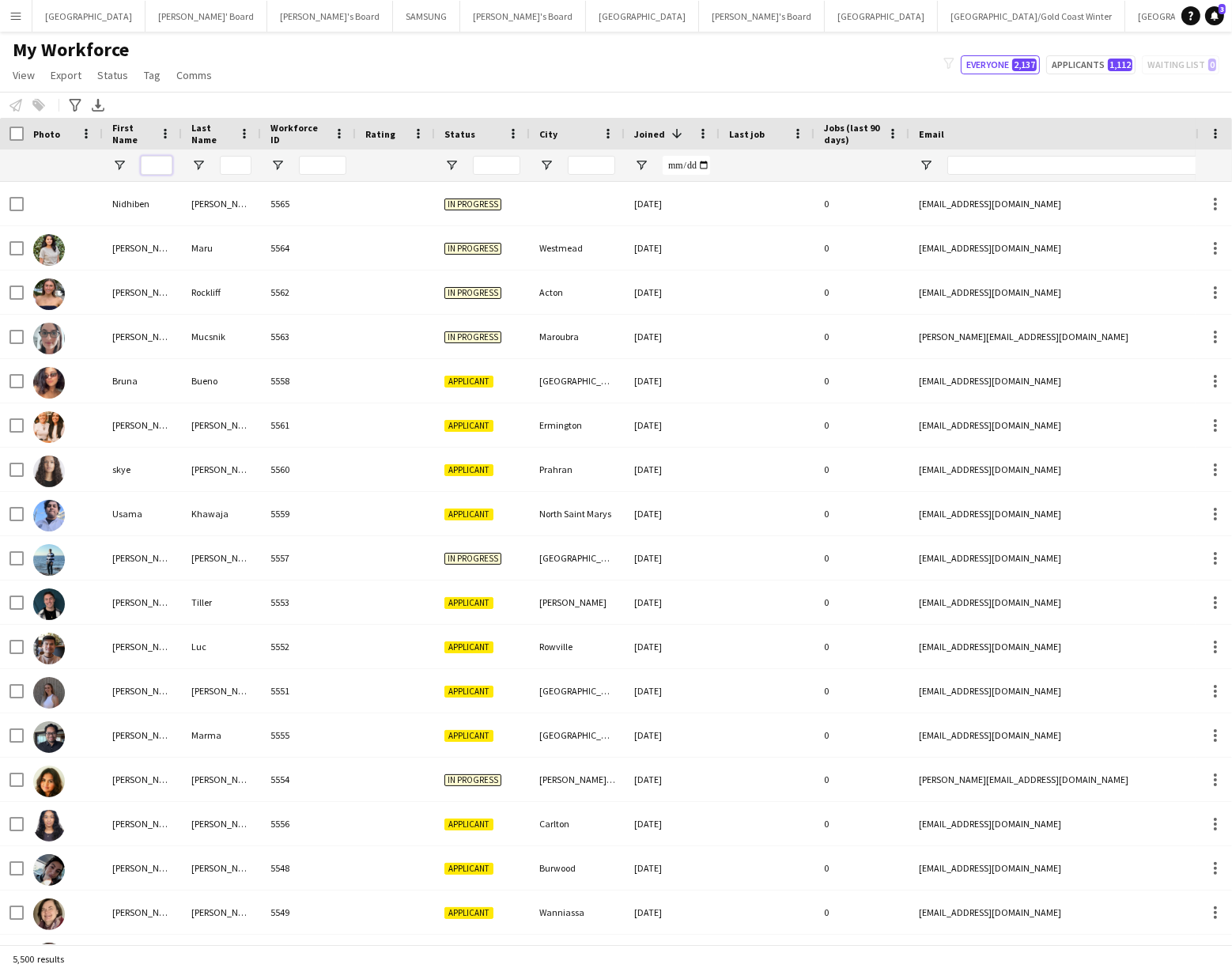
click at [150, 167] on input "First Name Filter Input" at bounding box center [157, 165] width 32 height 19
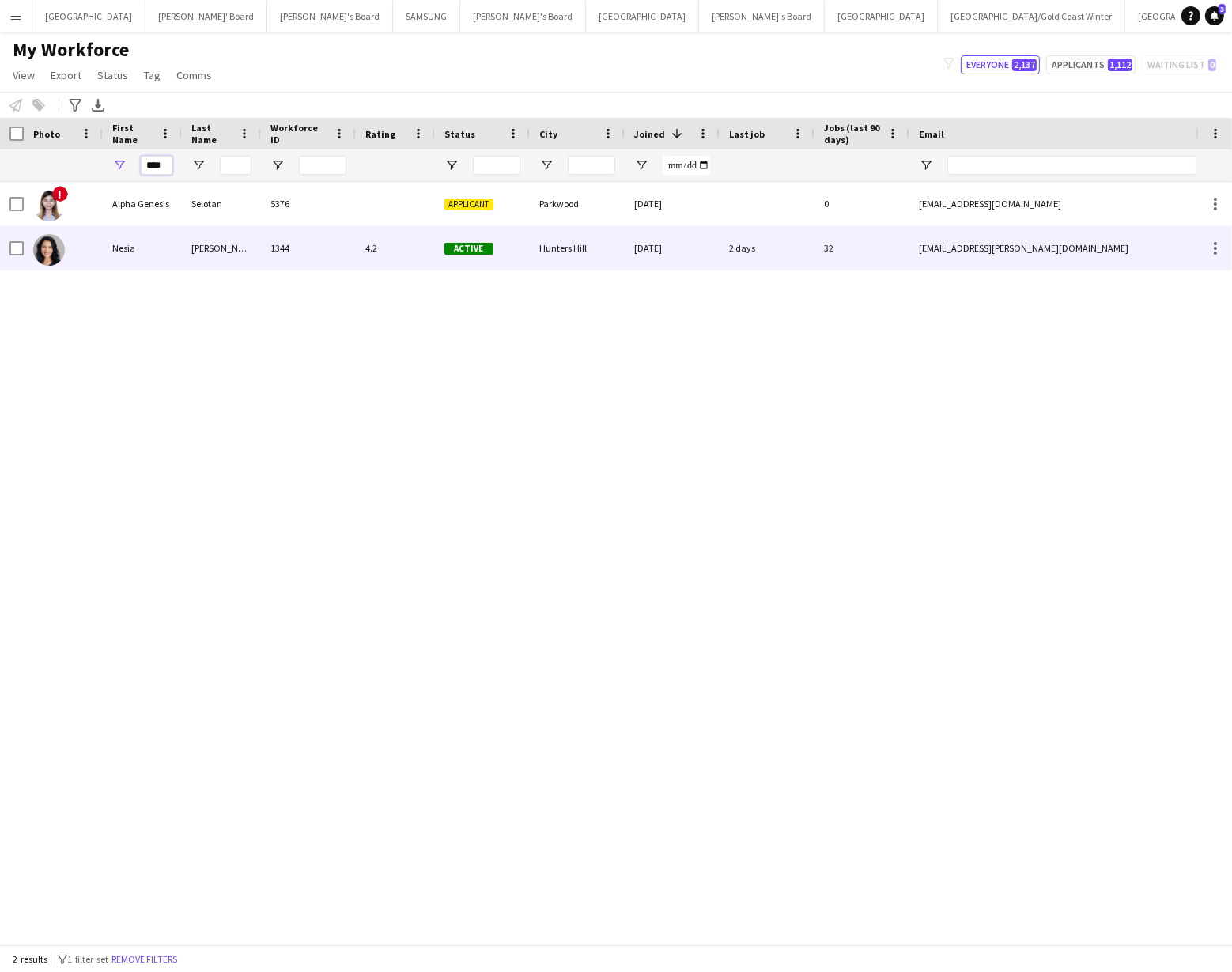
type input "****"
click at [144, 250] on div "Nesia" at bounding box center [142, 248] width 79 height 43
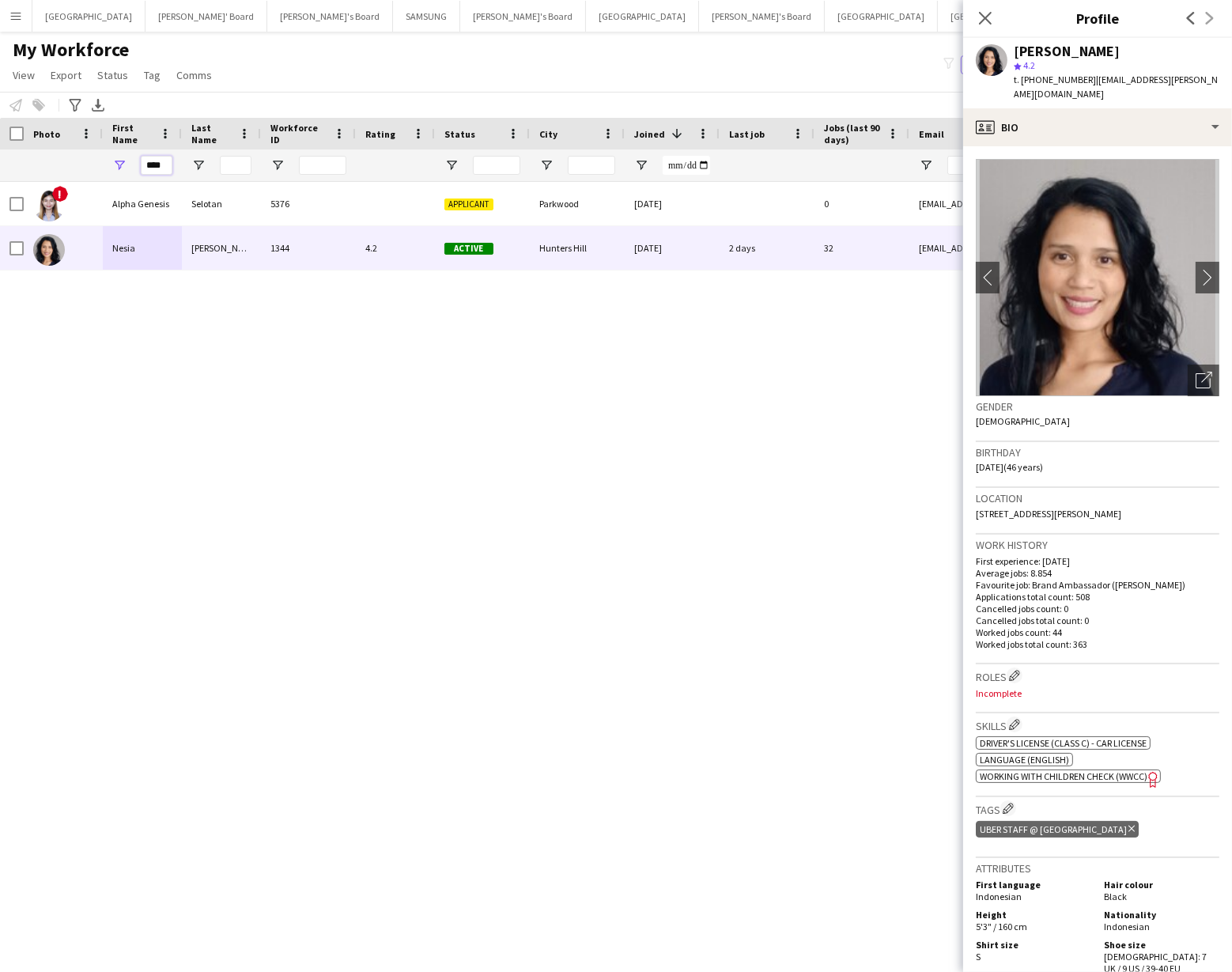
drag, startPoint x: 164, startPoint y: 166, endPoint x: 142, endPoint y: 168, distance: 22.1
click at [142, 168] on input "****" at bounding box center [157, 165] width 32 height 19
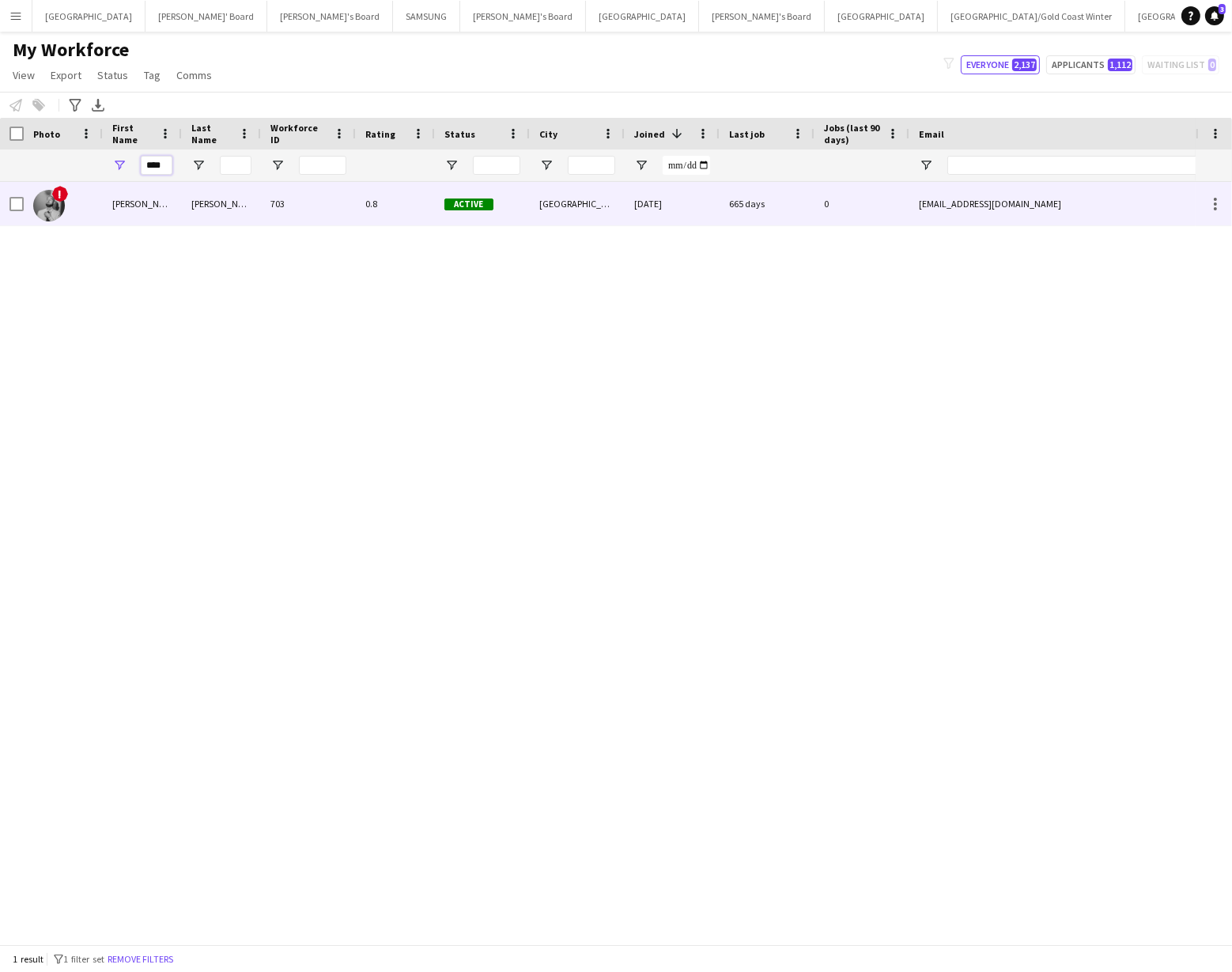
type input "****"
click at [133, 202] on div "Neil" at bounding box center [142, 203] width 79 height 43
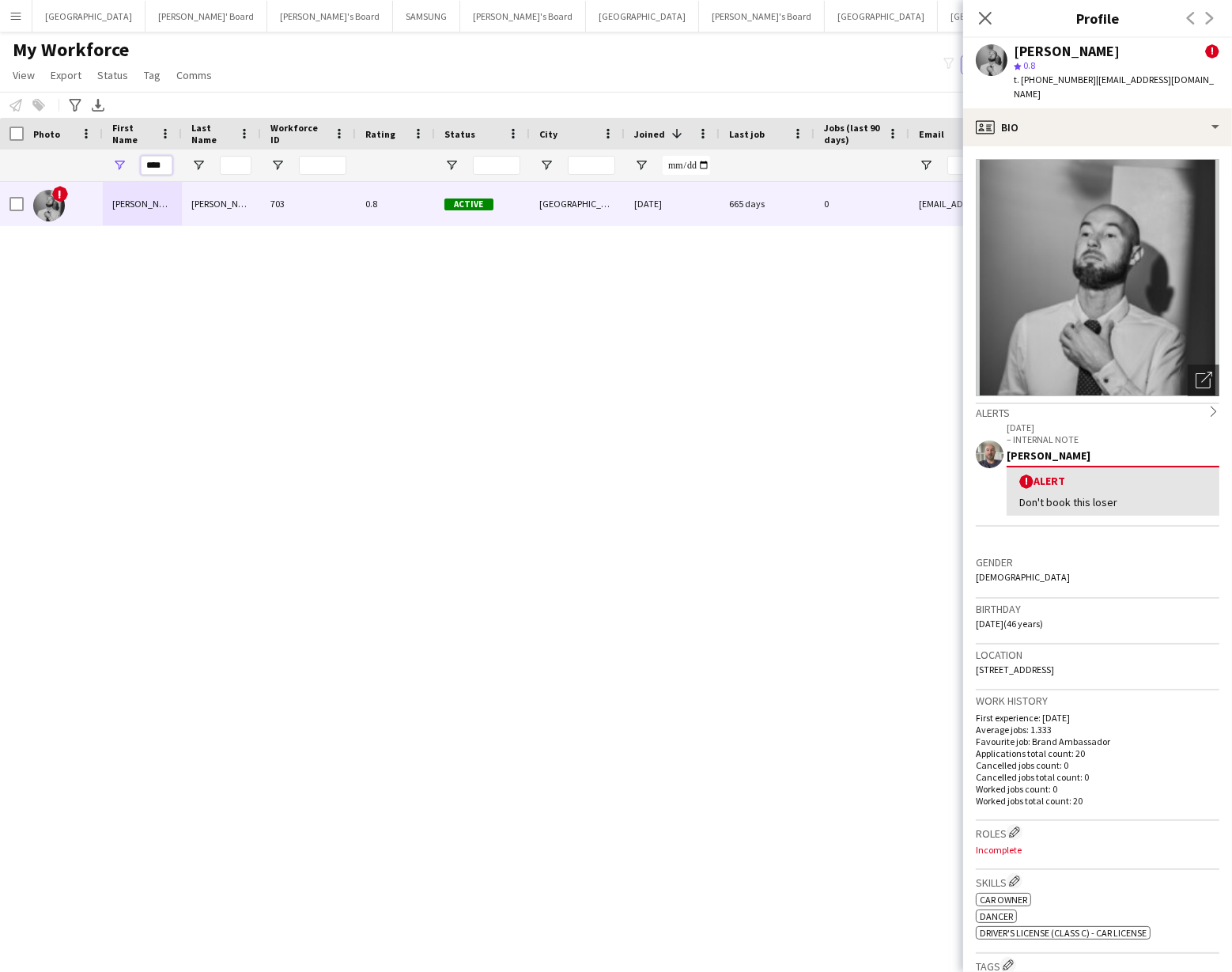
drag, startPoint x: 164, startPoint y: 167, endPoint x: 141, endPoint y: 165, distance: 23.1
click at [141, 165] on input "****" at bounding box center [157, 165] width 32 height 19
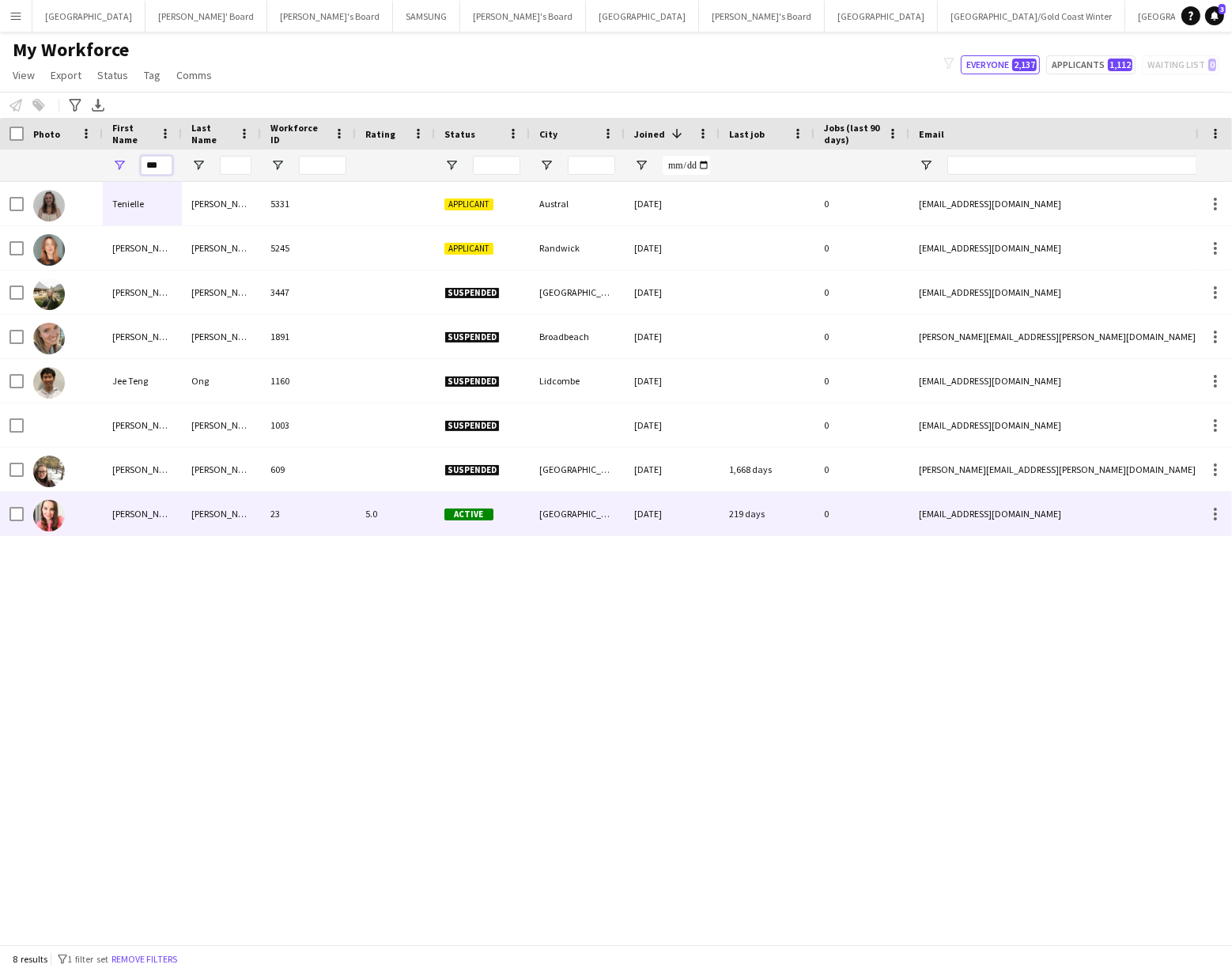
type input "***"
click at [166, 509] on div "Tennille" at bounding box center [142, 513] width 79 height 43
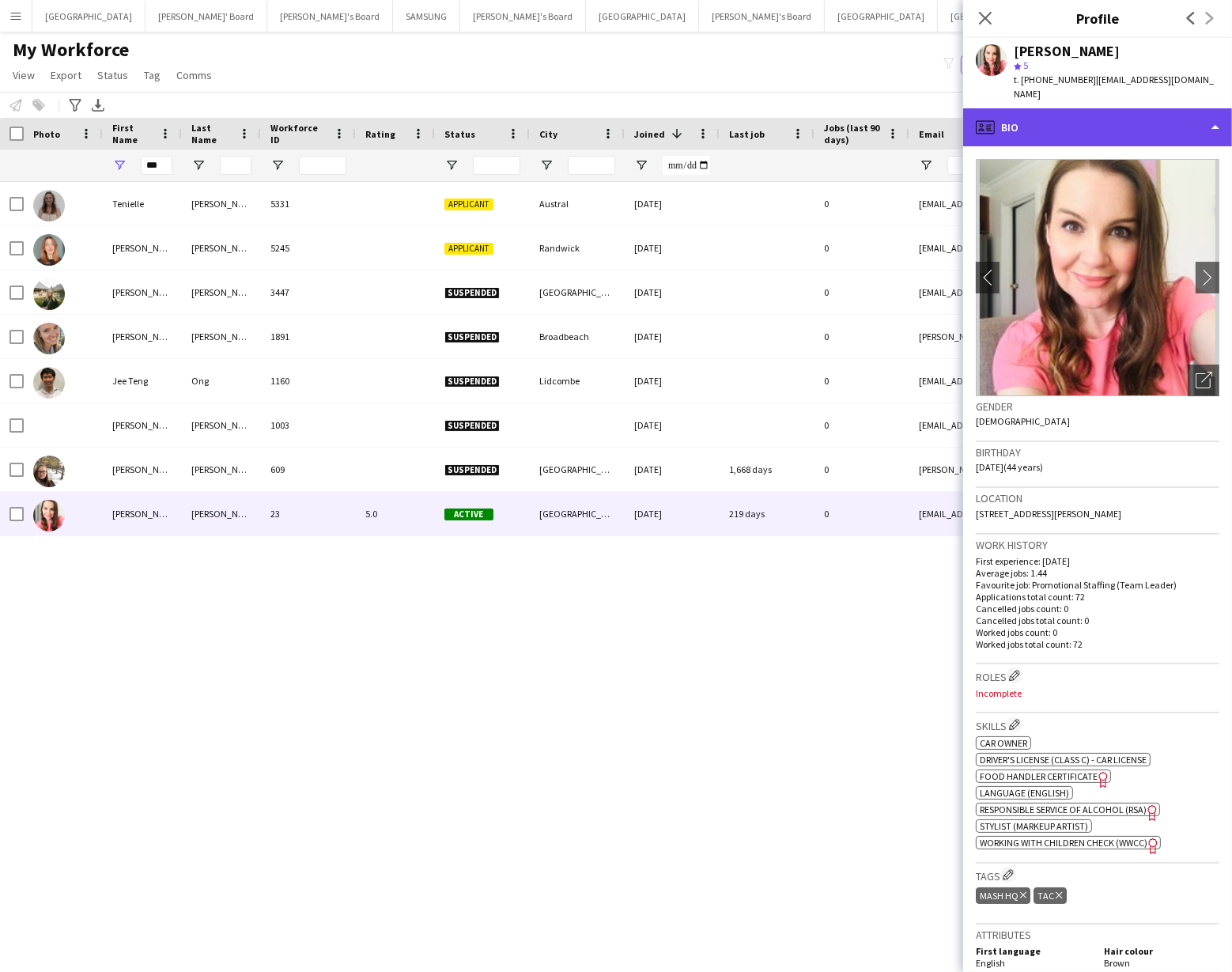
click at [1098, 113] on div "profile Bio" at bounding box center [1098, 128] width 269 height 38
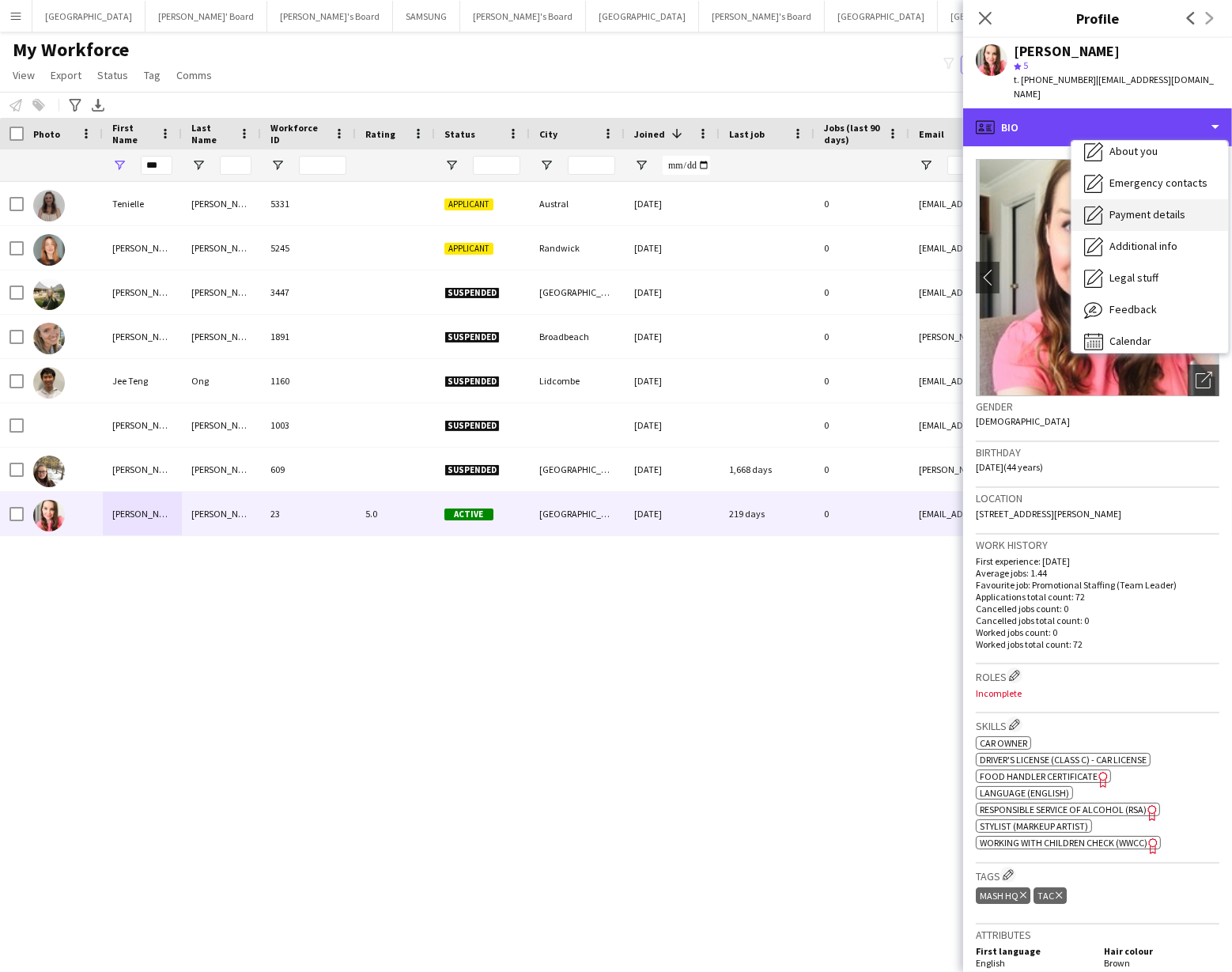
scroll to position [116, 0]
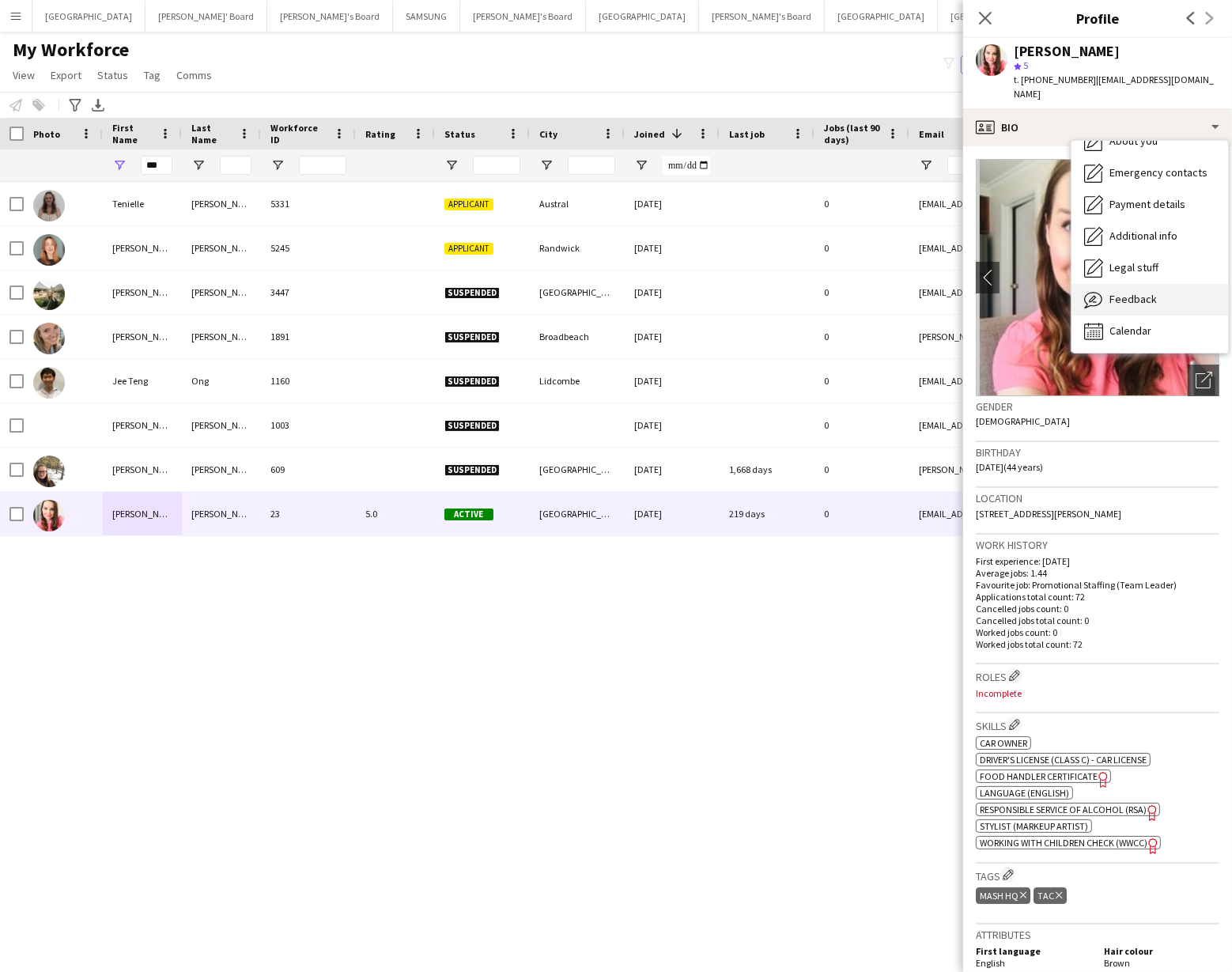
click at [1130, 292] on span "Feedback" at bounding box center [1133, 299] width 47 height 14
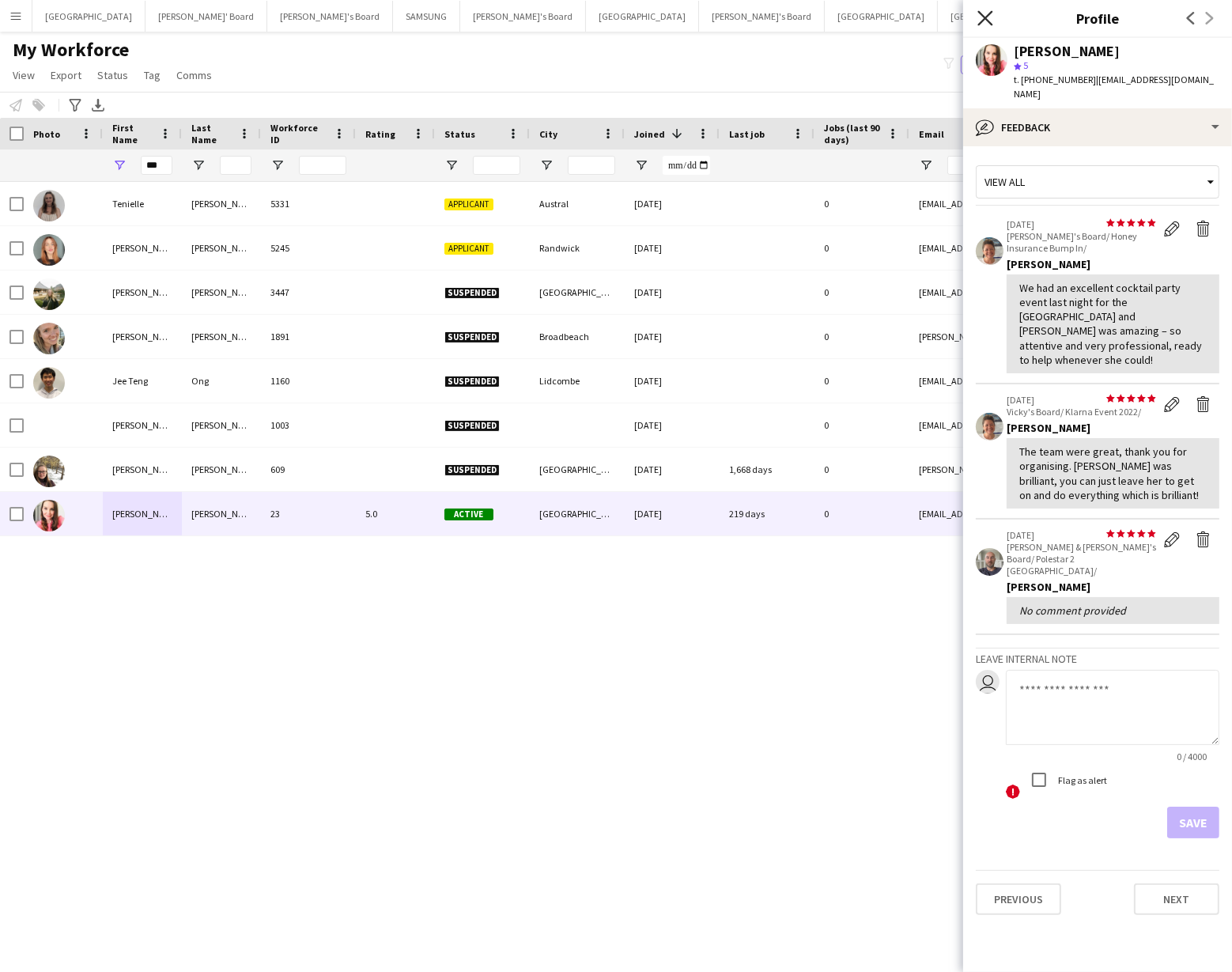
click at [985, 20] on icon "Close pop-in" at bounding box center [985, 18] width 15 height 15
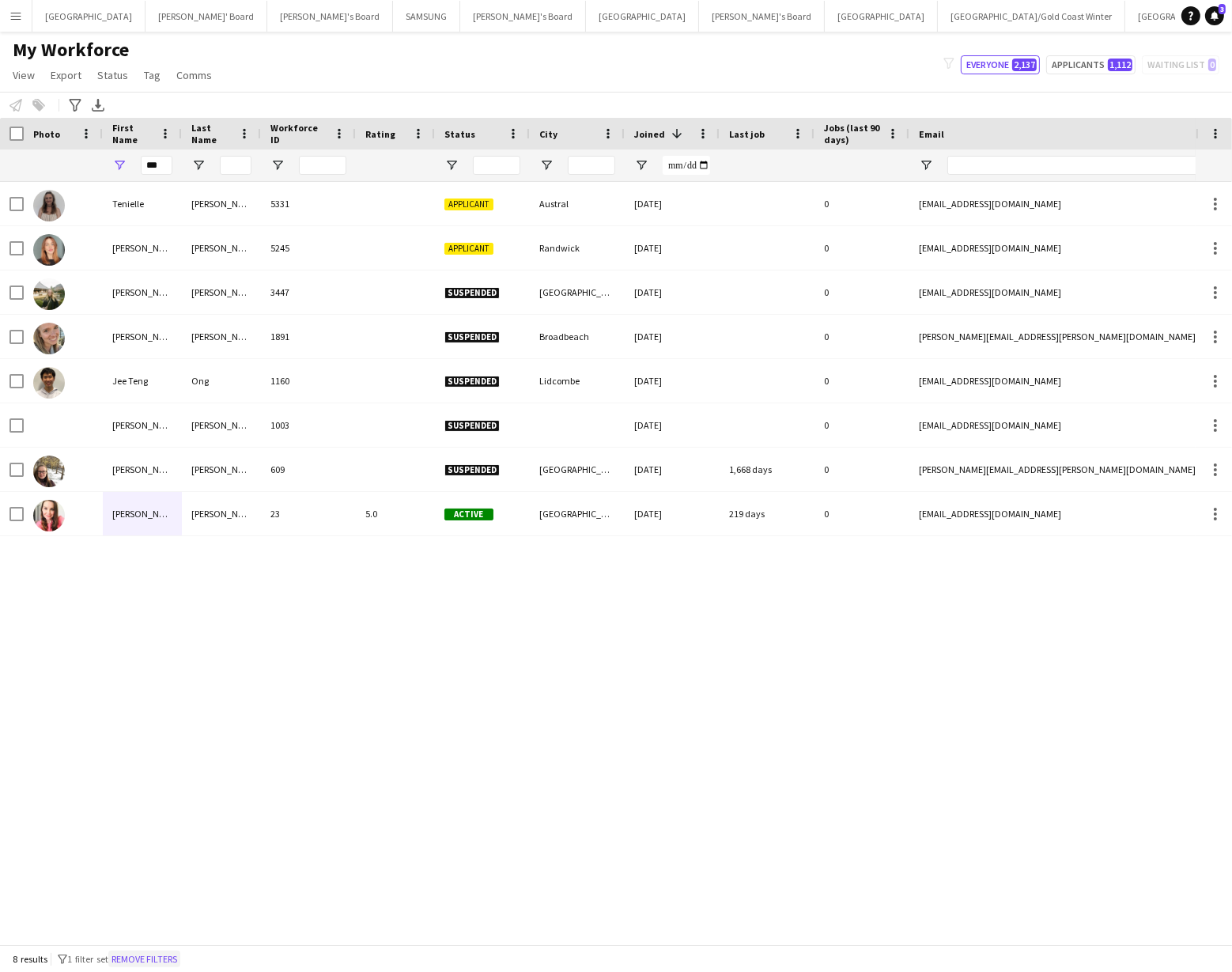
click at [155, 959] on button "Remove filters" at bounding box center [144, 960] width 72 height 17
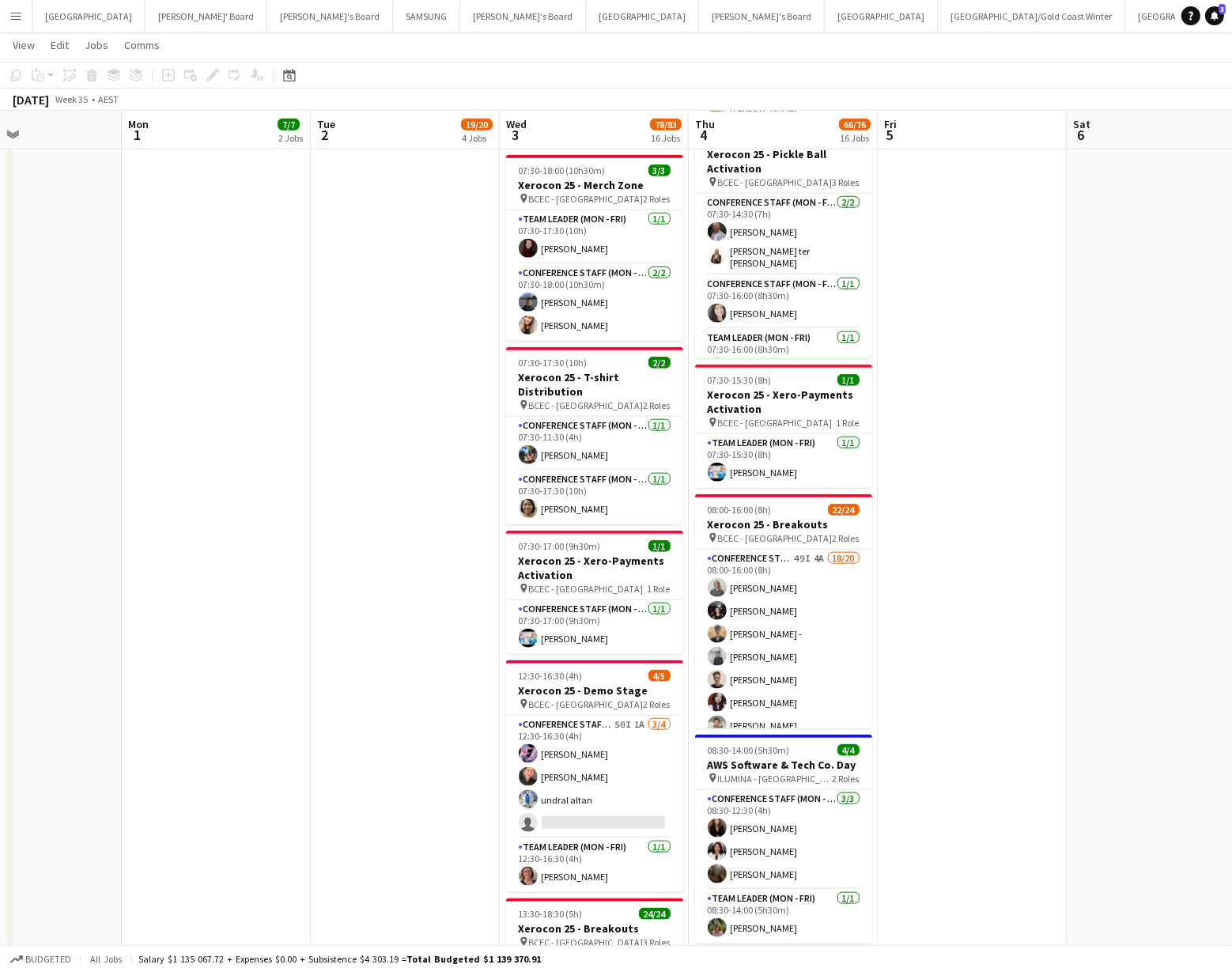
scroll to position [1959, 0]
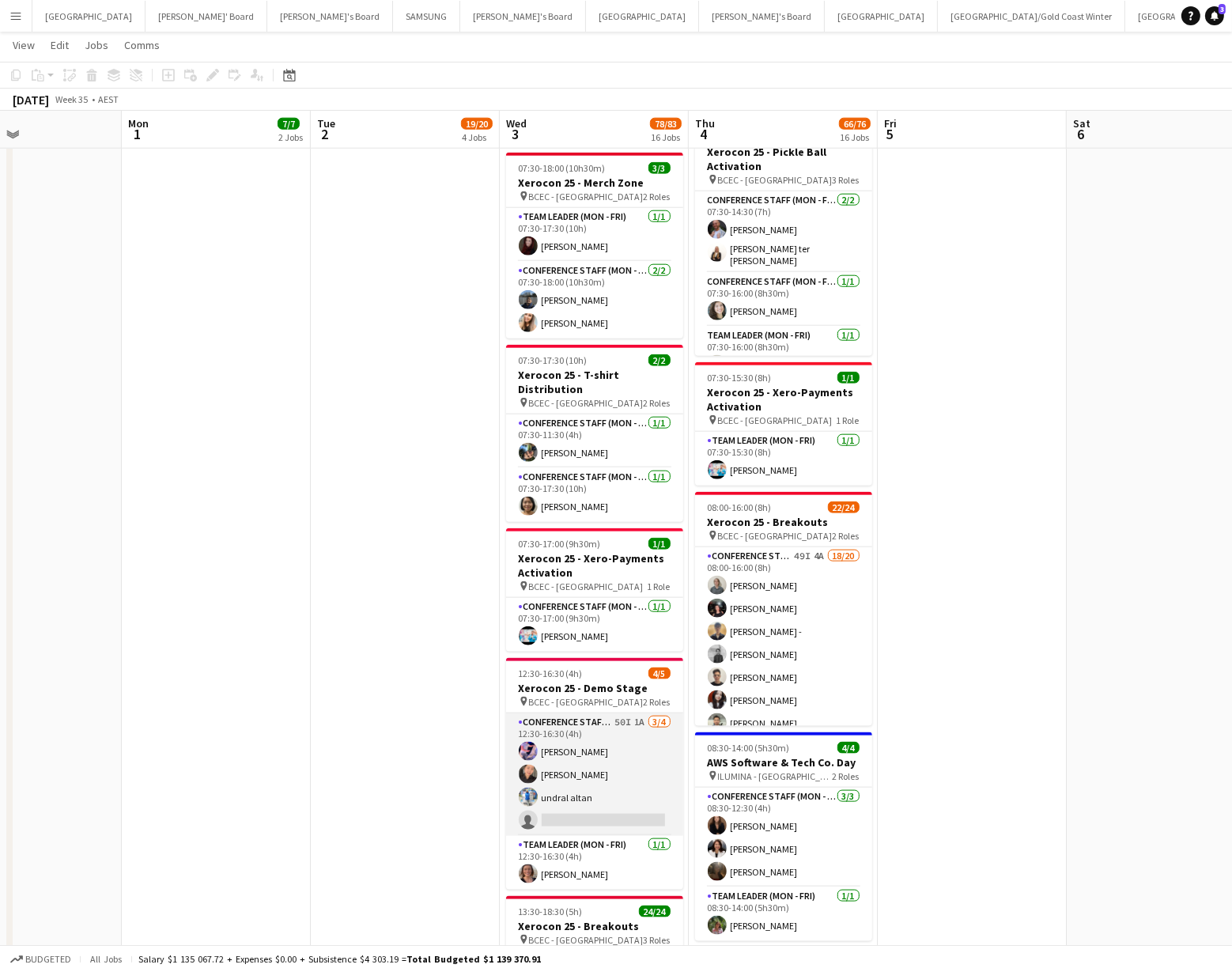
click at [569, 785] on app-card-role "Conference Staff (Mon - Fri) 50I 1A 3/4 12:30-16:30 (4h) Juan Fonnegra Chaewon …" at bounding box center [594, 775] width 178 height 123
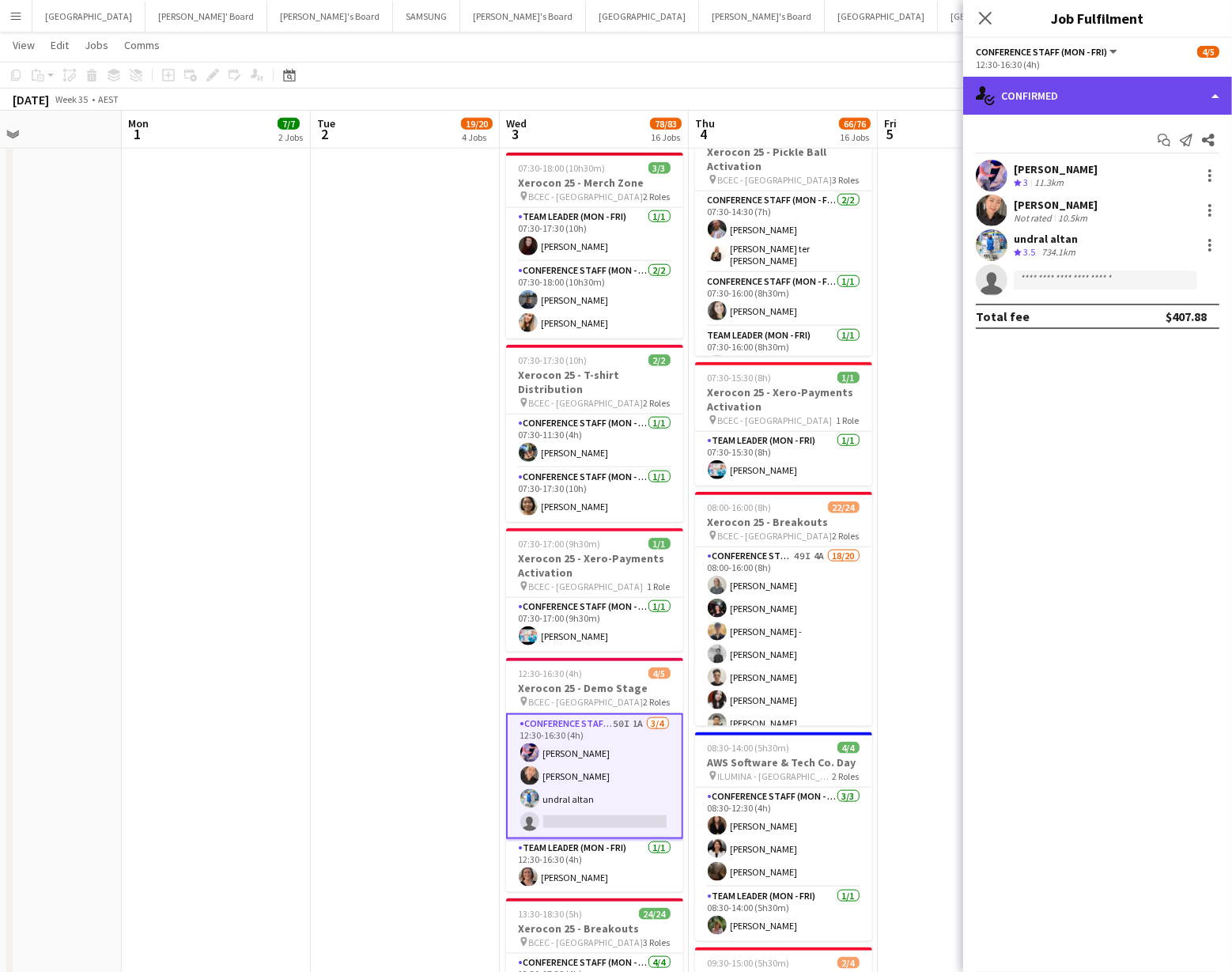
click at [1027, 103] on div "single-neutral-actions-check-2 Confirmed" at bounding box center [1098, 96] width 269 height 38
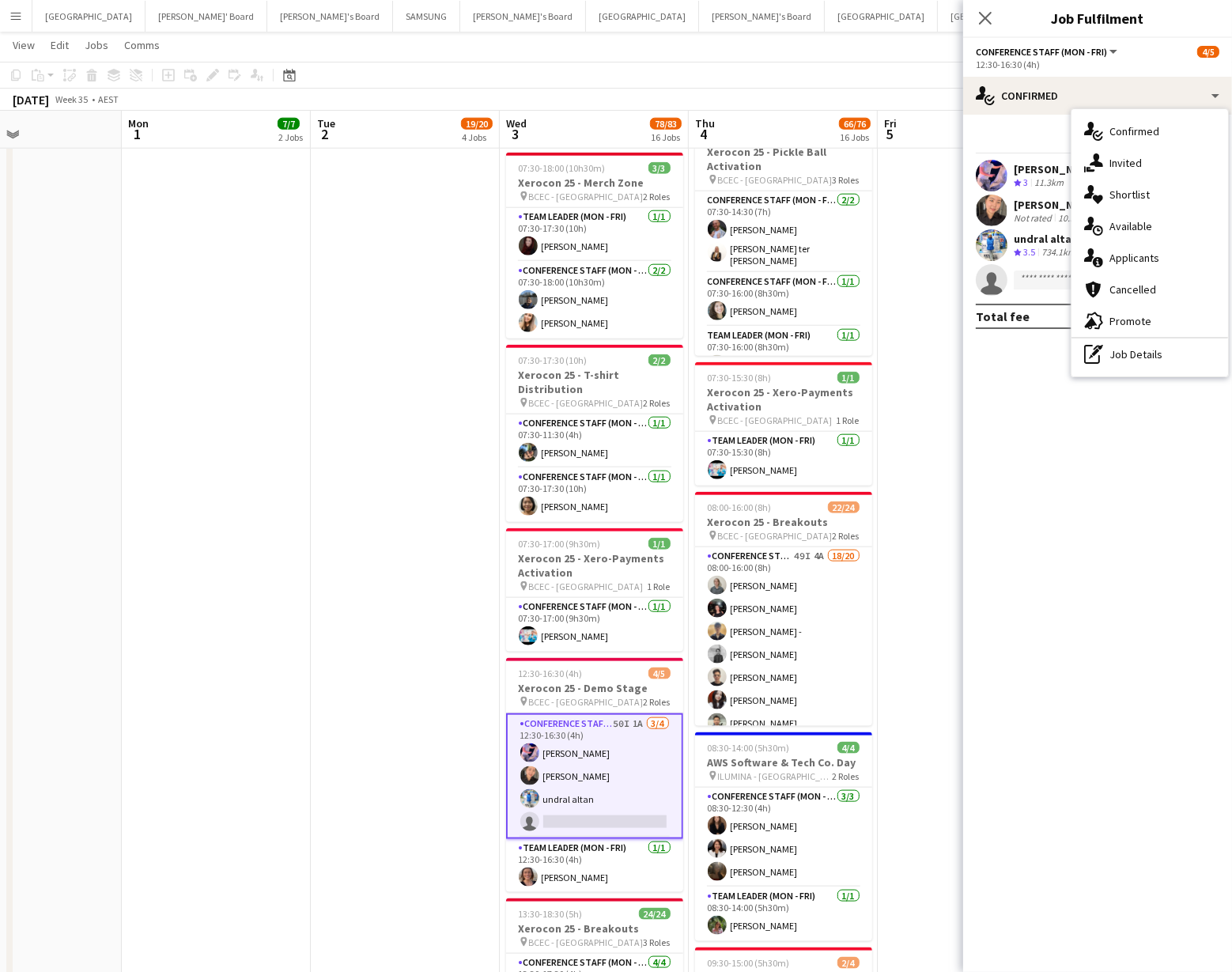
click at [1102, 156] on icon "single-neutral-actions-share-1" at bounding box center [1094, 163] width 19 height 19
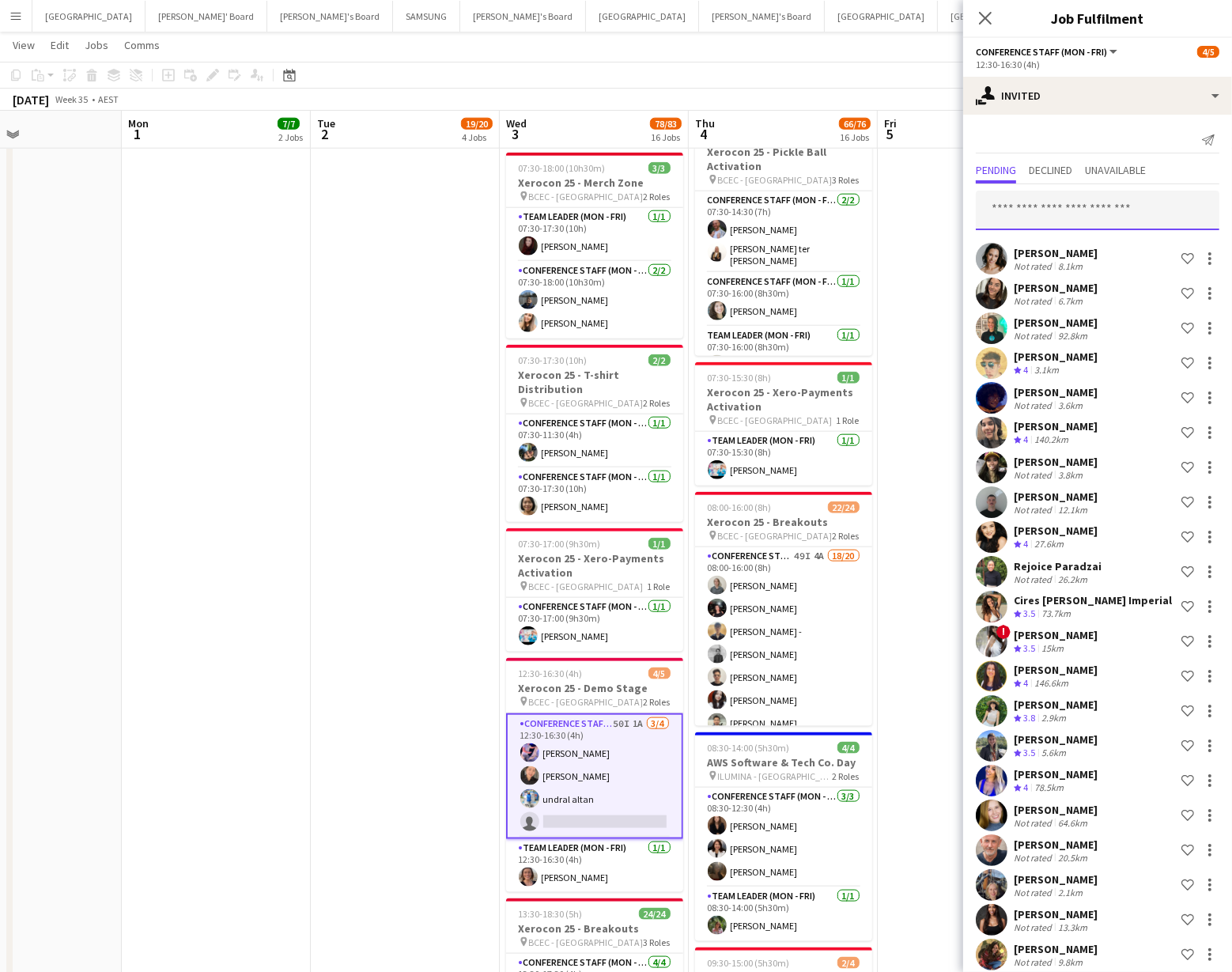
click at [1003, 205] on input "text" at bounding box center [1099, 210] width 244 height 39
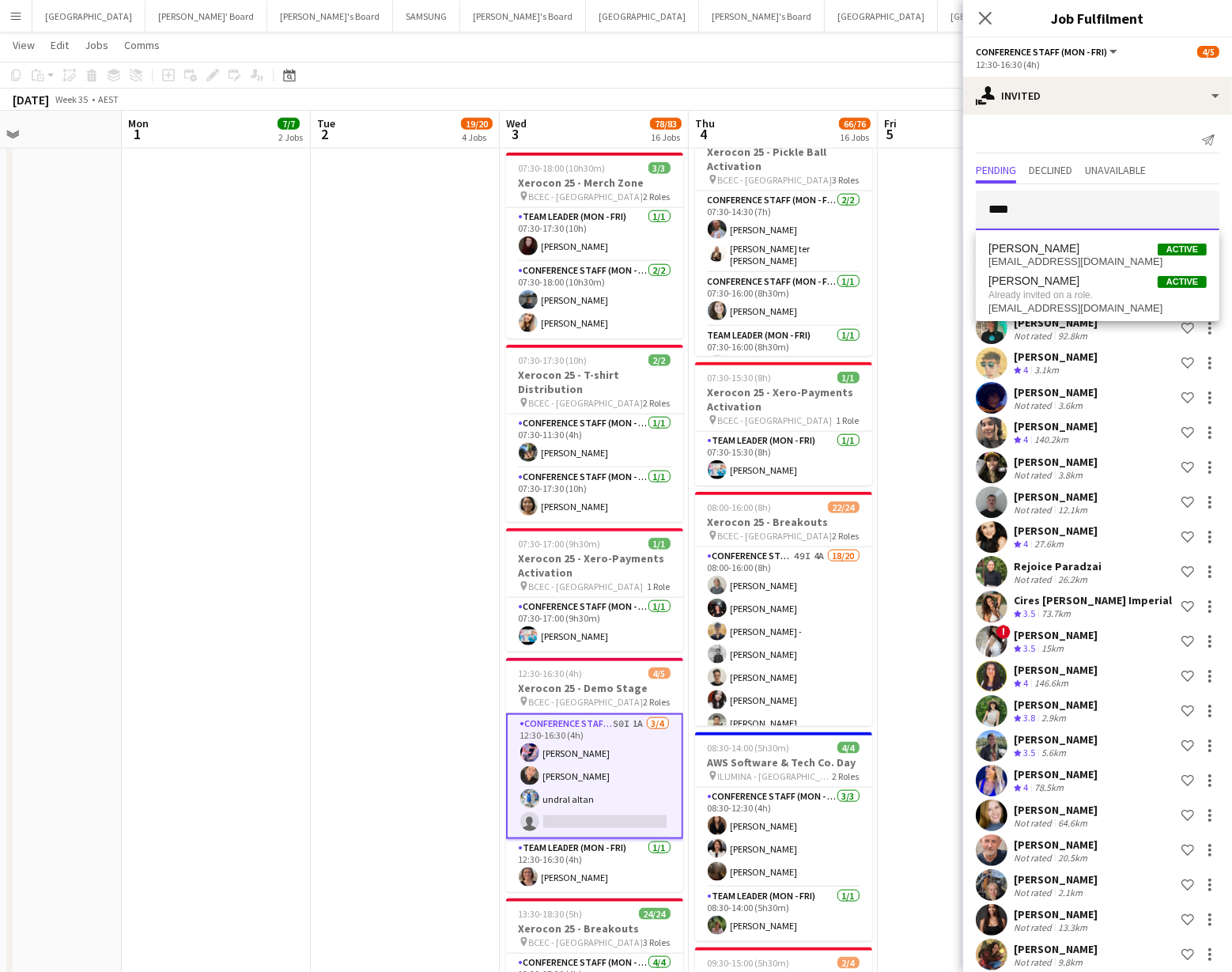
type input "****"
click at [983, 20] on icon at bounding box center [985, 18] width 15 height 15
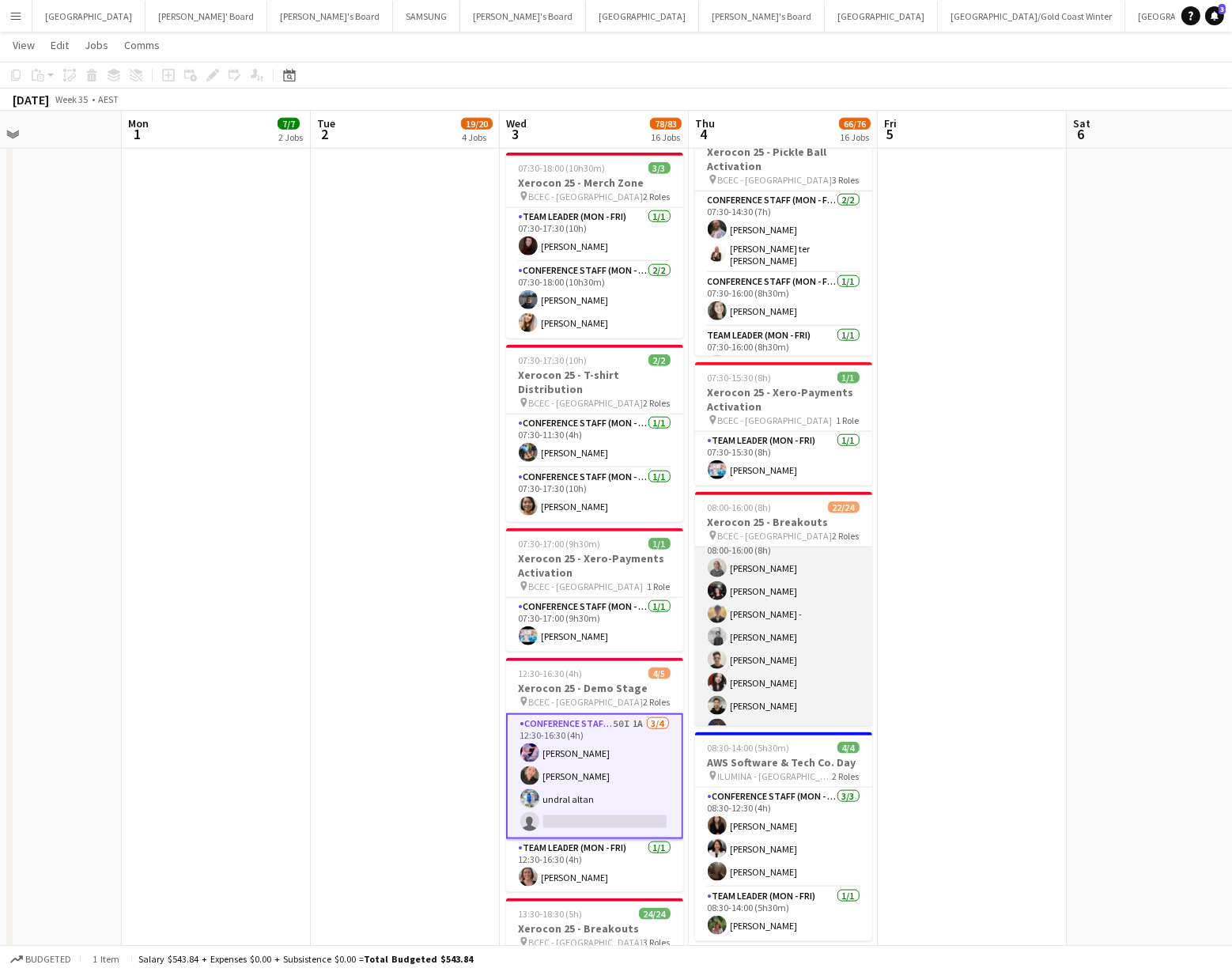
scroll to position [24, 0]
drag, startPoint x: 734, startPoint y: 671, endPoint x: 728, endPoint y: 640, distance: 31.6
click at [734, 671] on app-card-role "Conference Staff (Mon - Fri) 49I 4A 18/20 08:00-16:00 (8h) Tyr Cobb Gabriella K…" at bounding box center [784, 770] width 178 height 495
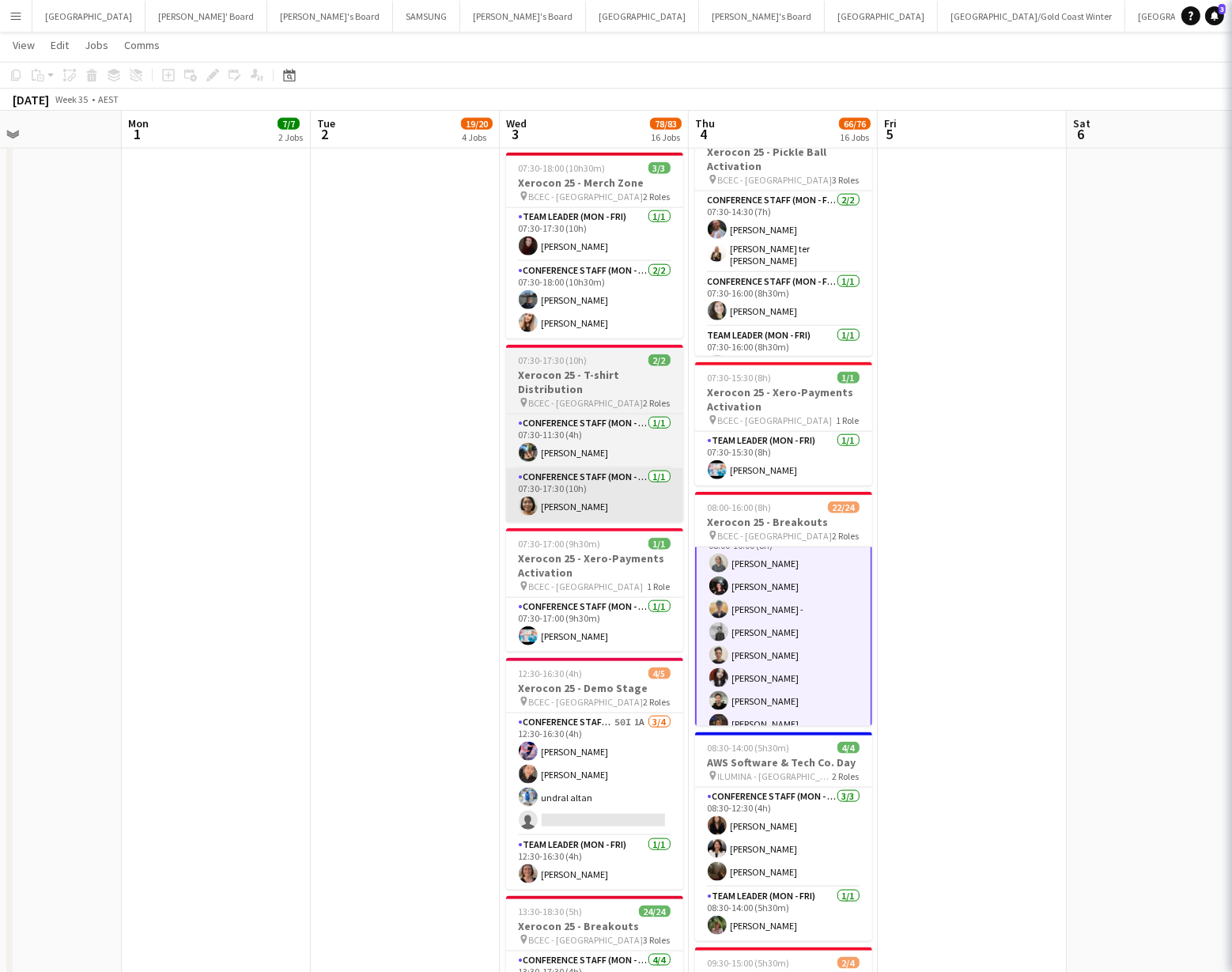
scroll to position [25, 0]
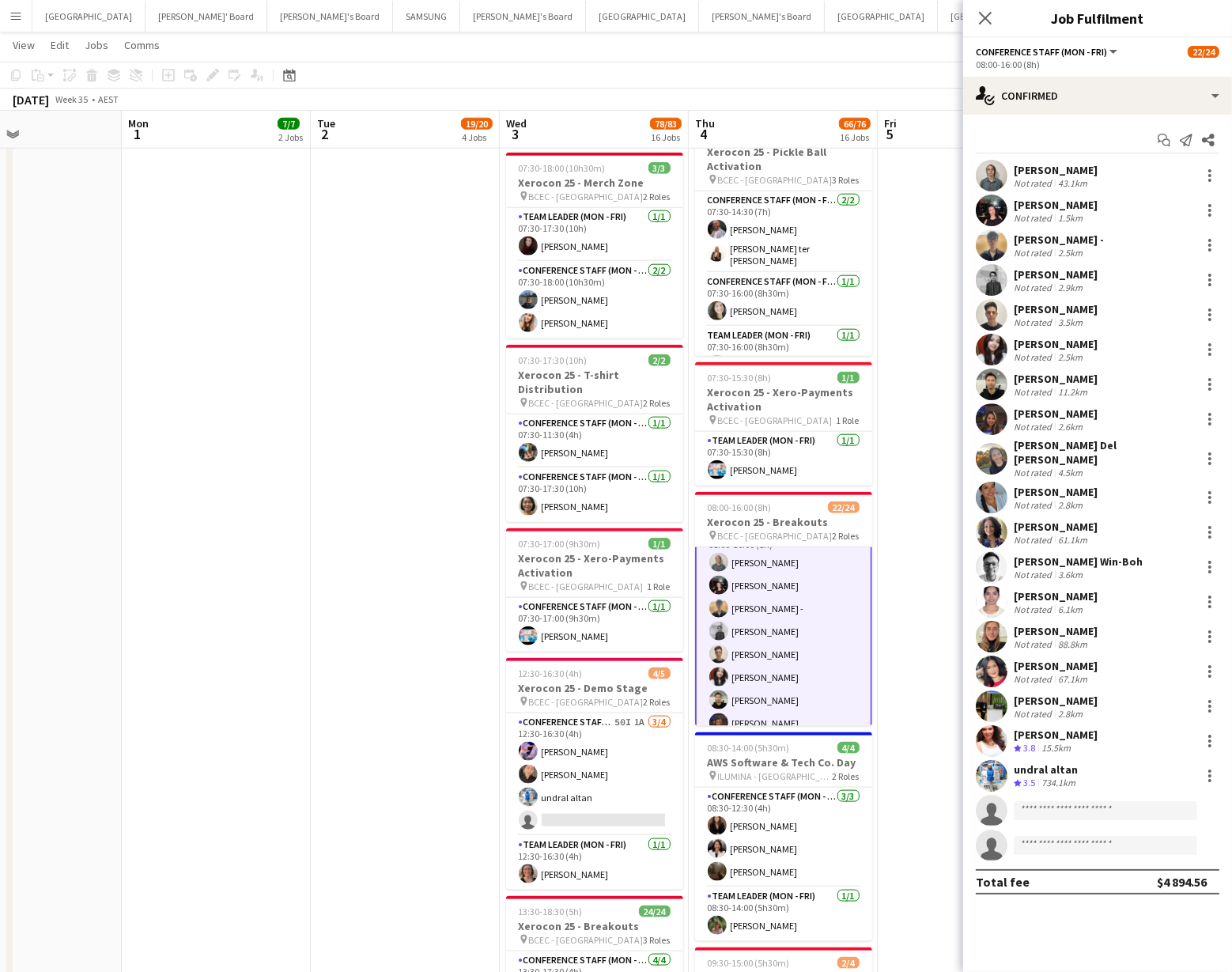
click at [995, 522] on app-user-avatar at bounding box center [992, 532] width 32 height 32
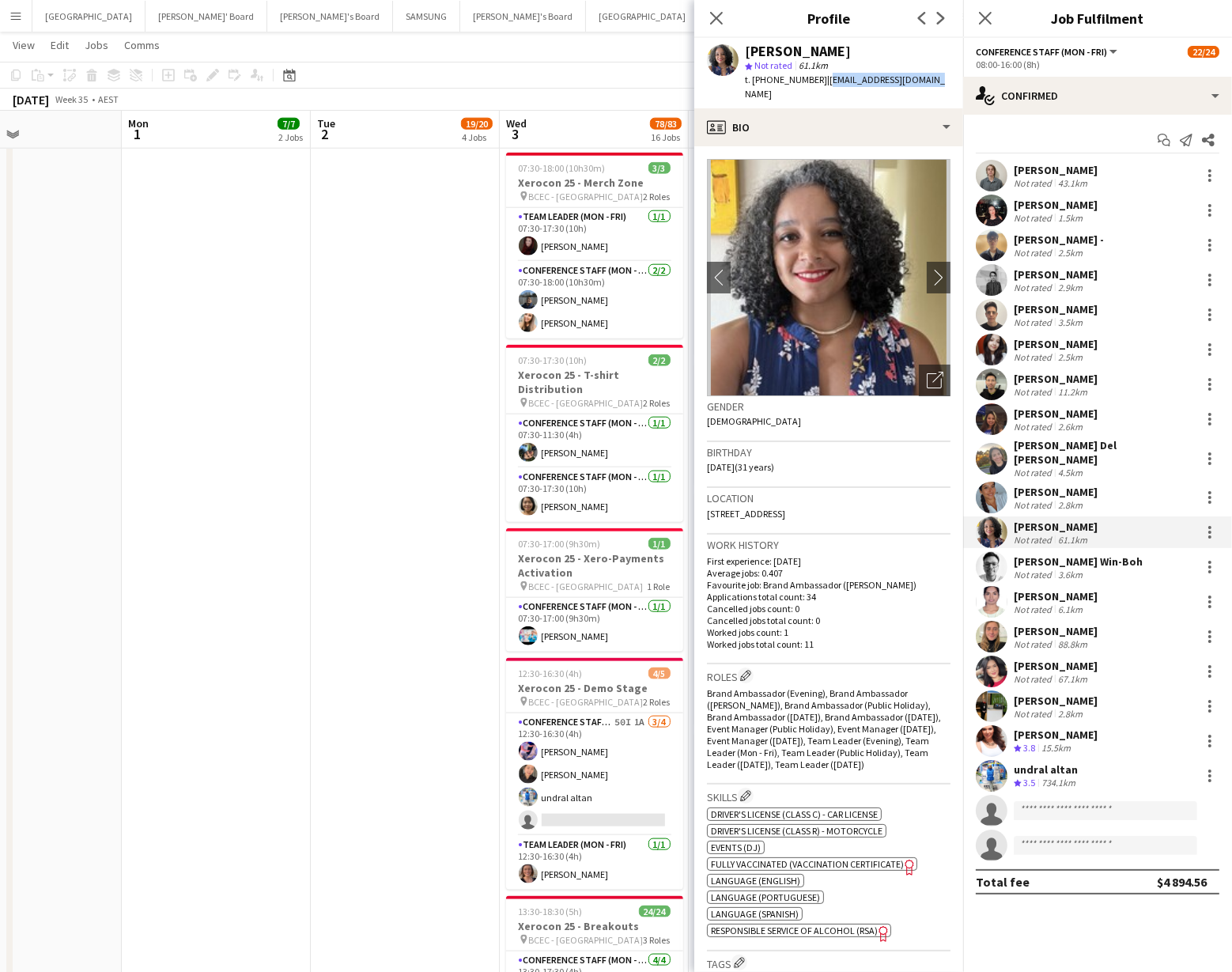
drag, startPoint x: 820, startPoint y: 79, endPoint x: 929, endPoint y: 79, distance: 109.0
click at [929, 79] on div "Bruna Gomes da Silva star Not rated 61.1km t. +610415642458 | bruna.gomsil@gmai…" at bounding box center [829, 73] width 269 height 70
copy span "bruna.gomsil@gmail.com"
click at [990, 423] on app-user-avatar at bounding box center [992, 419] width 32 height 32
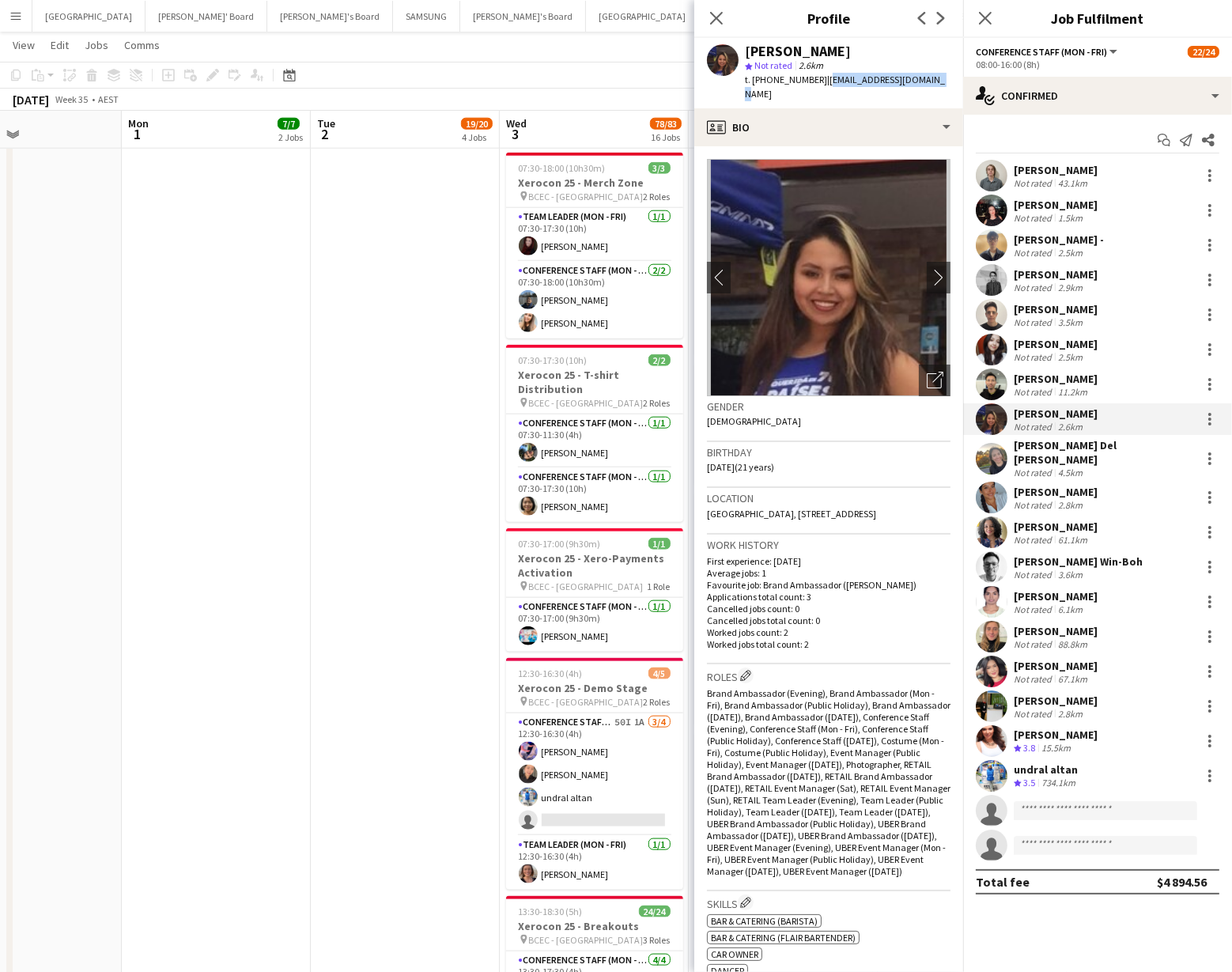
drag, startPoint x: 816, startPoint y: 80, endPoint x: 928, endPoint y: 80, distance: 112.0
click at [928, 80] on div "CAMILL VASQUEZ star Not rated 2.6km t. +61401768512 | camillvas2004@gmail.com" at bounding box center [829, 73] width 269 height 70
copy span "camillvas2004@gmail.com"
click at [582, 806] on app-card-role "Conference Staff (Mon - Fri) 50I 1A 3/4 12:30-16:30 (4h) Juan Fonnegra Chaewon …" at bounding box center [594, 775] width 178 height 123
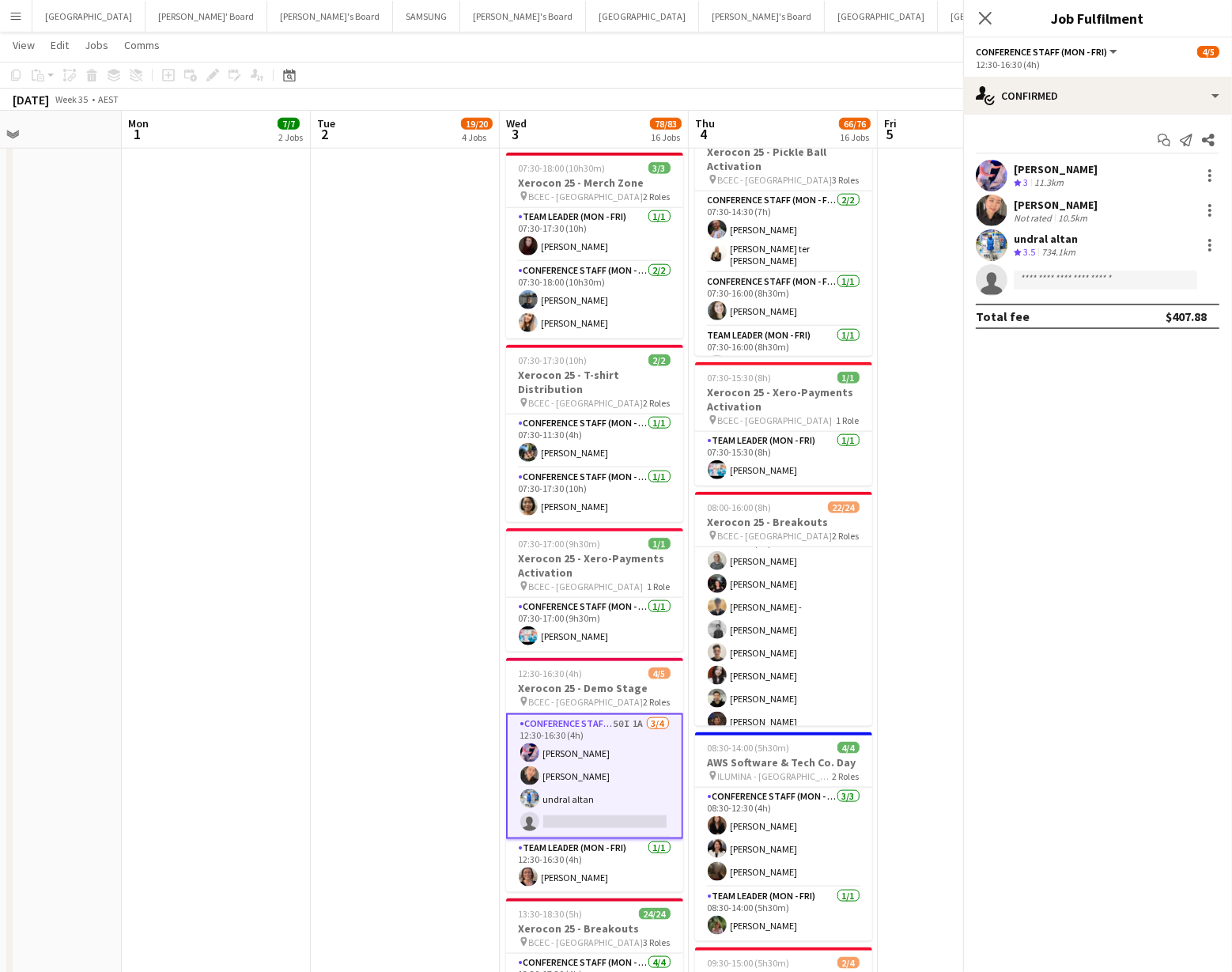
scroll to position [24, 0]
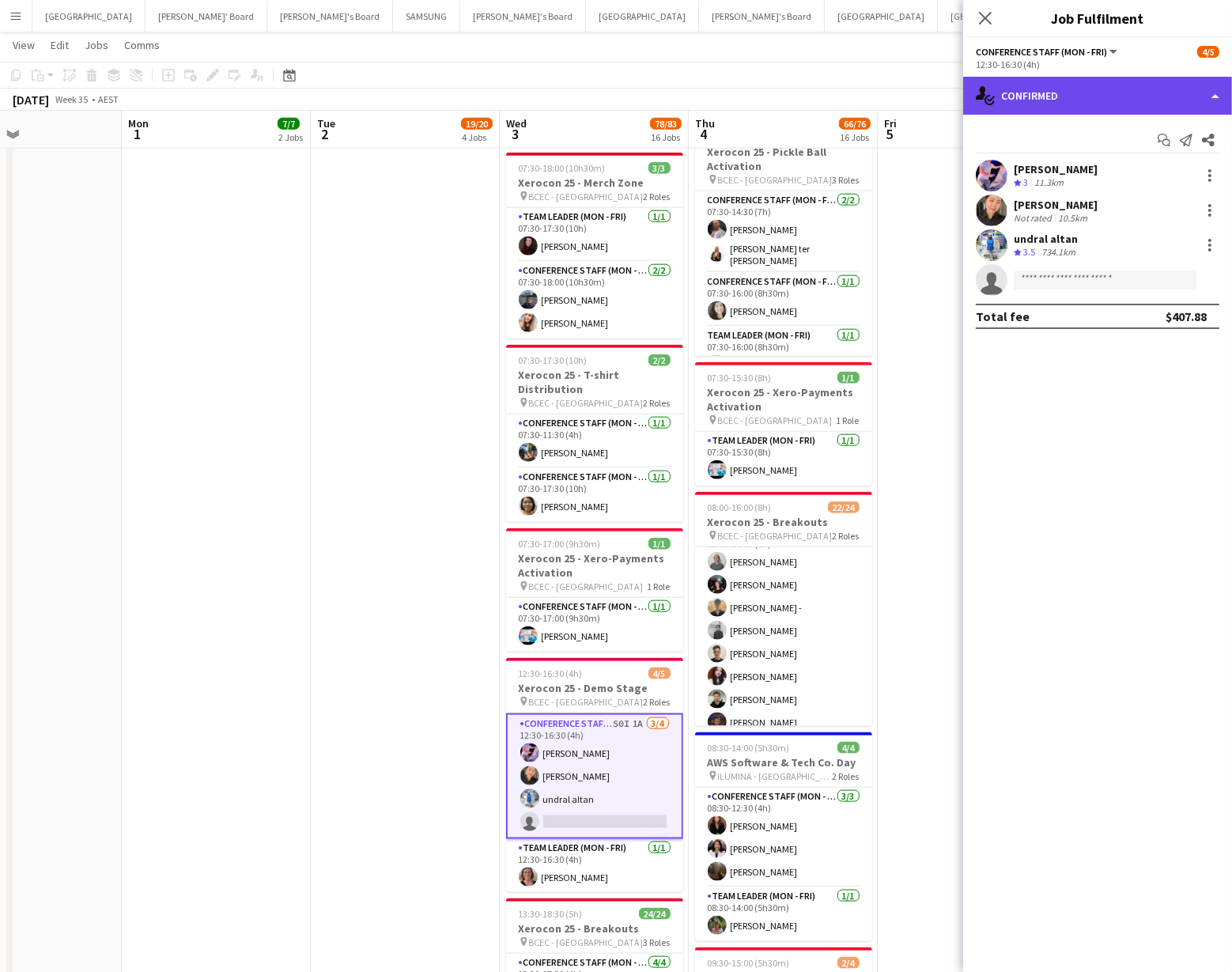
click at [1102, 90] on div "single-neutral-actions-check-2 Confirmed" at bounding box center [1098, 96] width 269 height 38
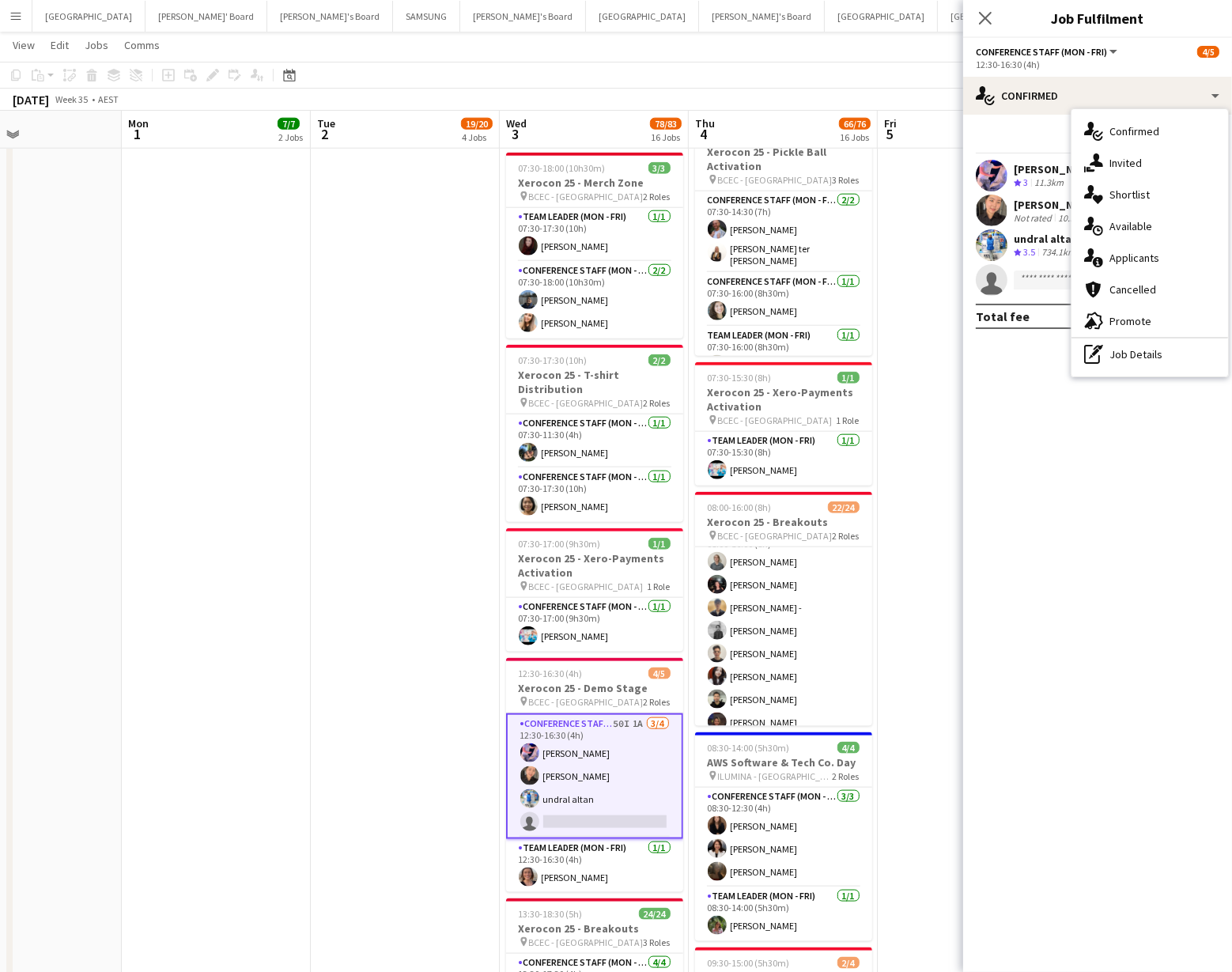
drag, startPoint x: 1123, startPoint y: 157, endPoint x: 1089, endPoint y: 178, distance: 40.0
click at [1123, 157] on div "single-neutral-actions-share-1 Invited" at bounding box center [1149, 162] width 157 height 32
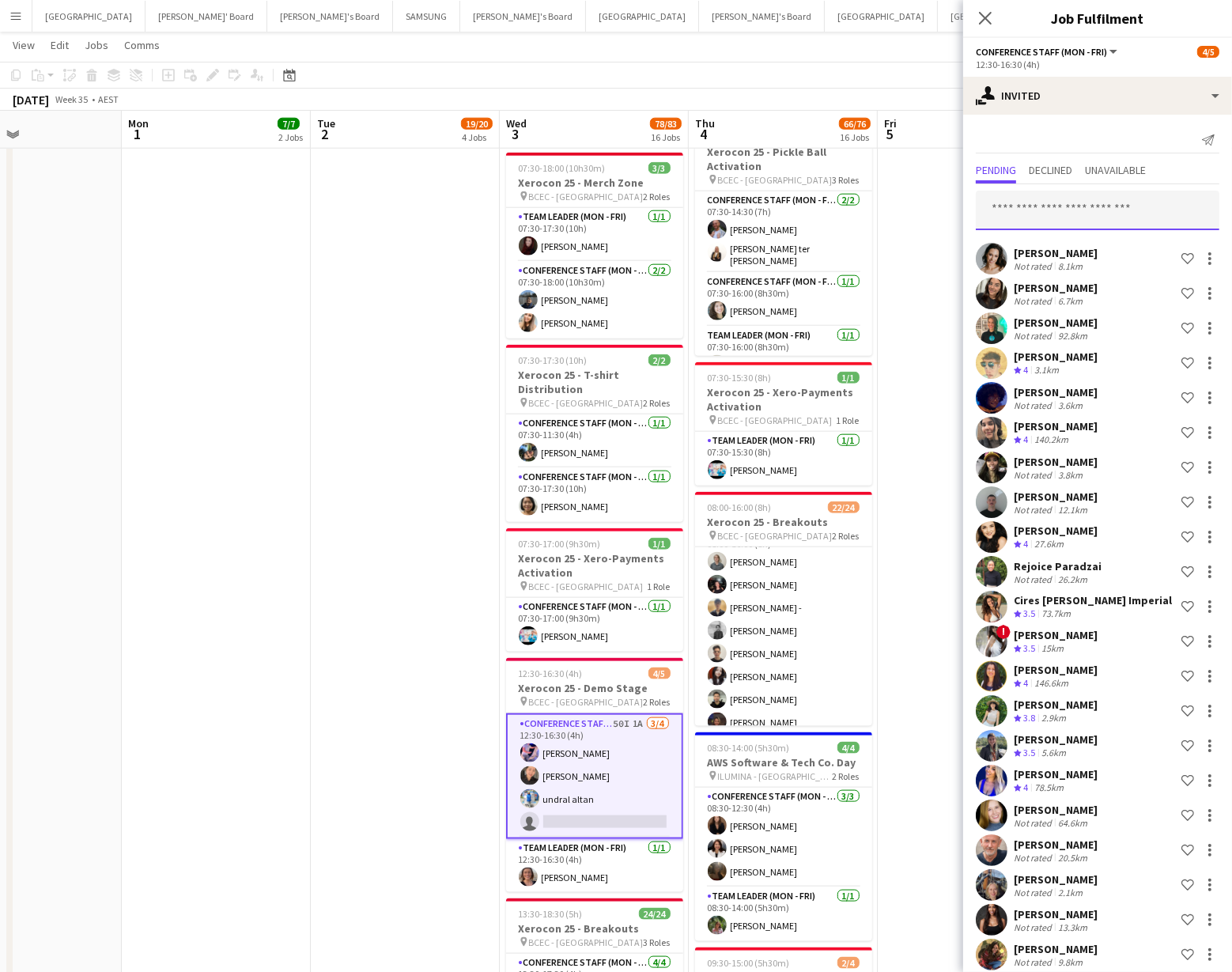
click at [995, 202] on input "text" at bounding box center [1099, 210] width 244 height 39
type input "*"
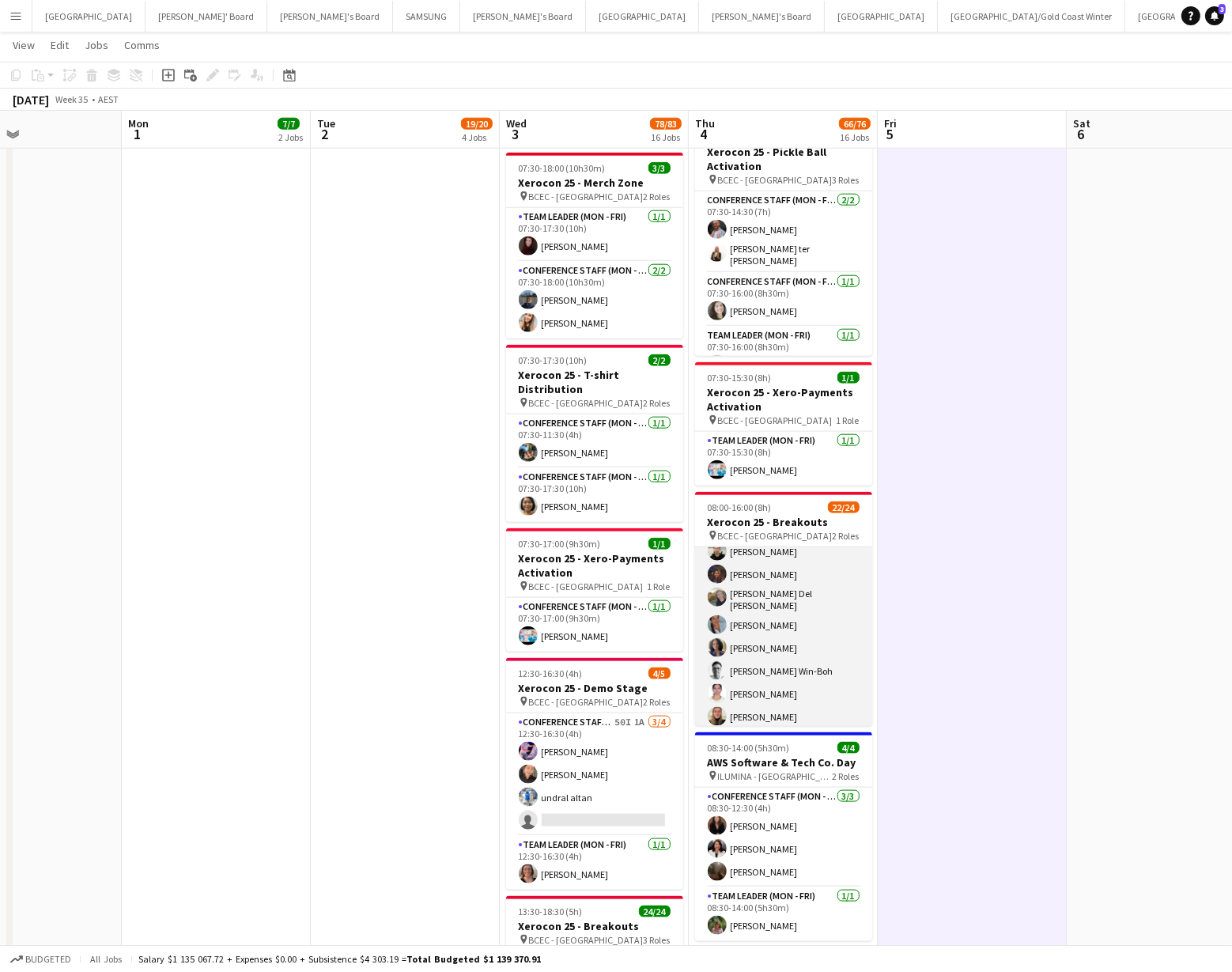
scroll to position [173, 0]
click at [731, 658] on app-card-role "Conference Staff (Mon - Fri) 49I 4A 18/20 08:00-16:00 (8h) Tyr Cobb Gabriella K…" at bounding box center [784, 621] width 178 height 495
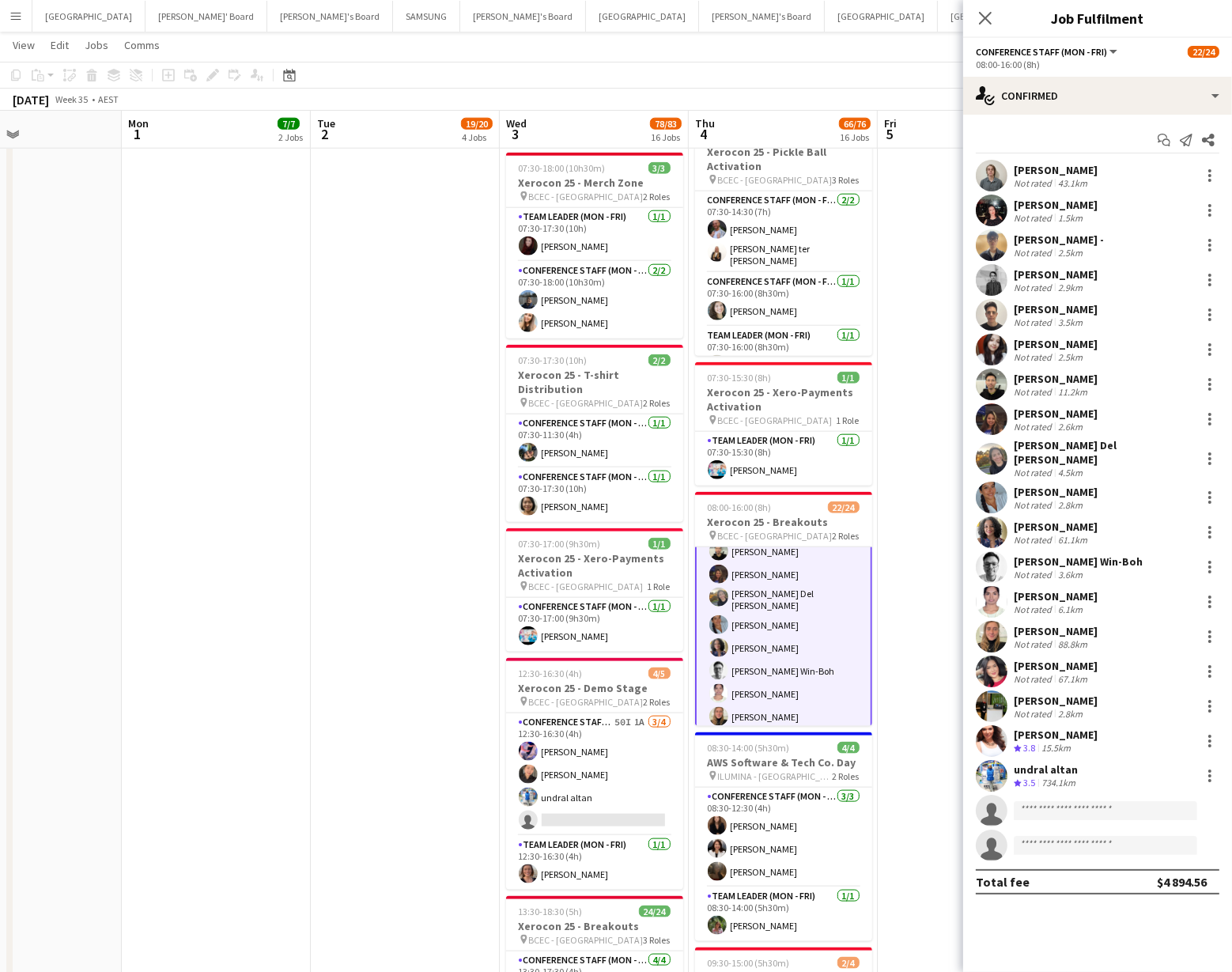
scroll to position [174, 0]
click at [990, 445] on app-user-avatar at bounding box center [992, 458] width 32 height 32
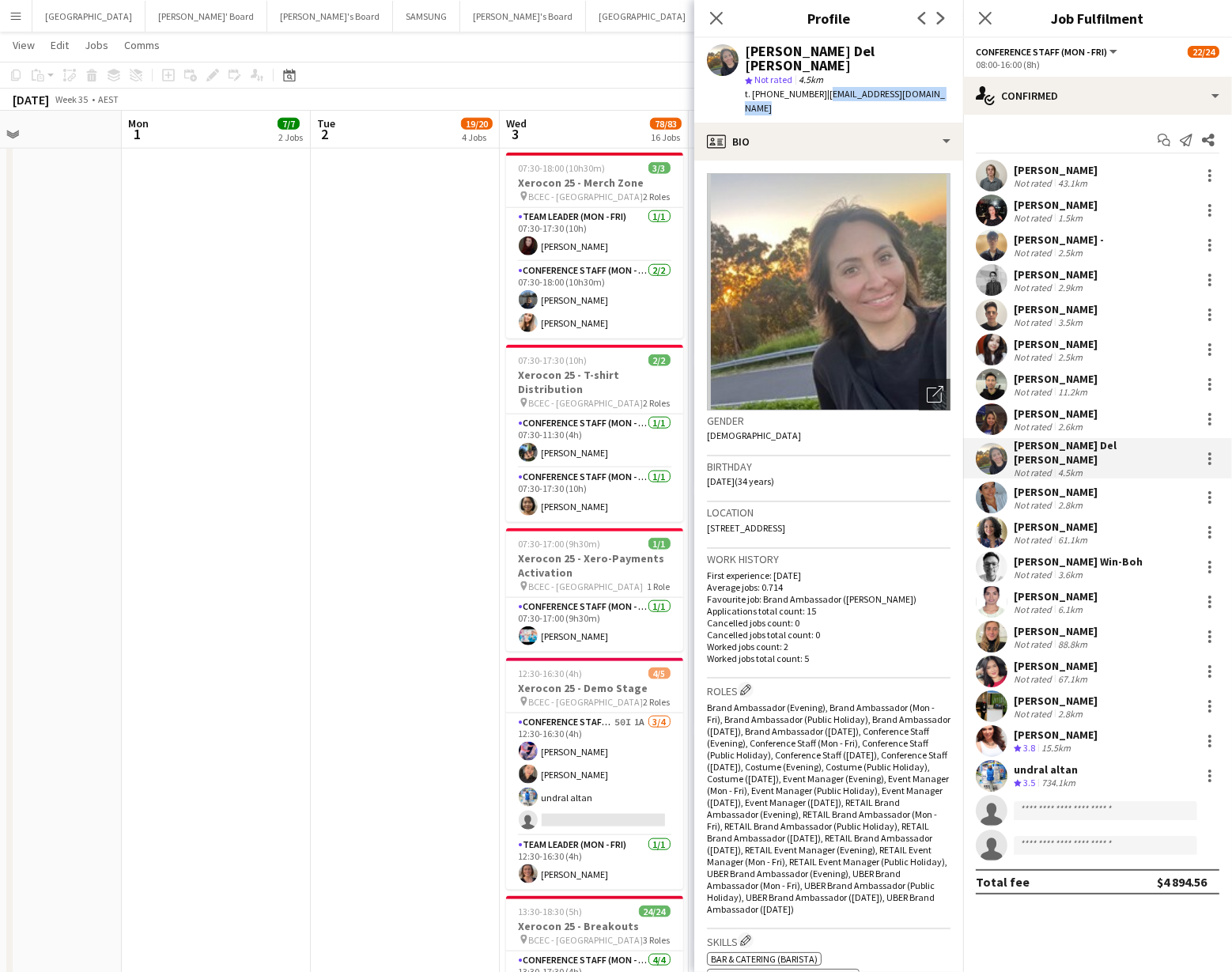
drag, startPoint x: 815, startPoint y: 83, endPoint x: 930, endPoint y: 87, distance: 115.1
click at [930, 87] on div "Andrea Del Pino Hinostroza star Not rated 4.5km t. +61431256216 | delpinohinost…" at bounding box center [829, 81] width 269 height 85
copy span "delpinohinostroza@gmail.com"
click at [987, 630] on app-user-avatar at bounding box center [992, 637] width 32 height 32
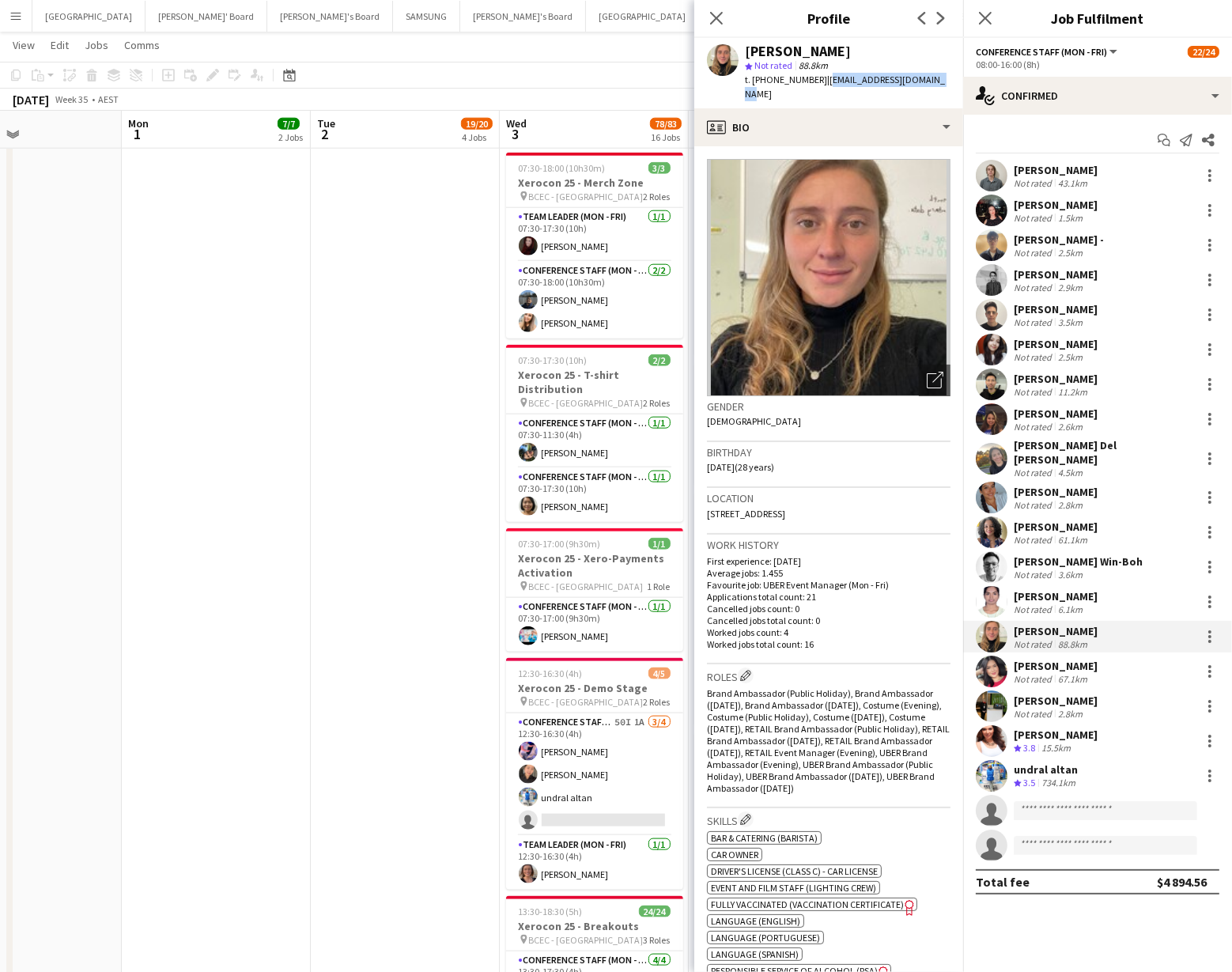
drag, startPoint x: 819, startPoint y: 81, endPoint x: 936, endPoint y: 80, distance: 117.0
click at [936, 80] on div "Leticia Schwab star Not rated 88.8km t. +610412262754 | leeticiaschwab@gmail.com" at bounding box center [829, 73] width 269 height 70
copy span "leeticiaschwab@gmail.com"
click at [712, 19] on icon "Close pop-in" at bounding box center [716, 18] width 15 height 15
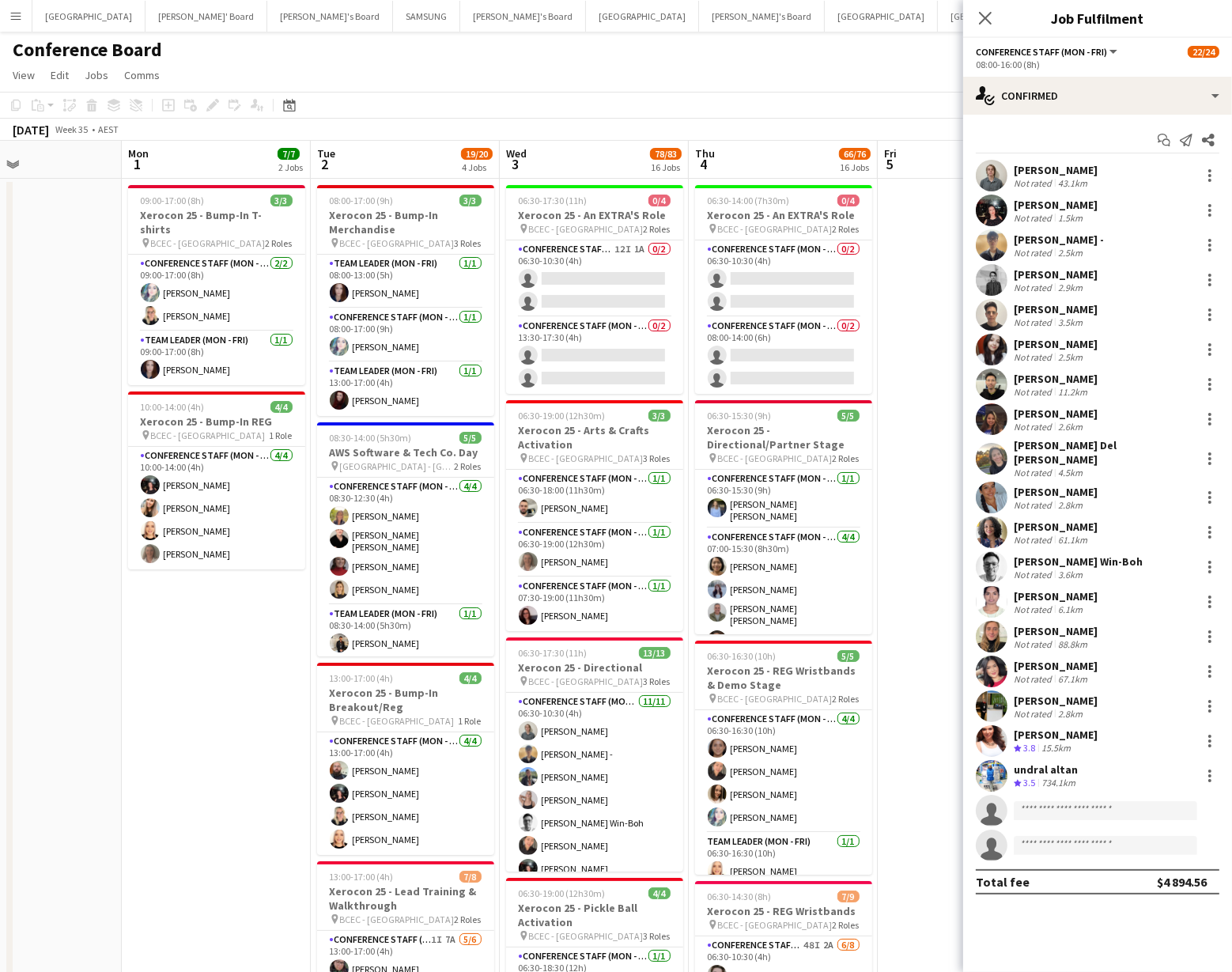
scroll to position [12, 0]
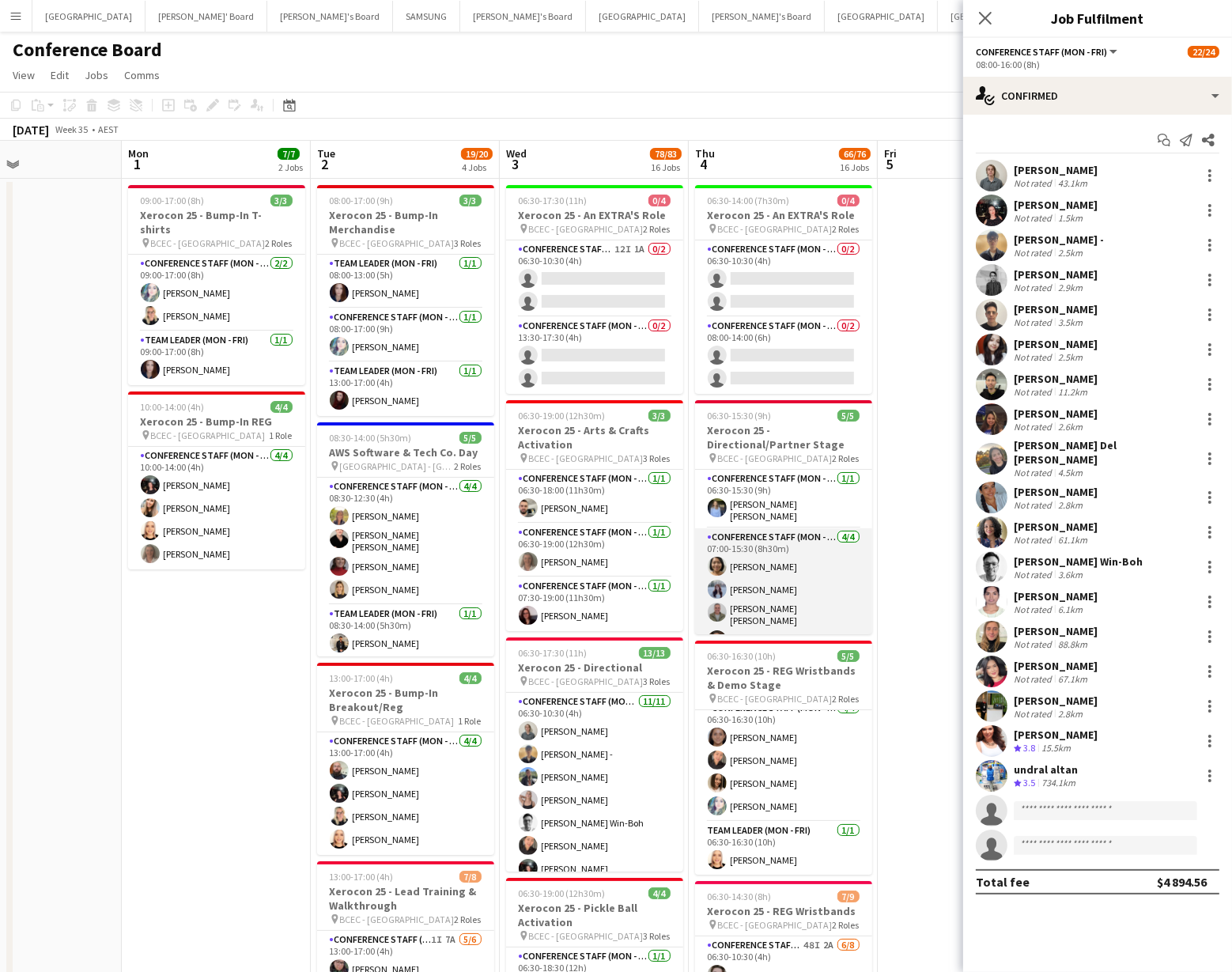
click at [714, 585] on app-user-avatar at bounding box center [717, 590] width 19 height 19
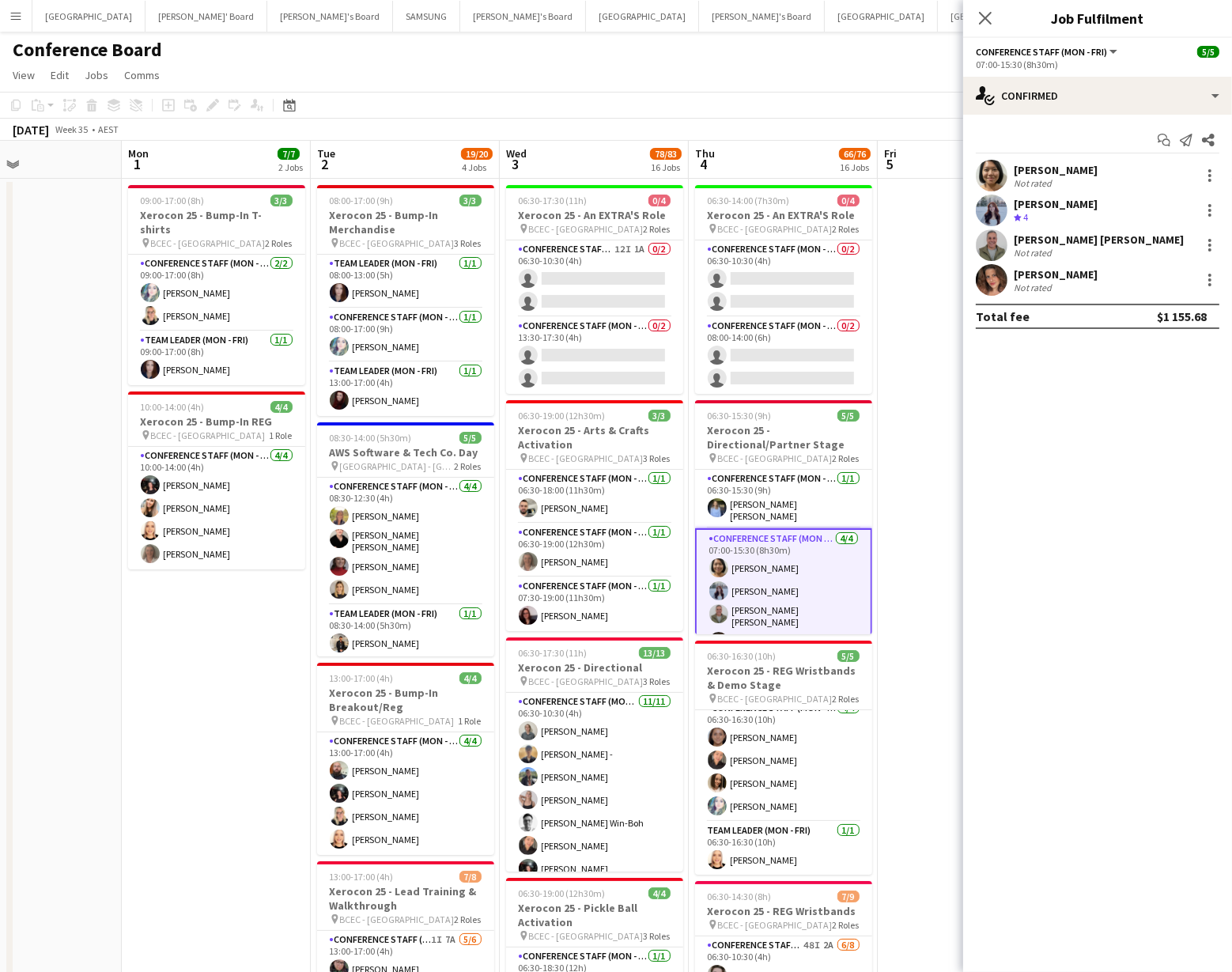
scroll to position [173, 0]
click at [990, 208] on app-user-avatar at bounding box center [992, 210] width 32 height 32
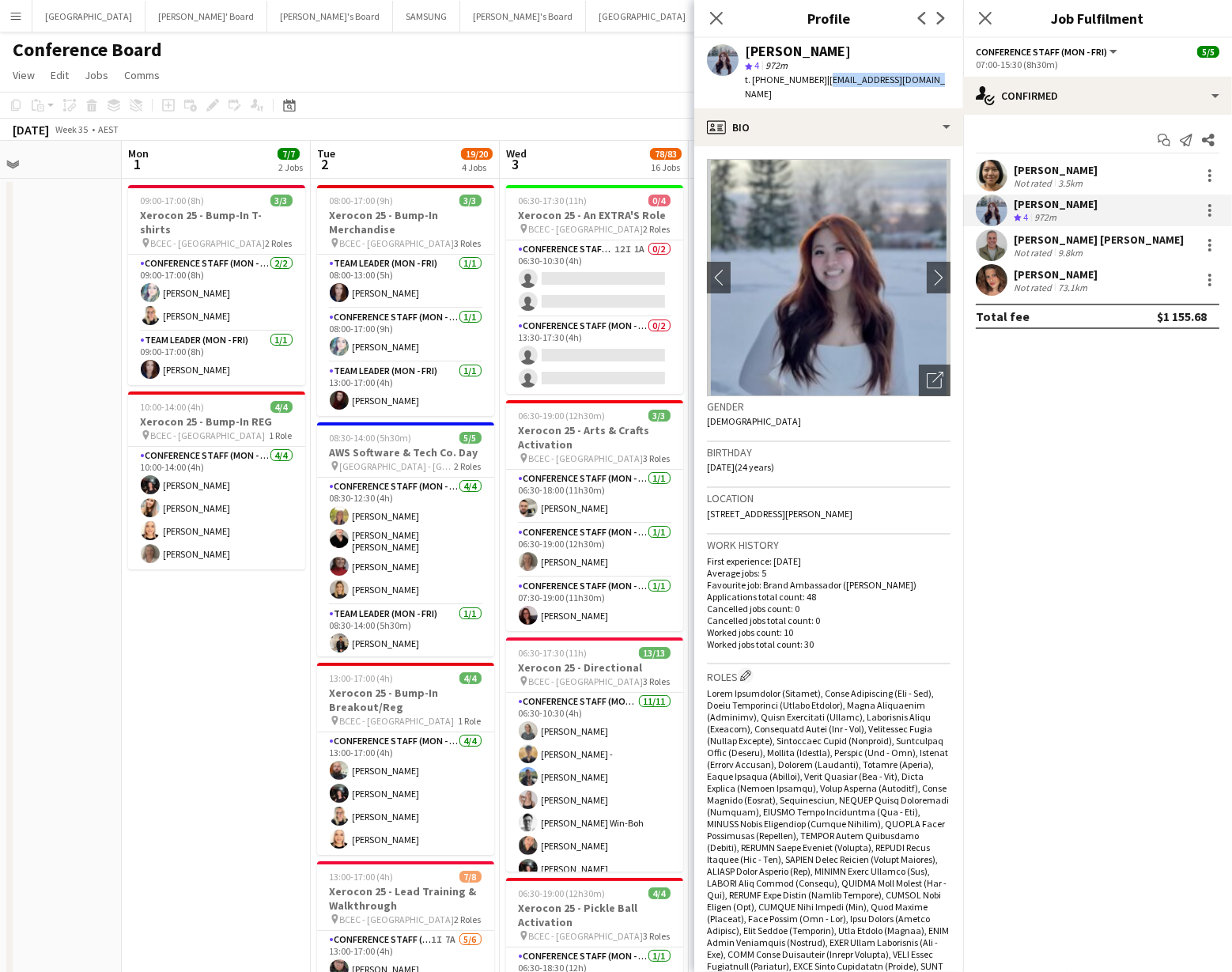
drag, startPoint x: 816, startPoint y: 79, endPoint x: 923, endPoint y: 79, distance: 107.0
click at [923, 79] on div "Britney Pham star 4 972m t. +61481286269 | britneykpham@gmail.com" at bounding box center [829, 73] width 269 height 70
copy span "britneykpham@gmail.com"
click at [989, 280] on app-user-avatar at bounding box center [992, 279] width 32 height 32
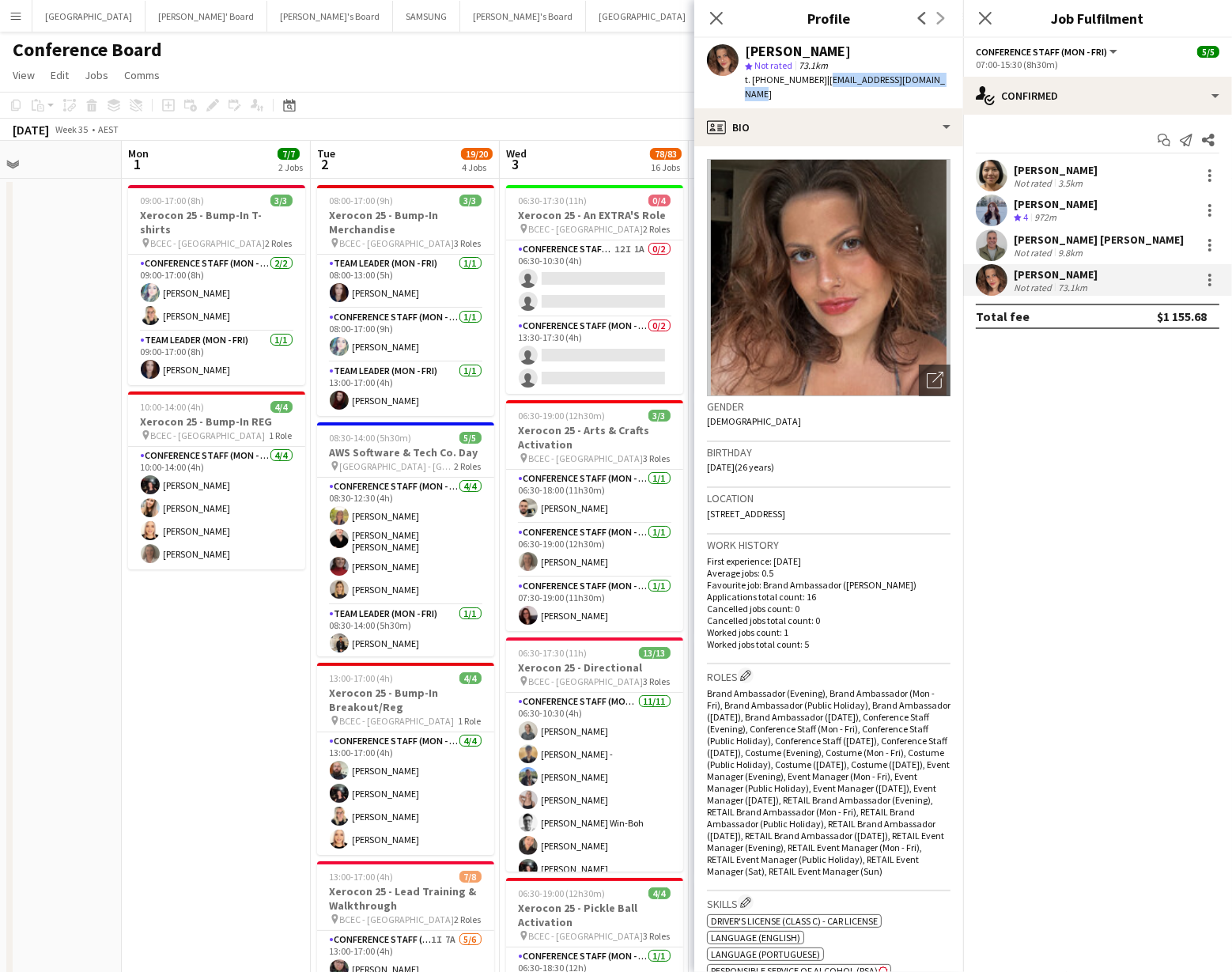
drag, startPoint x: 820, startPoint y: 80, endPoint x: 934, endPoint y: 74, distance: 114.2
click at [934, 74] on span "| vet.camilagarcia@gmail.com" at bounding box center [845, 86] width 200 height 26
copy span "vet.camilagarcia@gmail.com"
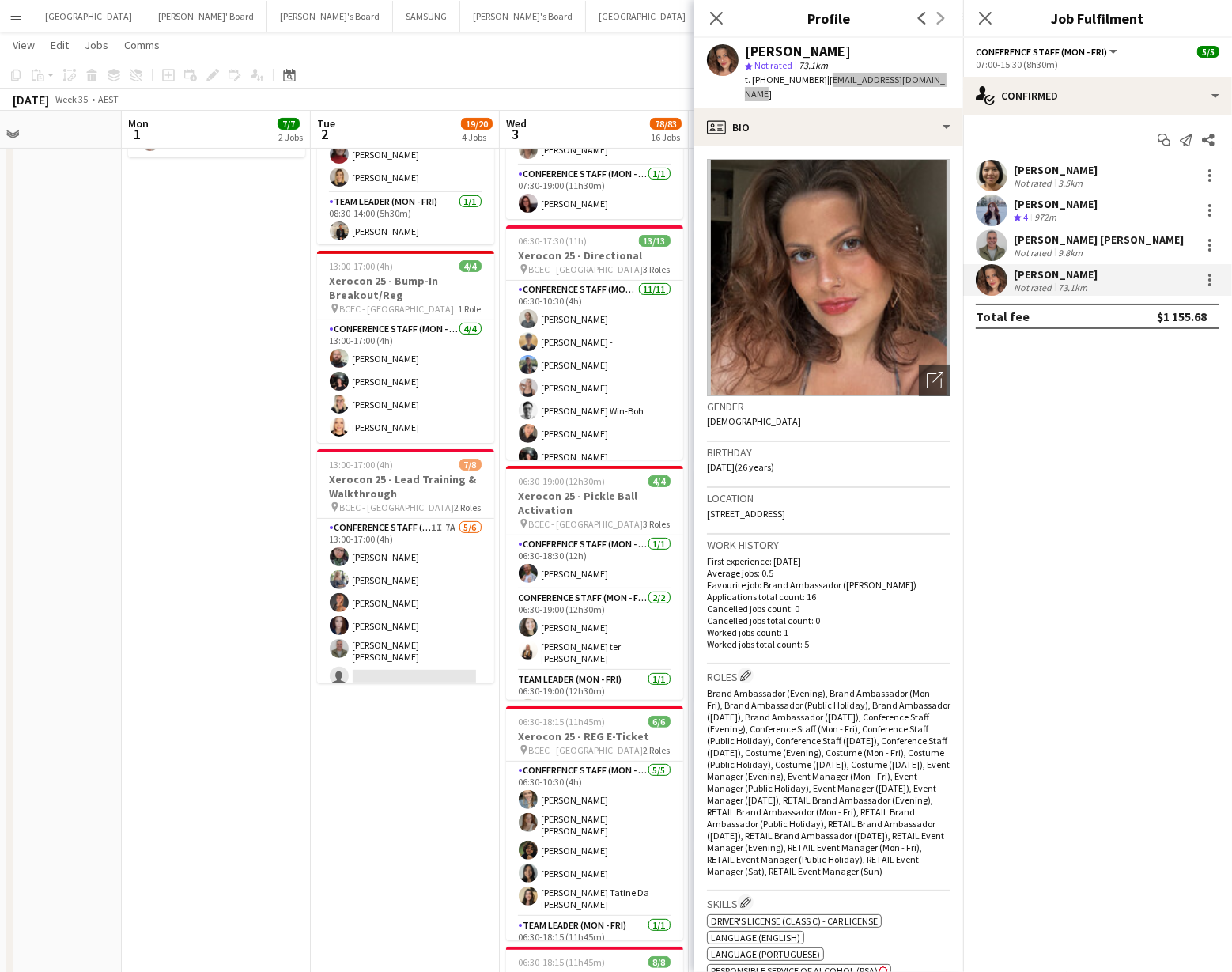
scroll to position [80, 0]
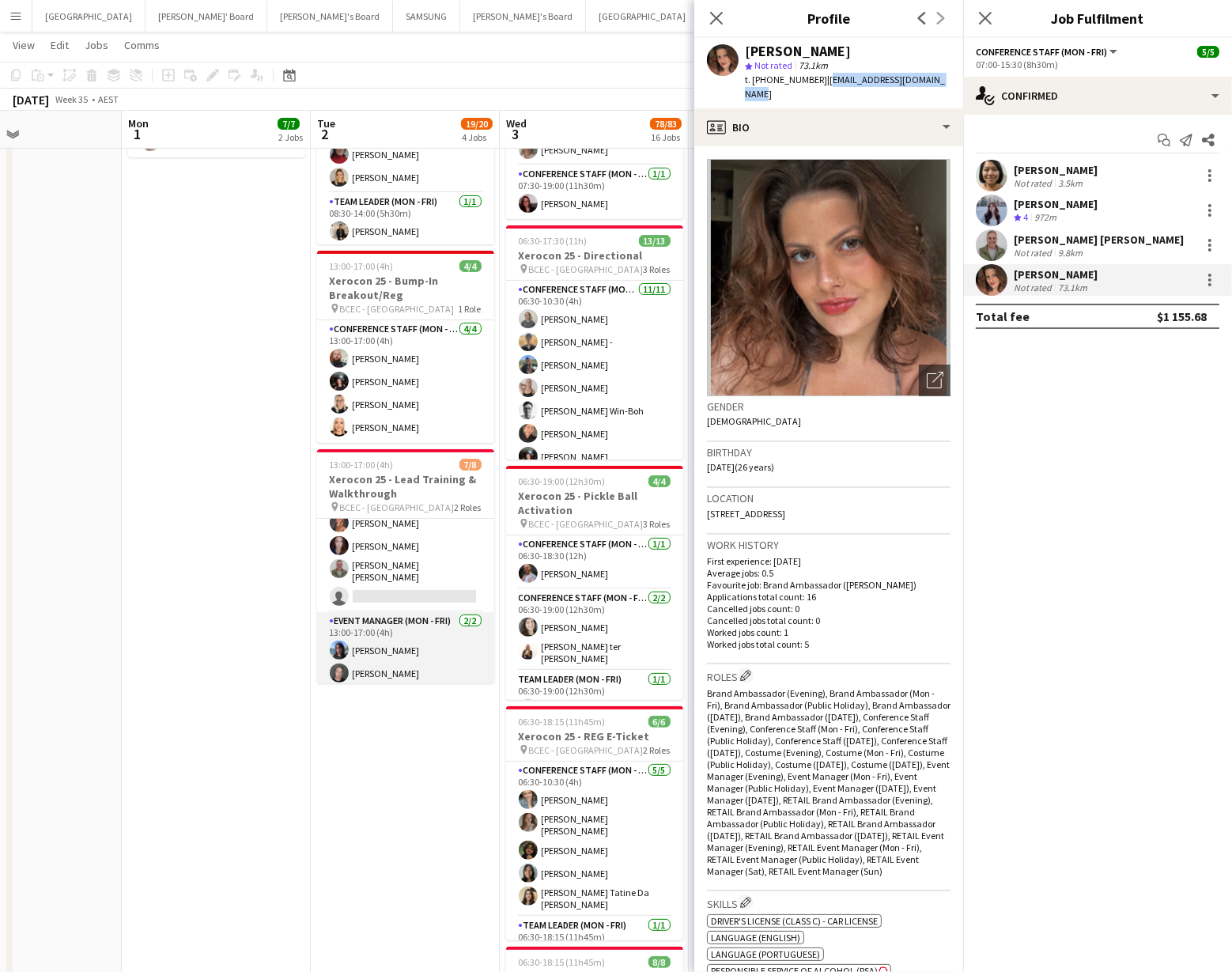
click at [371, 663] on app-card-role "Event Manager (Mon - Fri) 2/2 13:00-17:00 (4h) Kristelle Bristow Jy Samon" at bounding box center [405, 651] width 178 height 77
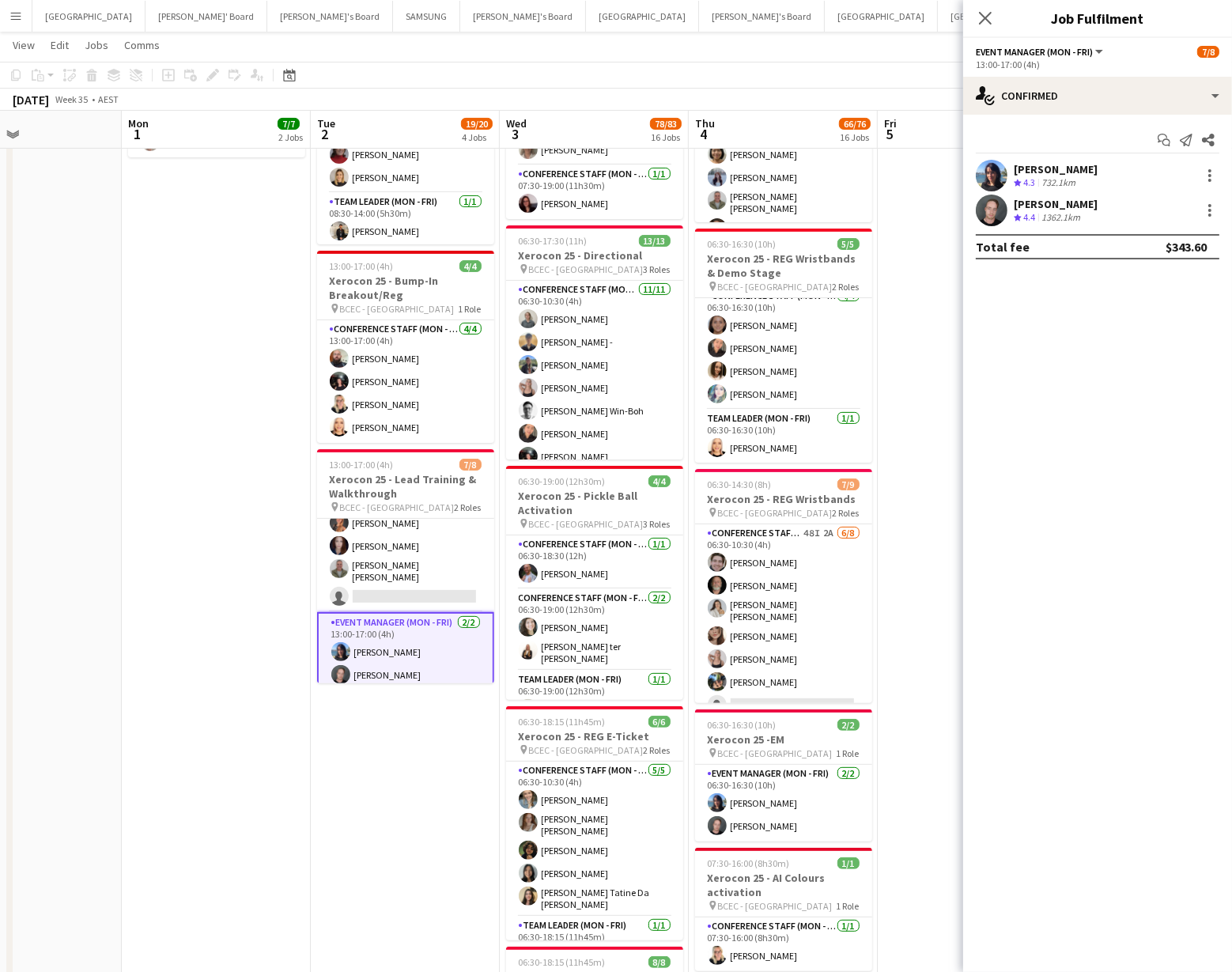
click at [1003, 211] on app-user-avatar at bounding box center [992, 210] width 32 height 32
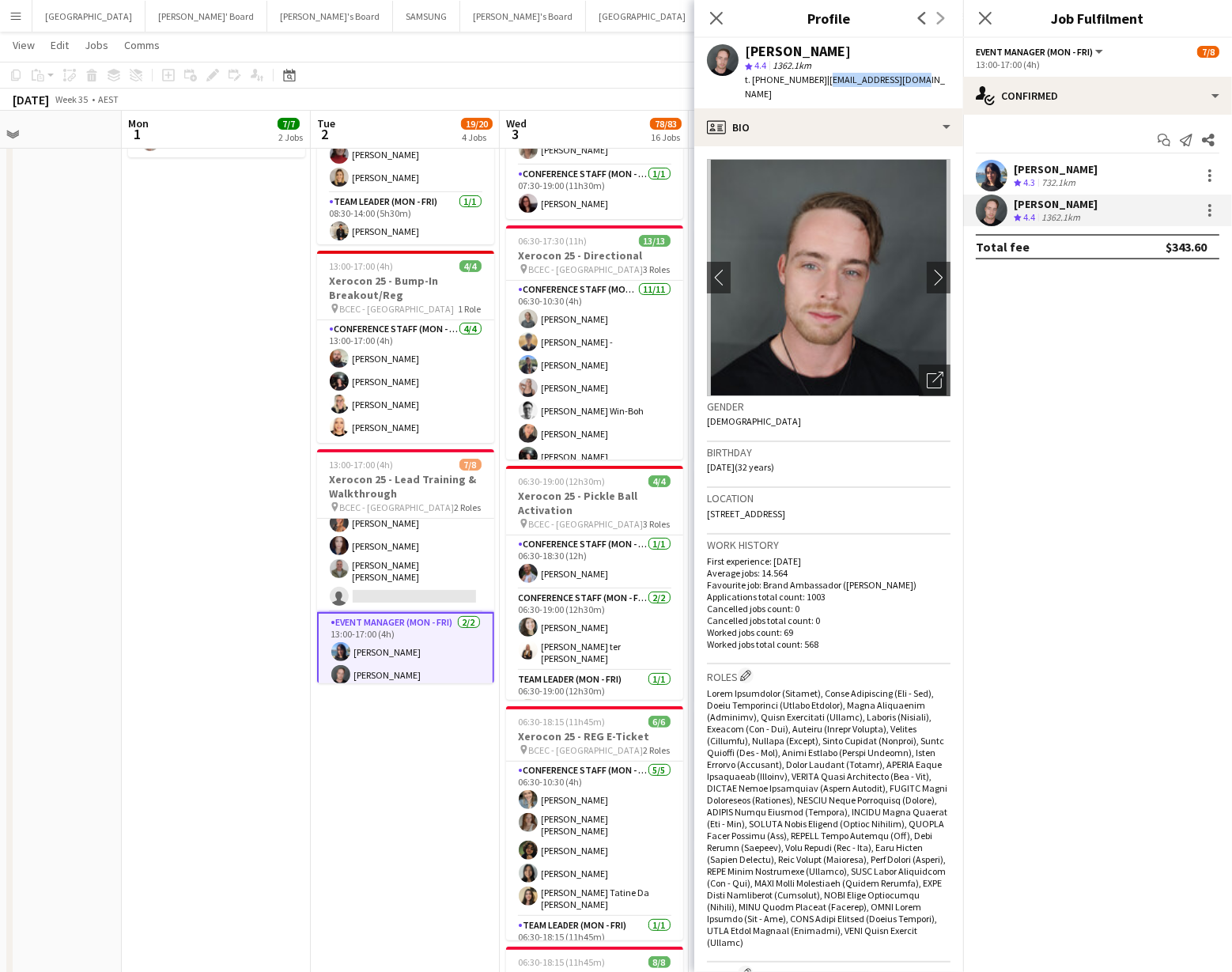
drag, startPoint x: 815, startPoint y: 79, endPoint x: 900, endPoint y: 85, distance: 85.2
click at [934, 83] on app-profile-header "Jy Samon star 4.4 1362.1km t. +61410066981 | jysamon93@gmail.com" at bounding box center [829, 73] width 269 height 70
copy span "jysamon93@gmail.com"
click at [17, 18] on app-icon "Menu" at bounding box center [15, 15] width 12 height 12
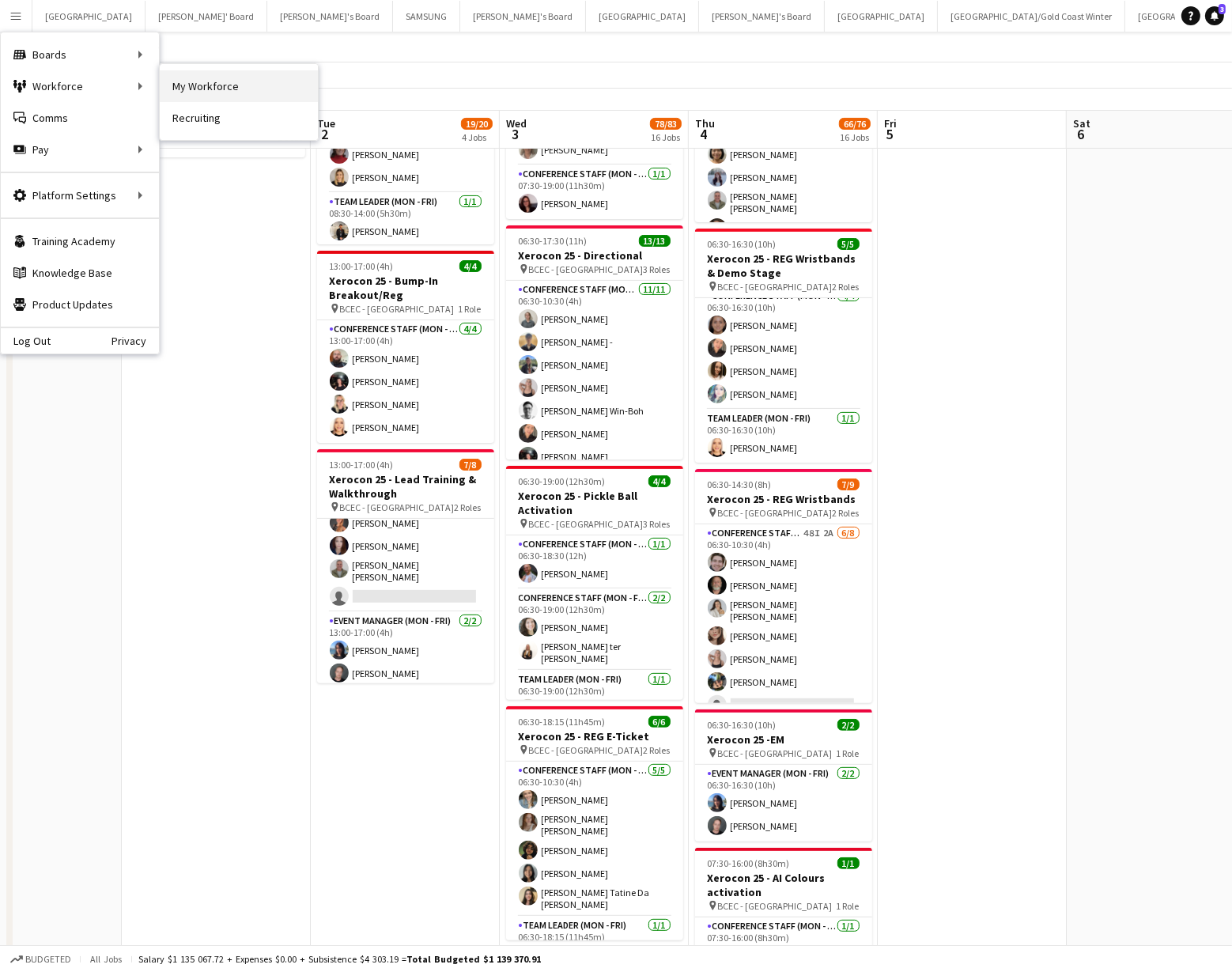
click at [246, 91] on link "My Workforce" at bounding box center [238, 85] width 158 height 32
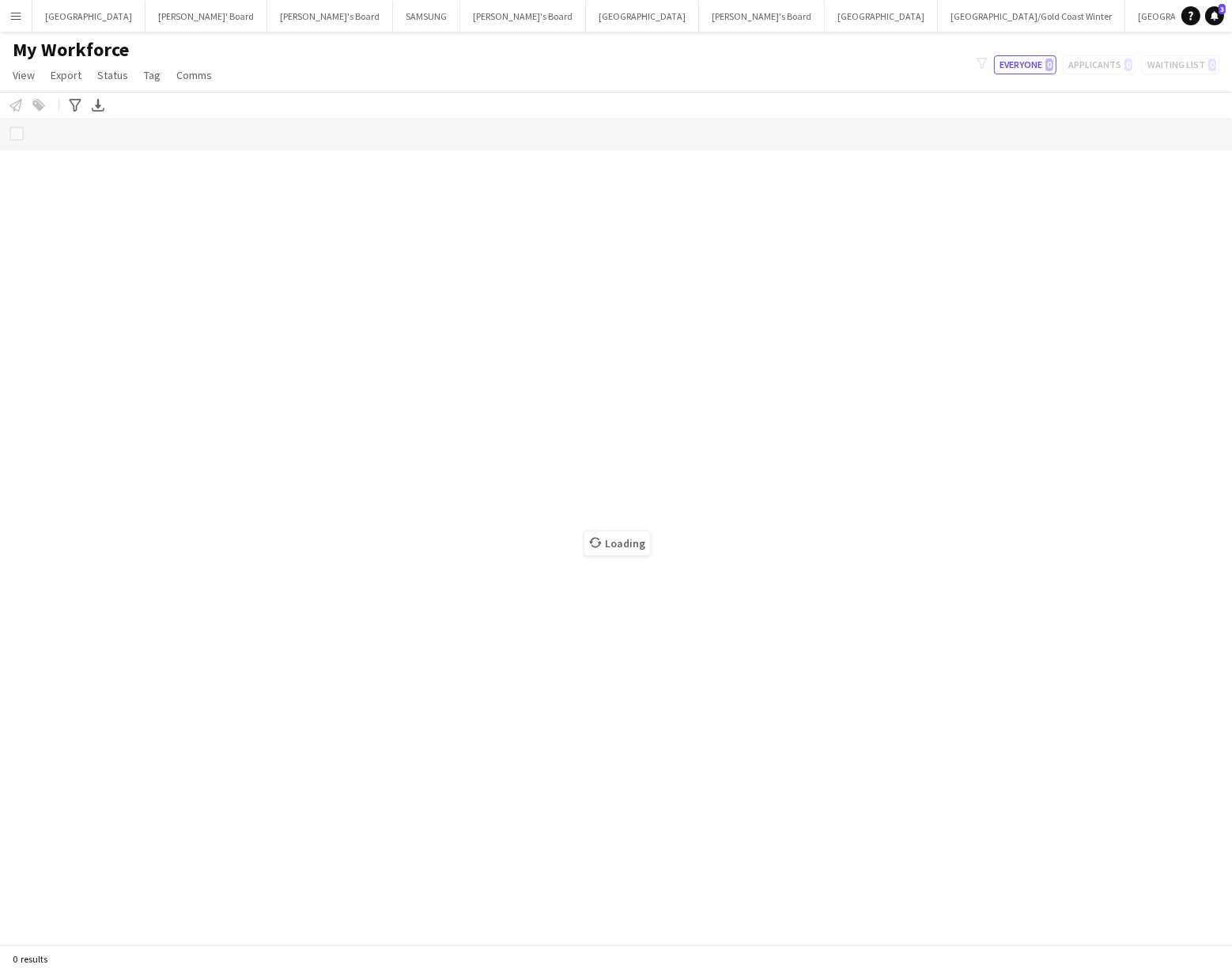
click at [278, 294] on div "Loading" at bounding box center [616, 531] width 1232 height 827
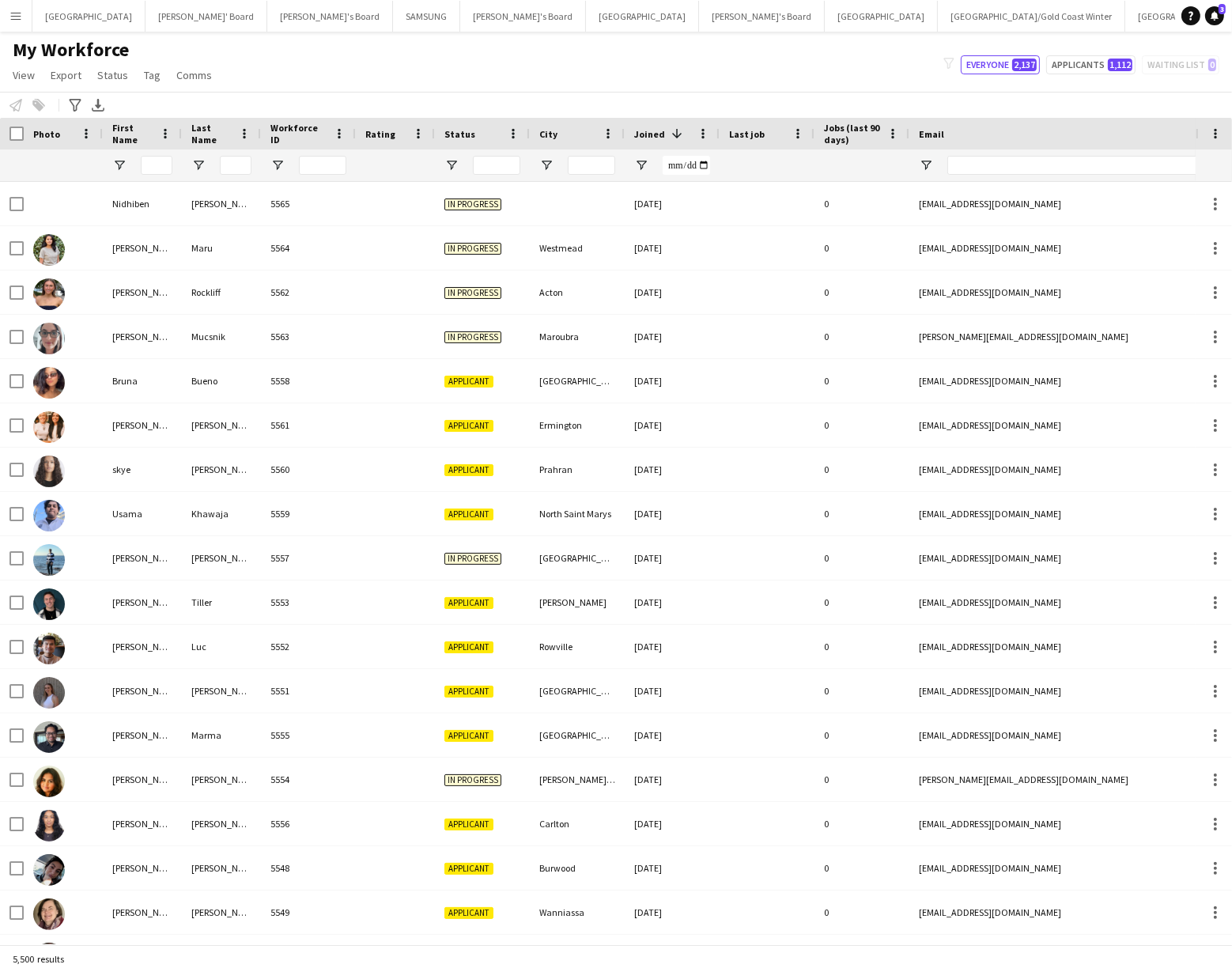
click at [12, 19] on app-icon "Menu" at bounding box center [15, 15] width 12 height 12
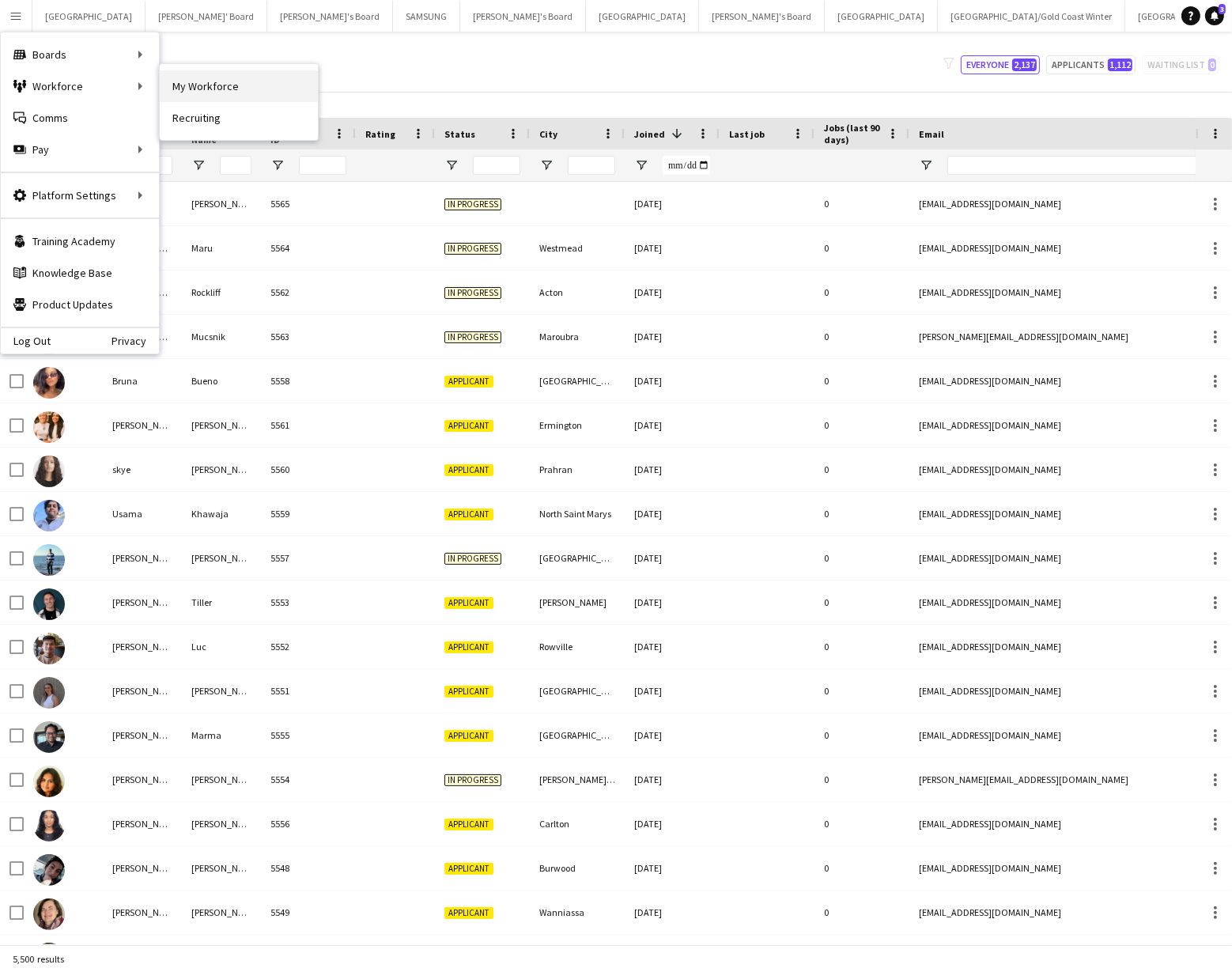
click at [208, 87] on link "My Workforce" at bounding box center [238, 85] width 158 height 32
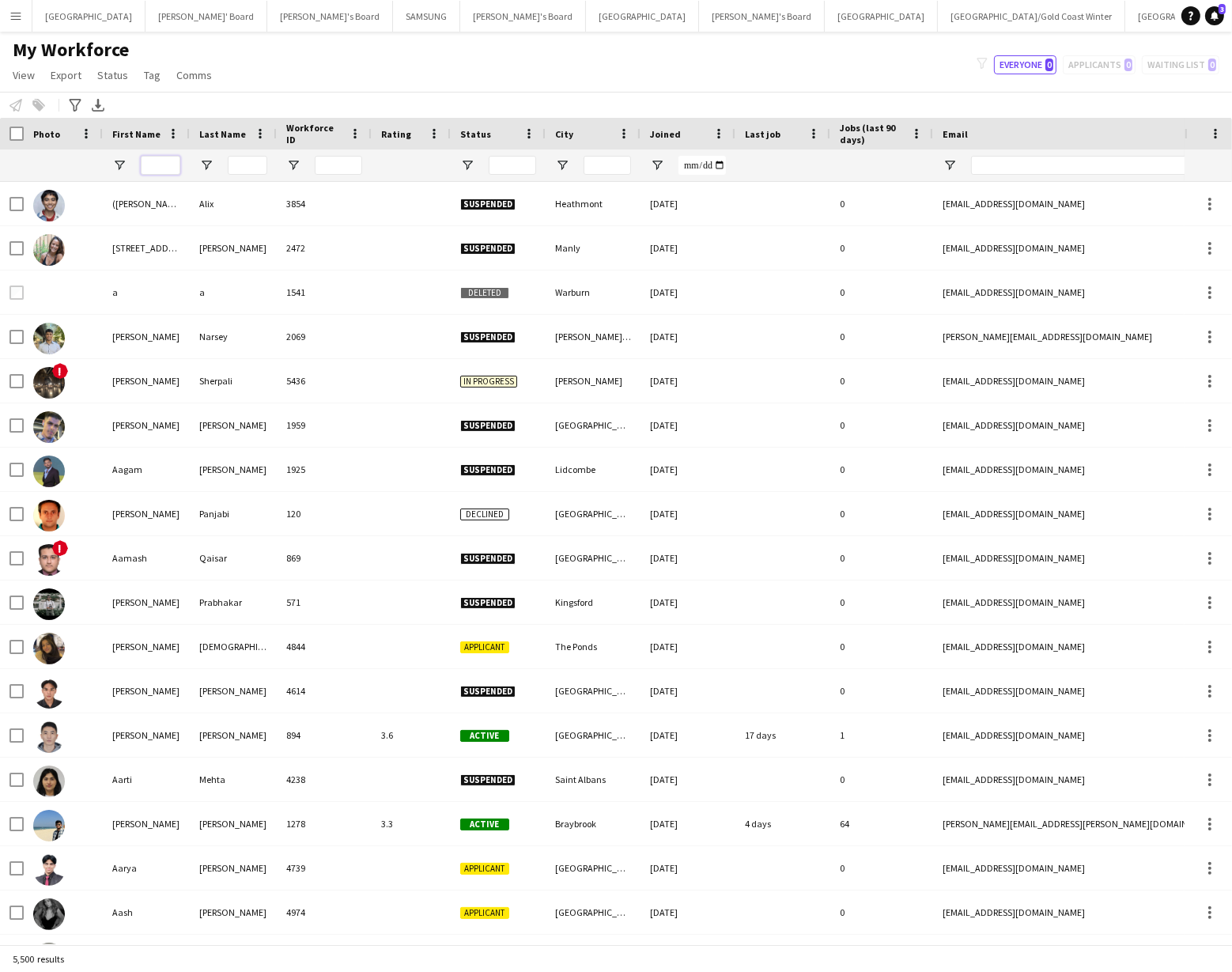
click at [157, 166] on input "First Name Filter Input" at bounding box center [160, 165] width 39 height 19
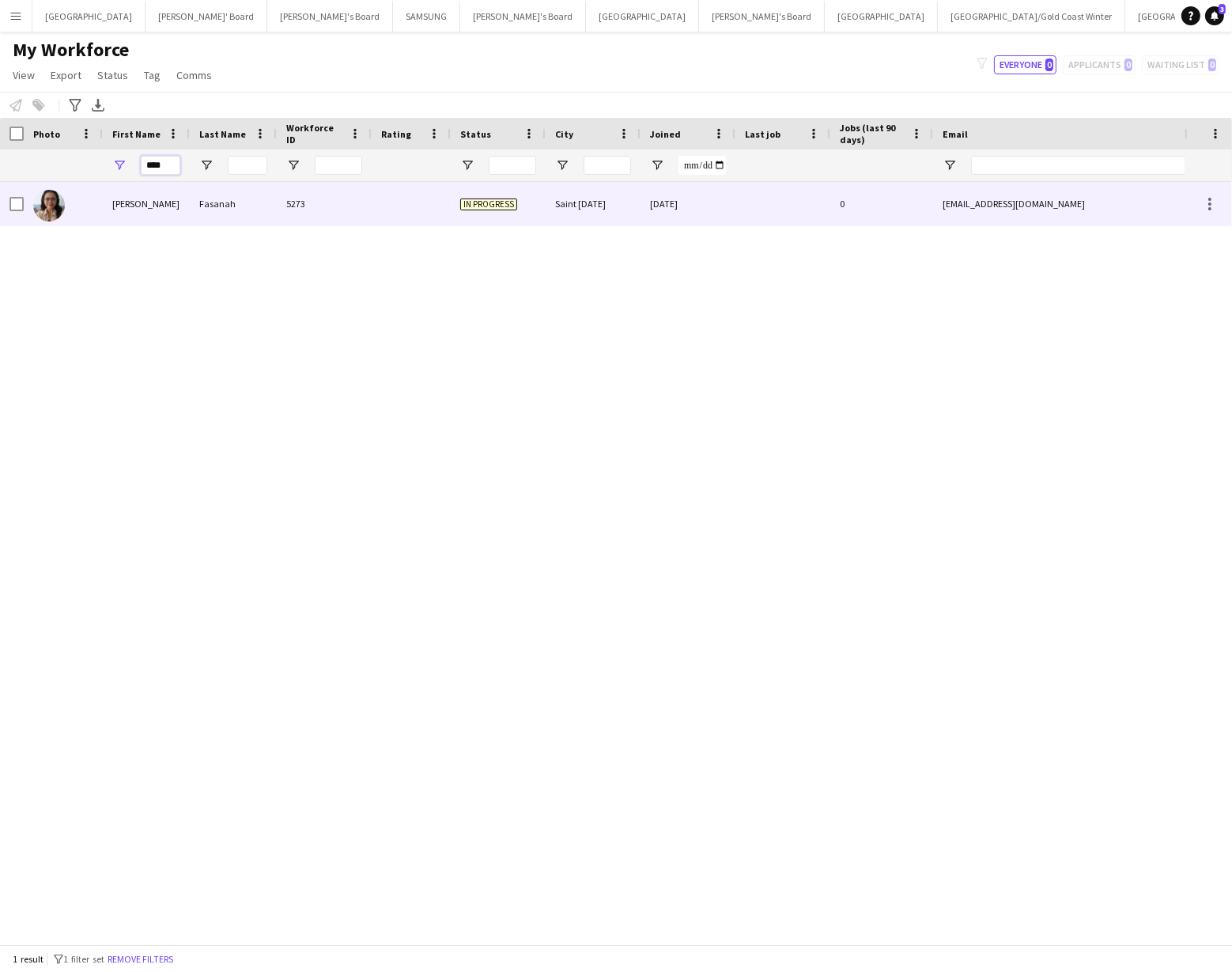
type input "****"
click at [166, 207] on div "Dewi" at bounding box center [146, 203] width 87 height 43
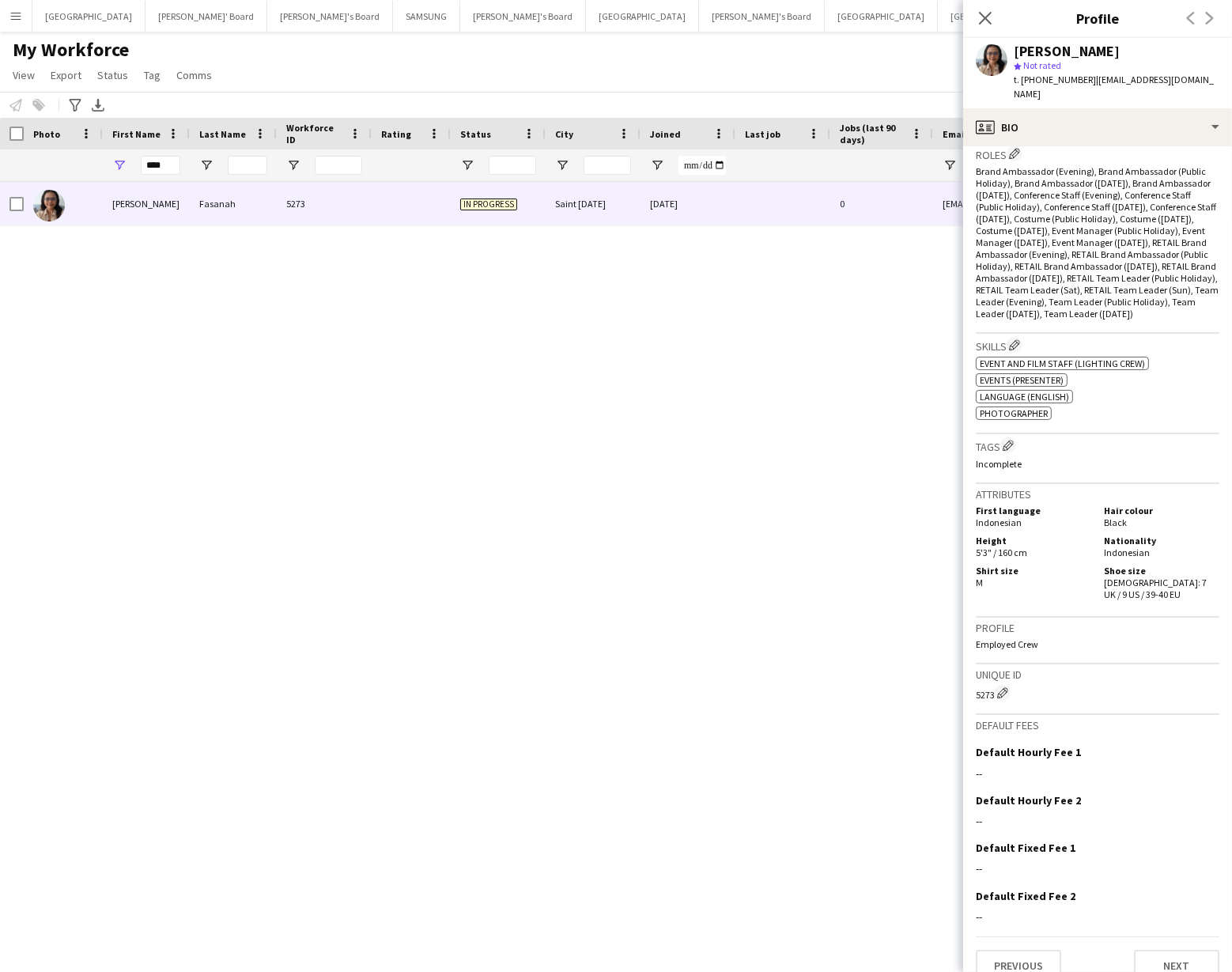
scroll to position [497, 0]
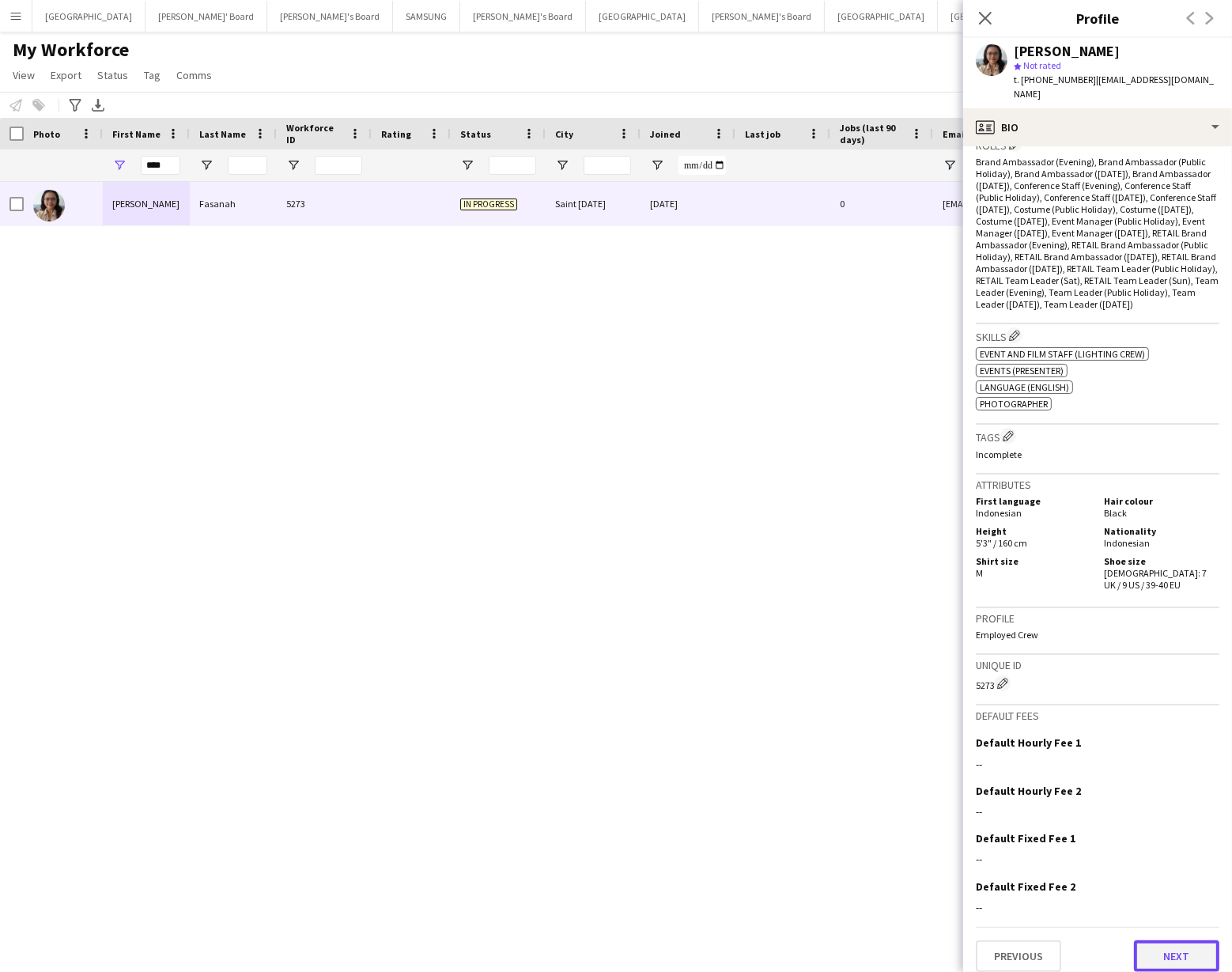
click at [1176, 944] on button "Next" at bounding box center [1176, 956] width 85 height 32
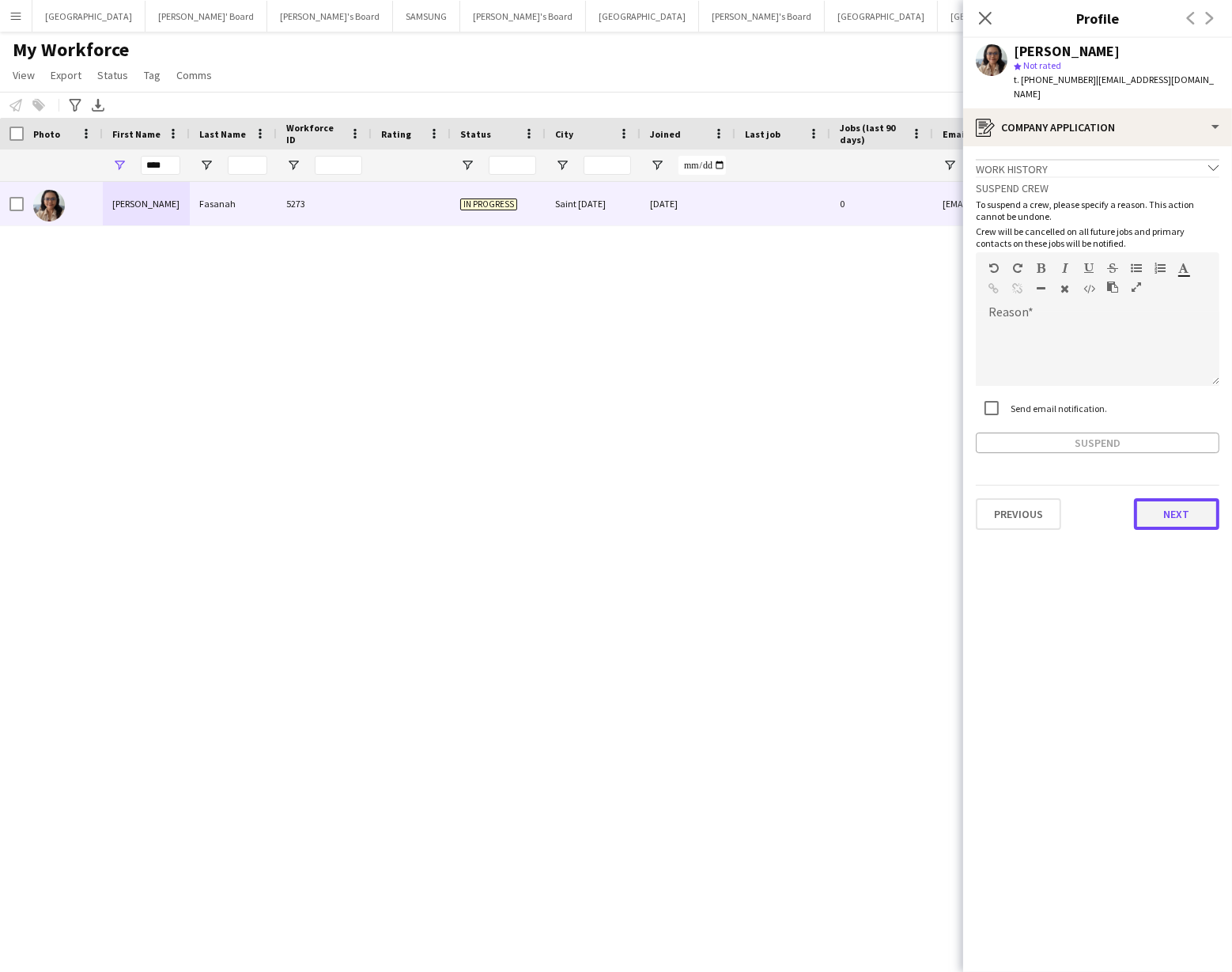
click at [1167, 501] on button "Next" at bounding box center [1176, 514] width 85 height 32
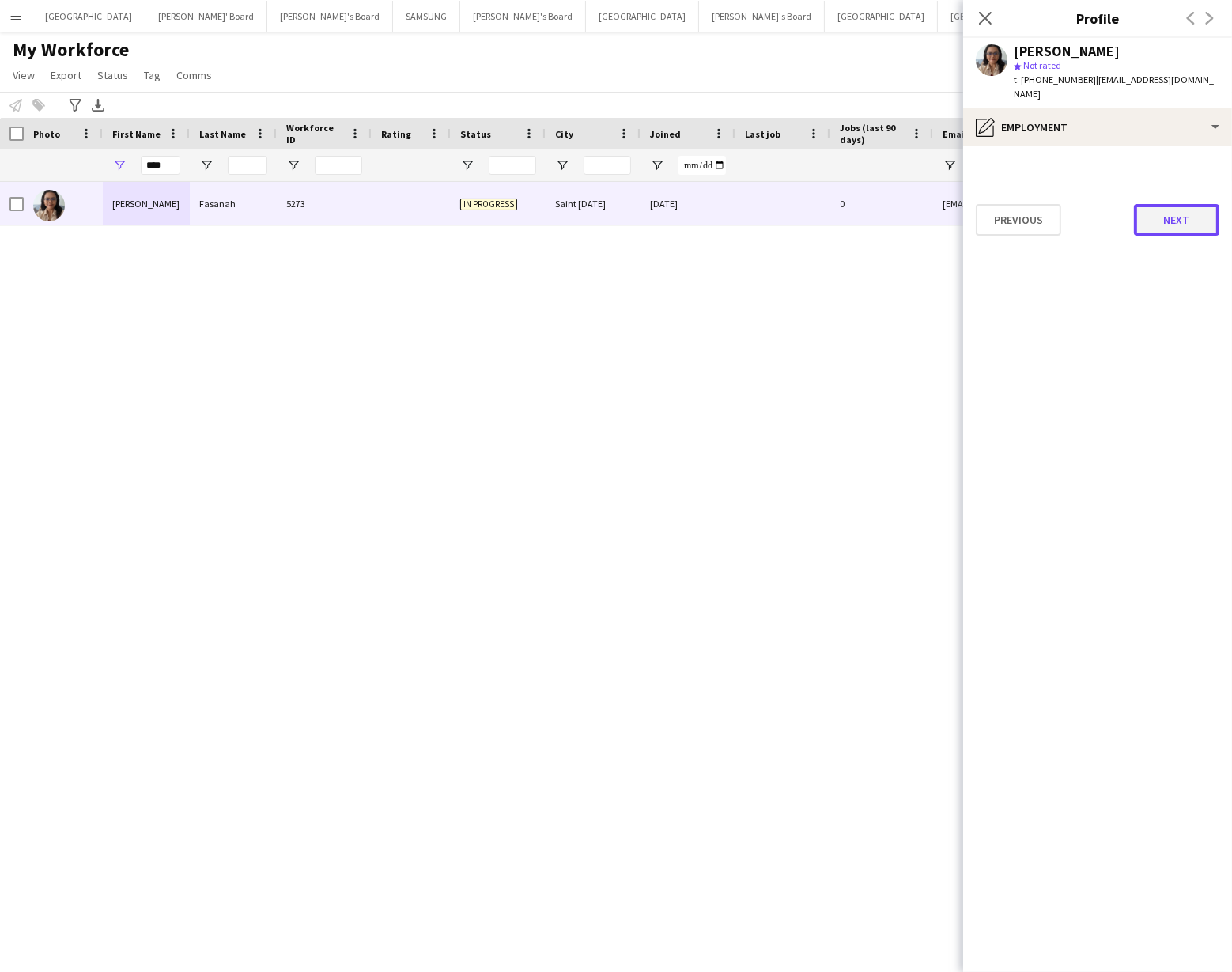
click at [1171, 205] on button "Next" at bounding box center [1176, 220] width 85 height 32
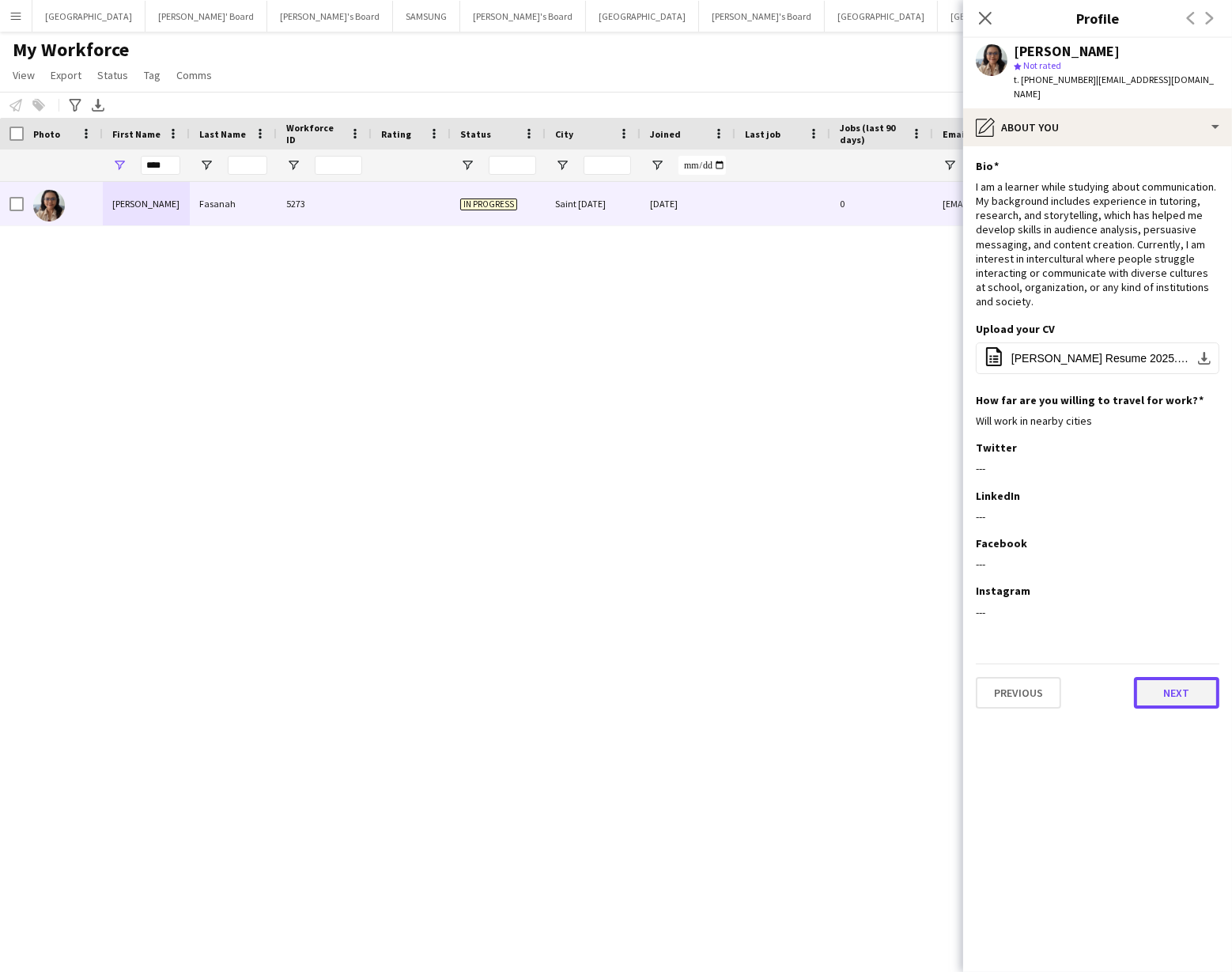
click at [1163, 687] on button "Next" at bounding box center [1176, 693] width 85 height 32
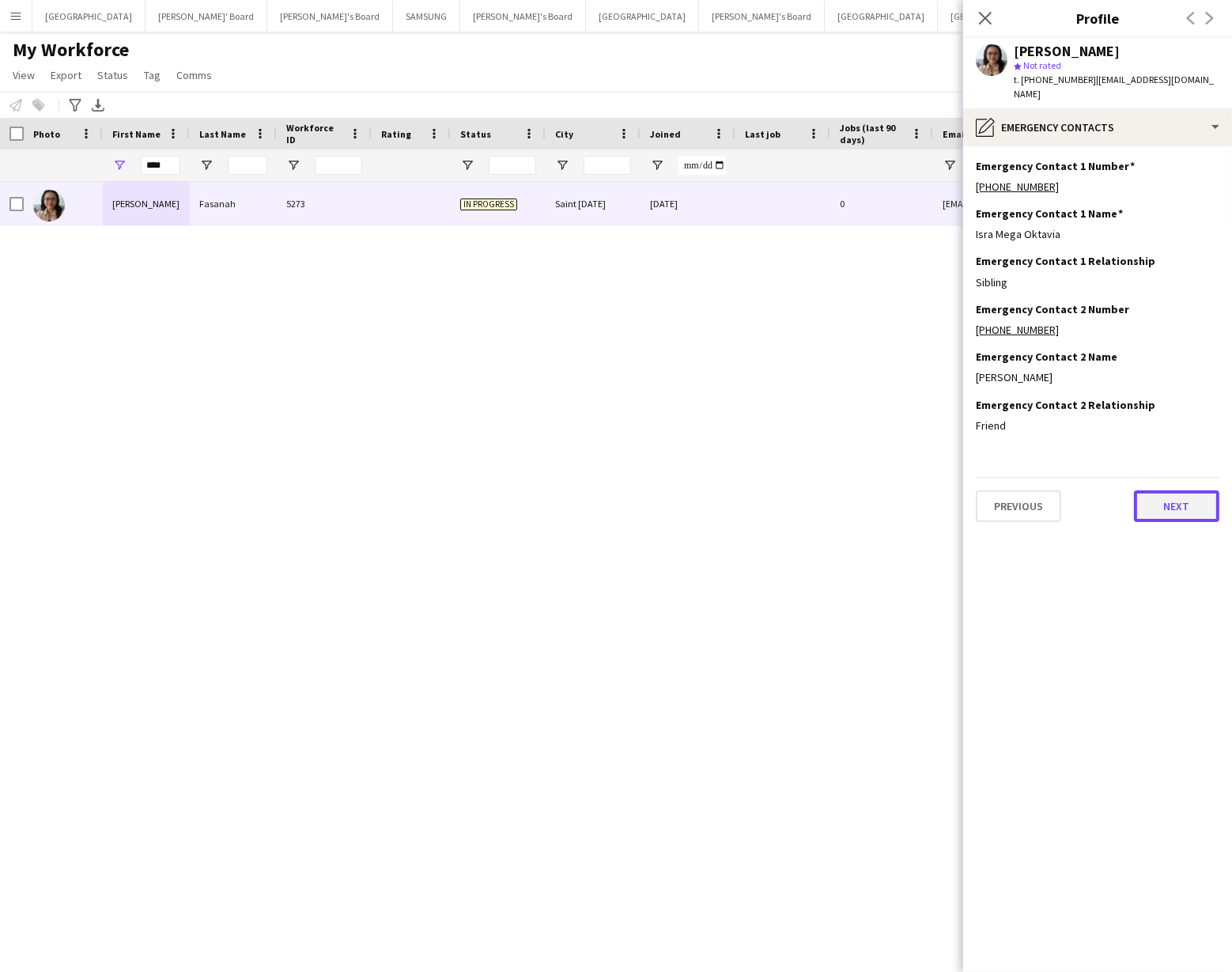
click at [1170, 491] on button "Next" at bounding box center [1176, 506] width 85 height 32
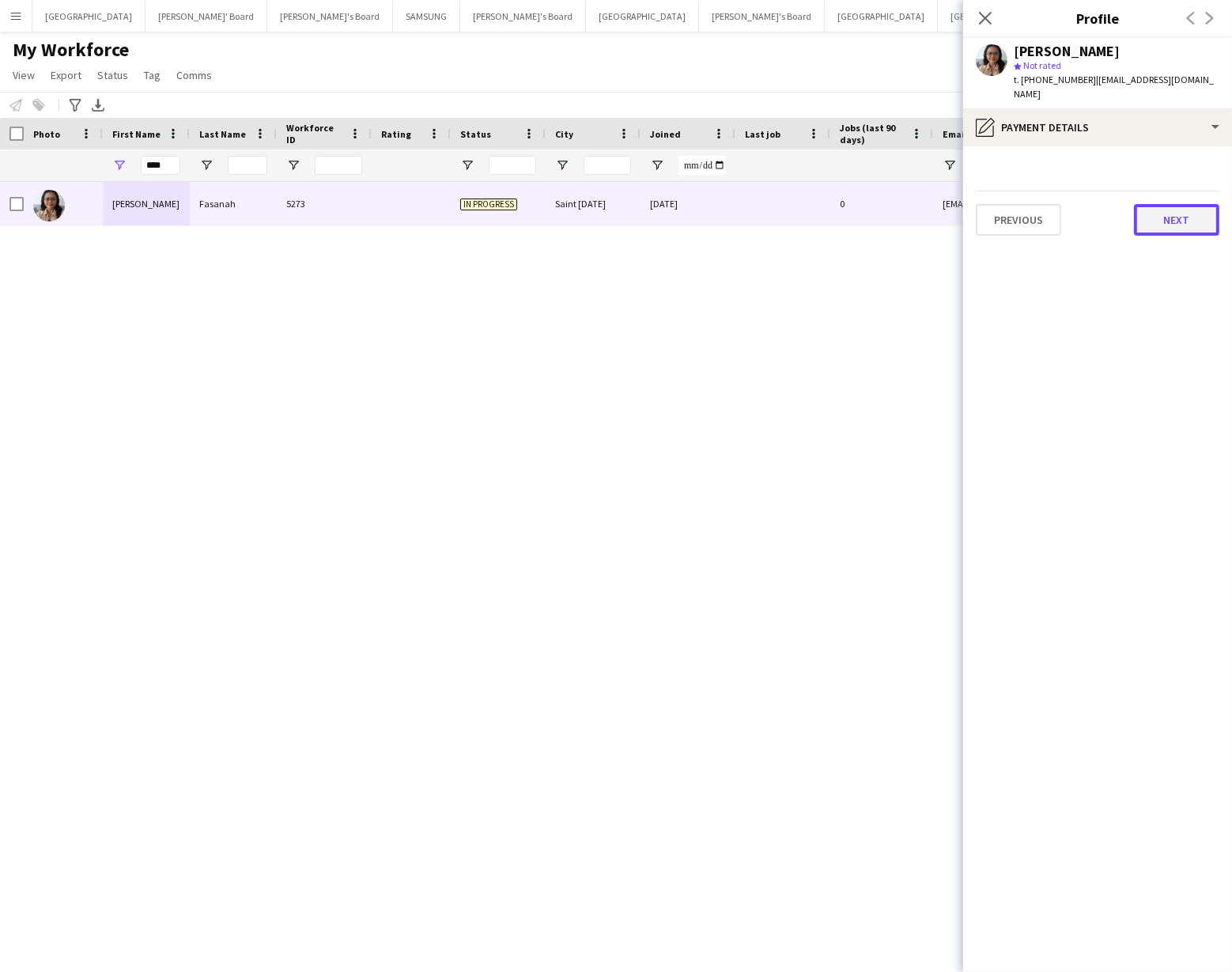
click at [1169, 207] on button "Next" at bounding box center [1176, 220] width 85 height 32
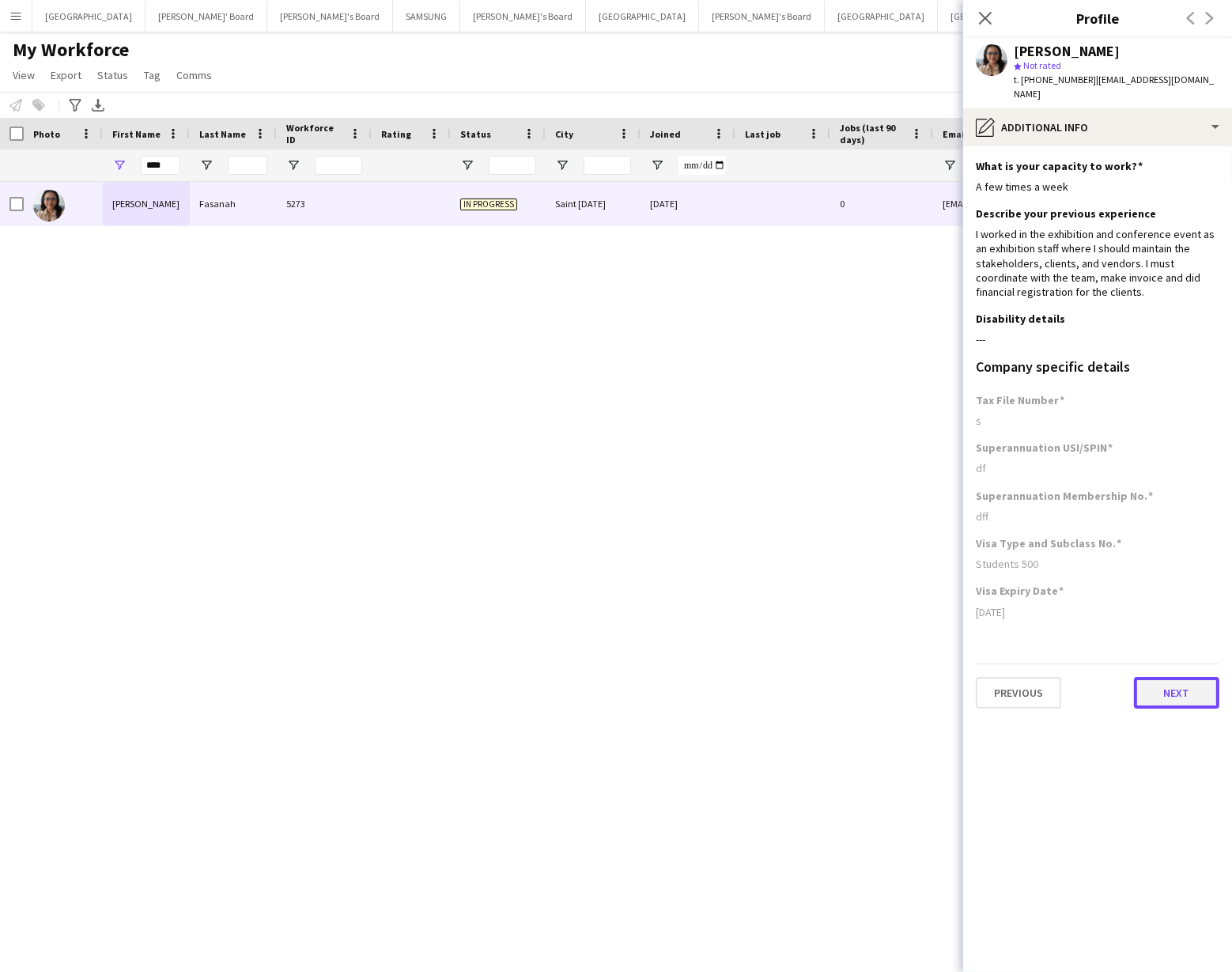
click at [1171, 677] on button "Next" at bounding box center [1176, 693] width 85 height 32
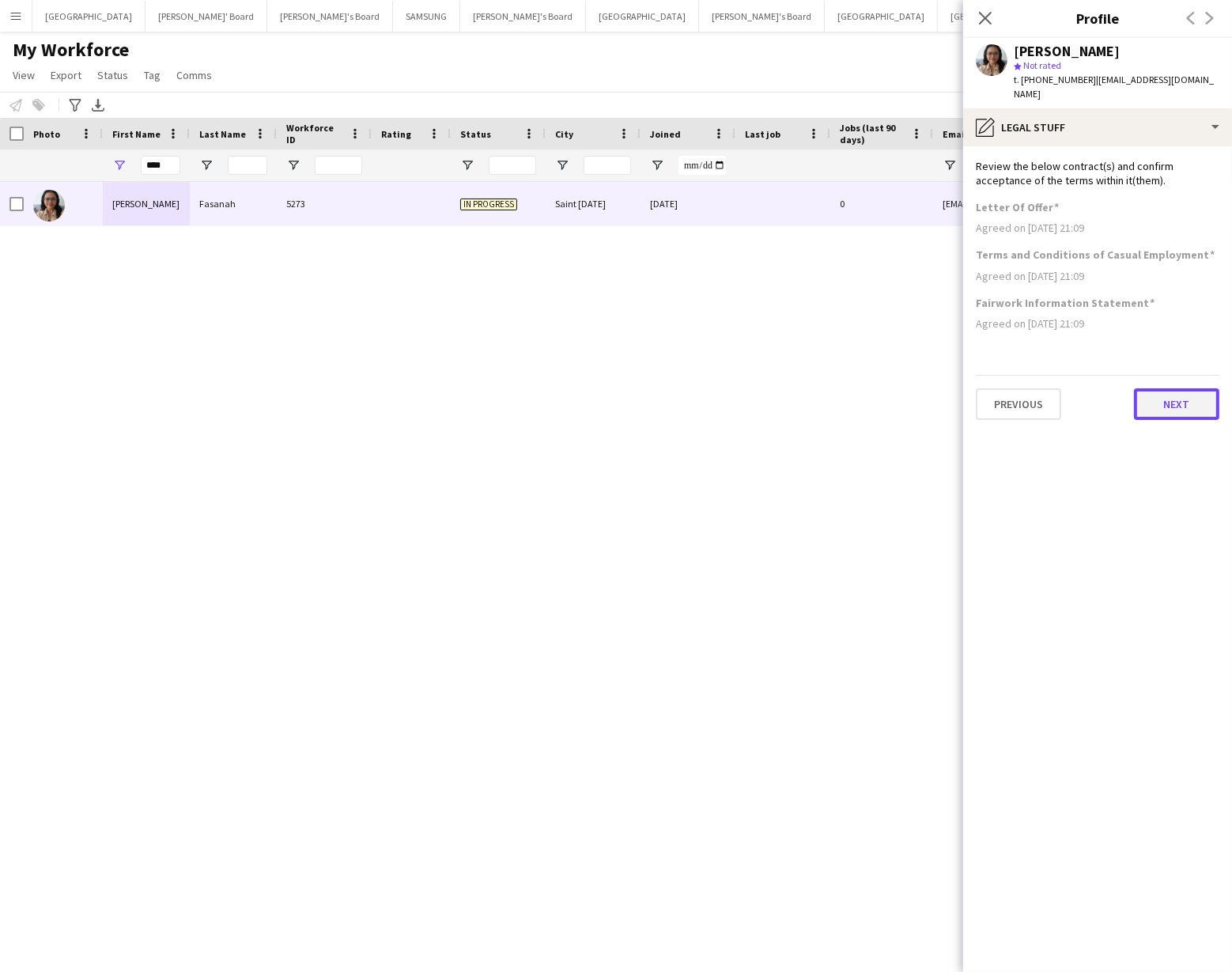
click at [1152, 388] on button "Next" at bounding box center [1176, 403] width 85 height 32
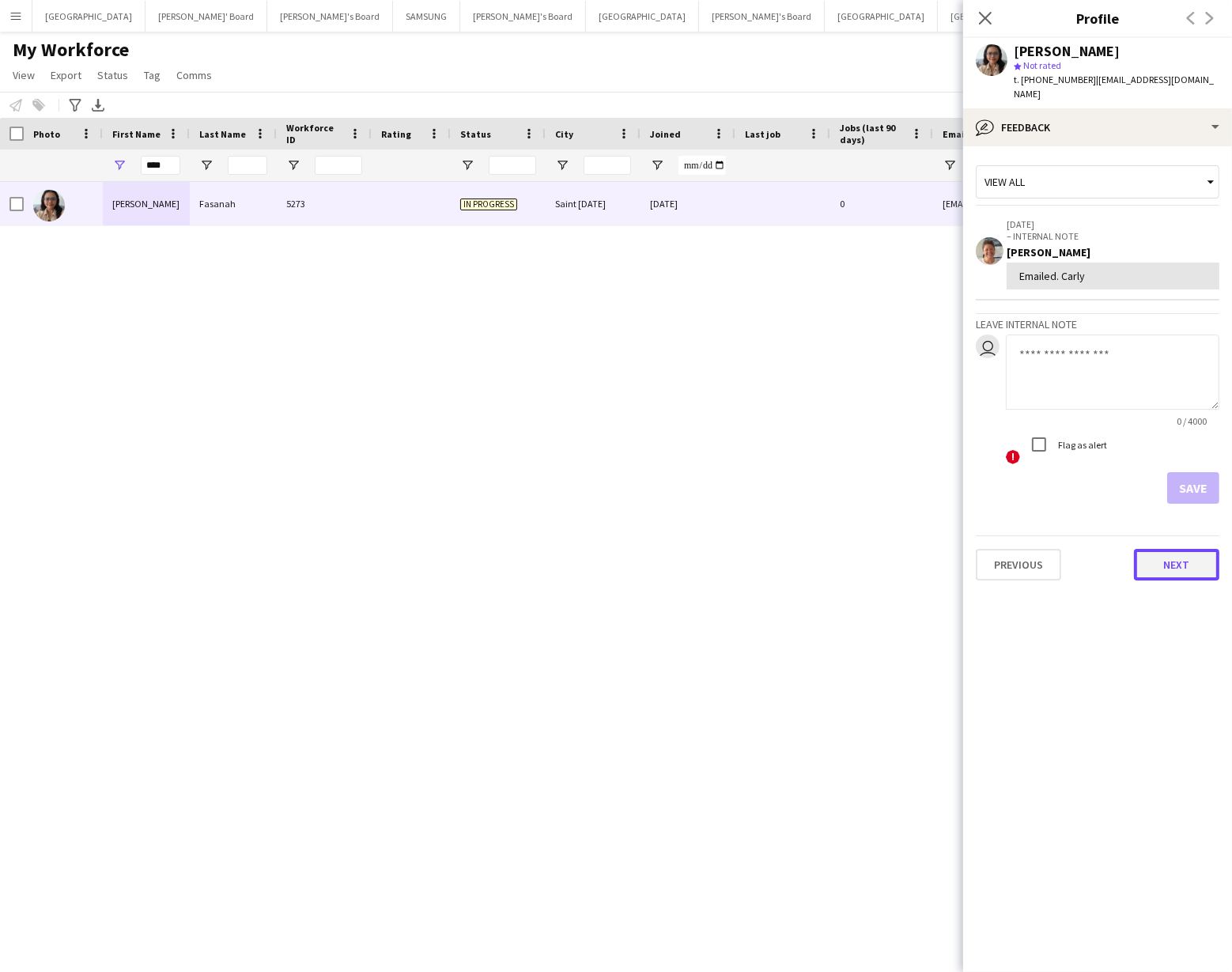
click at [1170, 556] on button "Next" at bounding box center [1176, 565] width 85 height 32
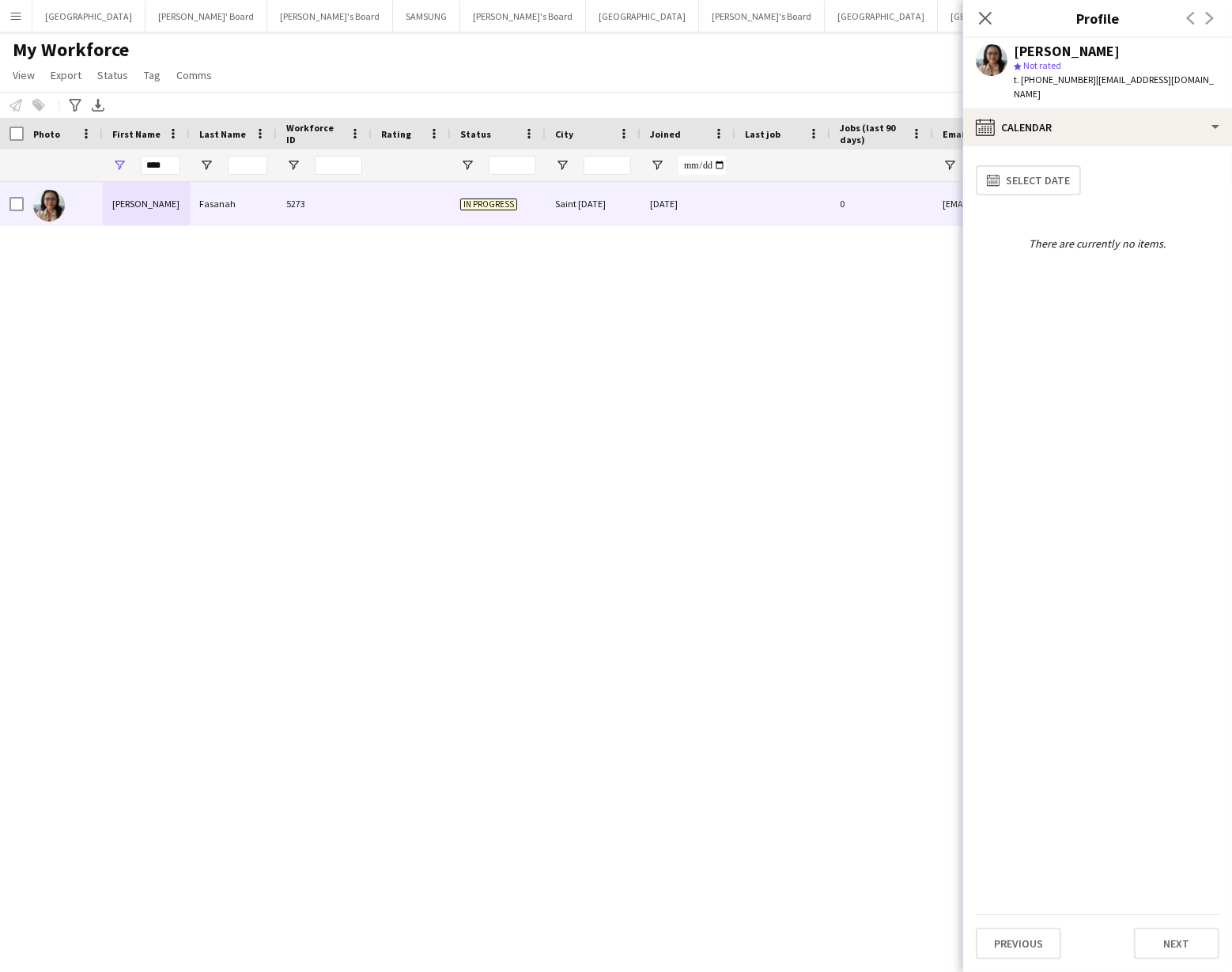
click at [468, 797] on div "Dewi Fasanah 5273 In progress Saint Lucia 16-06-2025 0 dewifasanah@gmail.com +6…" at bounding box center [592, 563] width 1185 height 763
click at [982, 21] on icon at bounding box center [985, 18] width 15 height 15
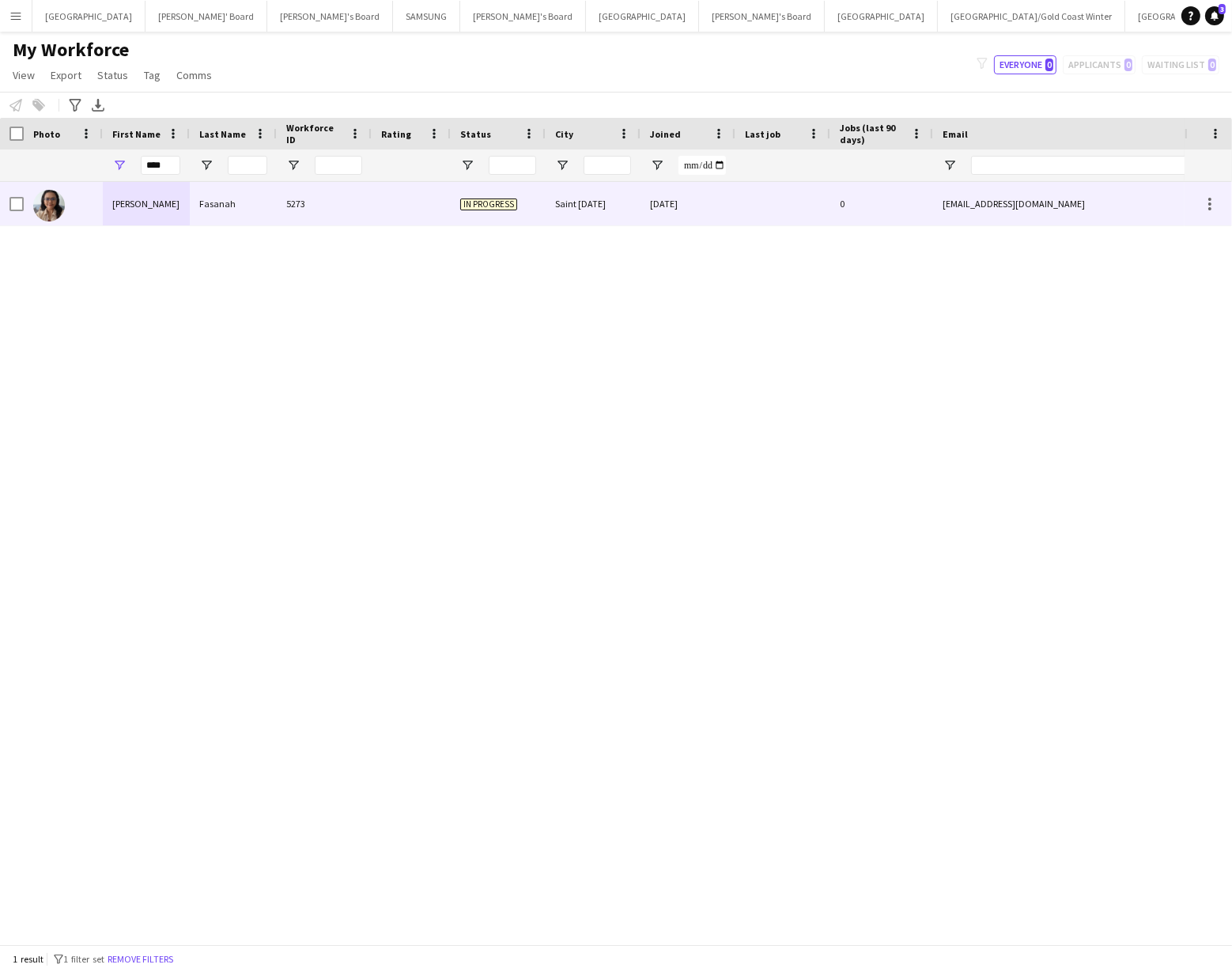
click at [401, 201] on div at bounding box center [411, 203] width 79 height 43
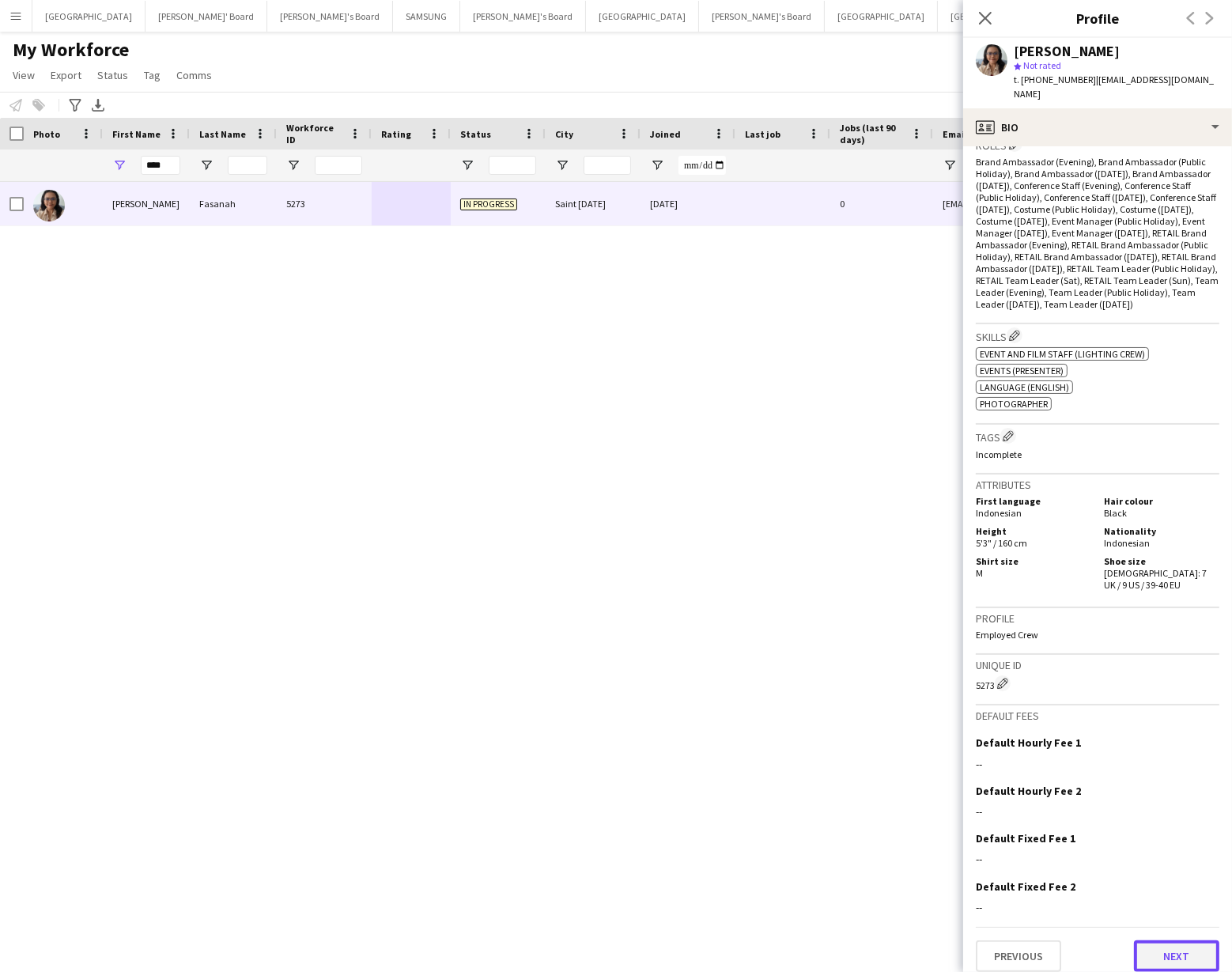
click at [1178, 940] on button "Next" at bounding box center [1176, 956] width 85 height 32
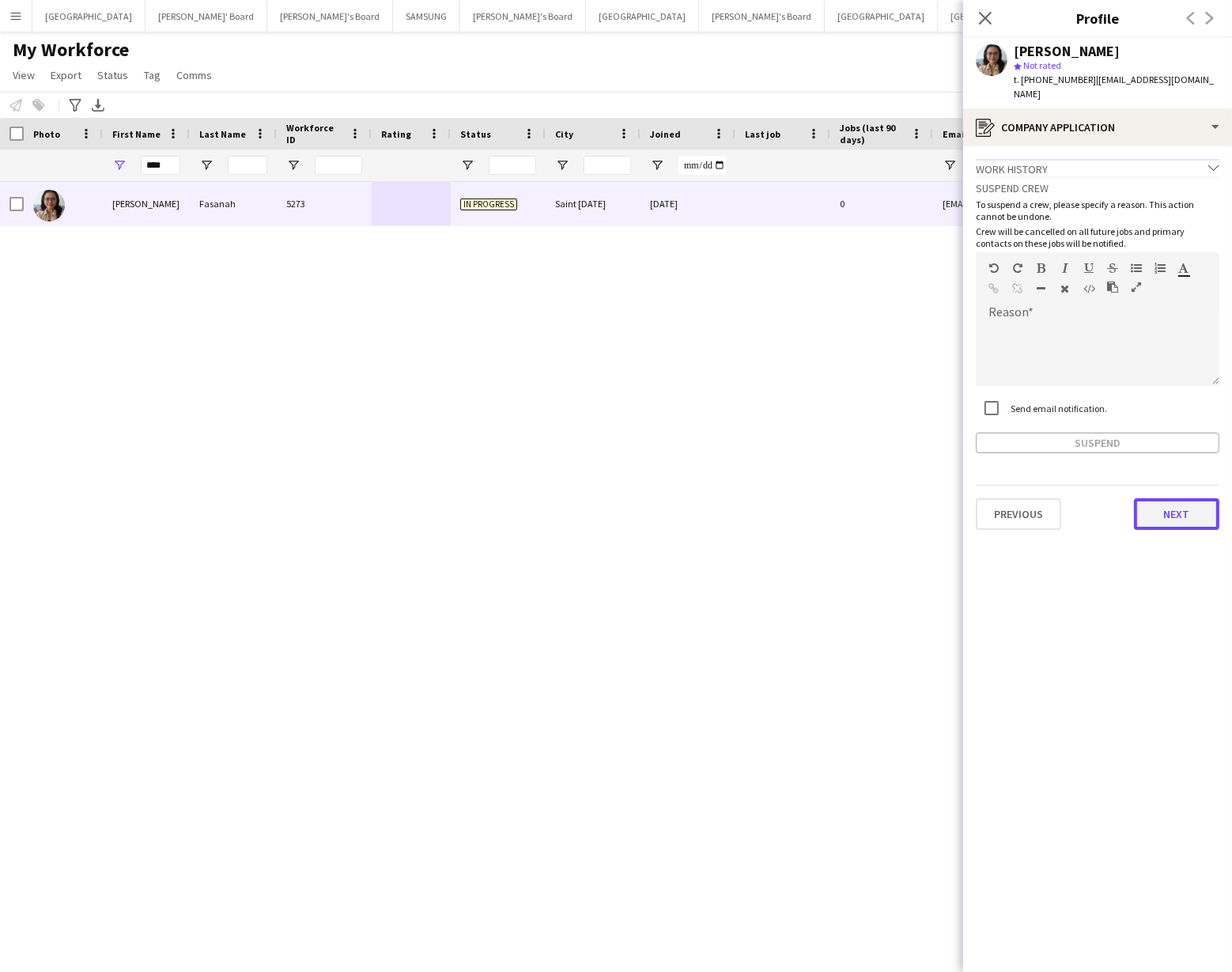
click at [1195, 498] on button "Next" at bounding box center [1176, 514] width 85 height 32
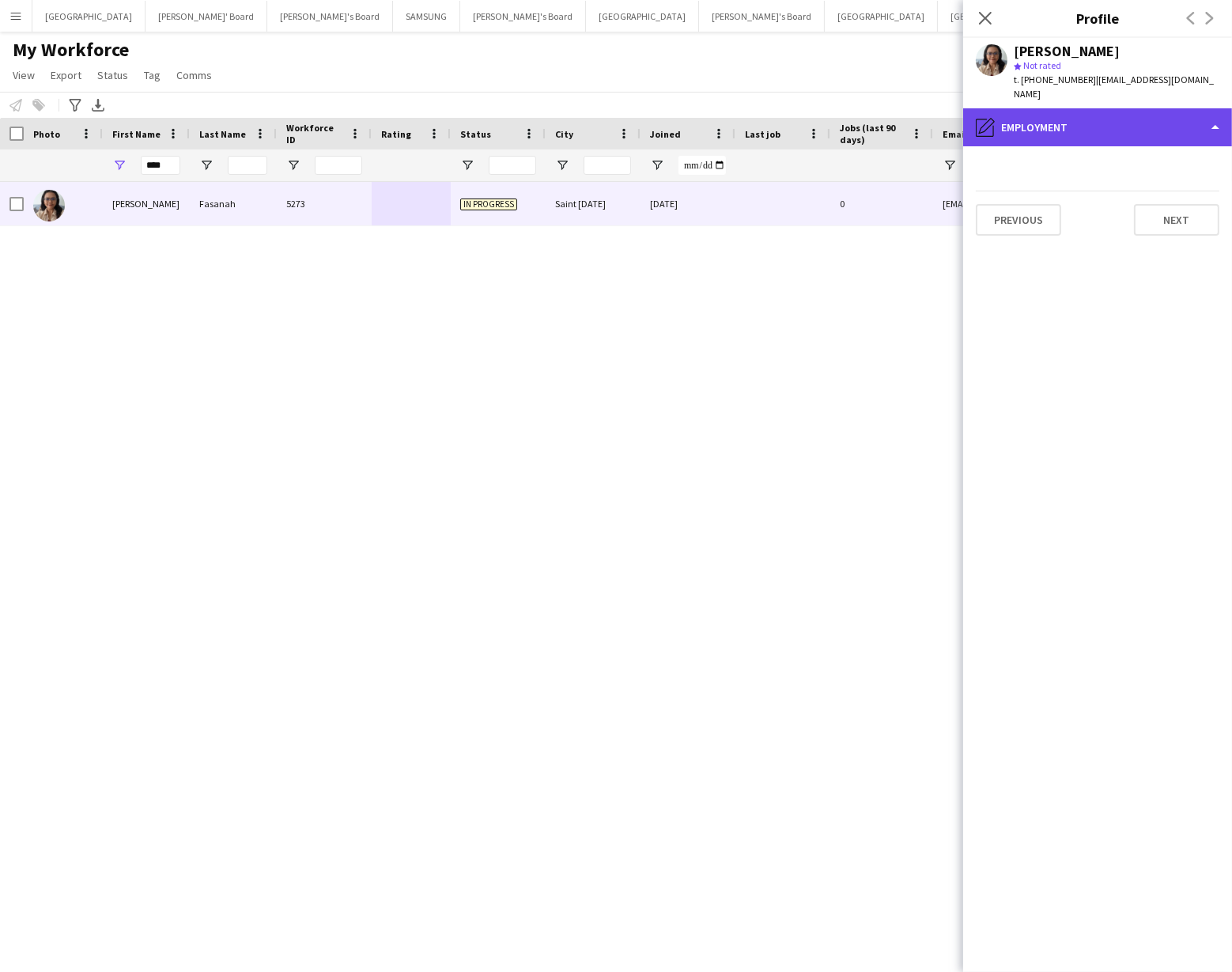
click at [1182, 109] on div "pencil4 Employment" at bounding box center [1098, 128] width 269 height 38
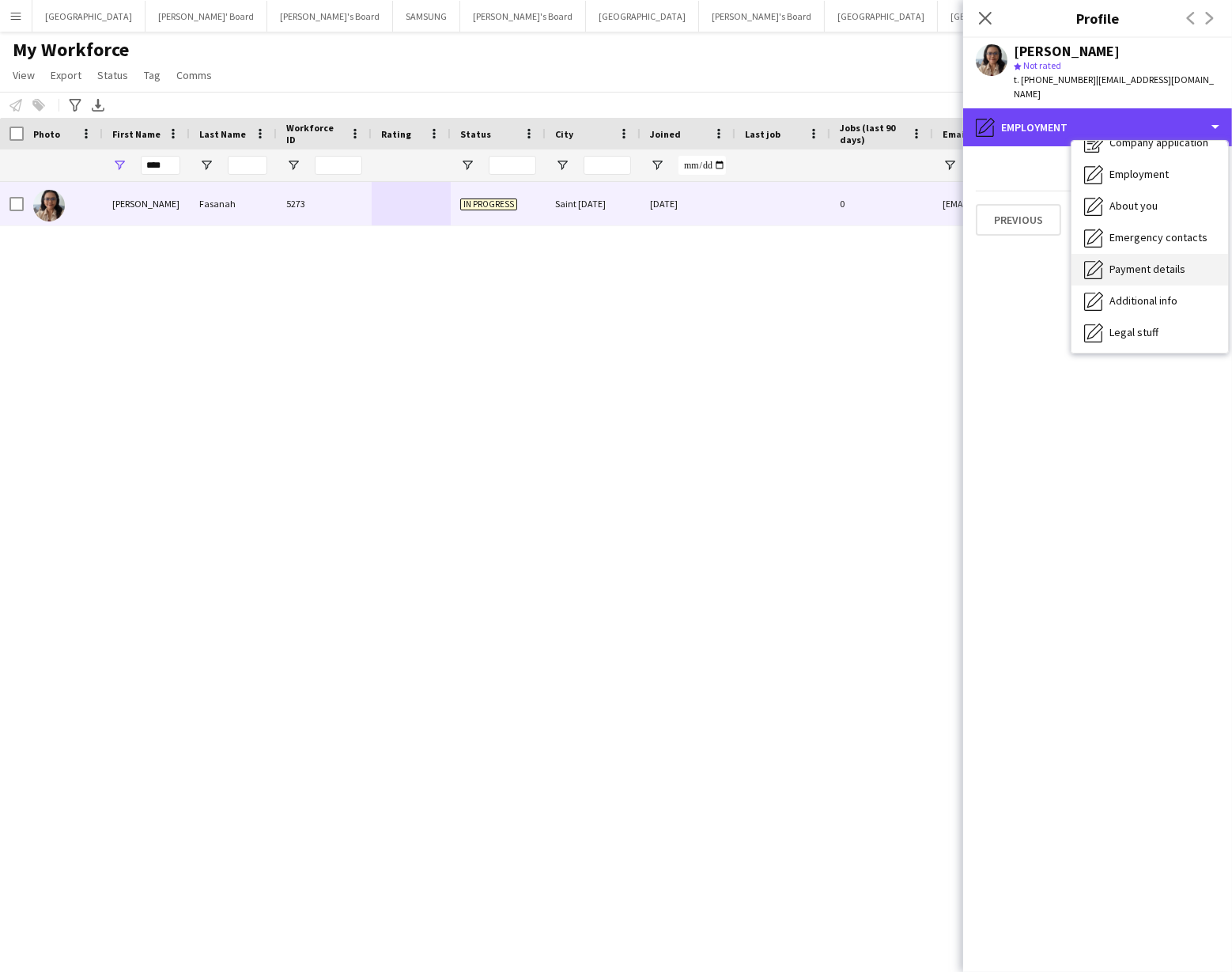
scroll to position [116, 0]
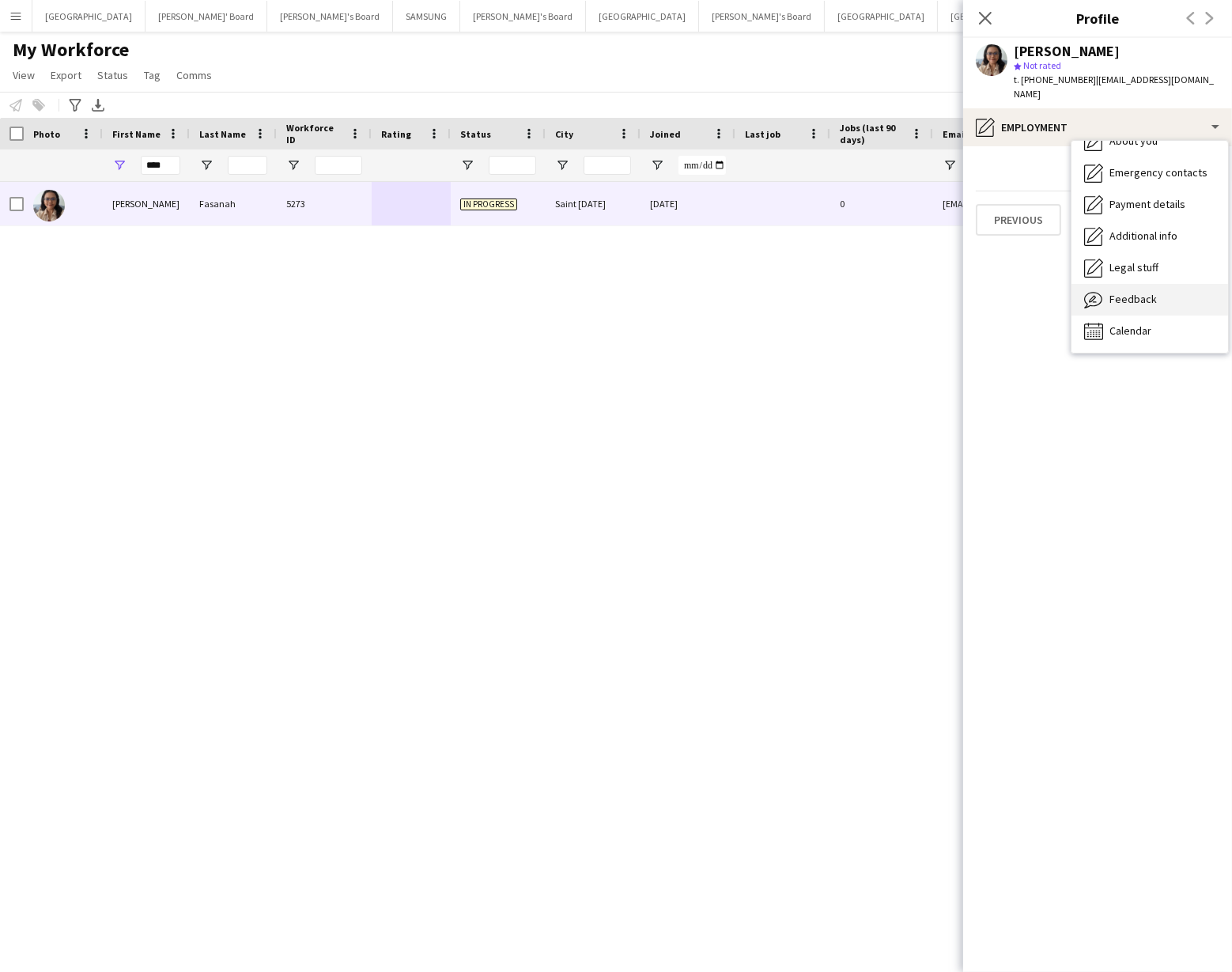
click at [1123, 284] on div "Feedback Feedback" at bounding box center [1149, 300] width 157 height 32
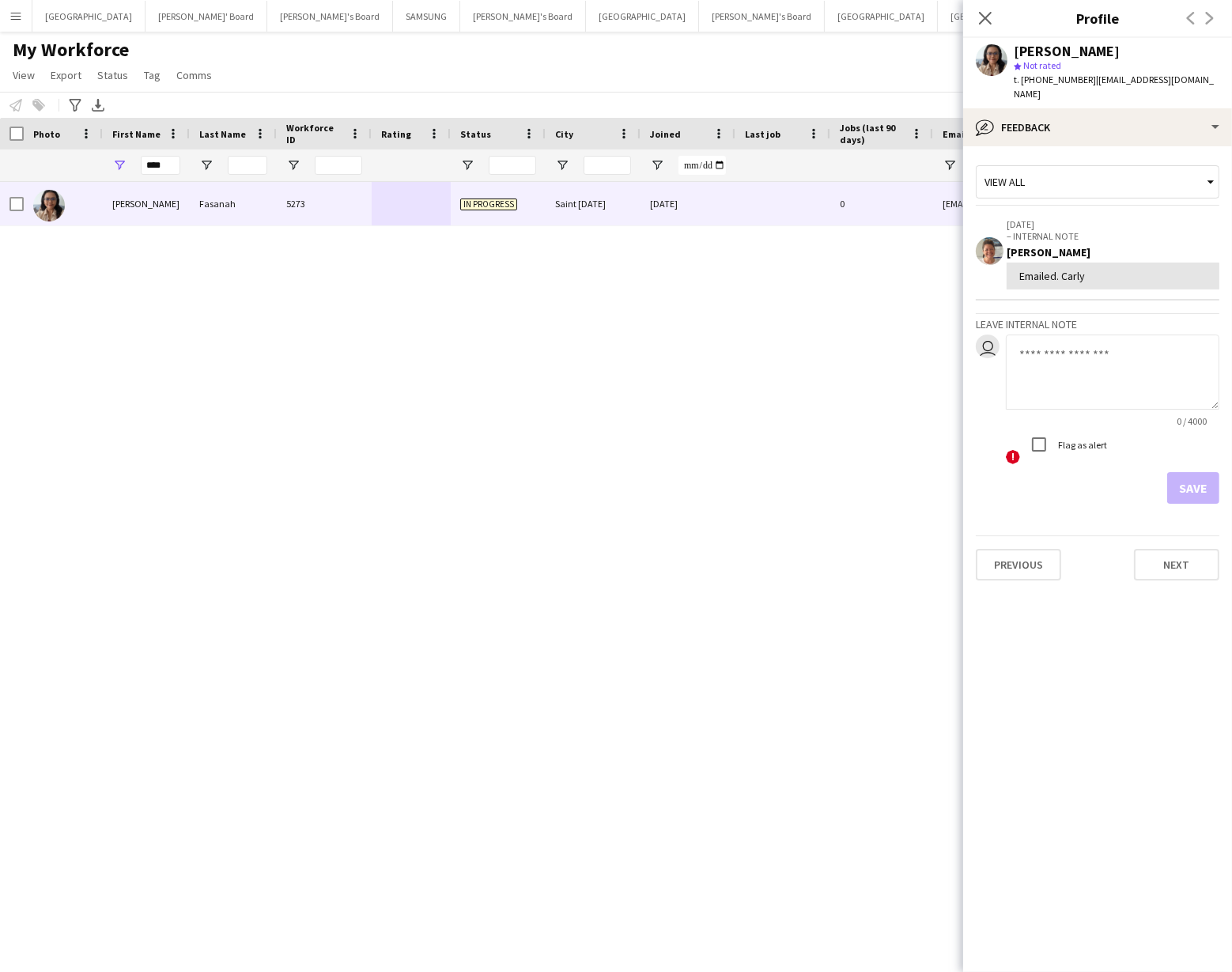
click at [1044, 348] on textarea at bounding box center [1113, 372] width 213 height 75
click at [987, 25] on icon "Close pop-in" at bounding box center [985, 18] width 15 height 15
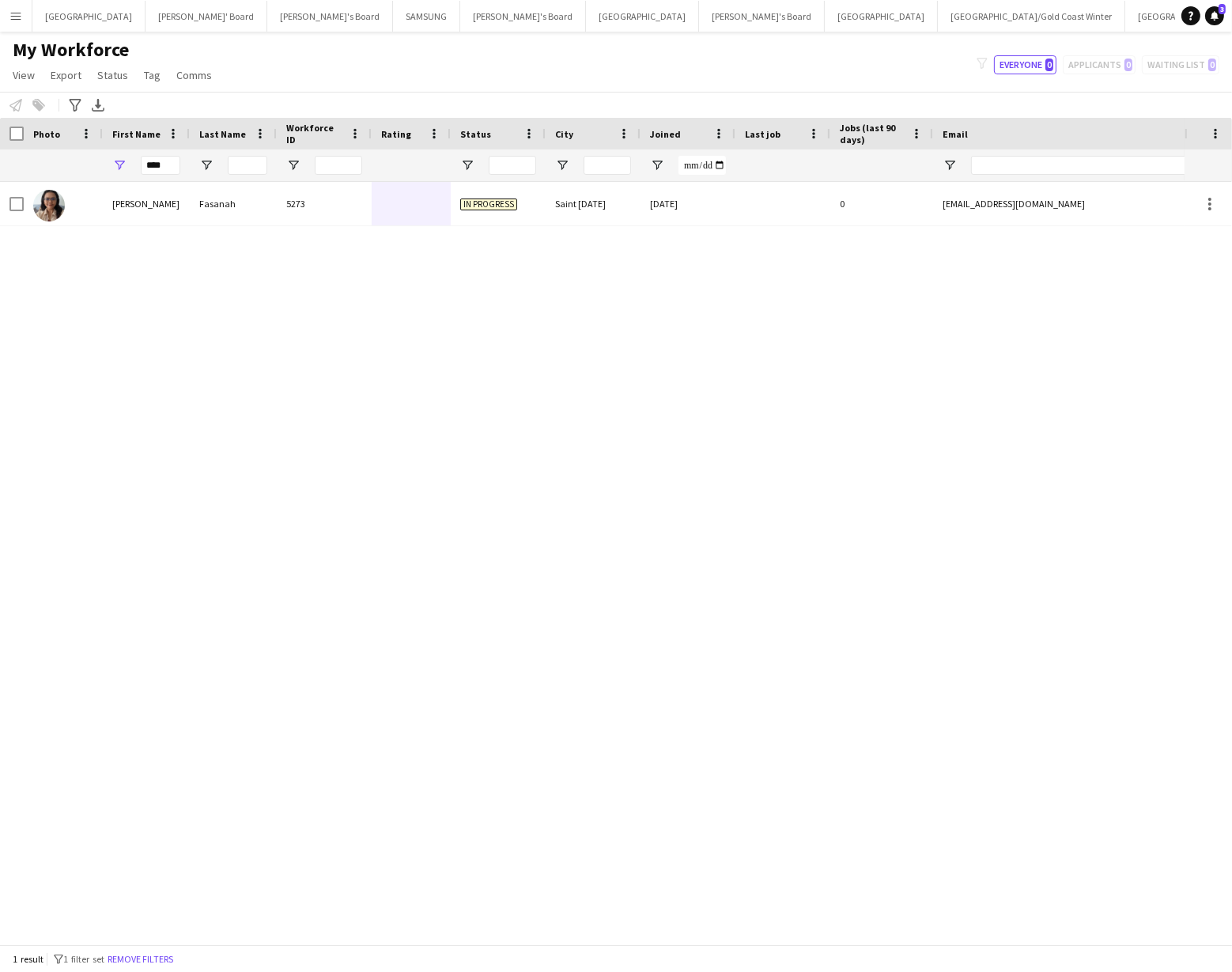
click at [466, 438] on div "Dewi Fasanah 5273 In progress Saint Lucia 16-06-2025 0 dewifasanah@gmail.com +6…" at bounding box center [592, 563] width 1185 height 763
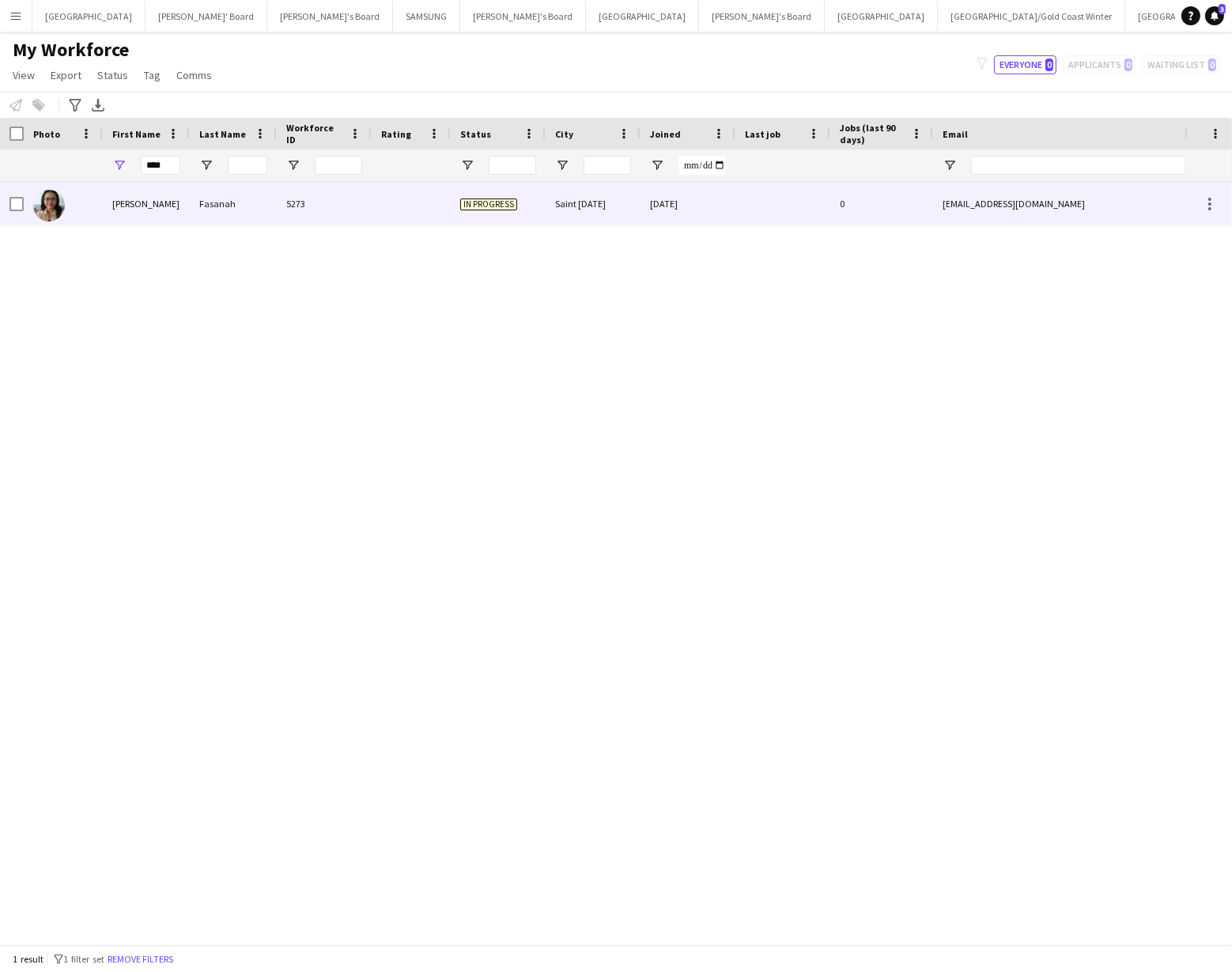
click at [320, 218] on div "5273" at bounding box center [324, 203] width 95 height 43
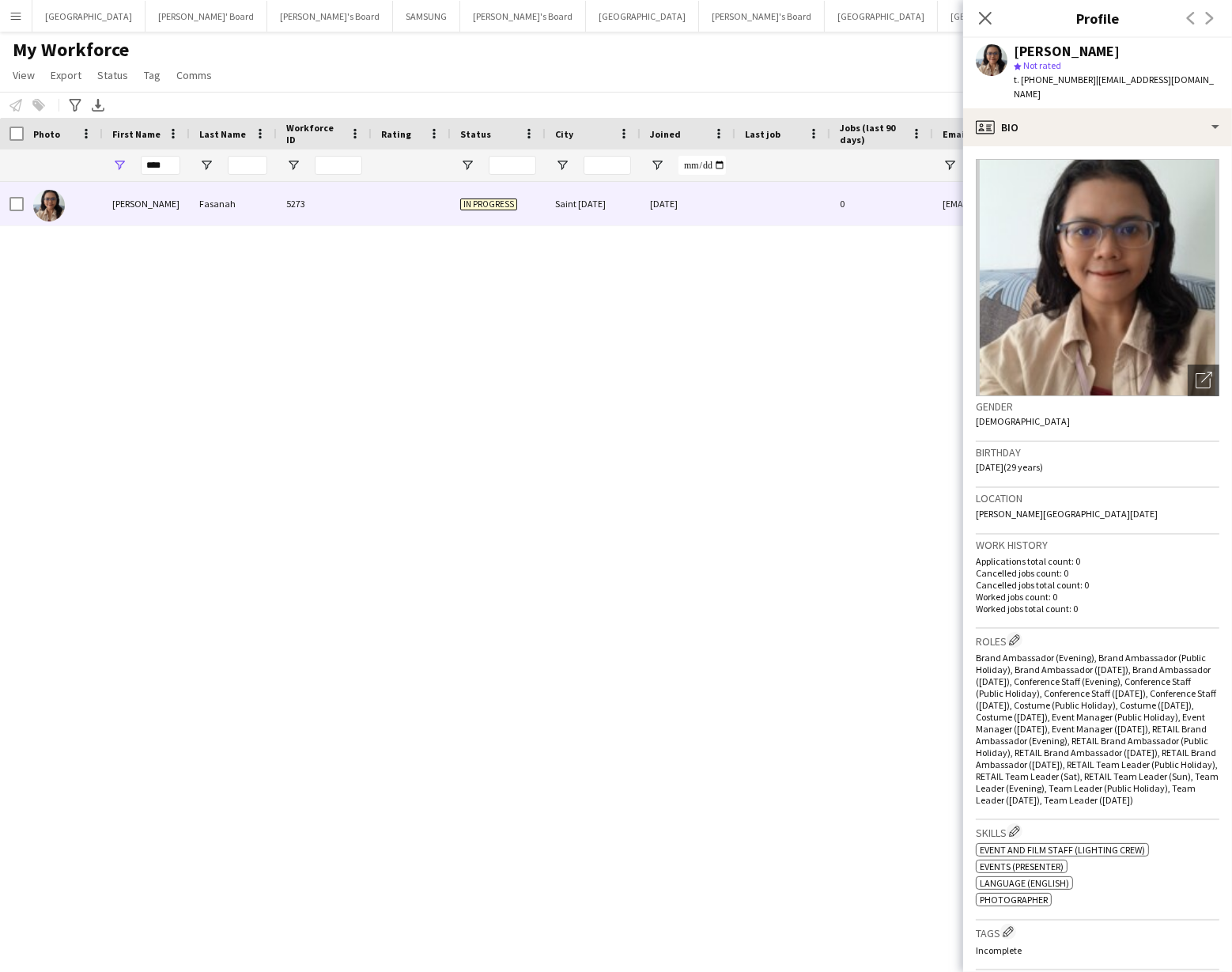
scroll to position [497, 0]
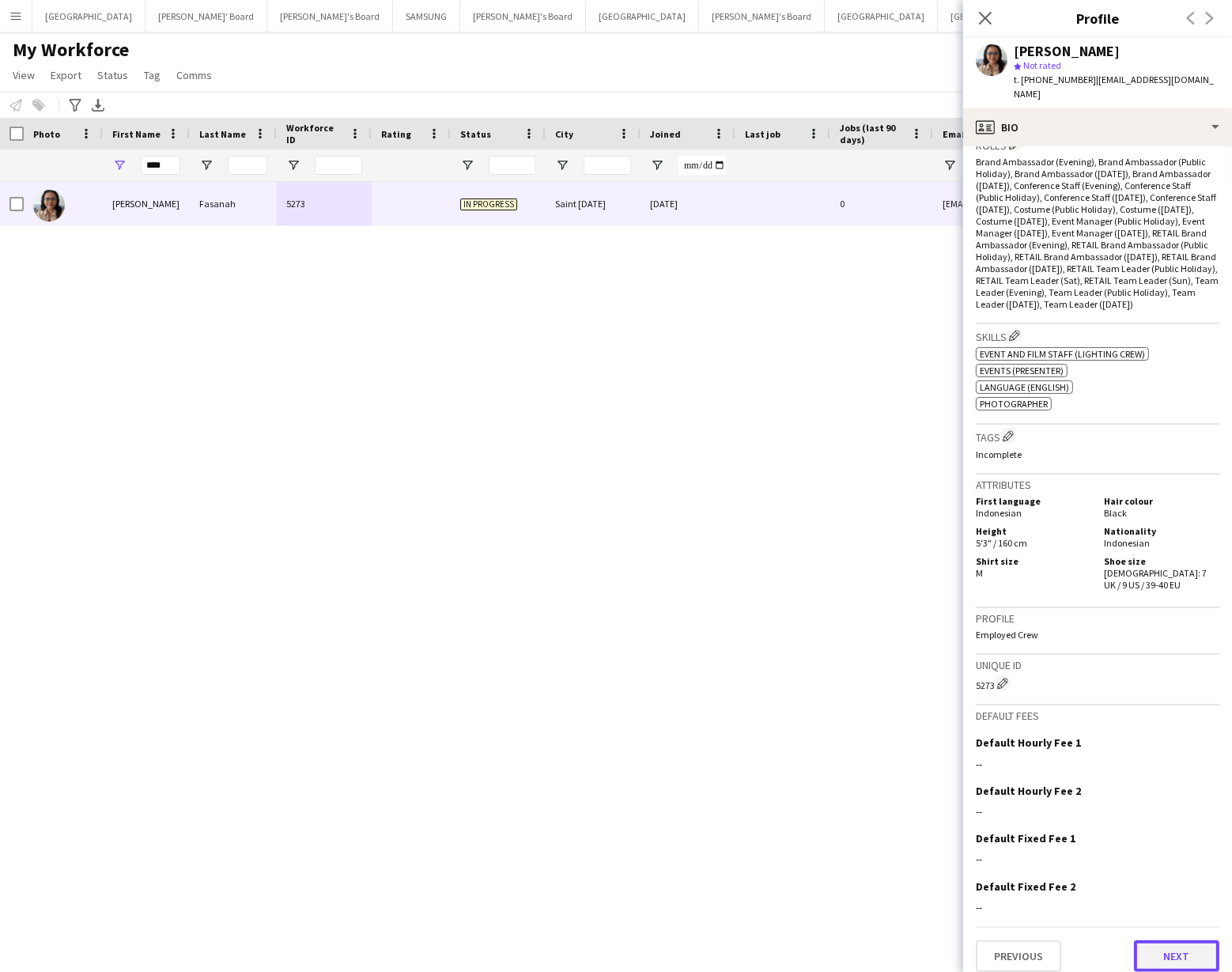
click at [1167, 948] on button "Next" at bounding box center [1176, 956] width 85 height 32
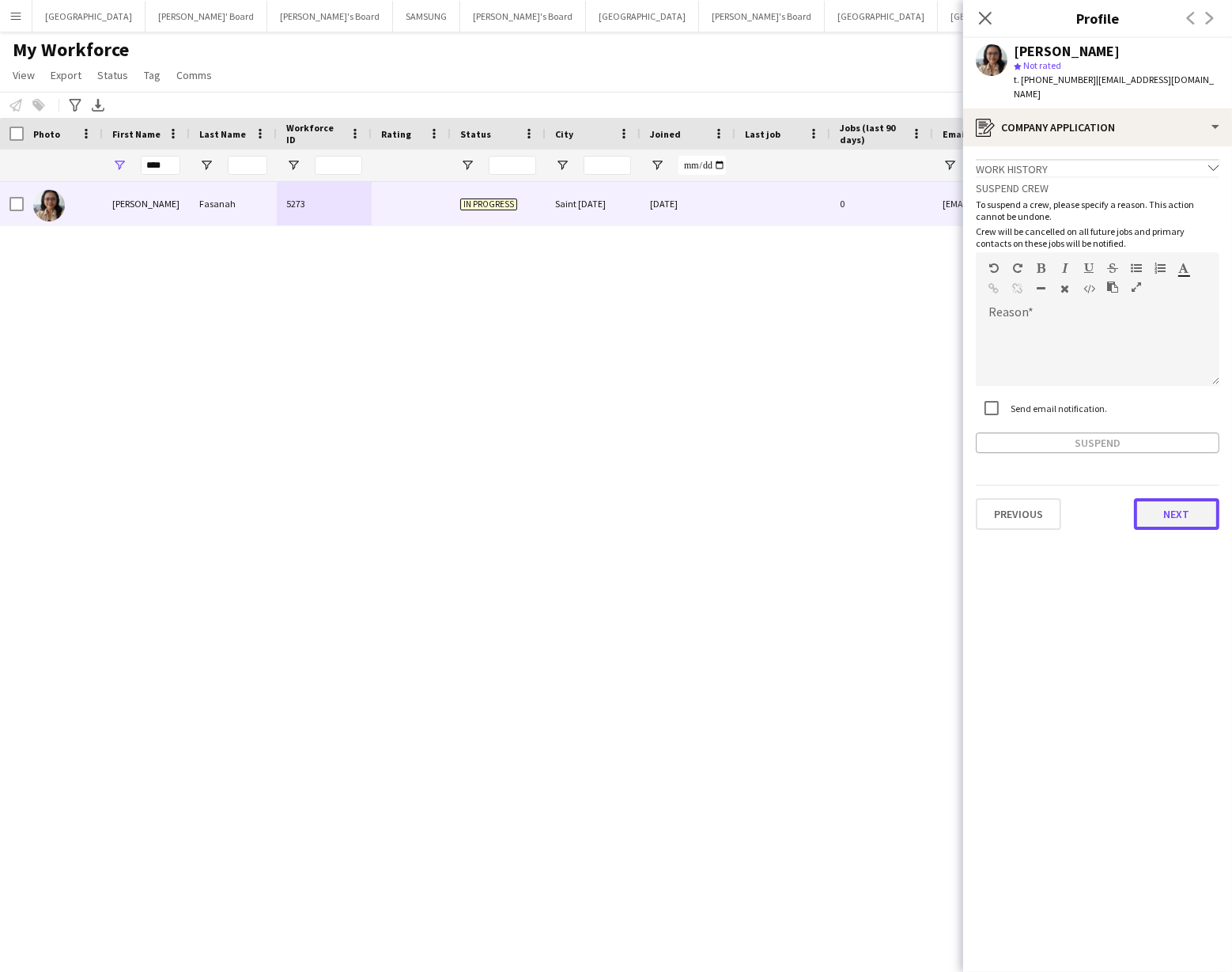
click at [1164, 498] on button "Next" at bounding box center [1176, 514] width 85 height 32
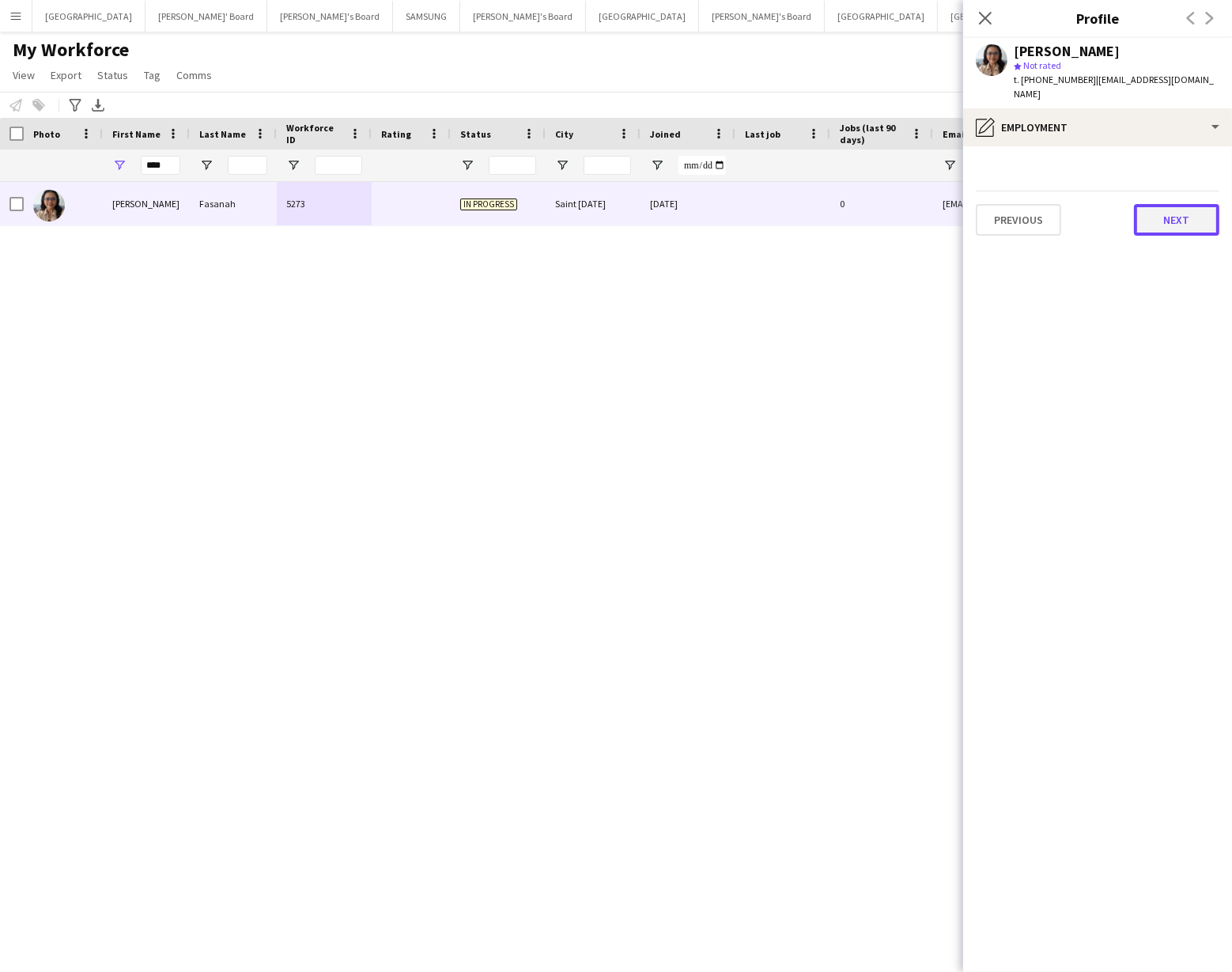
click at [1156, 211] on button "Next" at bounding box center [1176, 220] width 85 height 32
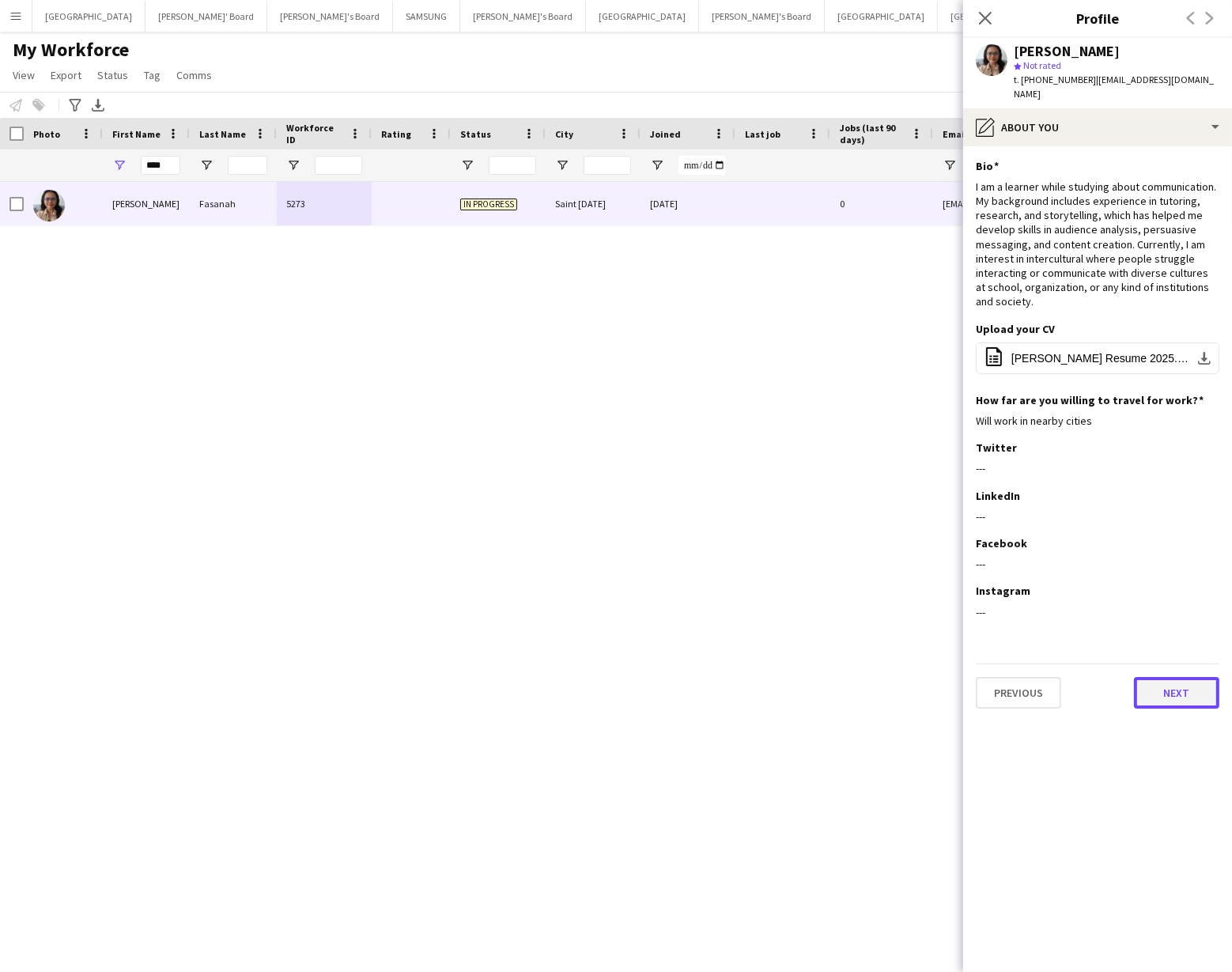
click at [1167, 677] on button "Next" at bounding box center [1176, 693] width 85 height 32
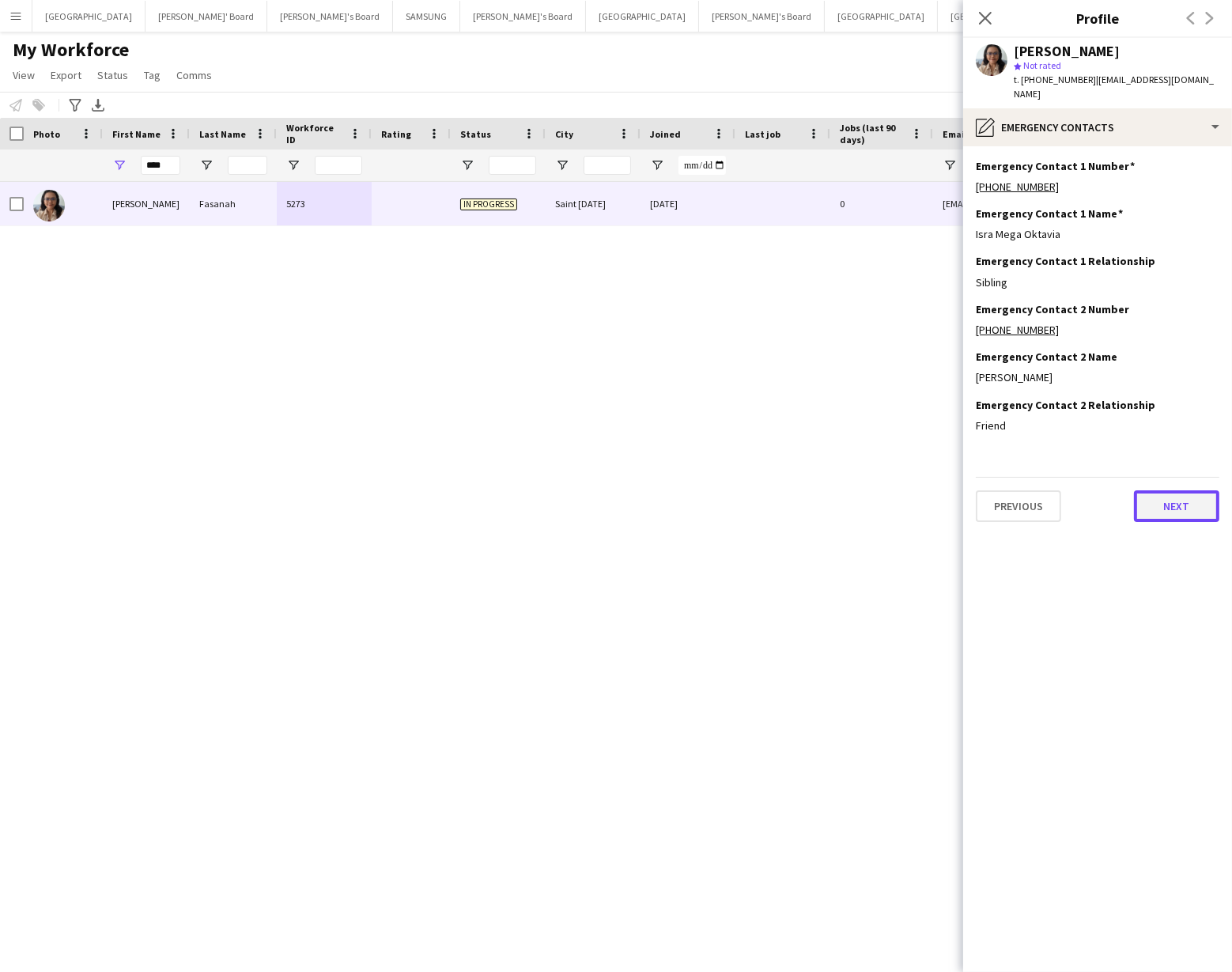
click at [1173, 491] on button "Next" at bounding box center [1176, 506] width 85 height 32
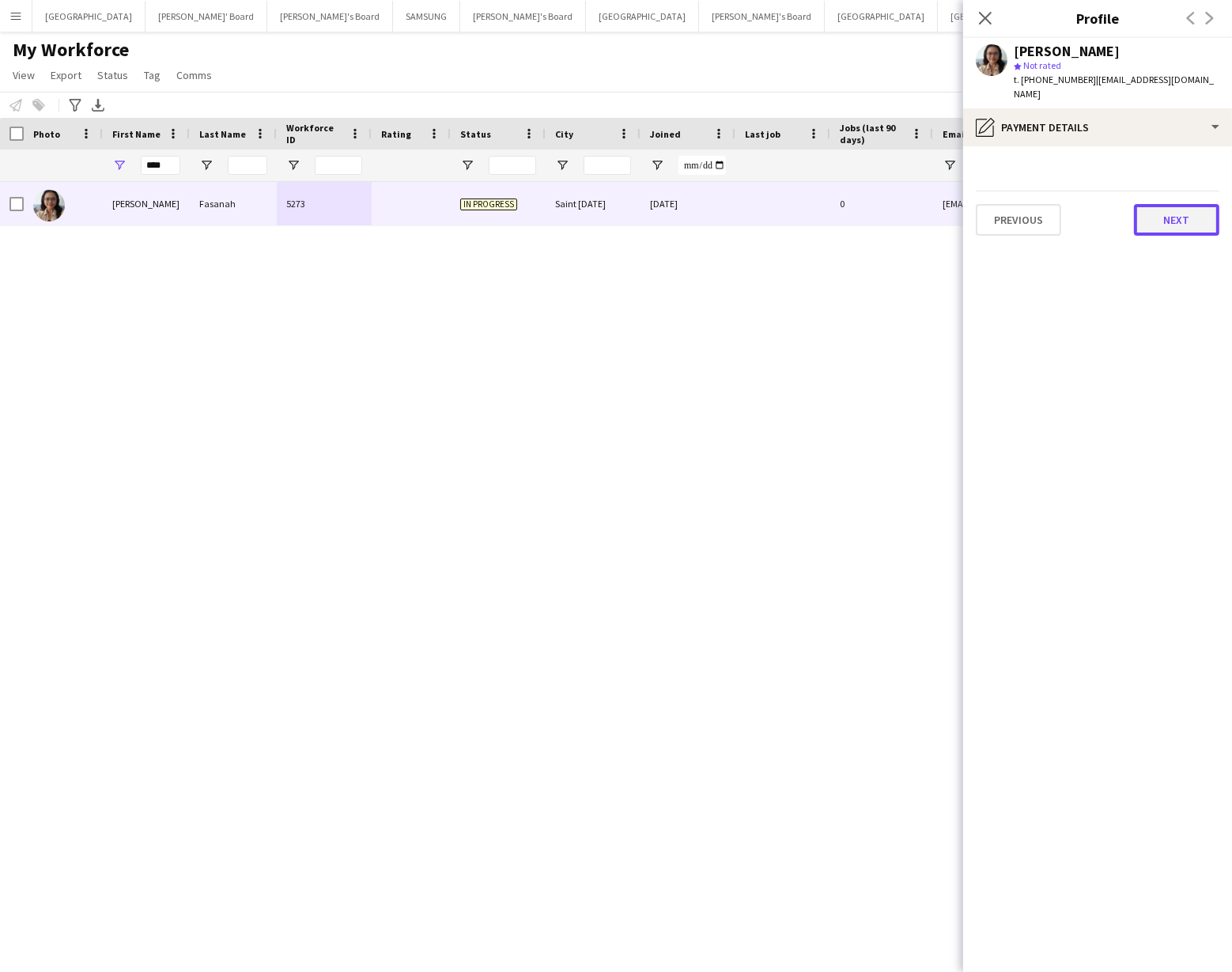
click at [1161, 207] on button "Next" at bounding box center [1176, 220] width 85 height 32
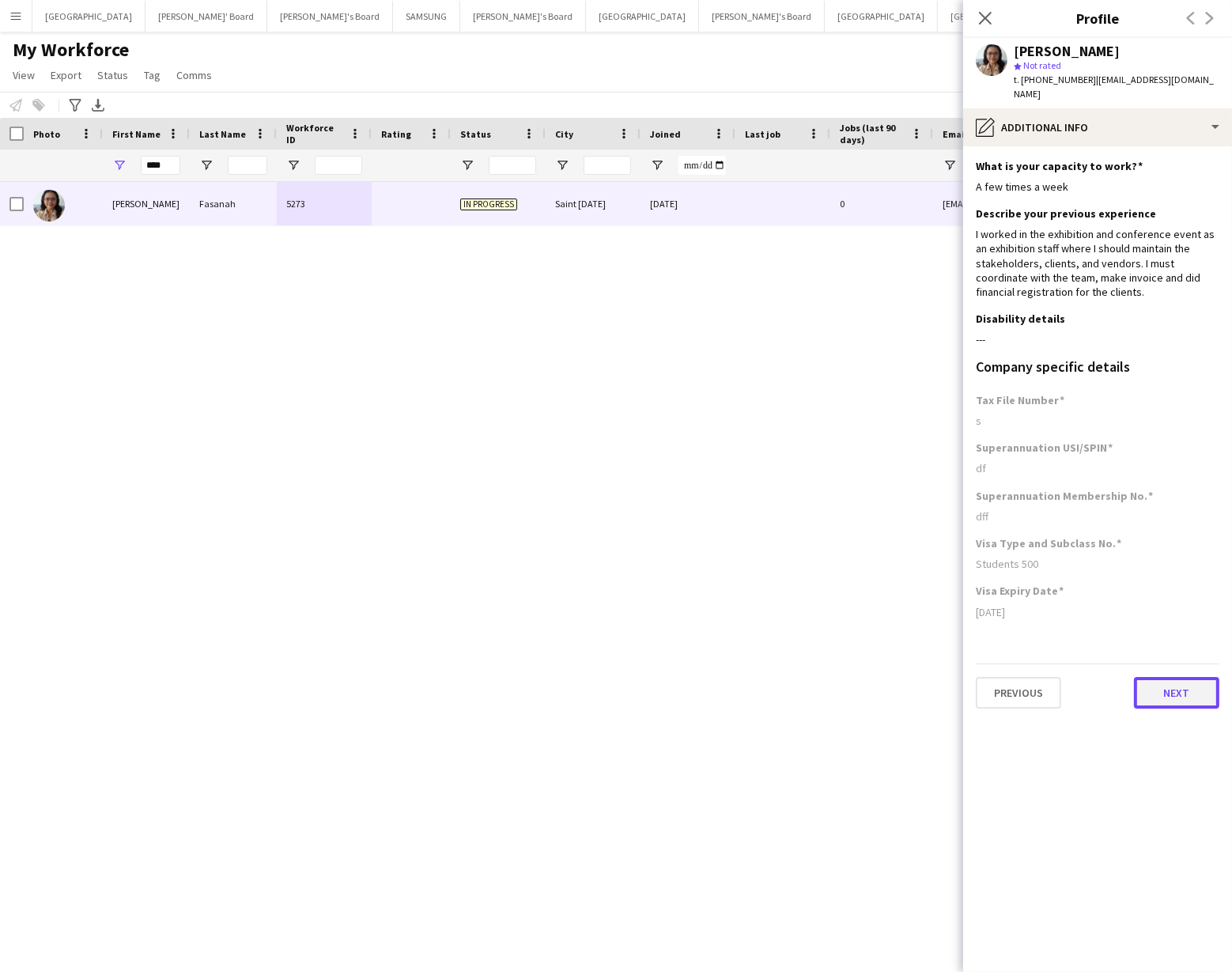
click at [1159, 686] on button "Next" at bounding box center [1176, 693] width 85 height 32
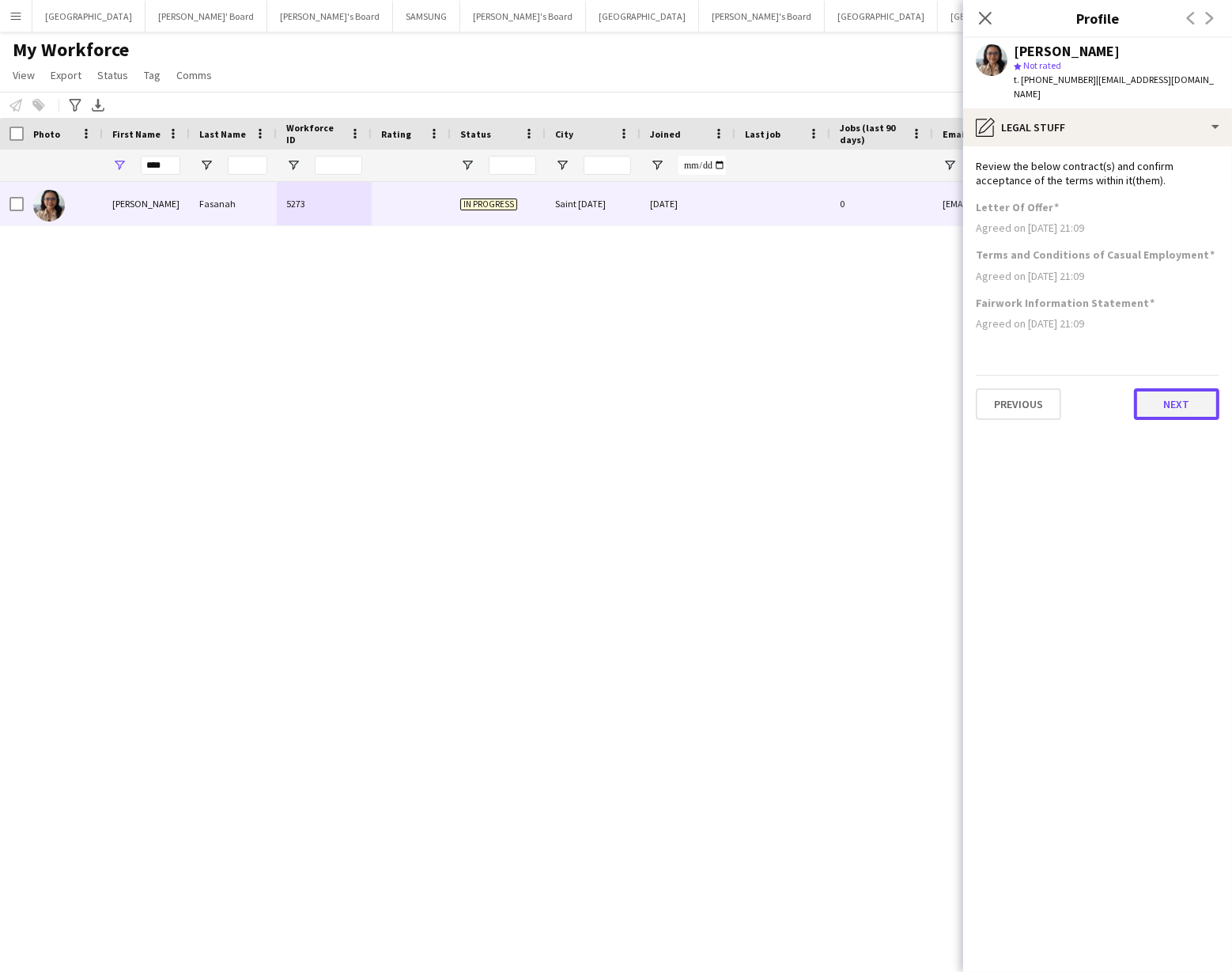
click at [1180, 392] on button "Next" at bounding box center [1176, 403] width 85 height 32
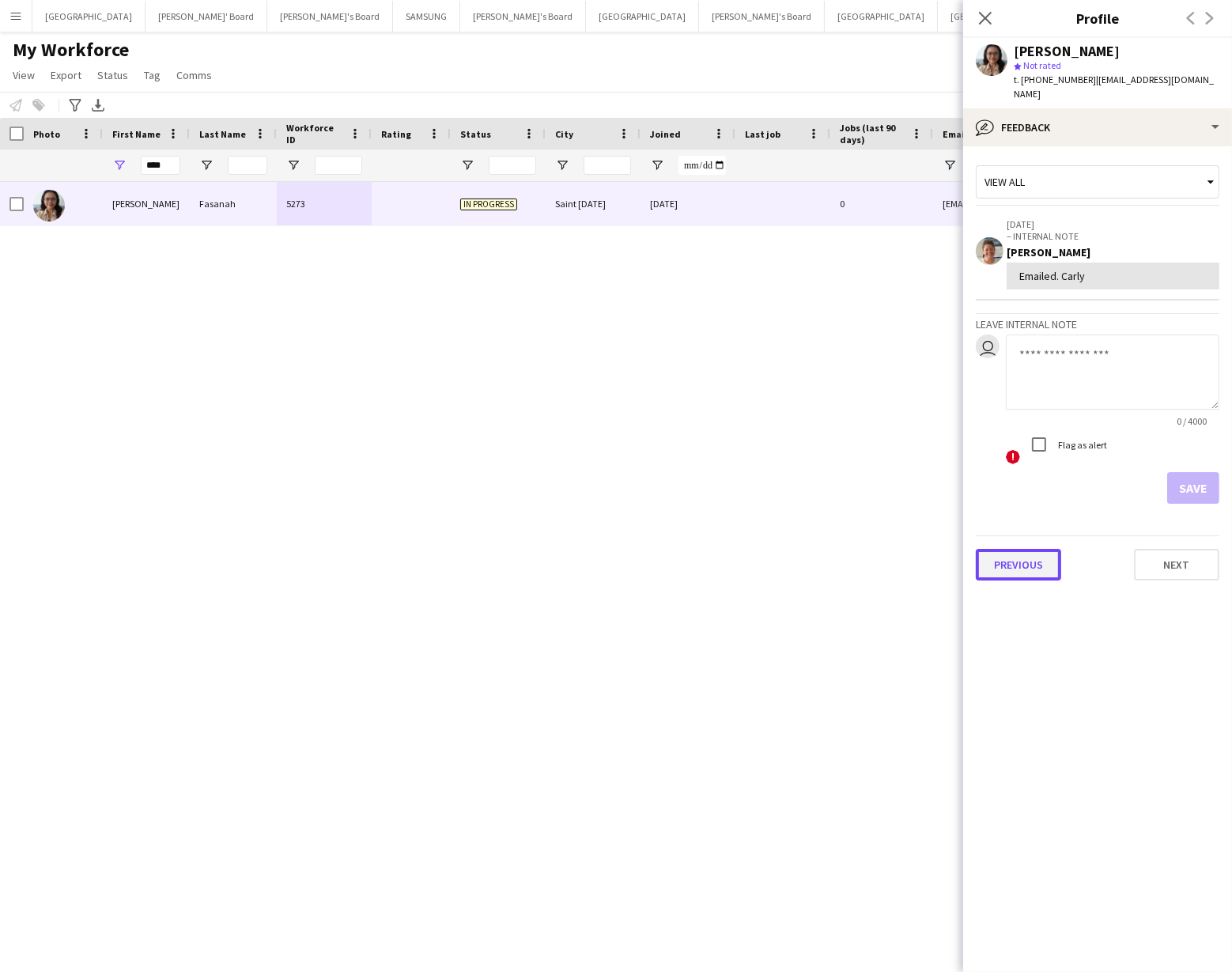
click at [1010, 550] on button "Previous" at bounding box center [1019, 565] width 85 height 32
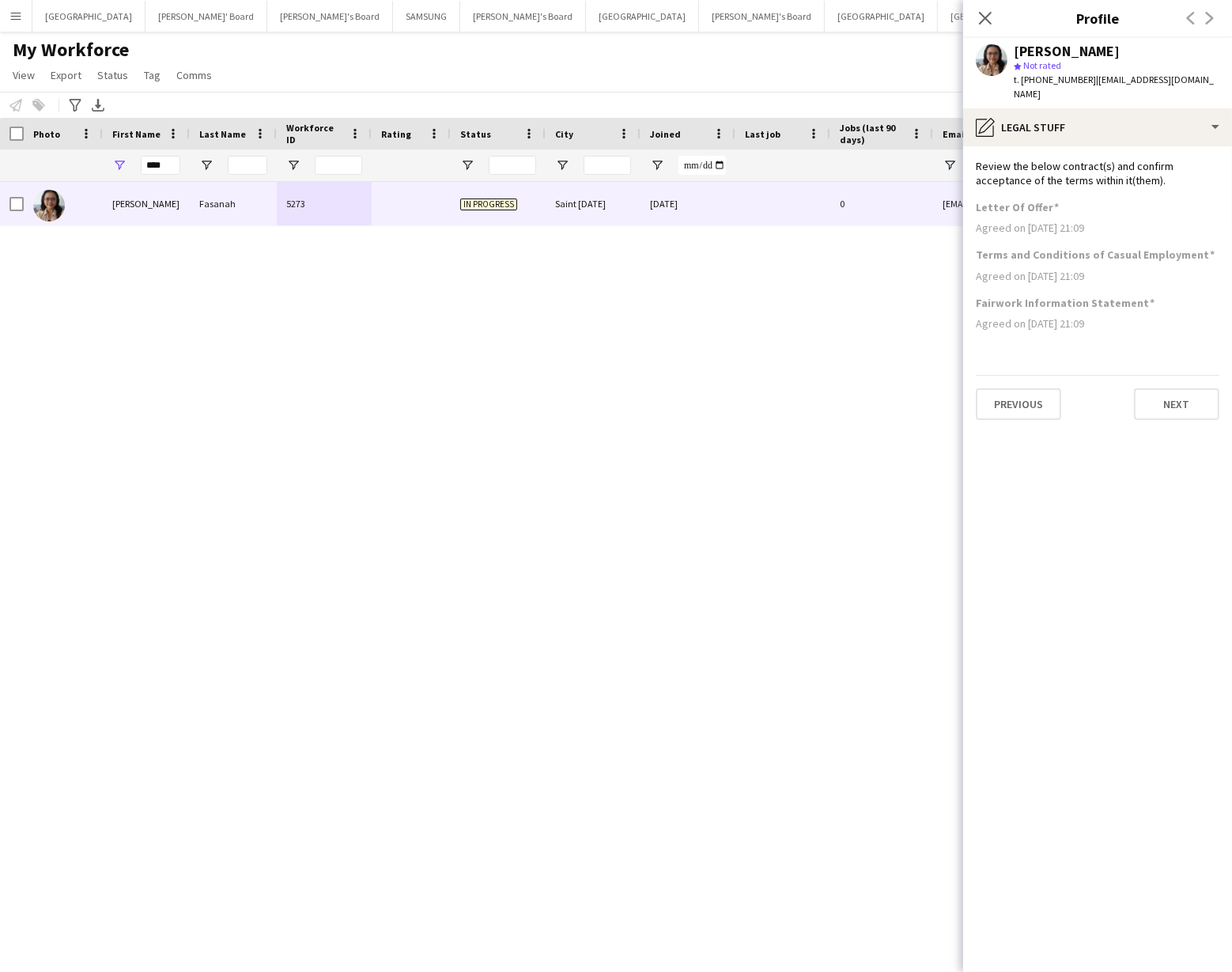
click at [1039, 487] on app-section-data-types "Review the below contract(s) and confirm acceptance of the terms within it(them…" at bounding box center [1098, 559] width 269 height 826
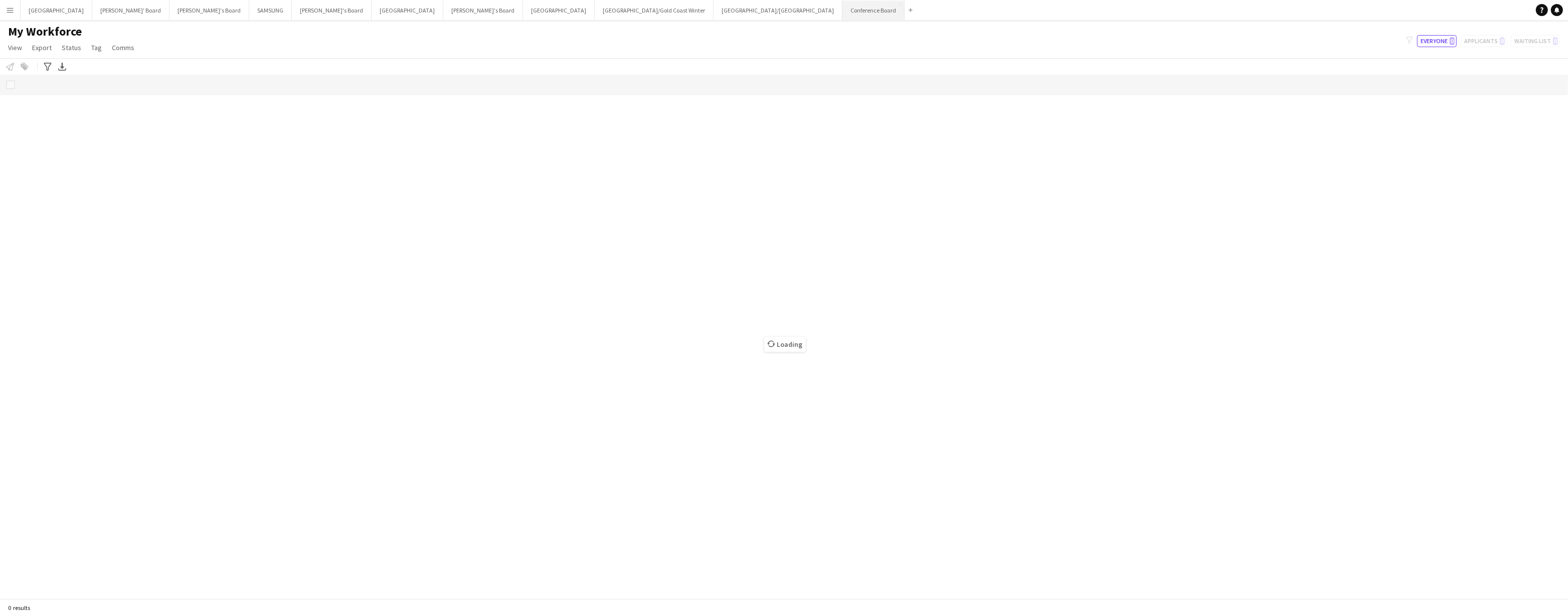
click at [842, 12] on button "Conference Board Close" at bounding box center [873, 10] width 62 height 19
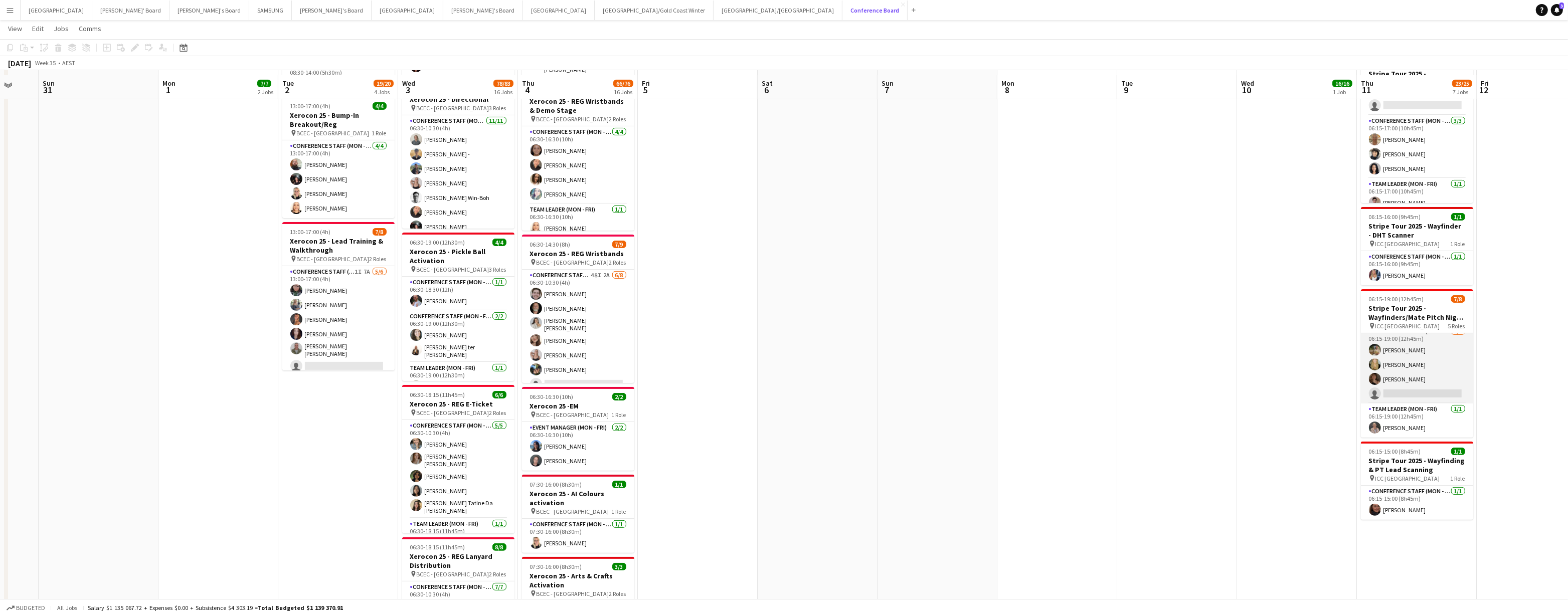
scroll to position [327, 0]
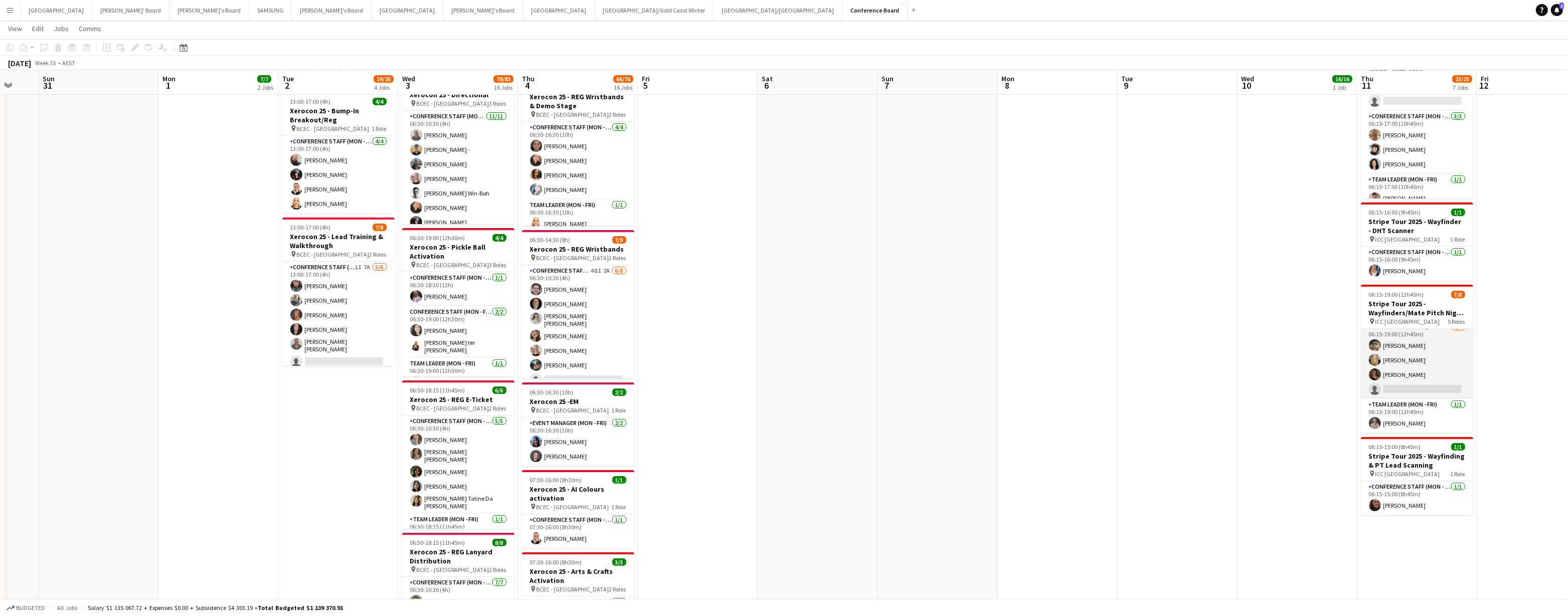
click at [1408, 357] on app-card-role "Conference Staff (Mon - Fri) 8A 3/4 06:15-19:00 (12h45m) Tom Early Amber Davis …" at bounding box center [1417, 360] width 113 height 78
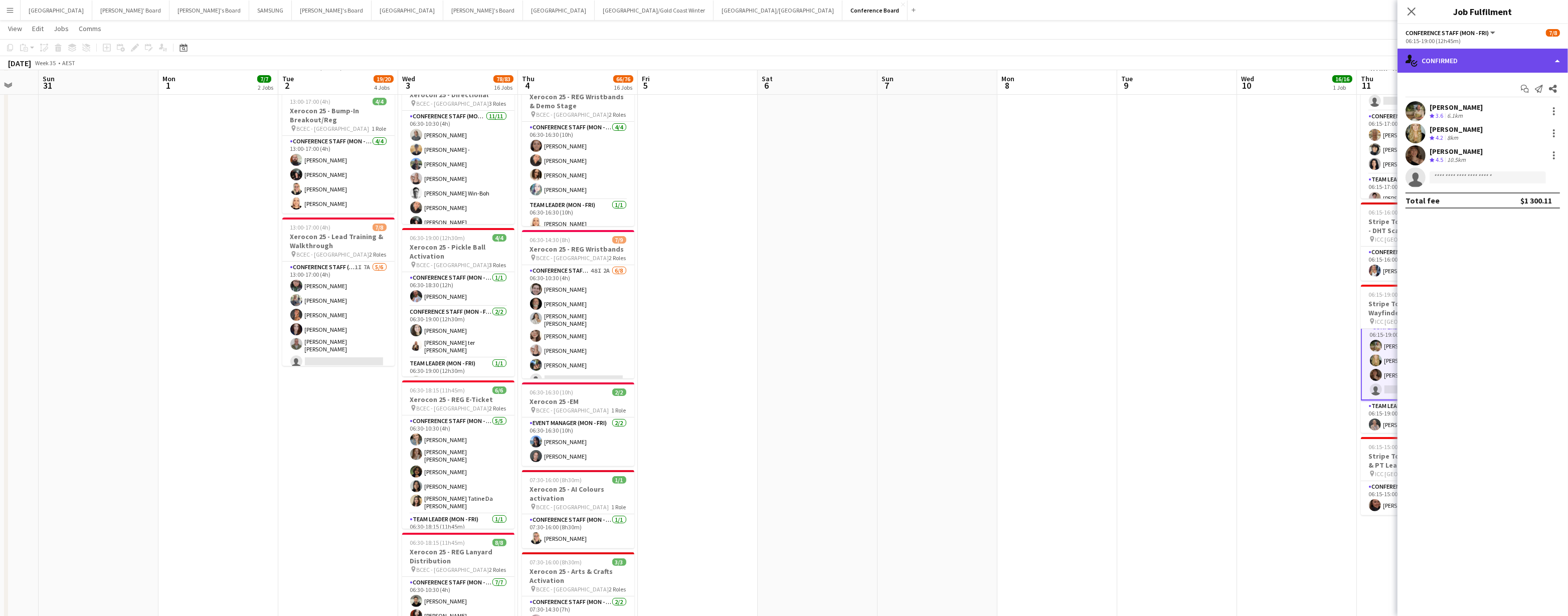
click at [1479, 55] on div "single-neutral-actions-check-2 Confirmed" at bounding box center [1483, 61] width 170 height 24
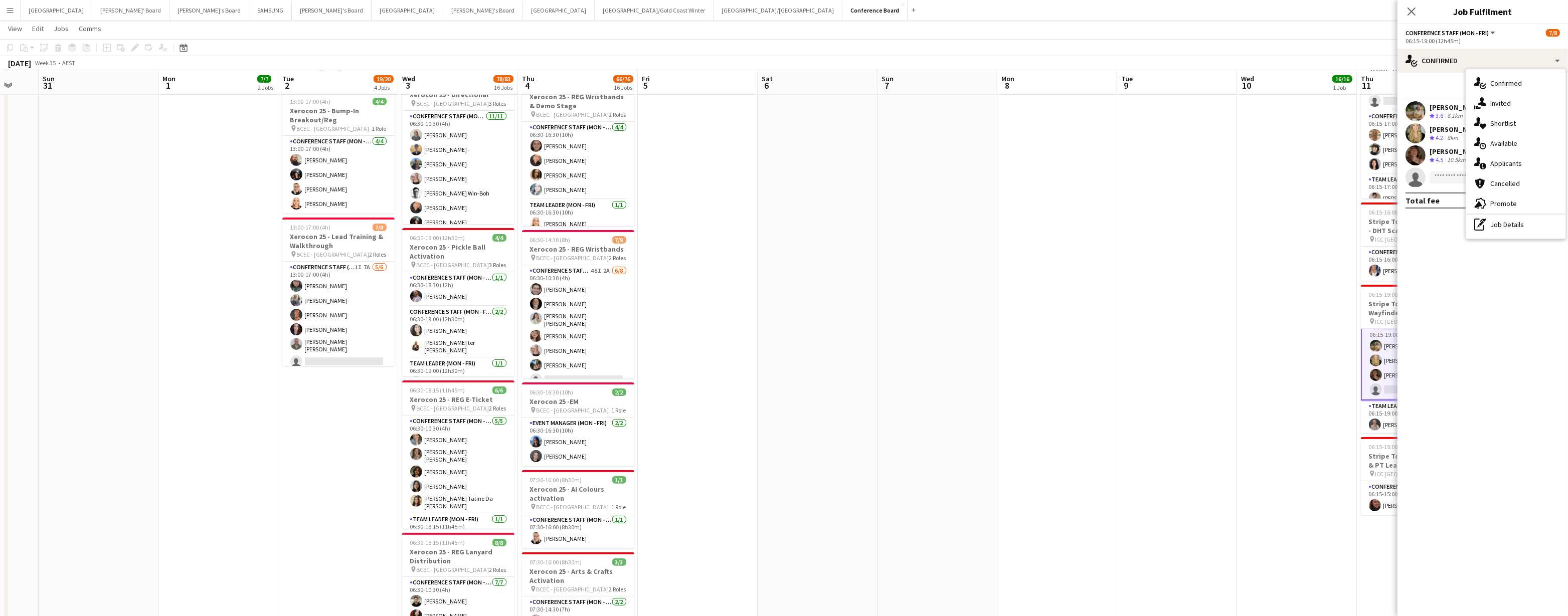
click at [1507, 161] on div "single-neutral-actions-information Applicants" at bounding box center [1516, 163] width 99 height 20
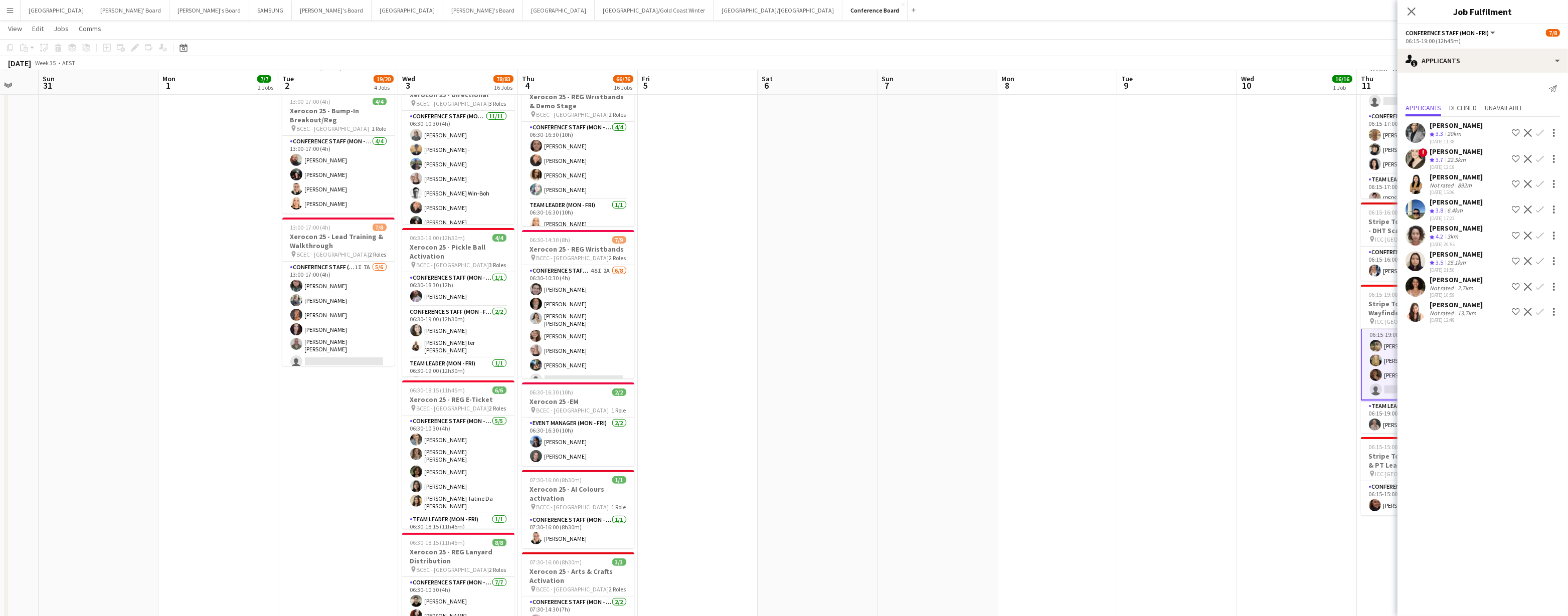
click at [1538, 232] on app-icon "Confirm" at bounding box center [1539, 236] width 8 height 8
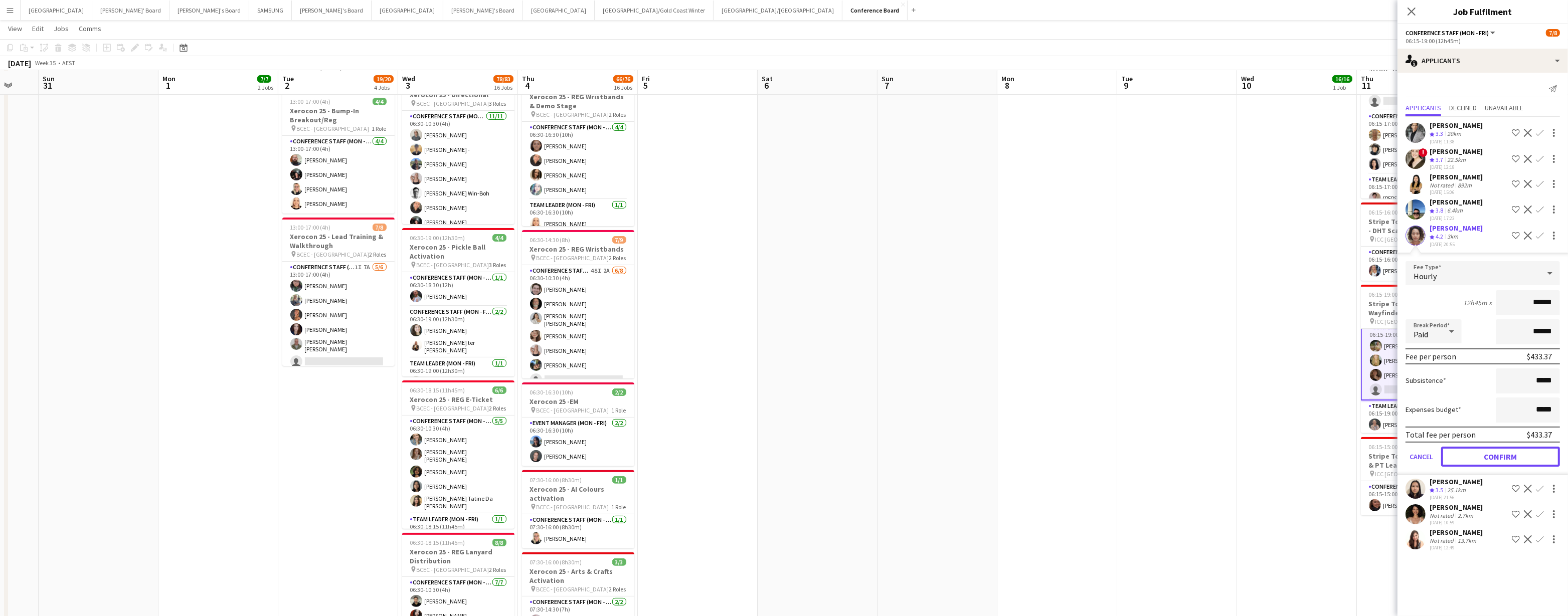
click at [1502, 450] on button "Confirm" at bounding box center [1500, 457] width 119 height 20
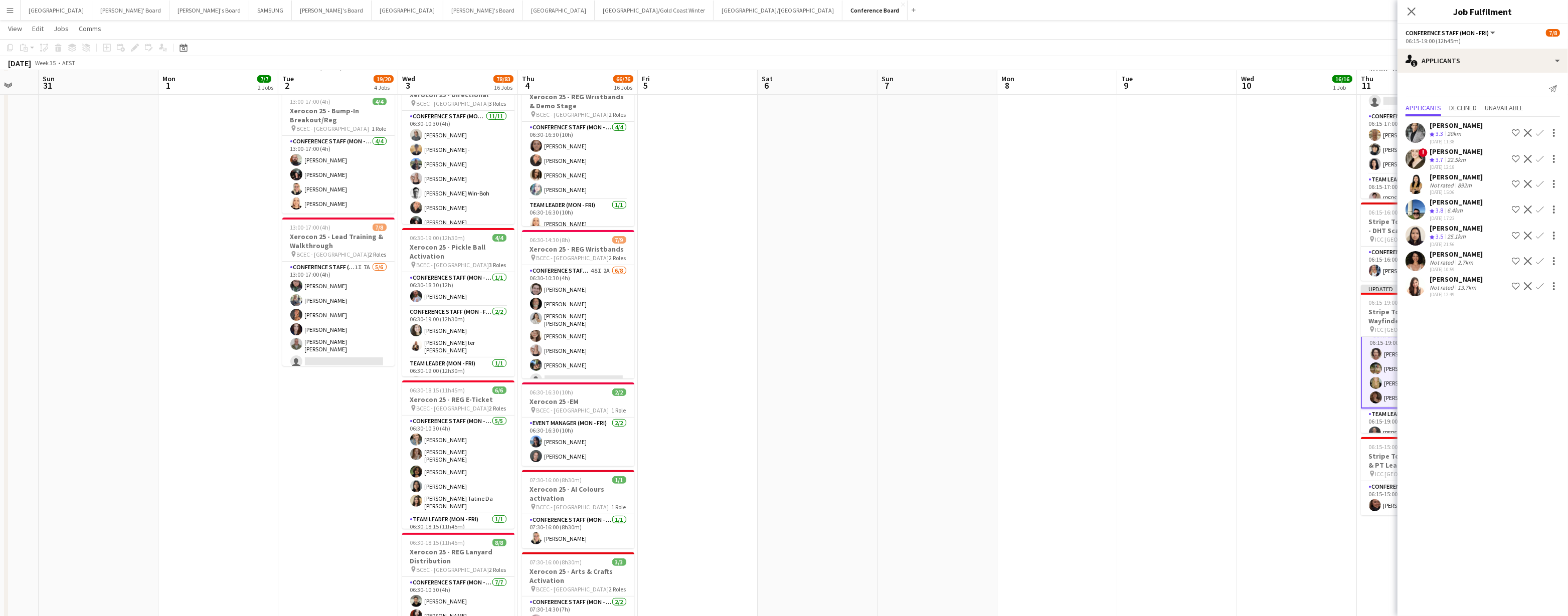
drag, startPoint x: 1310, startPoint y: 303, endPoint x: 1314, endPoint y: 271, distance: 32.2
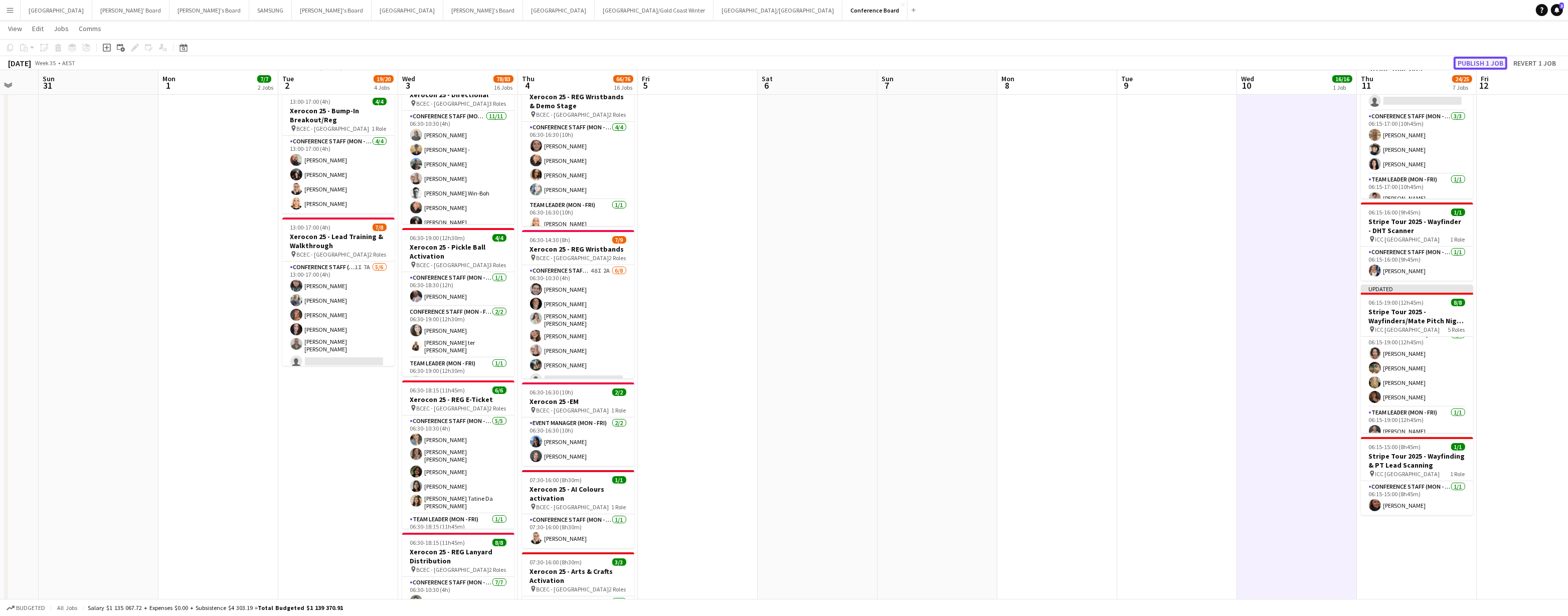
click at [1467, 61] on button "Publish 1 job" at bounding box center [1480, 63] width 54 height 13
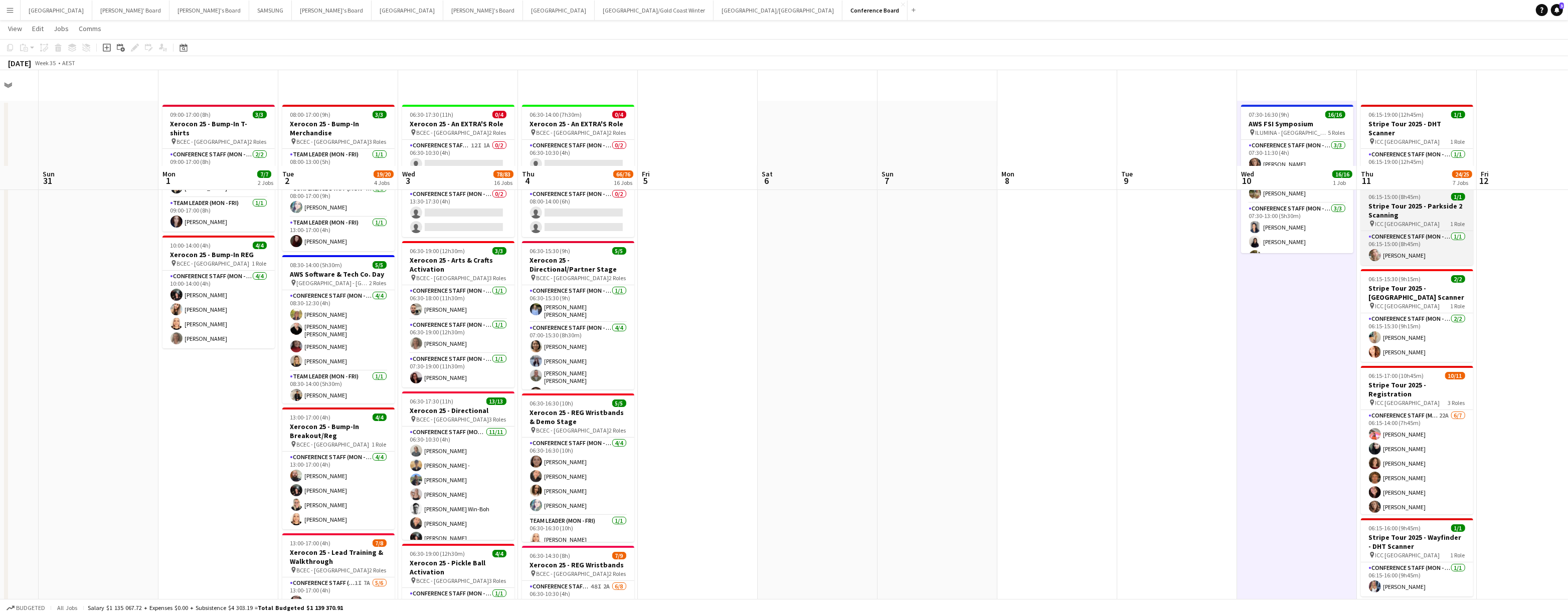
scroll to position [0, 0]
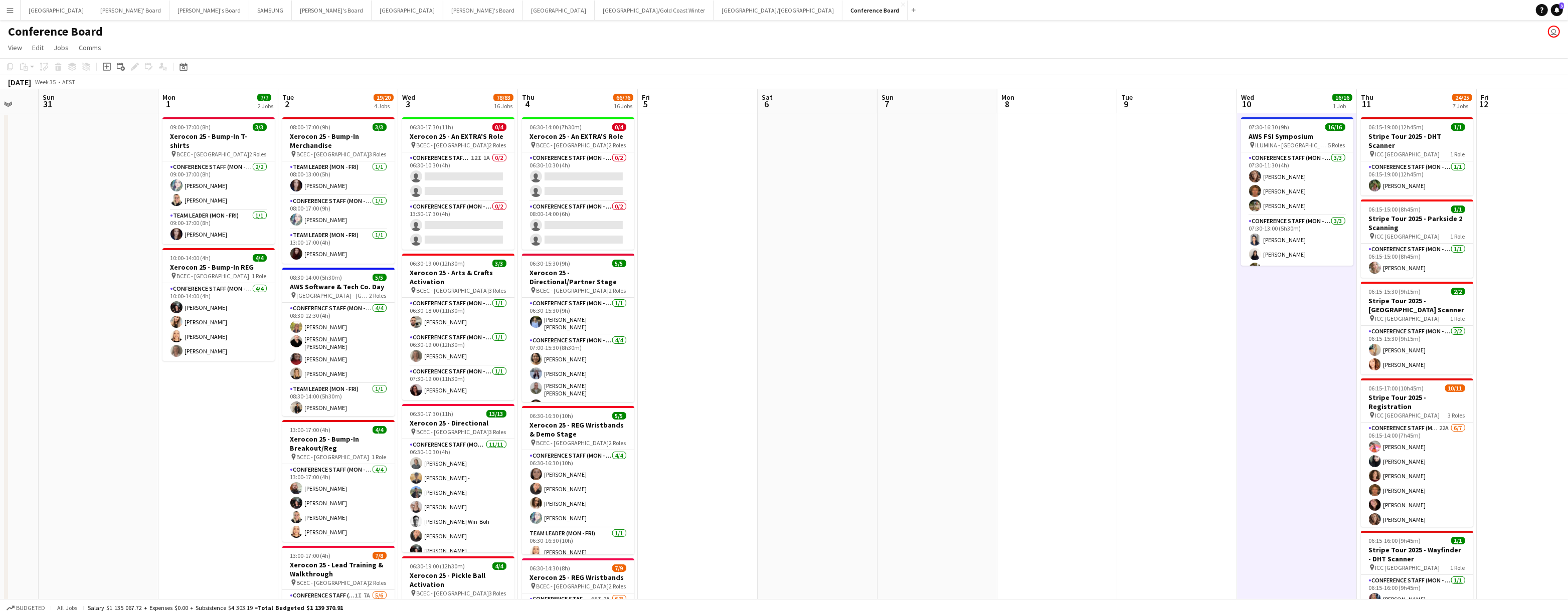
click at [2, 7] on button "Menu" at bounding box center [10, 10] width 20 height 20
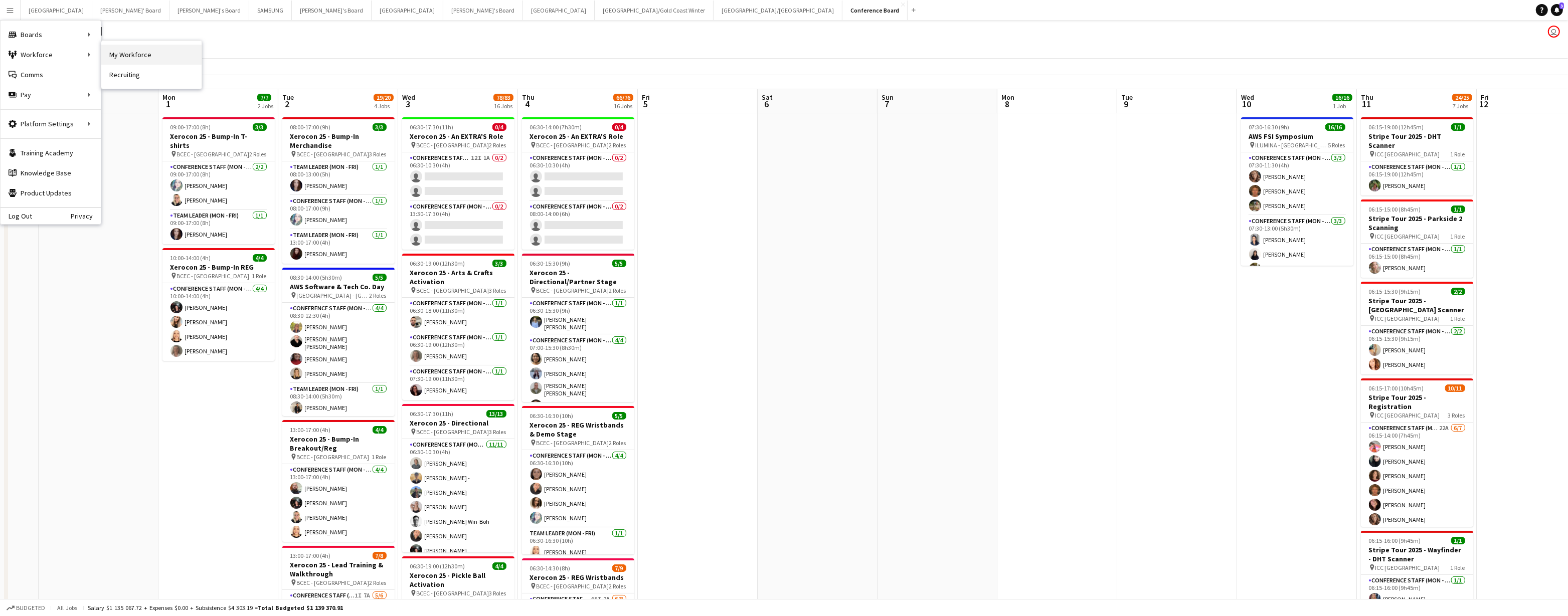
click at [167, 55] on link "My Workforce" at bounding box center [151, 54] width 100 height 20
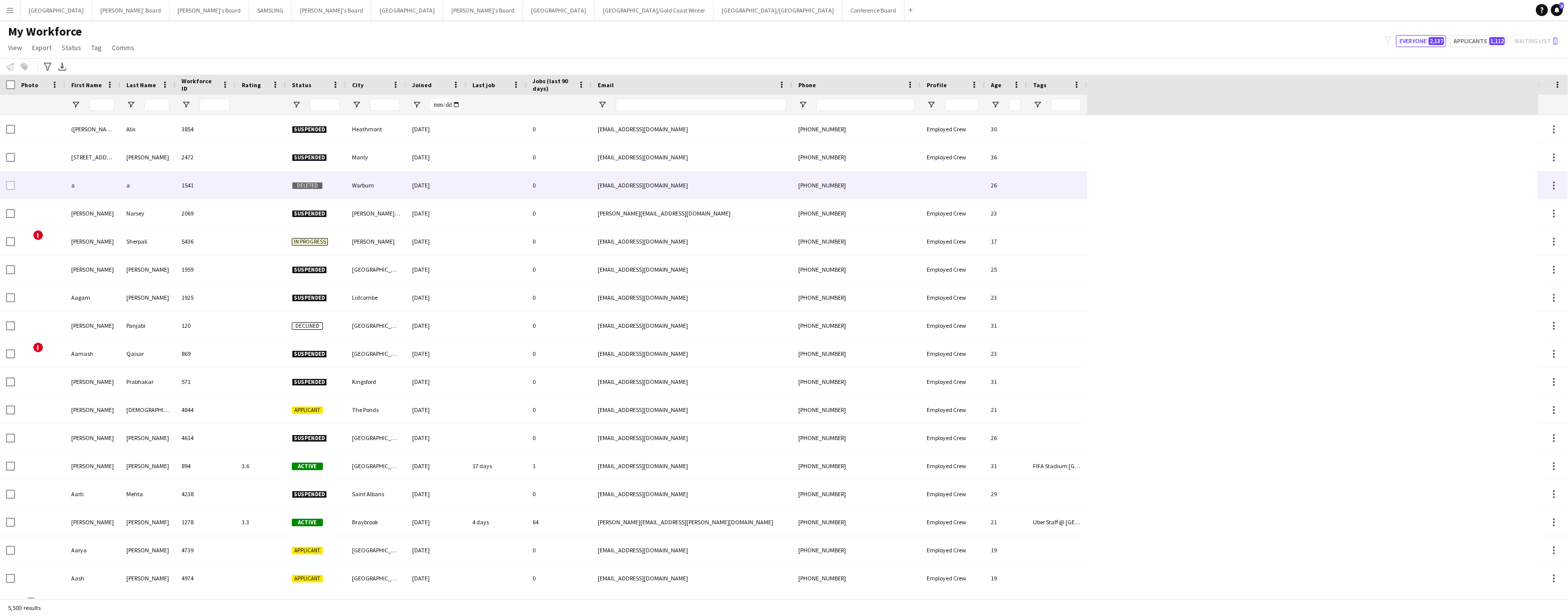
type input "****"
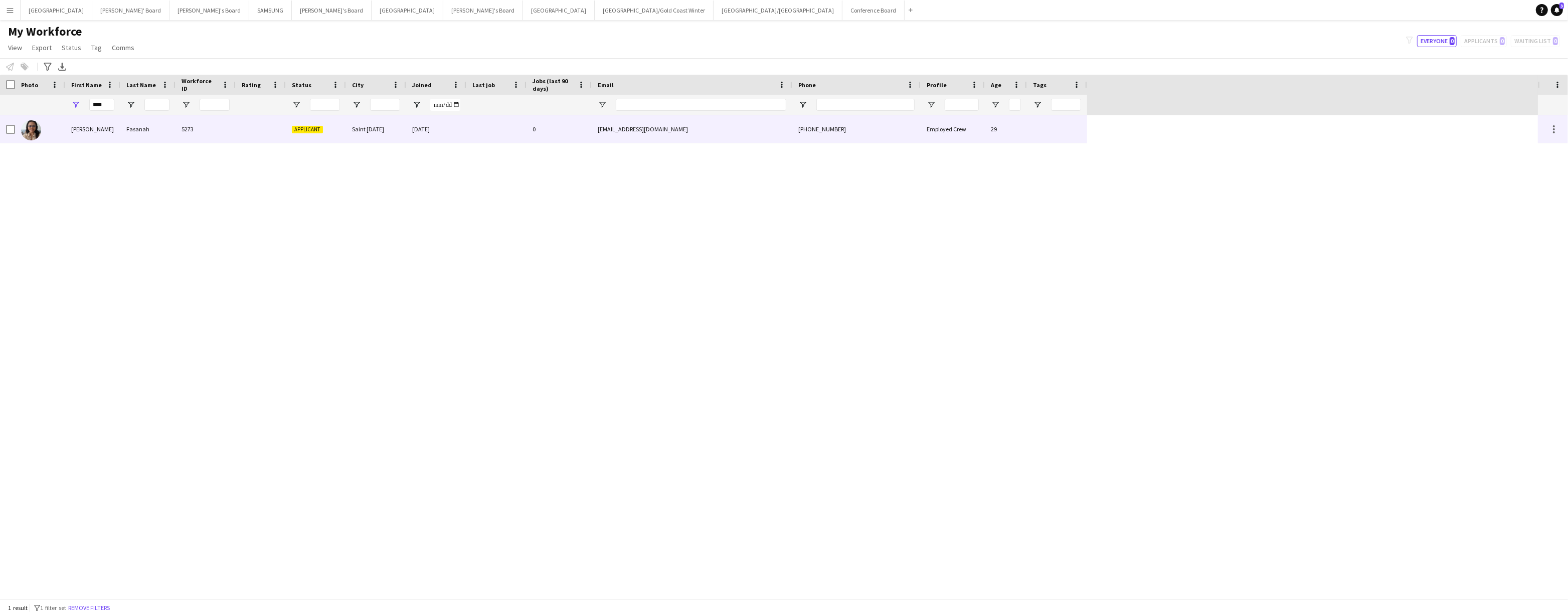
click at [317, 126] on span "Applicant" at bounding box center [307, 130] width 31 height 7
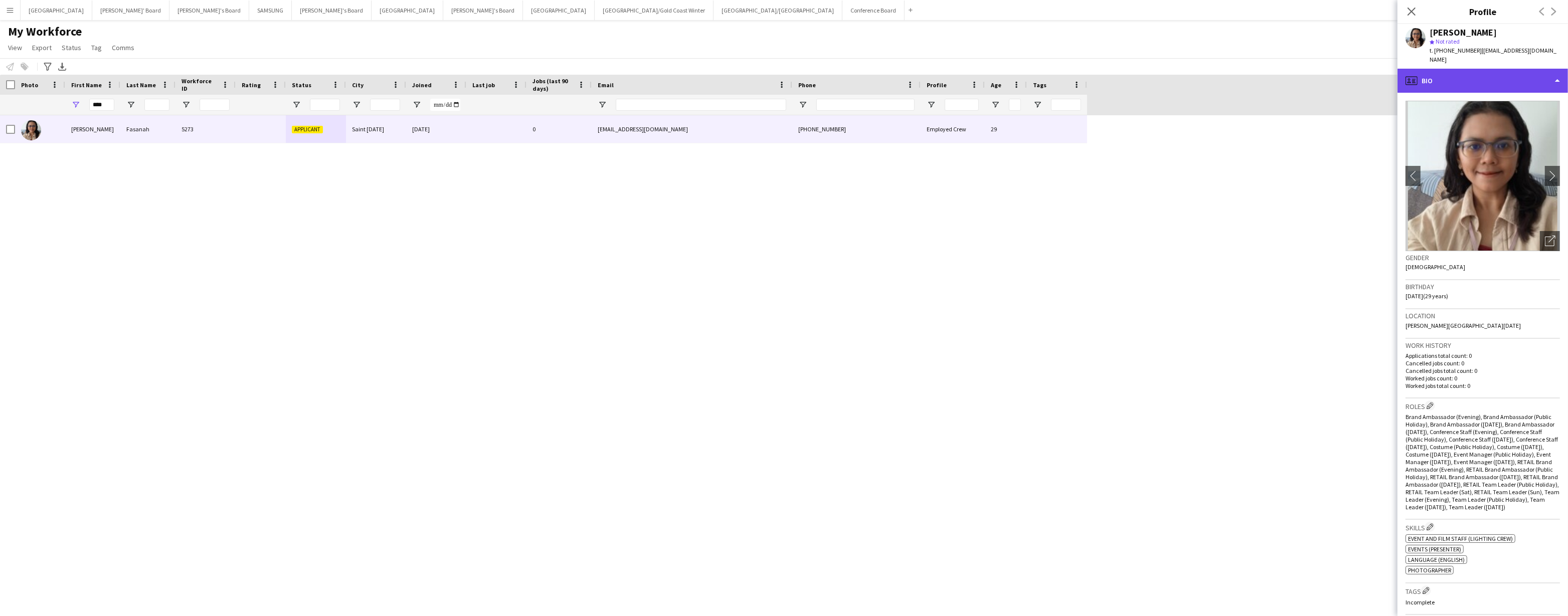
click at [1530, 74] on div "profile Bio" at bounding box center [1483, 81] width 170 height 24
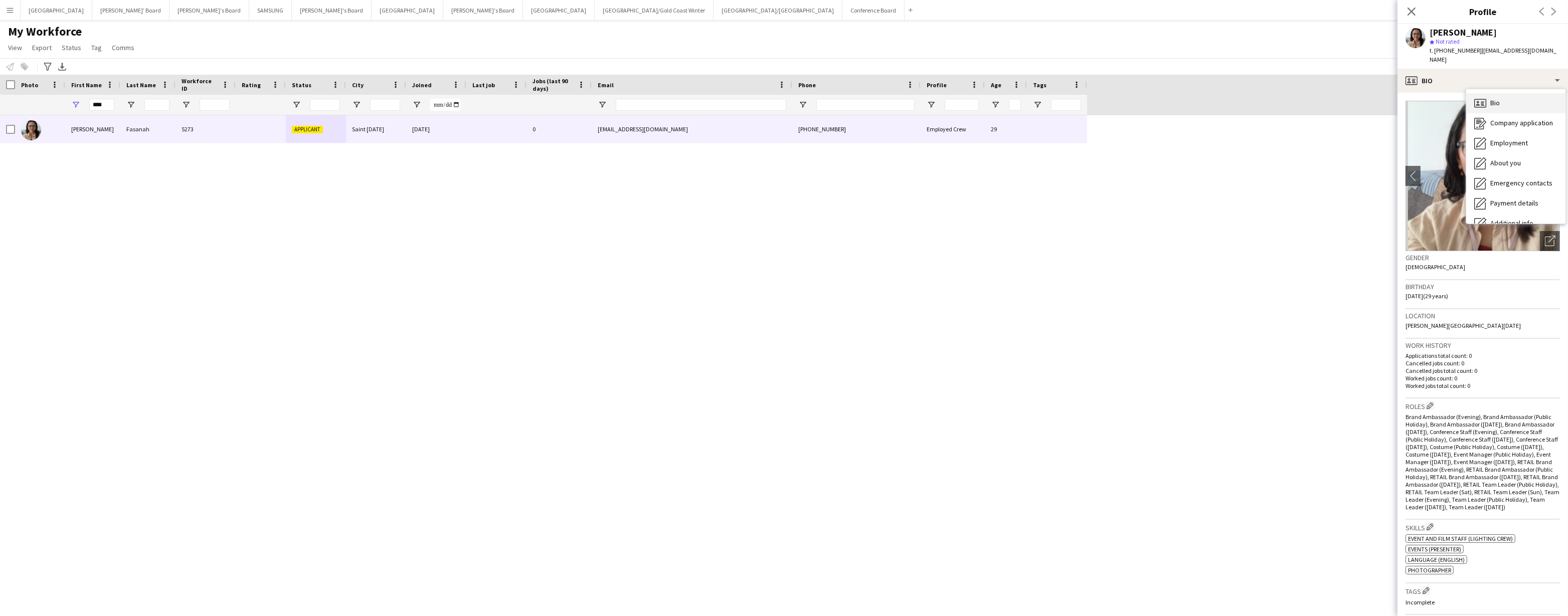
click at [1501, 96] on div "Bio Bio" at bounding box center [1516, 103] width 99 height 20
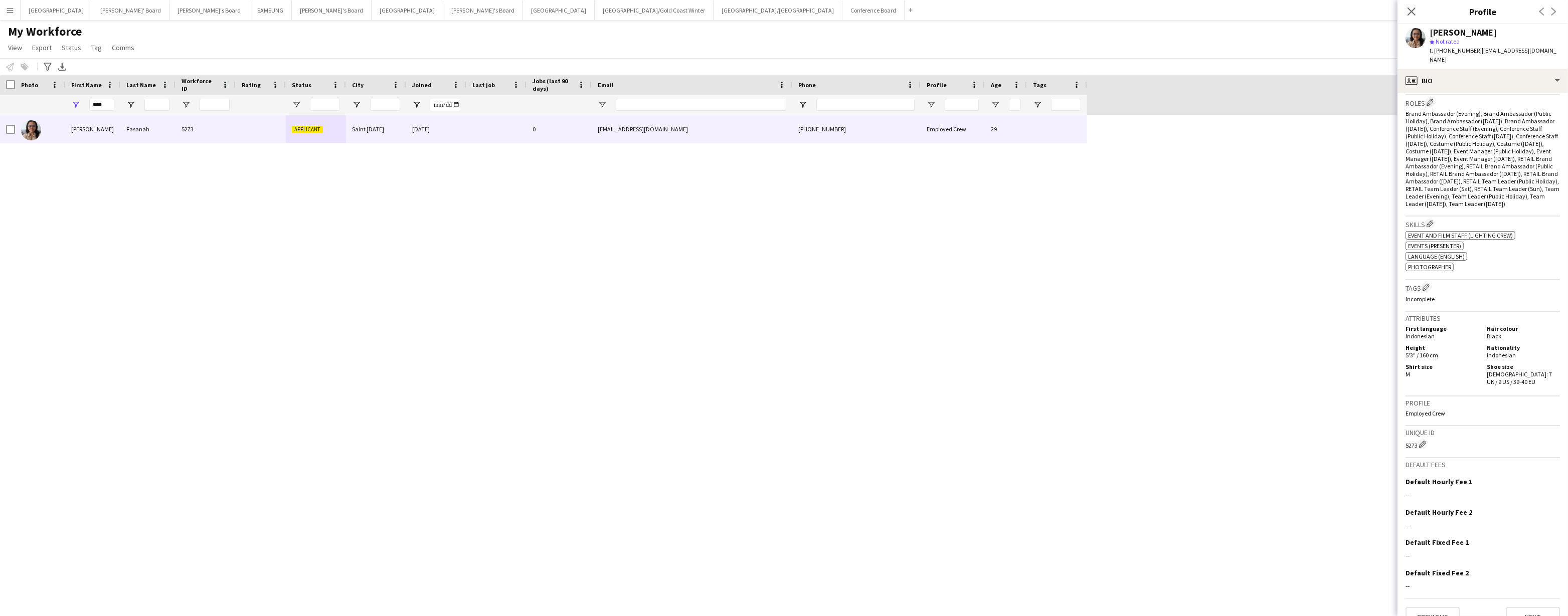
scroll to position [315, 0]
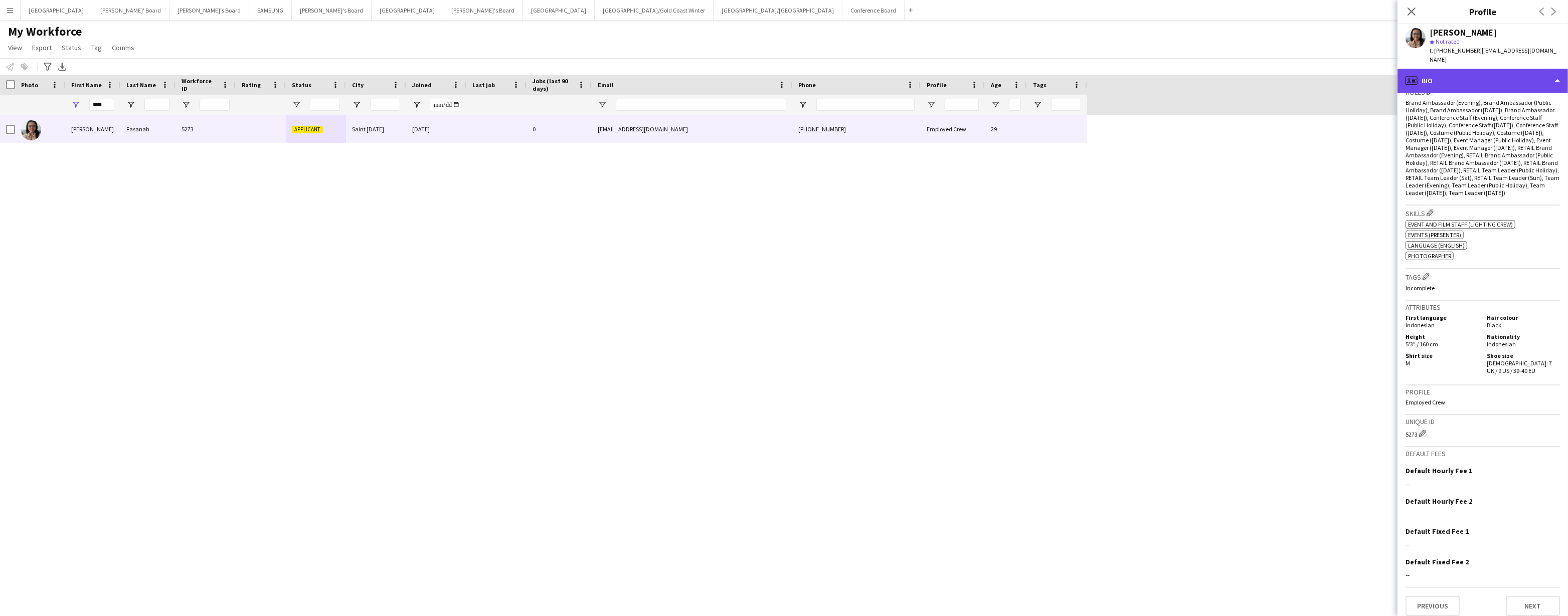
click at [1509, 77] on div "profile Bio" at bounding box center [1483, 81] width 170 height 24
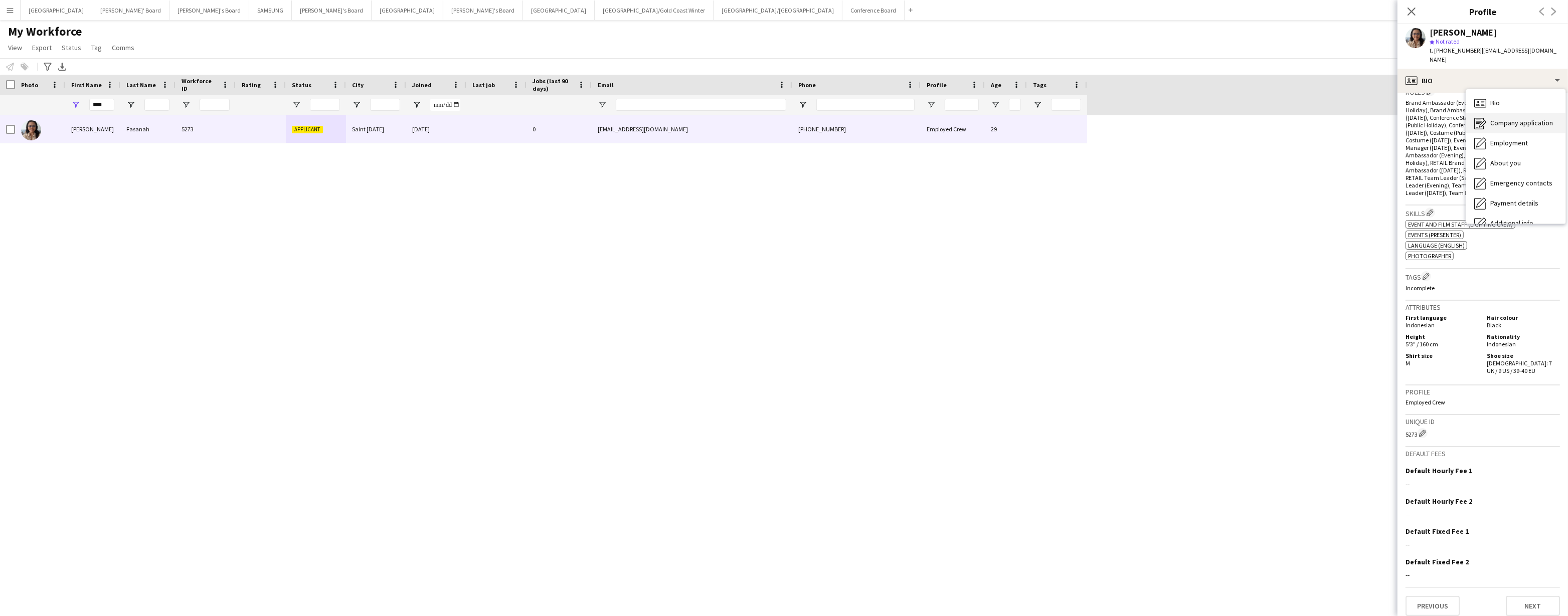
click at [1513, 118] on span "Company application" at bounding box center [1521, 122] width 63 height 9
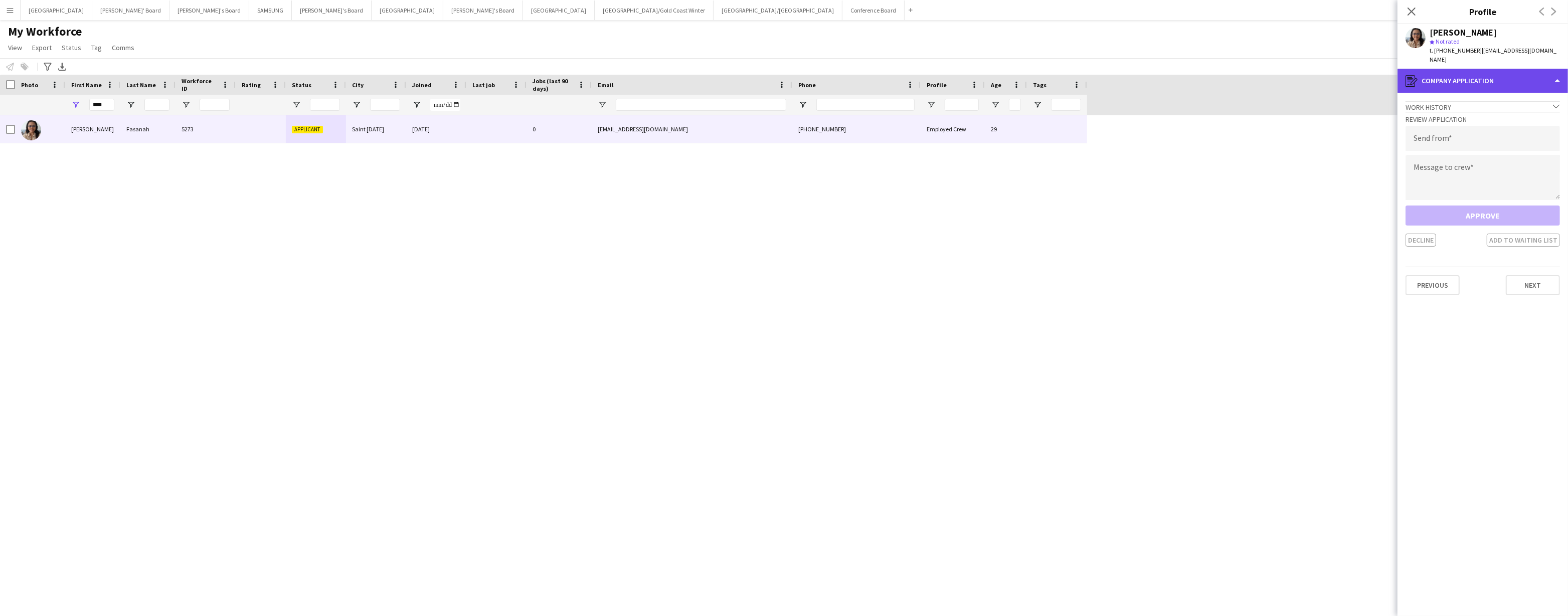
click at [1544, 78] on div "register Company application" at bounding box center [1483, 81] width 170 height 24
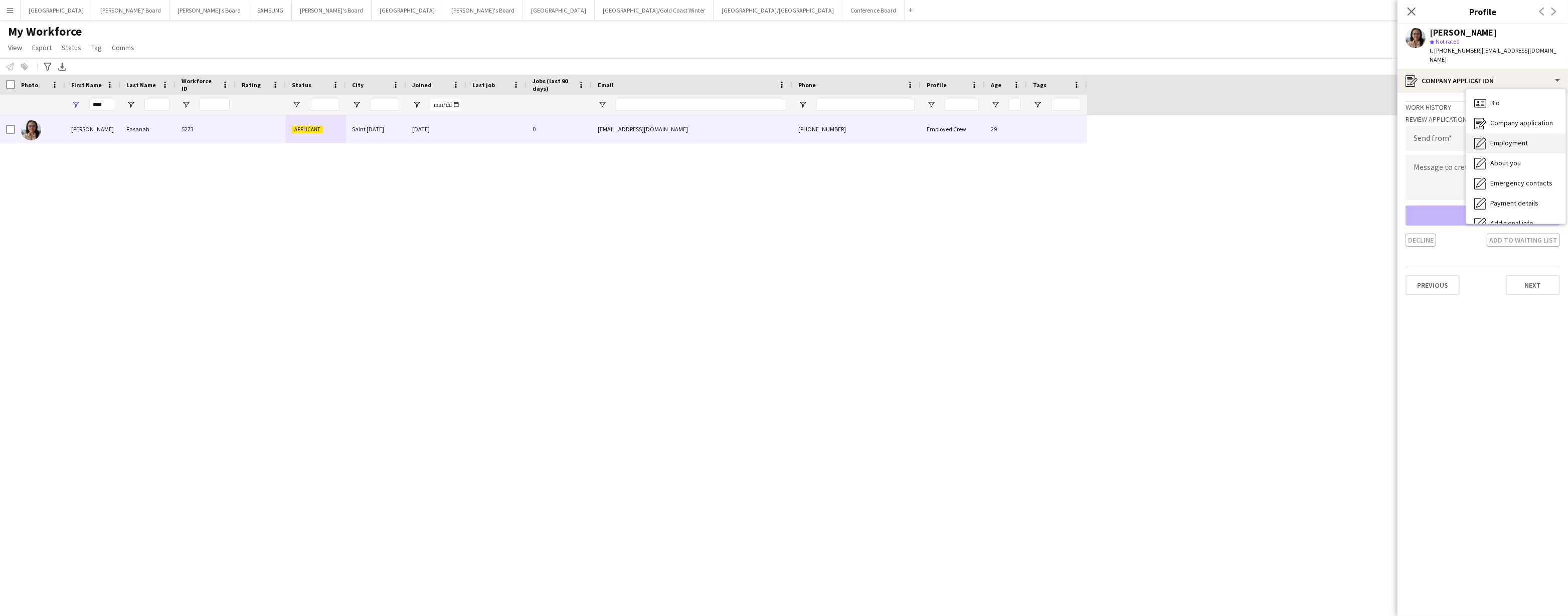
click at [1516, 138] on span "Employment" at bounding box center [1509, 142] width 38 height 9
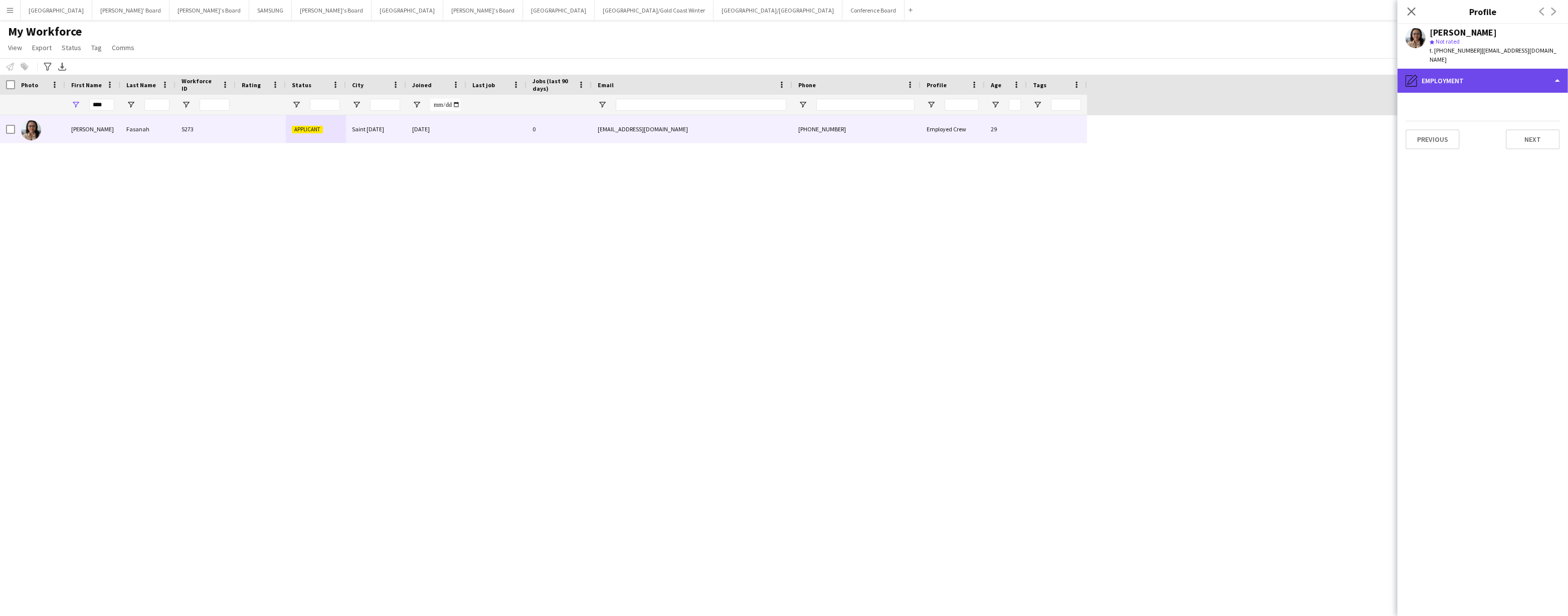
click at [1545, 77] on div "pencil4 Employment" at bounding box center [1483, 81] width 170 height 24
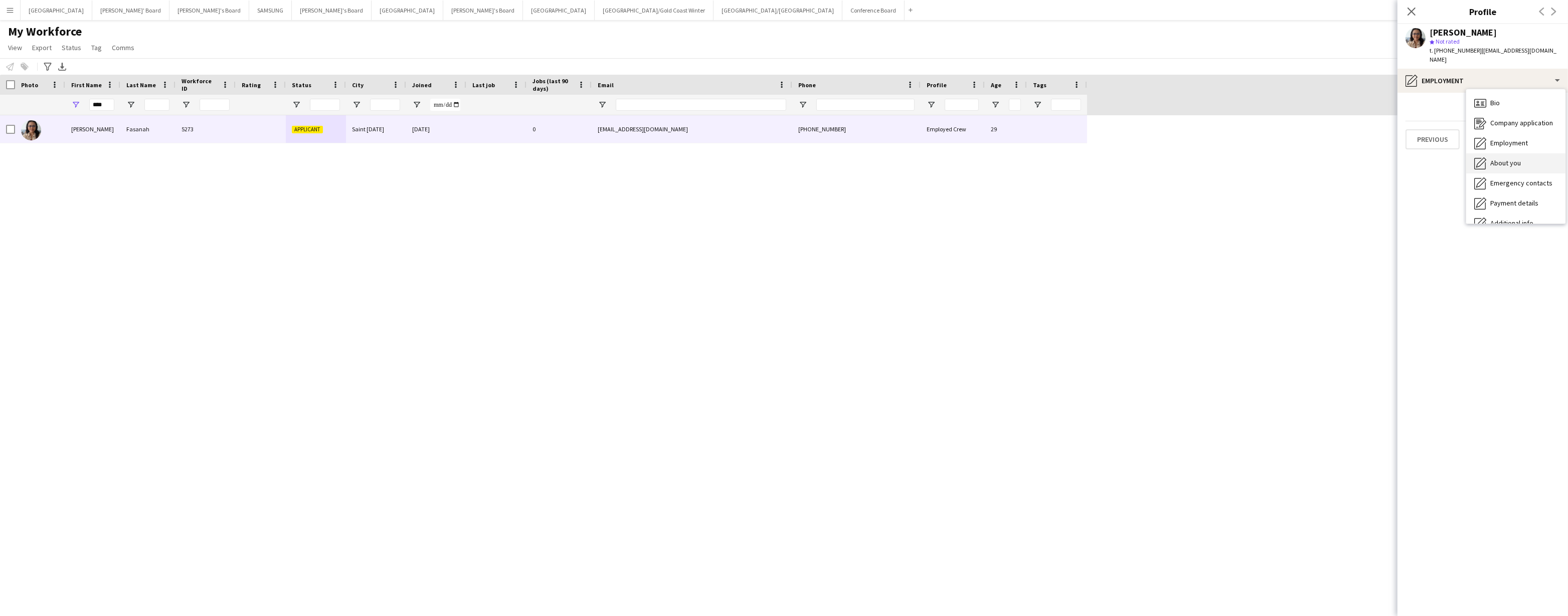
click at [1518, 158] on span "About you" at bounding box center [1505, 163] width 30 height 9
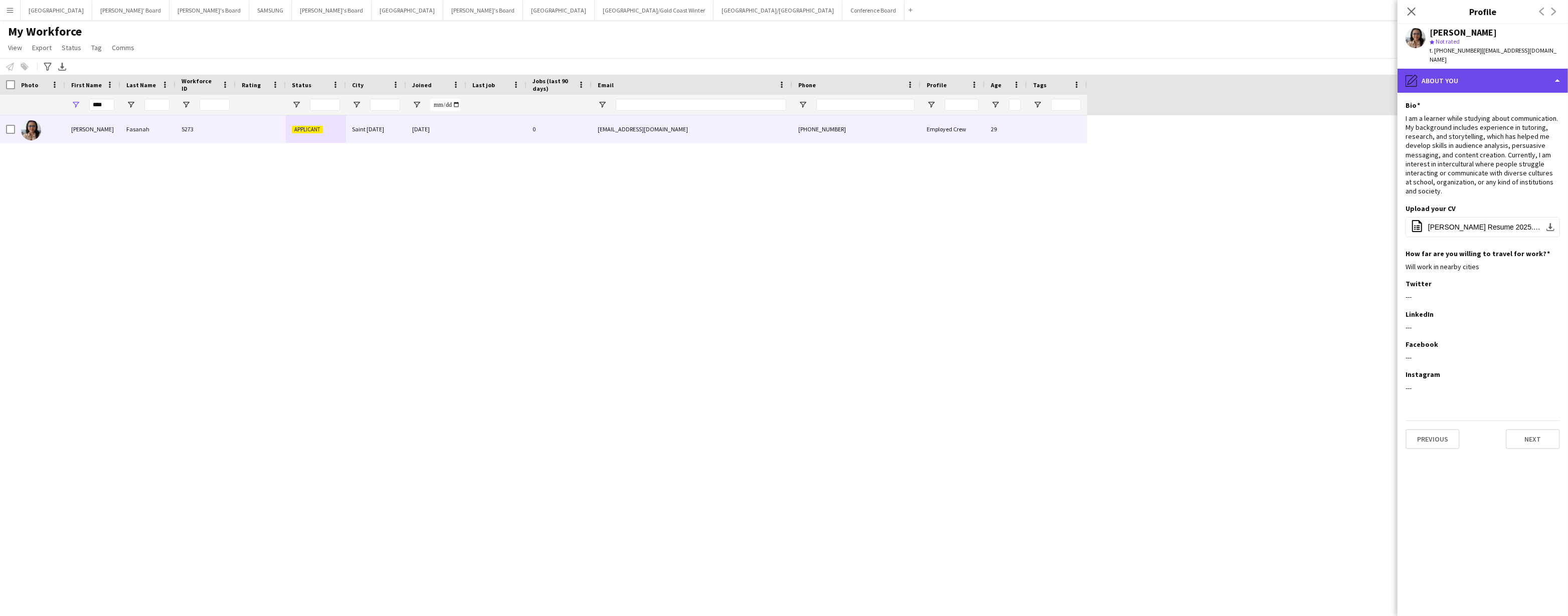
click at [1521, 71] on div "pencil4 About you" at bounding box center [1483, 81] width 170 height 24
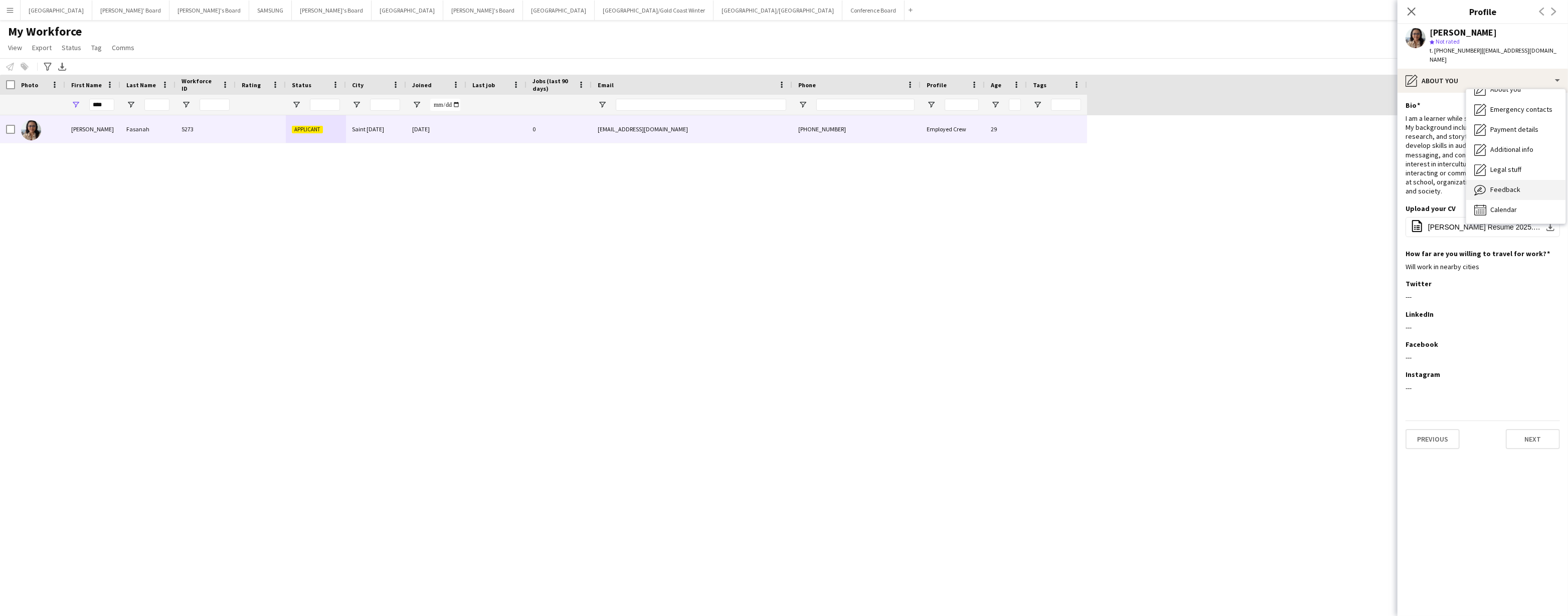
click at [1519, 180] on div "Feedback Feedback" at bounding box center [1516, 190] width 99 height 20
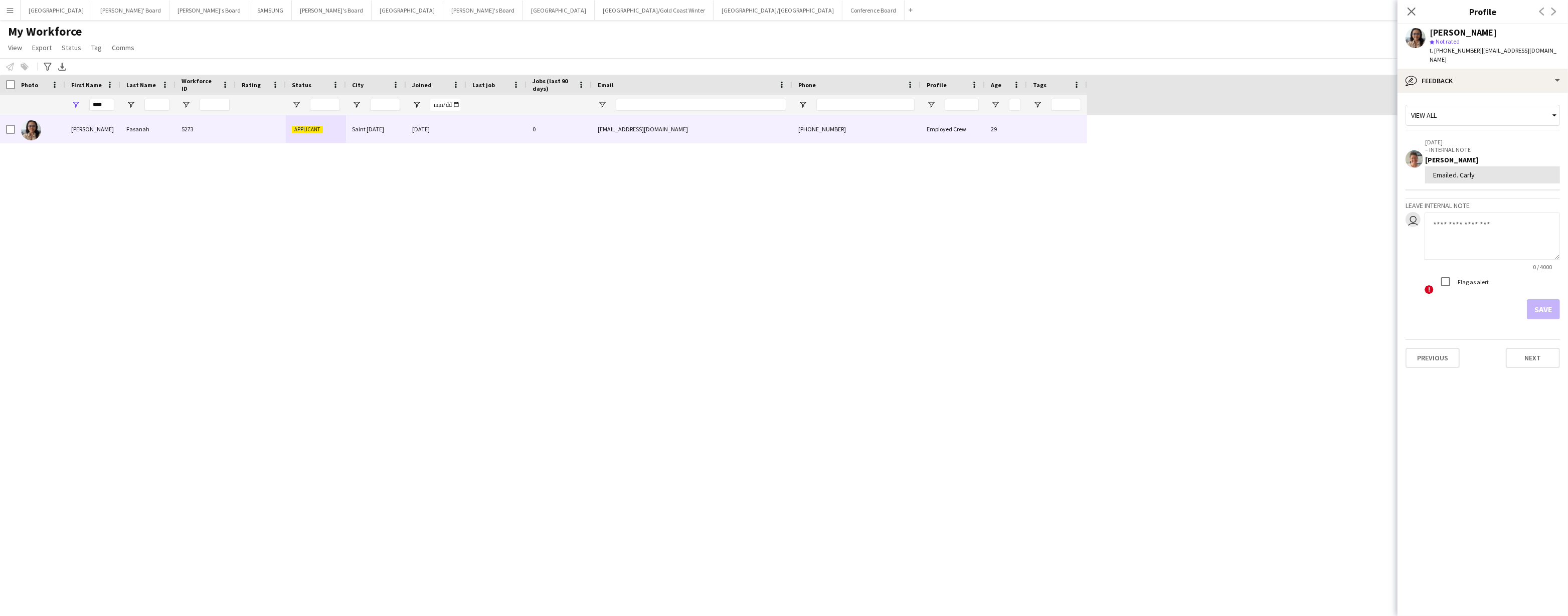
click at [1443, 212] on textarea at bounding box center [1492, 236] width 135 height 47
type textarea "**********"
click at [1545, 300] on button "Save" at bounding box center [1543, 309] width 33 height 20
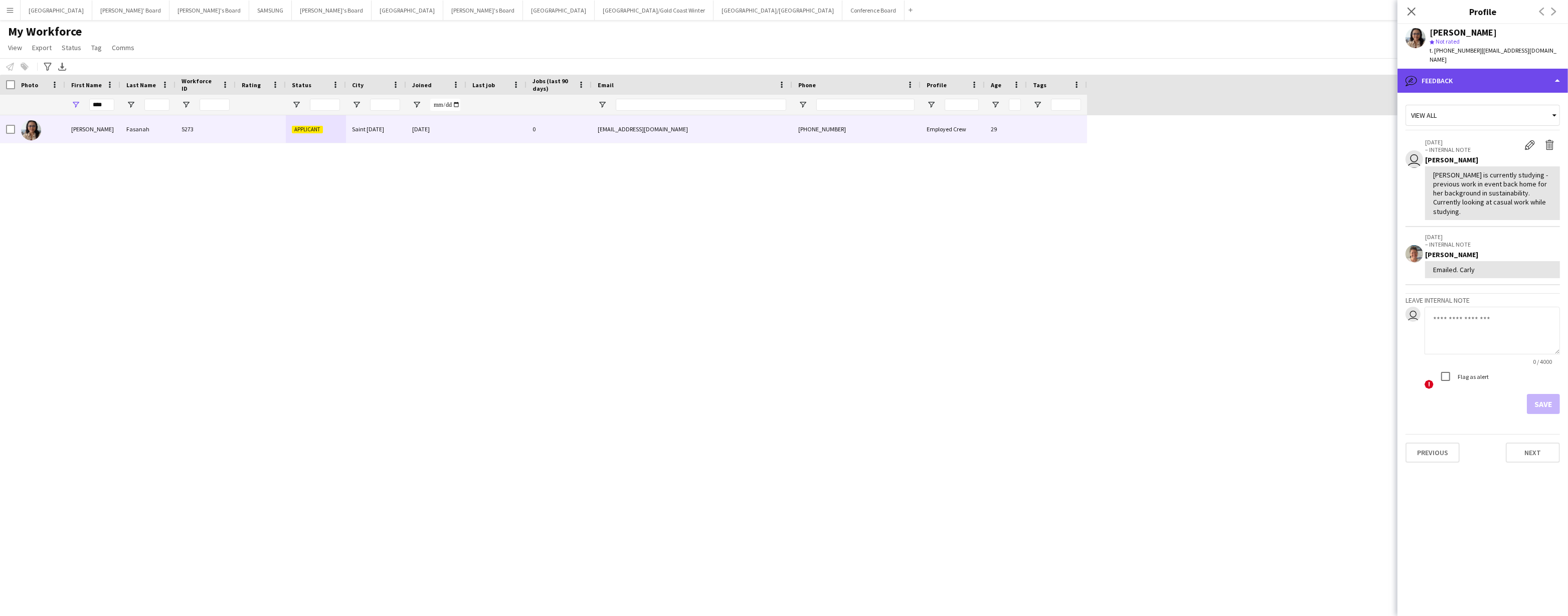
click at [1462, 75] on div "bubble-pencil Feedback" at bounding box center [1483, 81] width 170 height 24
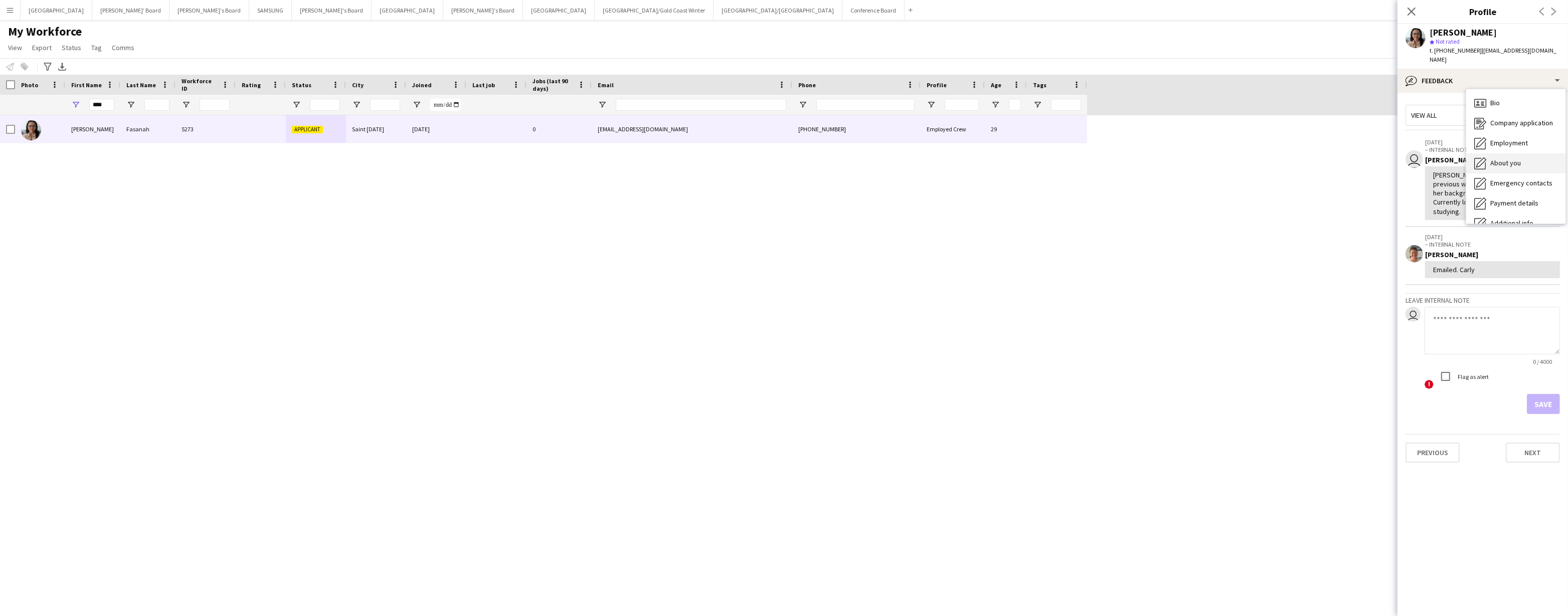
click at [1515, 158] on span "About you" at bounding box center [1505, 163] width 30 height 9
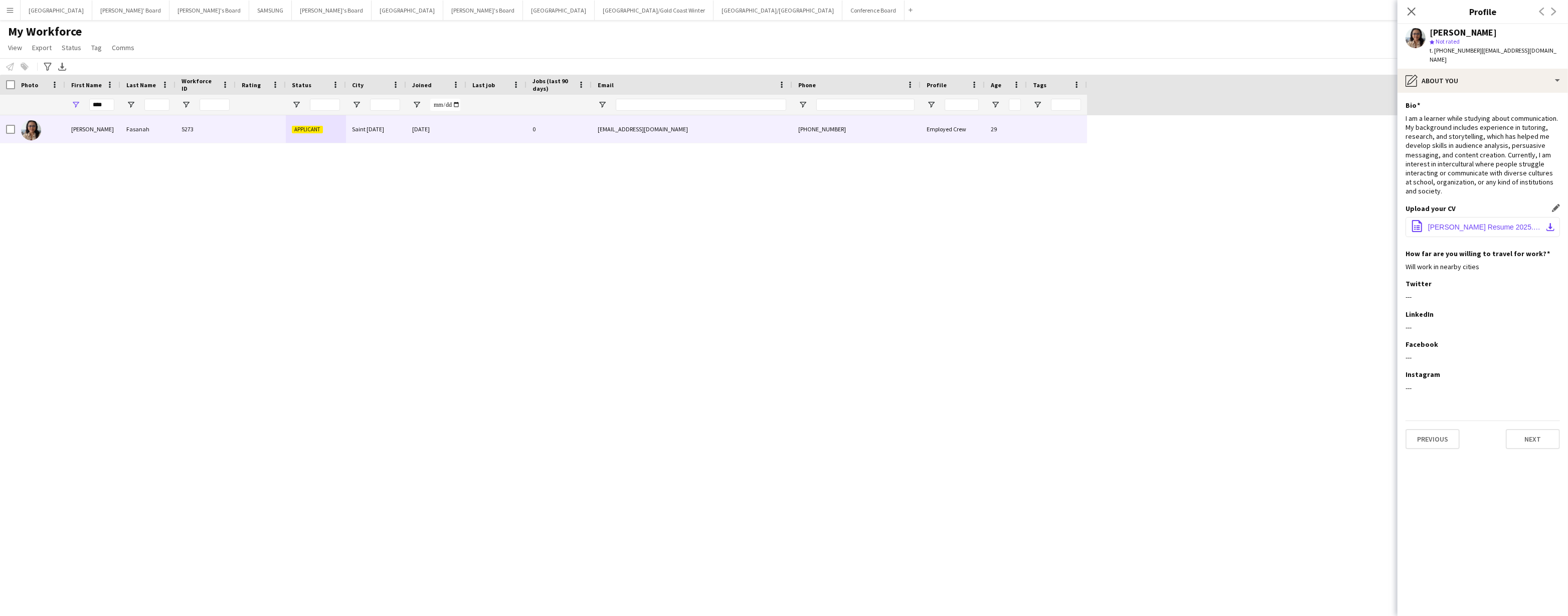
click at [1472, 223] on span "Dewi Fasanah Resume 2025.pdf" at bounding box center [1485, 227] width 113 height 8
click at [1522, 72] on div "pencil4 About you" at bounding box center [1483, 81] width 170 height 24
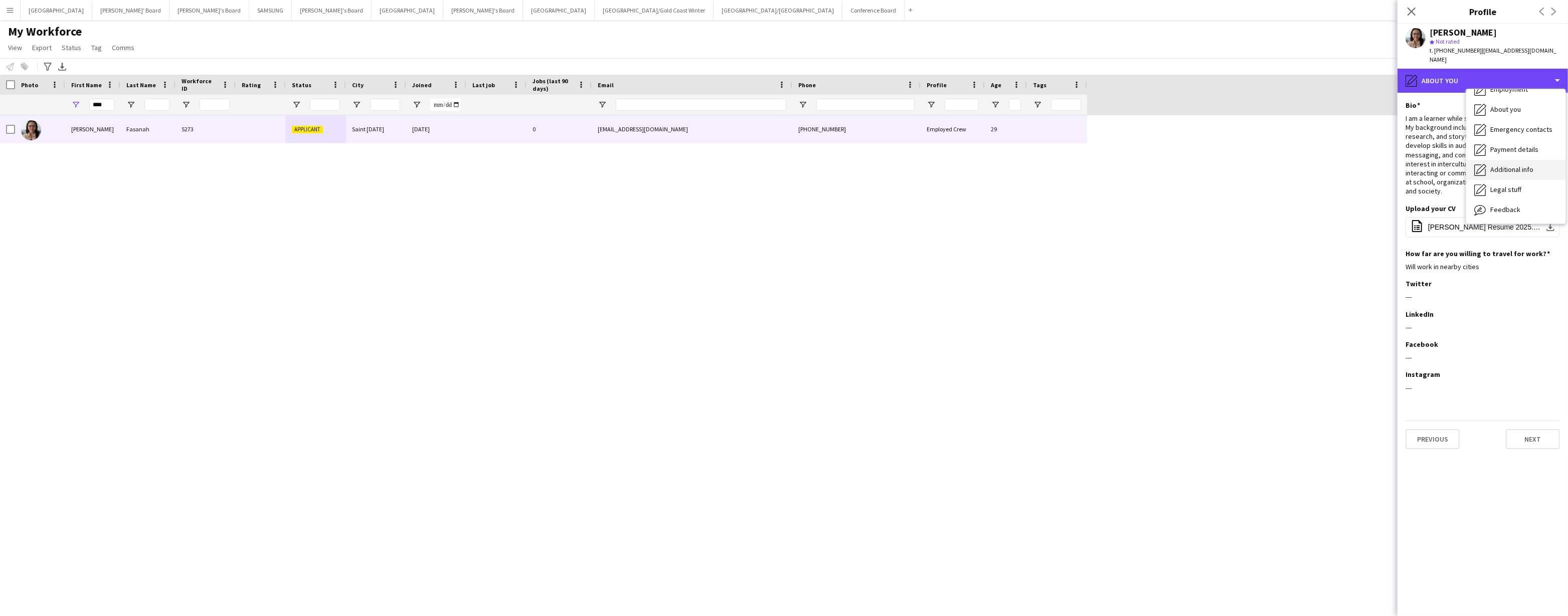
scroll to position [74, 0]
click at [1510, 185] on div "Feedback Feedback" at bounding box center [1516, 190] width 99 height 20
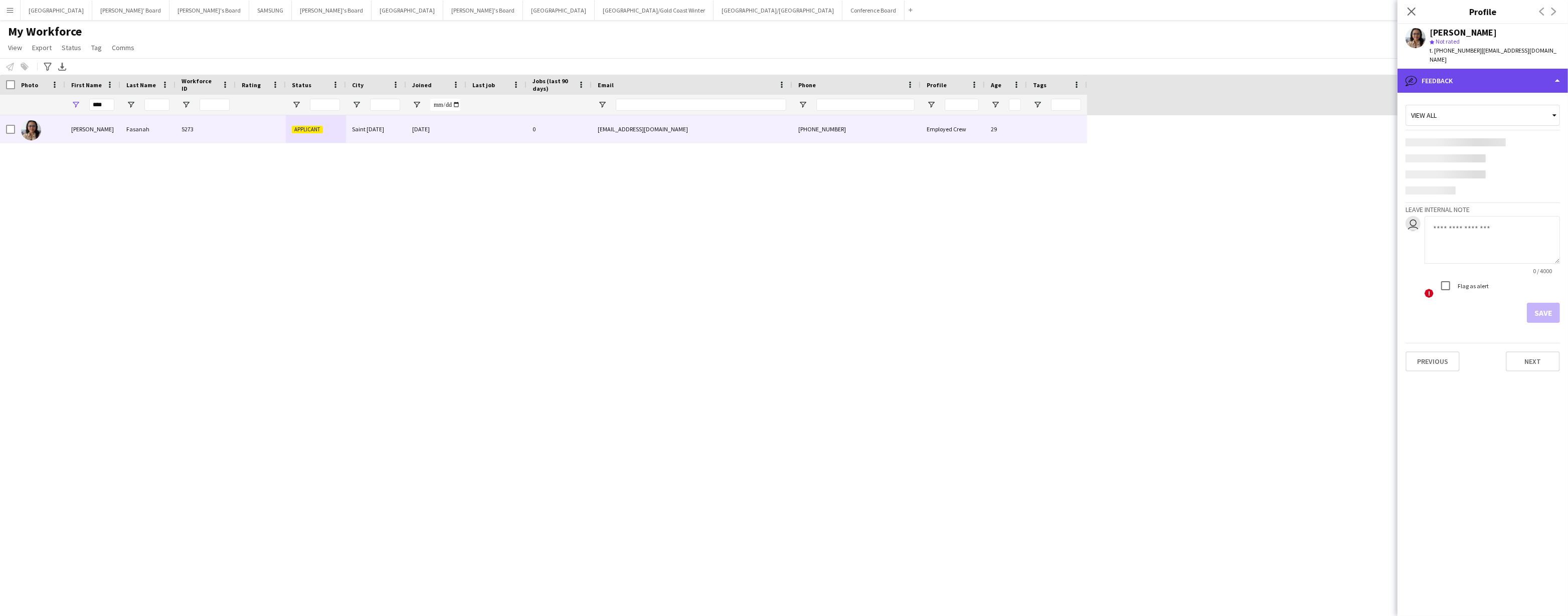
click at [1508, 77] on div "bubble-pencil Feedback" at bounding box center [1483, 81] width 170 height 24
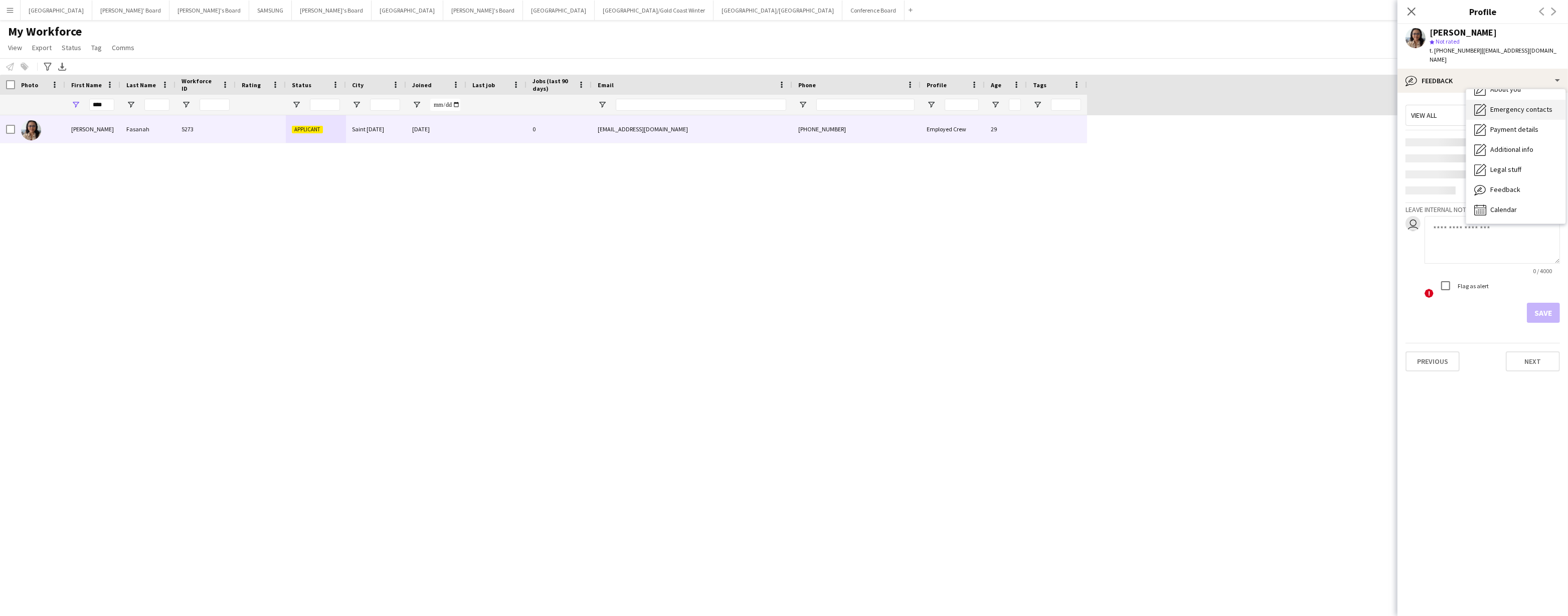
click at [1528, 105] on span "Emergency contacts" at bounding box center [1521, 109] width 62 height 9
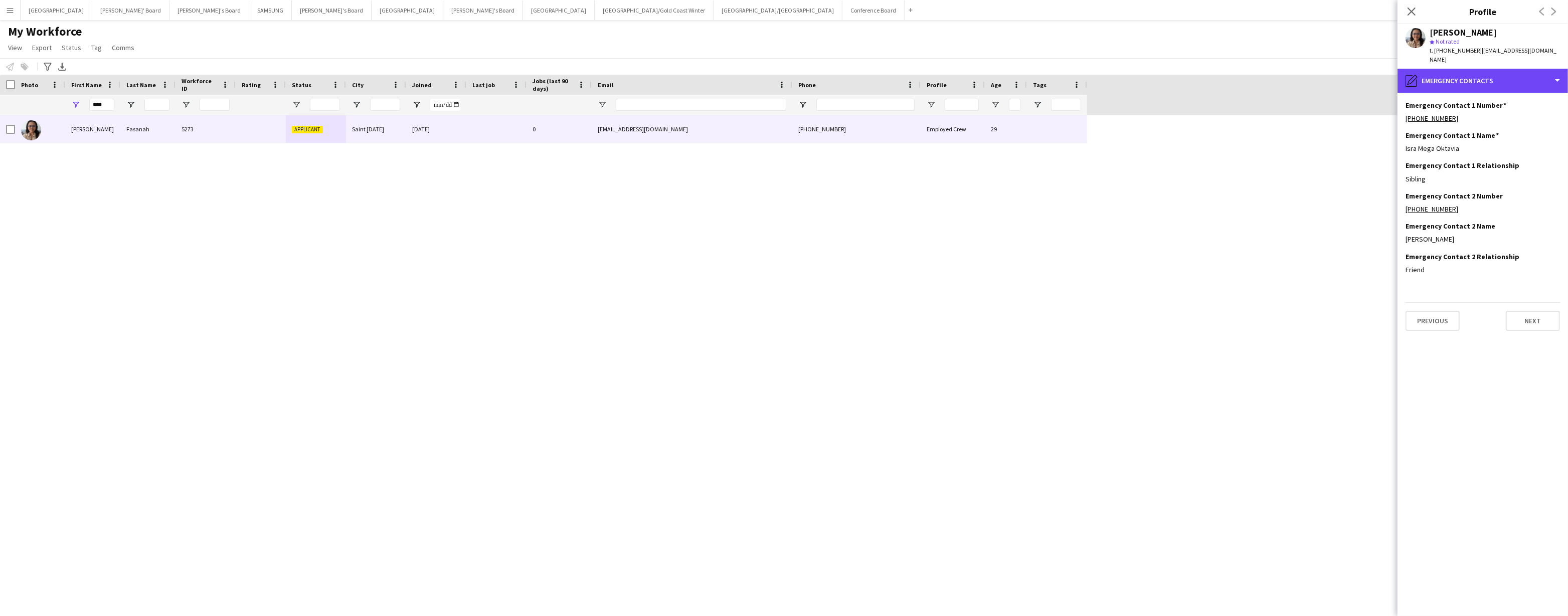
click at [1494, 79] on div "pencil4 Emergency contacts" at bounding box center [1483, 81] width 170 height 24
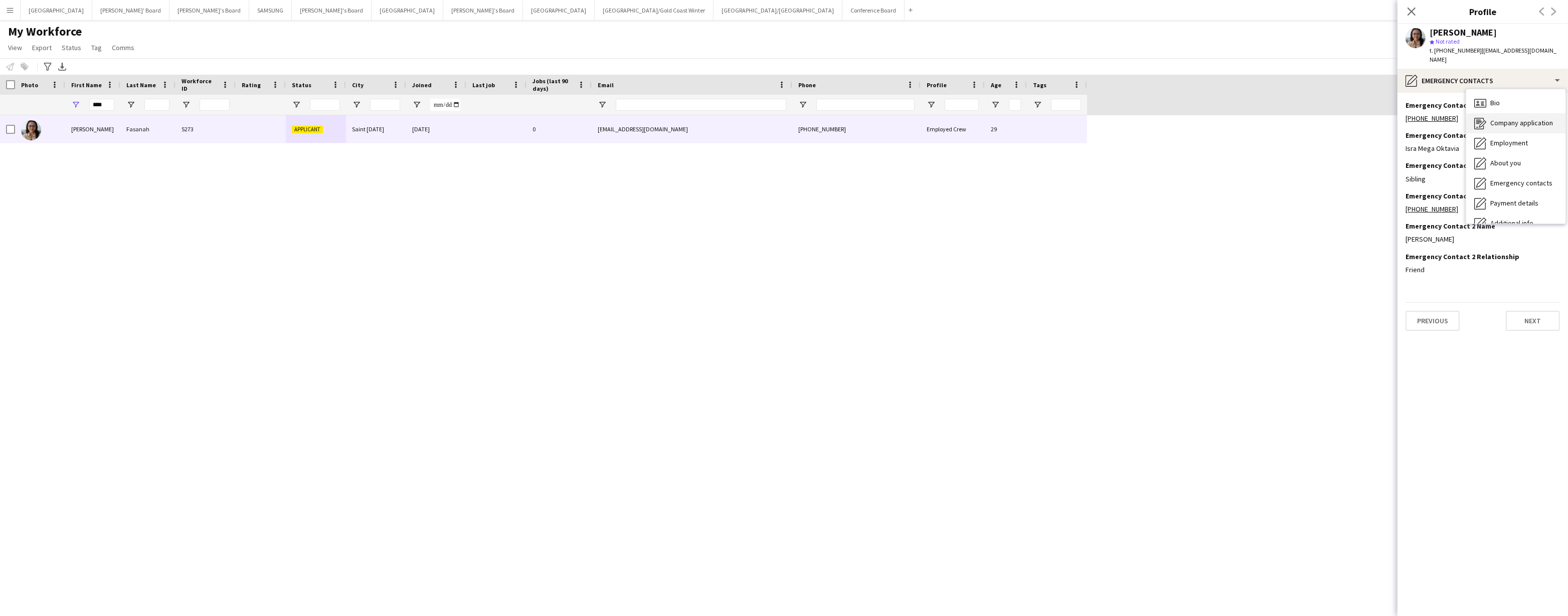
click at [1505, 118] on div "Company application Company application" at bounding box center [1516, 123] width 99 height 20
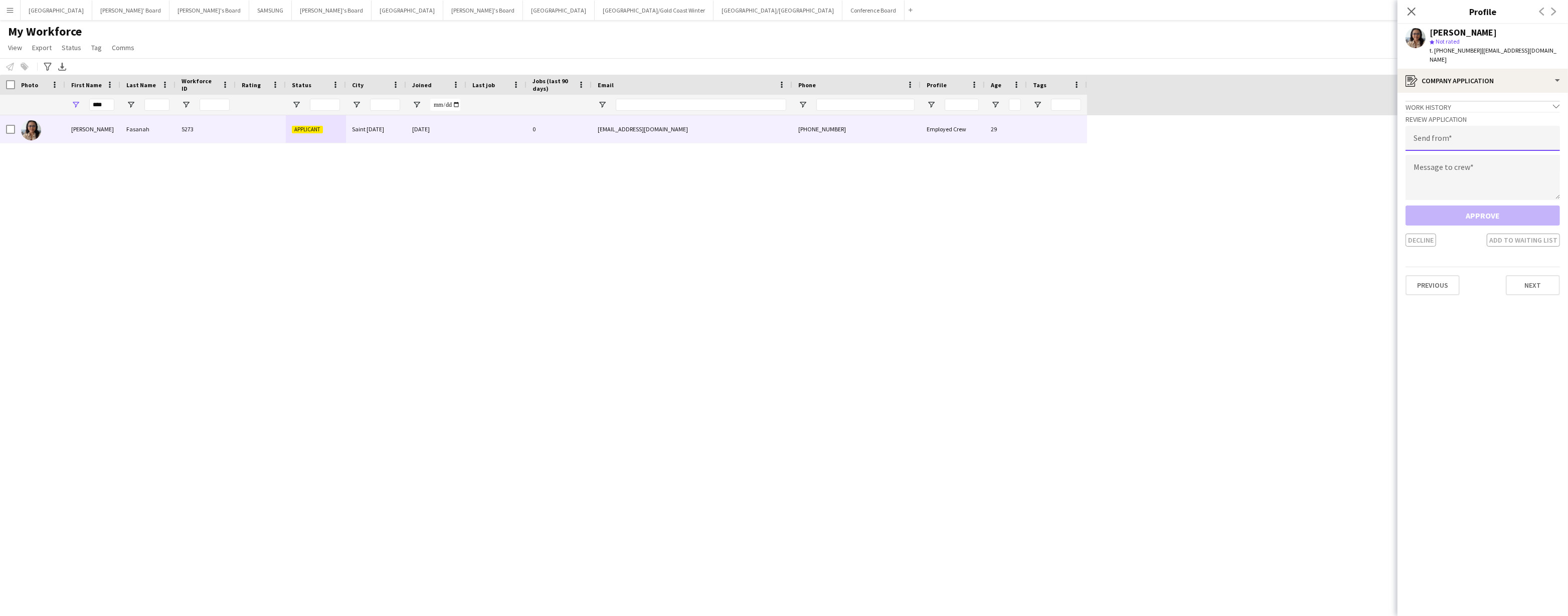
click at [1436, 136] on input "email" at bounding box center [1483, 138] width 155 height 25
type input "**********"
click at [1477, 157] on textarea at bounding box center [1483, 178] width 155 height 45
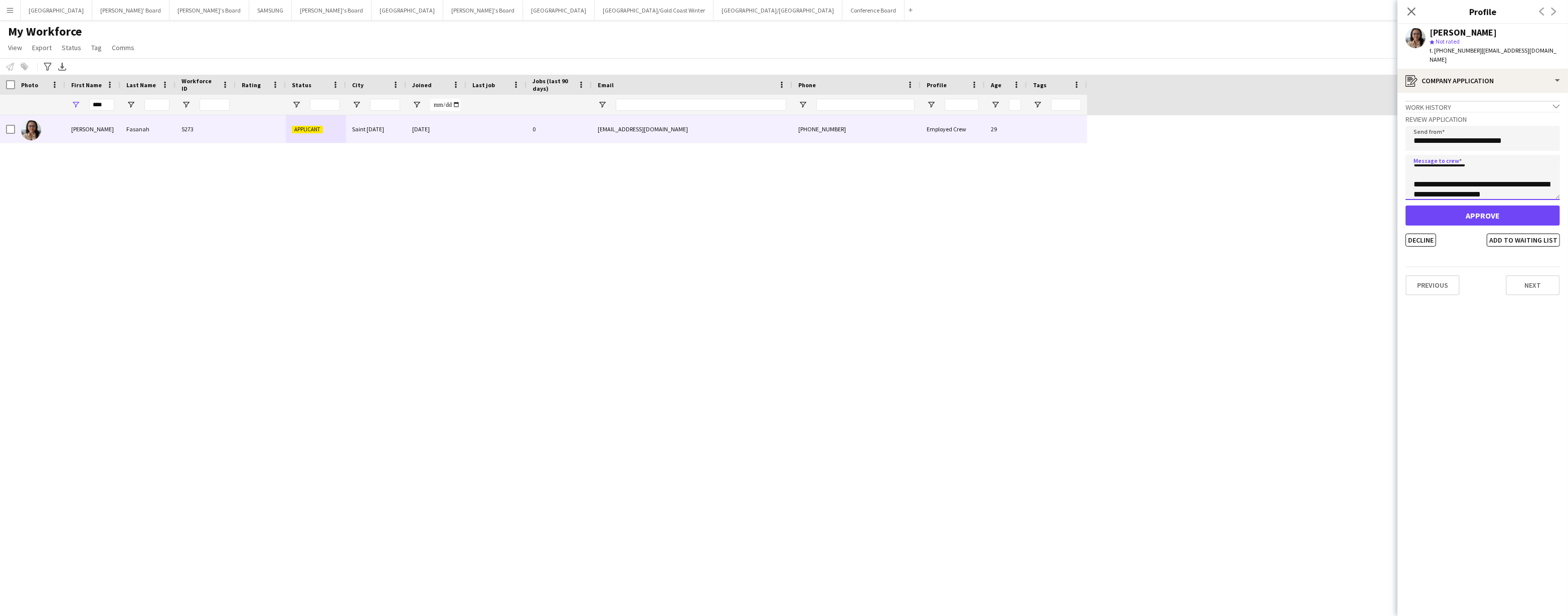
type textarea "**********"
click at [1461, 209] on button "Approve" at bounding box center [1483, 215] width 155 height 20
click at [842, 10] on button "Conference Board Close" at bounding box center [873, 10] width 62 height 19
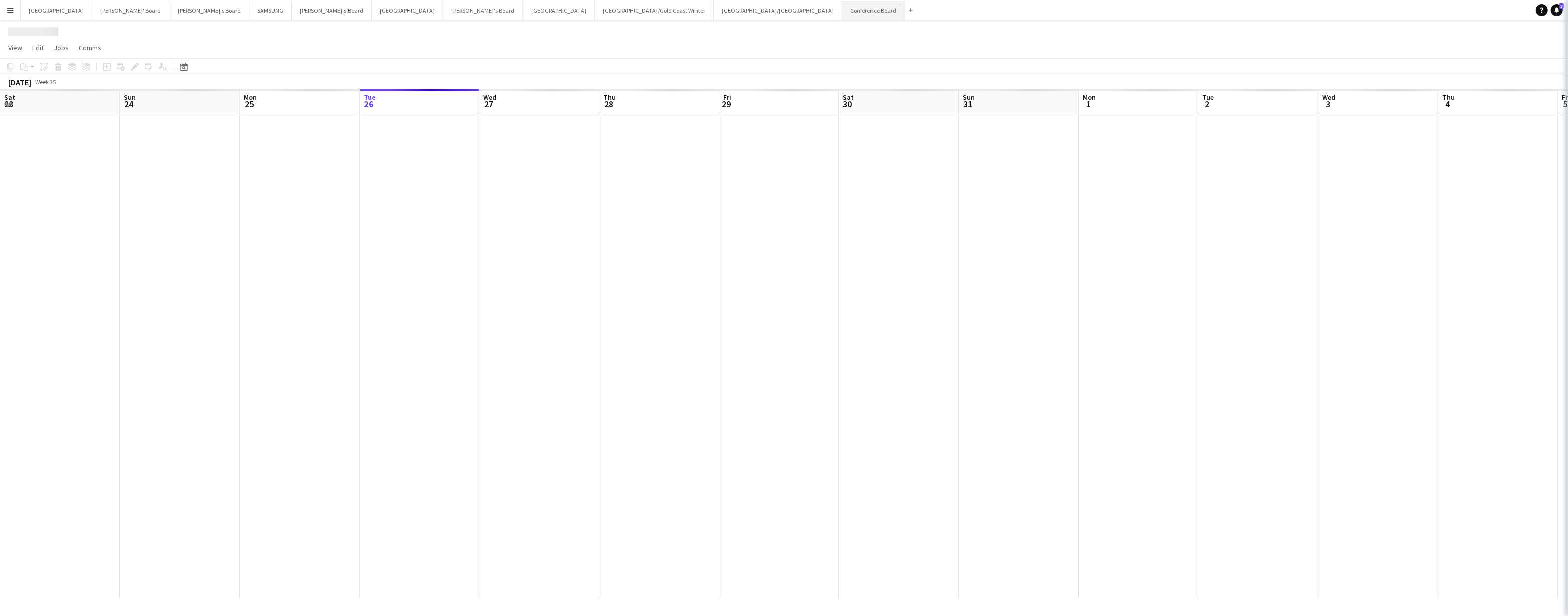
scroll to position [0, 240]
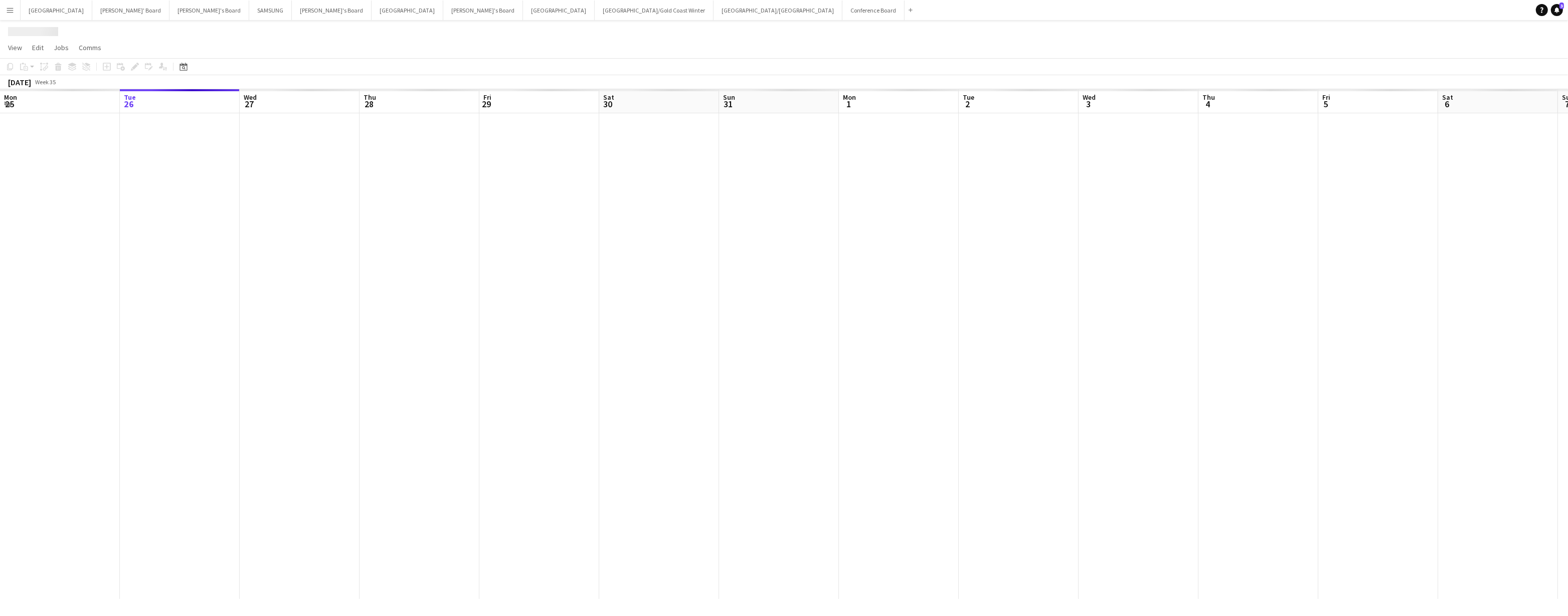
click at [11, 13] on app-icon "Menu" at bounding box center [10, 10] width 8 height 8
click at [151, 56] on link "My Workforce" at bounding box center [151, 54] width 100 height 20
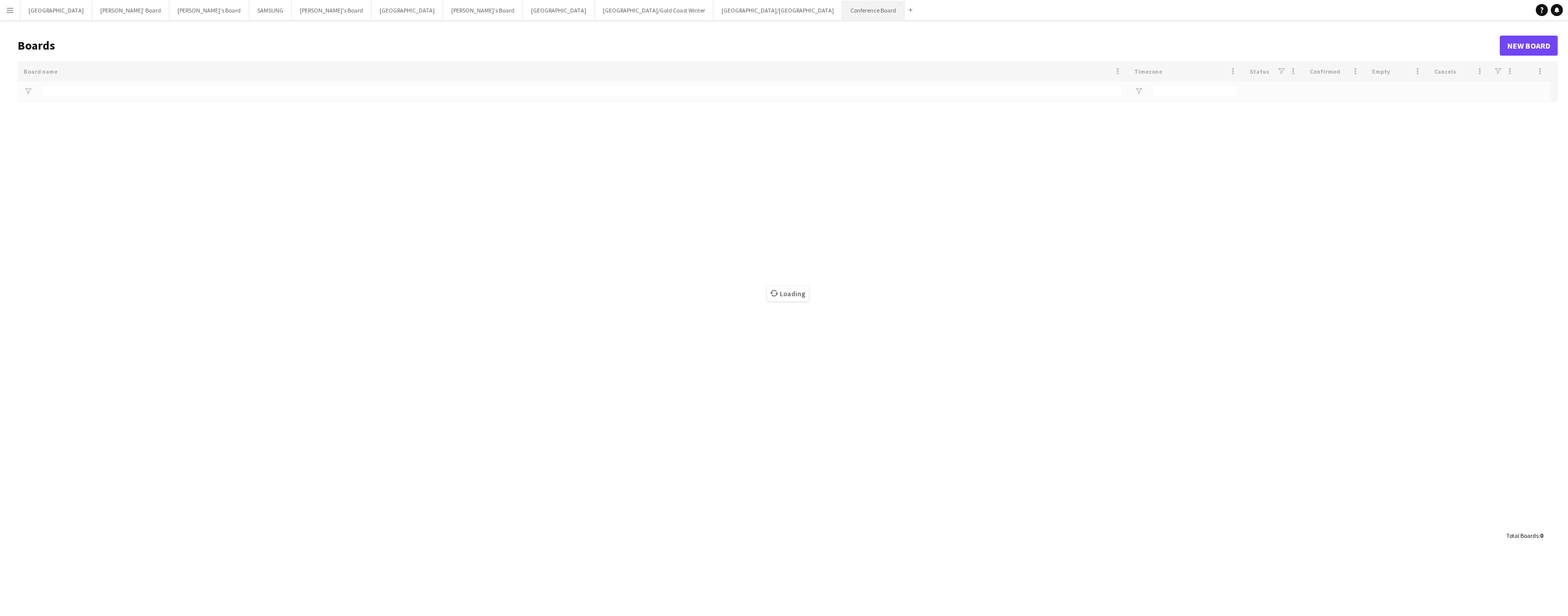
click at [842, 14] on button "Conference Board Close" at bounding box center [873, 10] width 62 height 19
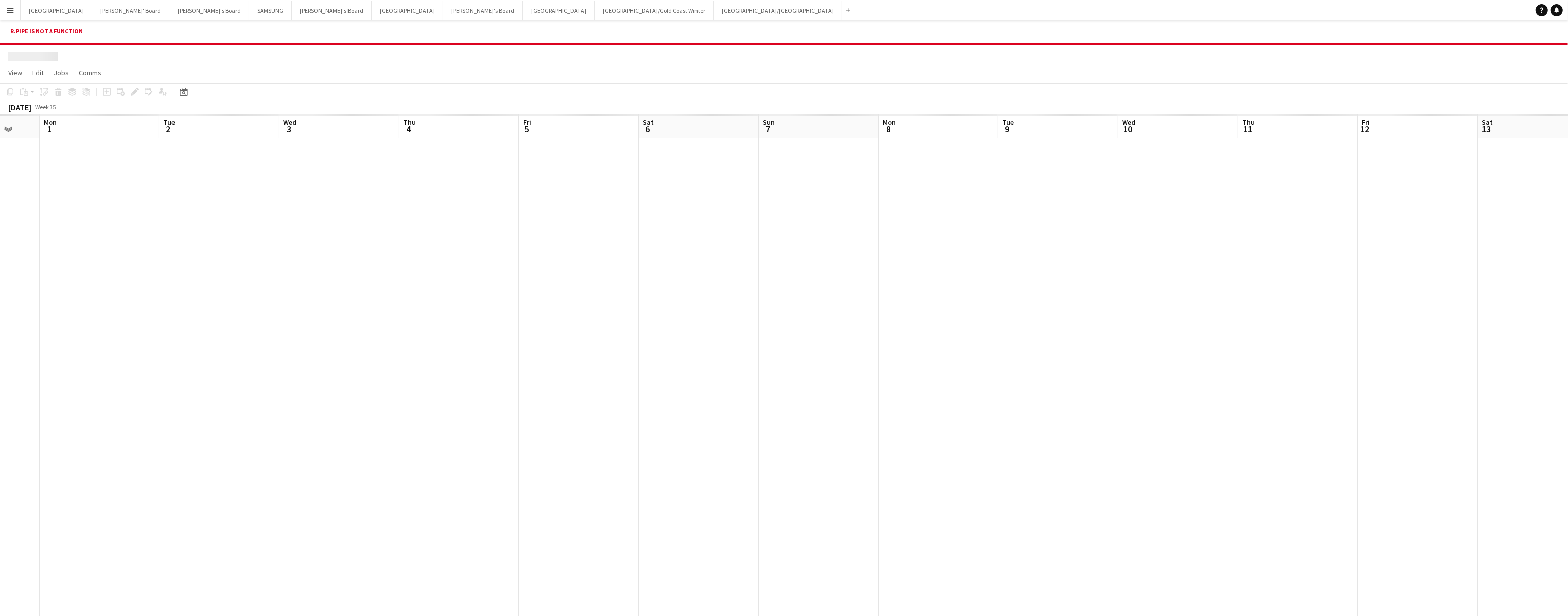
scroll to position [0, 323]
click at [540, 229] on div at bounding box center [632, 381] width 2277 height 486
click at [540, 229] on div at bounding box center [632, 381] width 2277 height 486
